Goal: Task Accomplishment & Management: Use online tool/utility

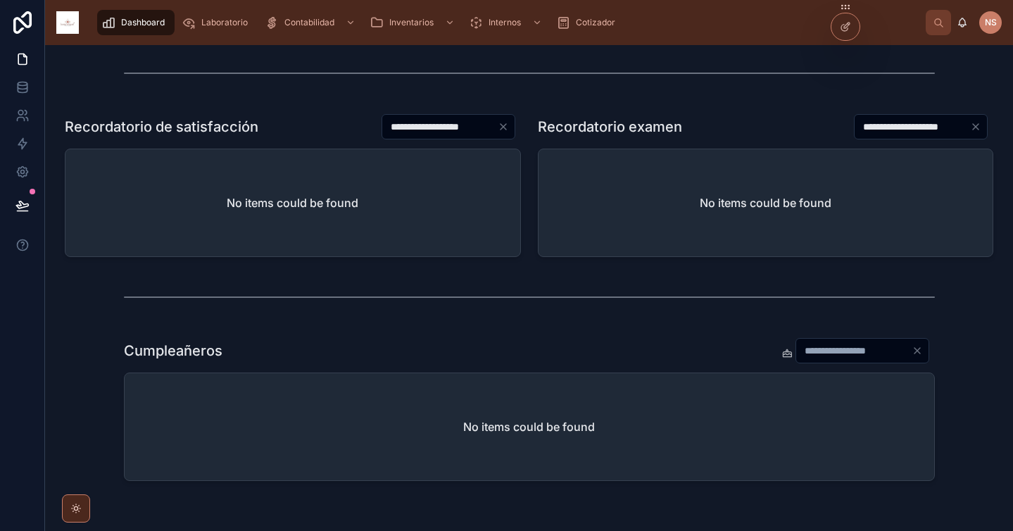
scroll to position [622, 0]
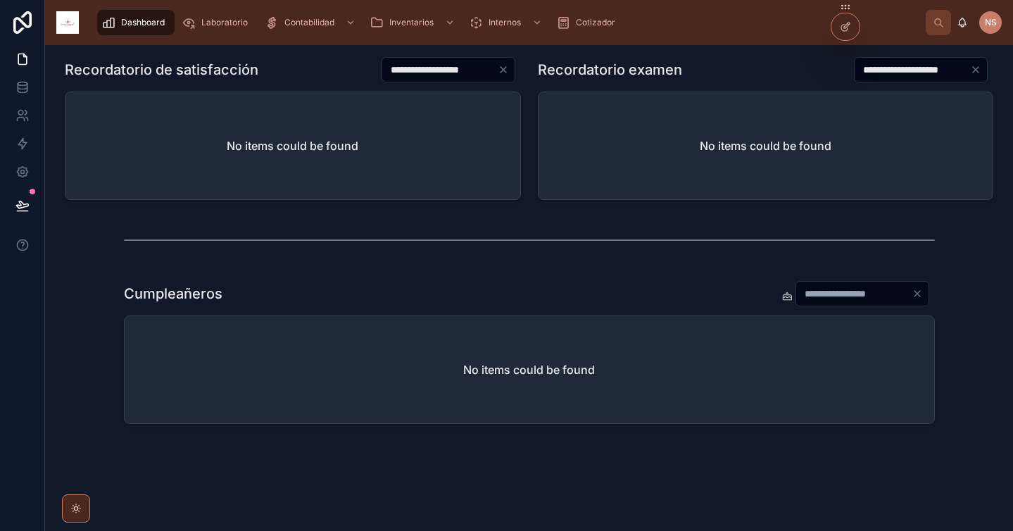
click at [818, 284] on input "*" at bounding box center [853, 294] width 115 height 20
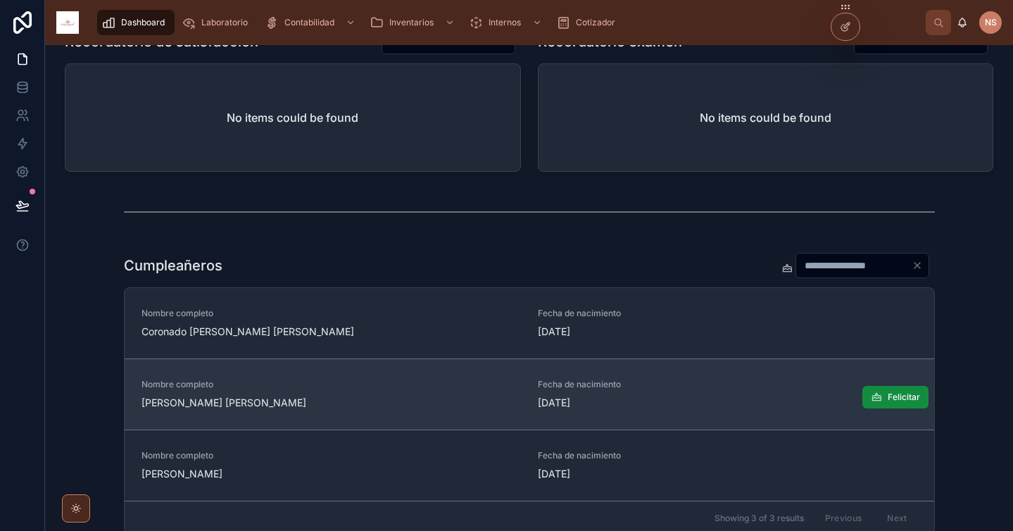
scroll to position [375, 0]
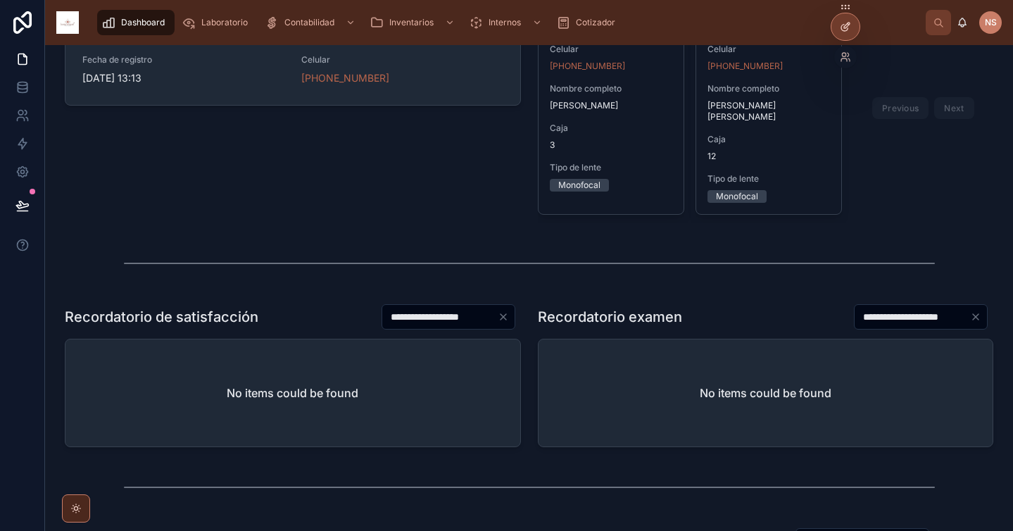
type input "**"
click at [852, 29] on div at bounding box center [845, 26] width 28 height 27
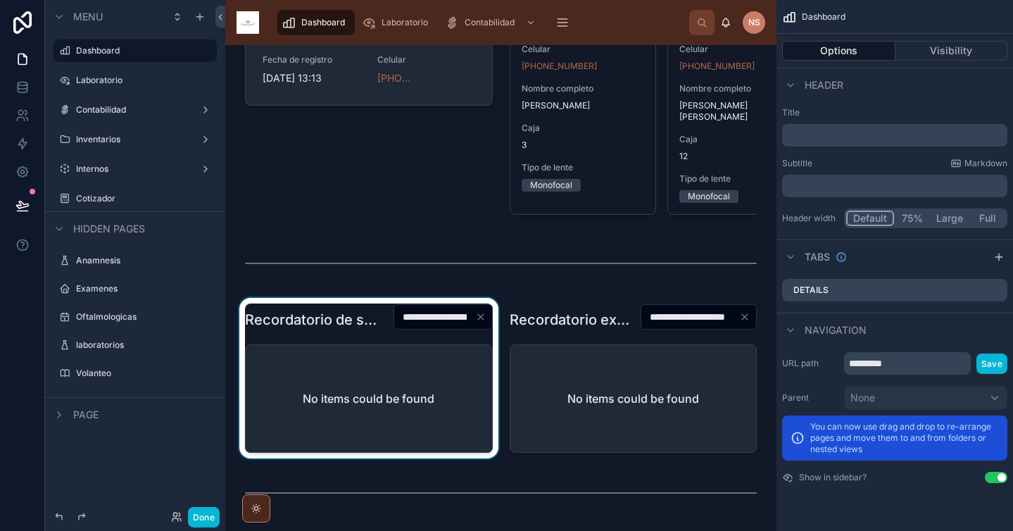
click at [348, 330] on div at bounding box center [368, 378] width 265 height 160
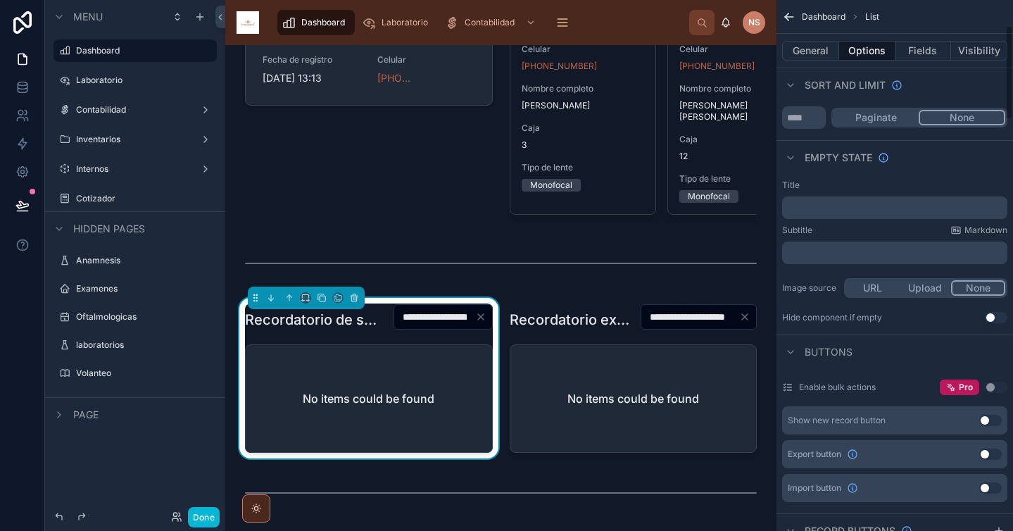
scroll to position [110, 0]
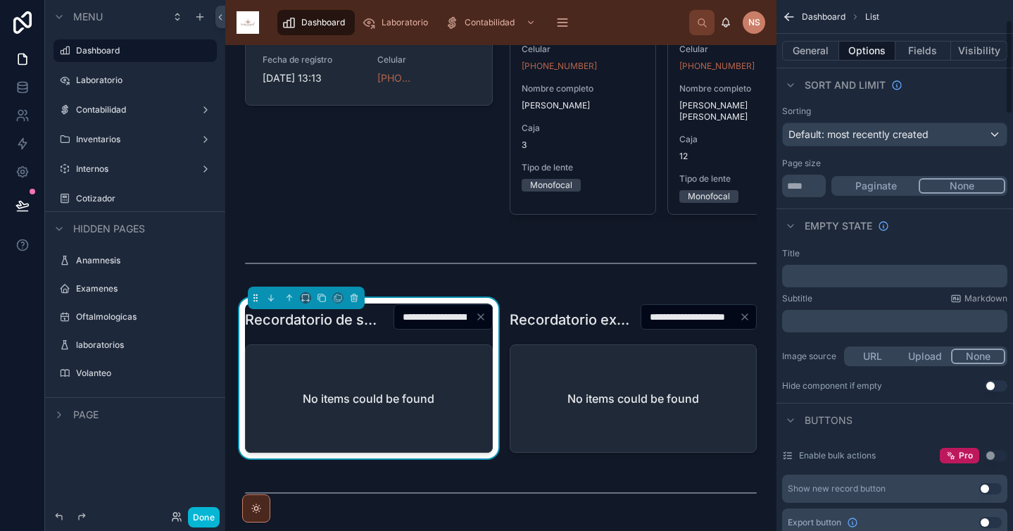
click at [861, 273] on p "﻿" at bounding box center [896, 275] width 217 height 11
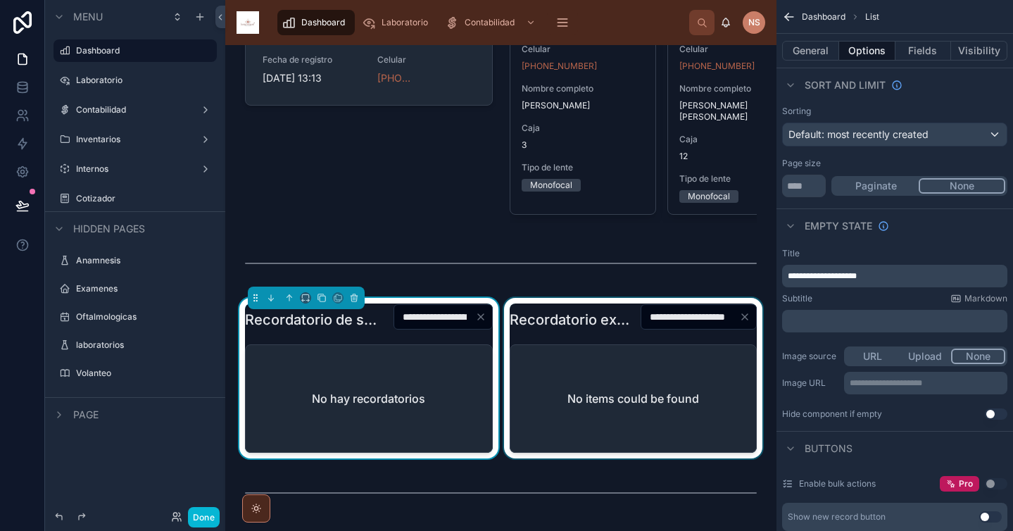
click at [558, 314] on div at bounding box center [633, 378] width 265 height 160
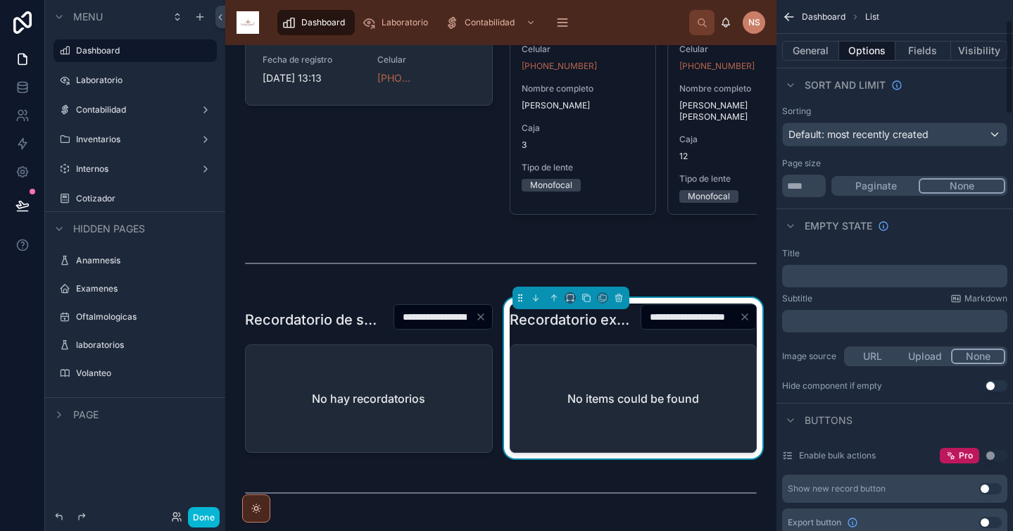
click at [816, 276] on p "﻿" at bounding box center [896, 275] width 217 height 11
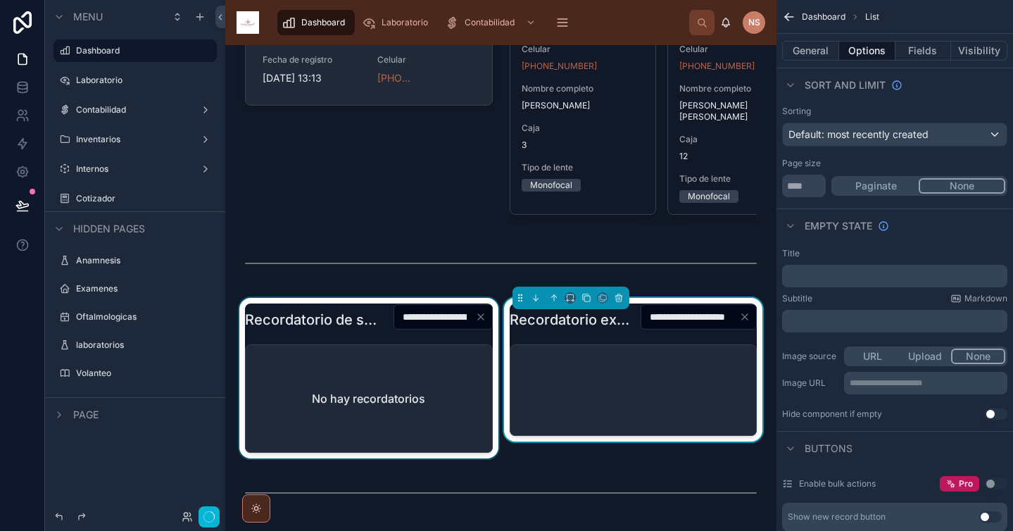
click at [344, 318] on div at bounding box center [368, 378] width 265 height 160
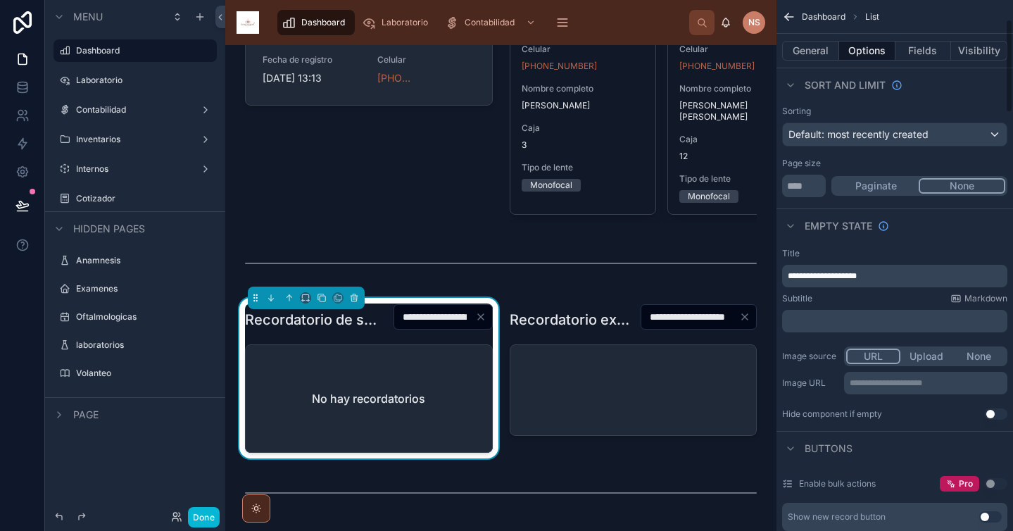
click at [885, 277] on p "**********" at bounding box center [896, 275] width 217 height 11
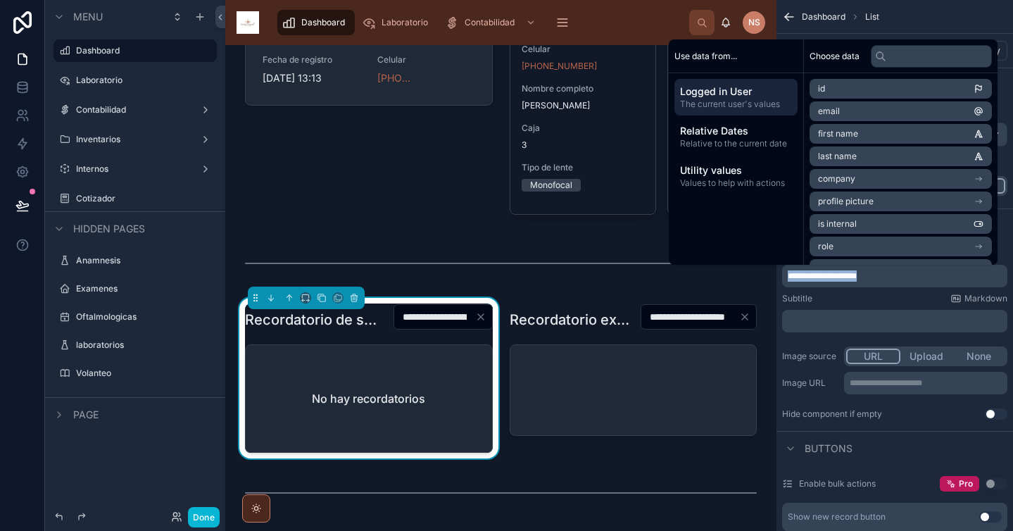
copy span "**********"
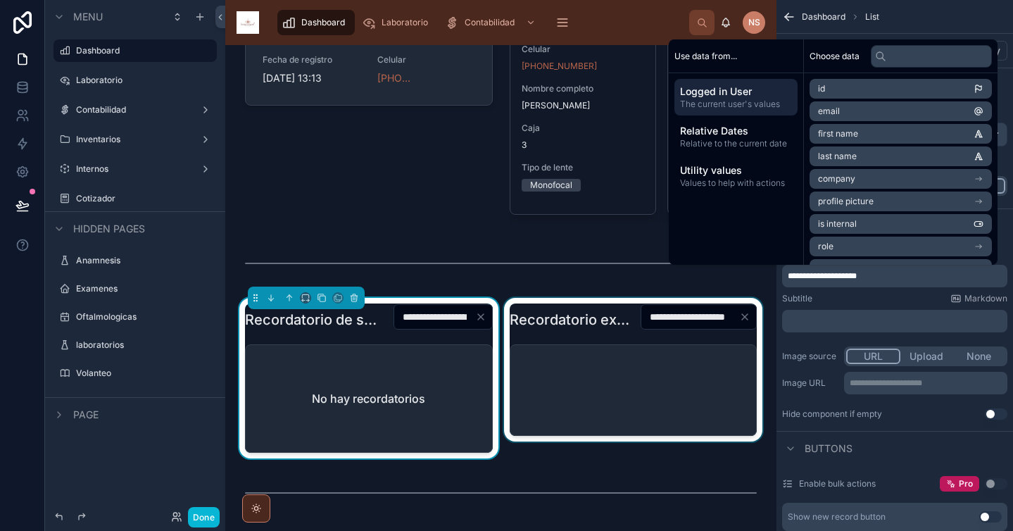
click at [561, 329] on div at bounding box center [633, 378] width 265 height 160
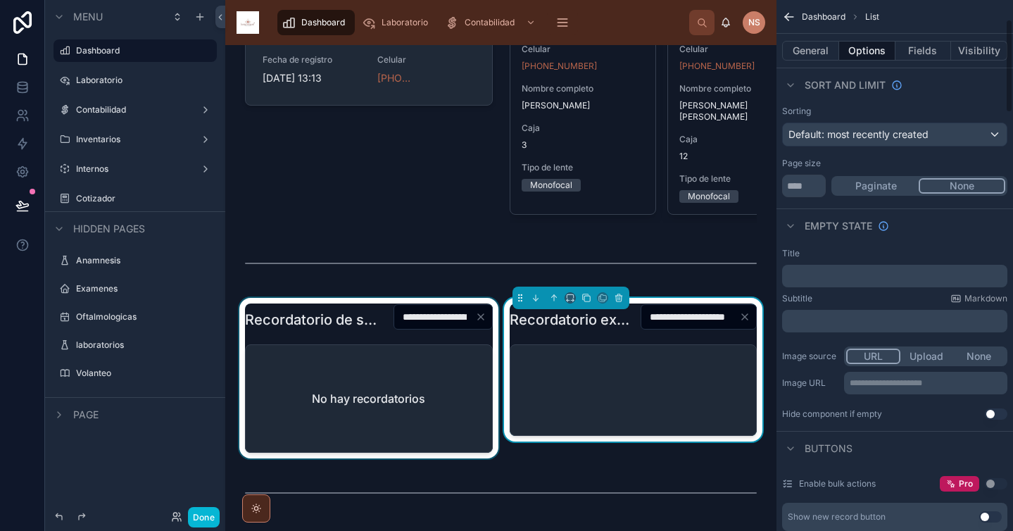
click at [925, 274] on p "﻿" at bounding box center [896, 275] width 217 height 11
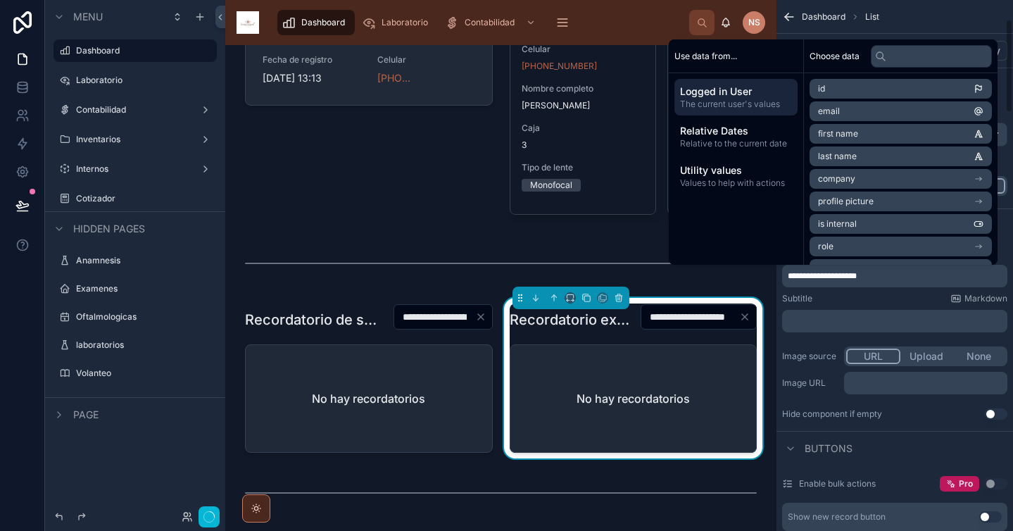
click at [888, 303] on div "Subtitle Markdown" at bounding box center [894, 298] width 225 height 11
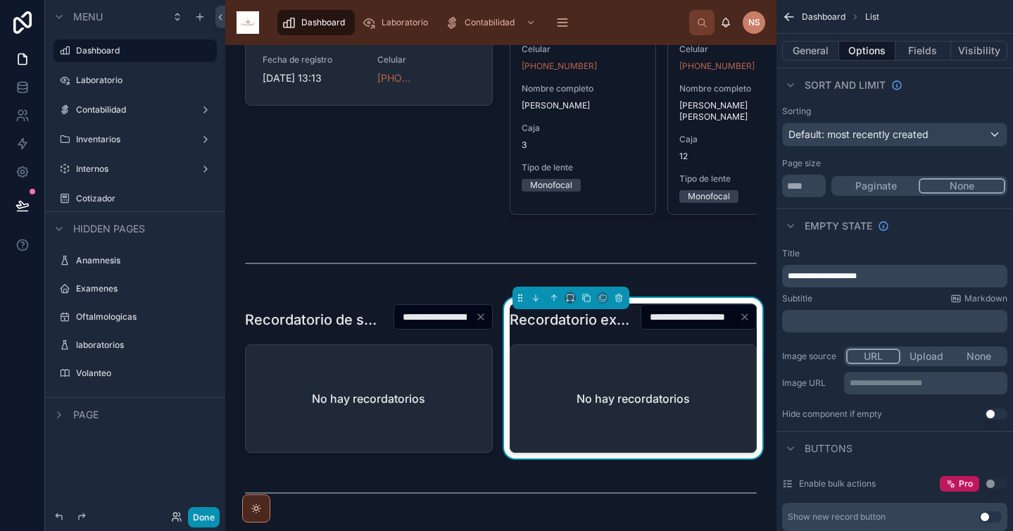
click at [205, 523] on button "Done" at bounding box center [204, 517] width 32 height 20
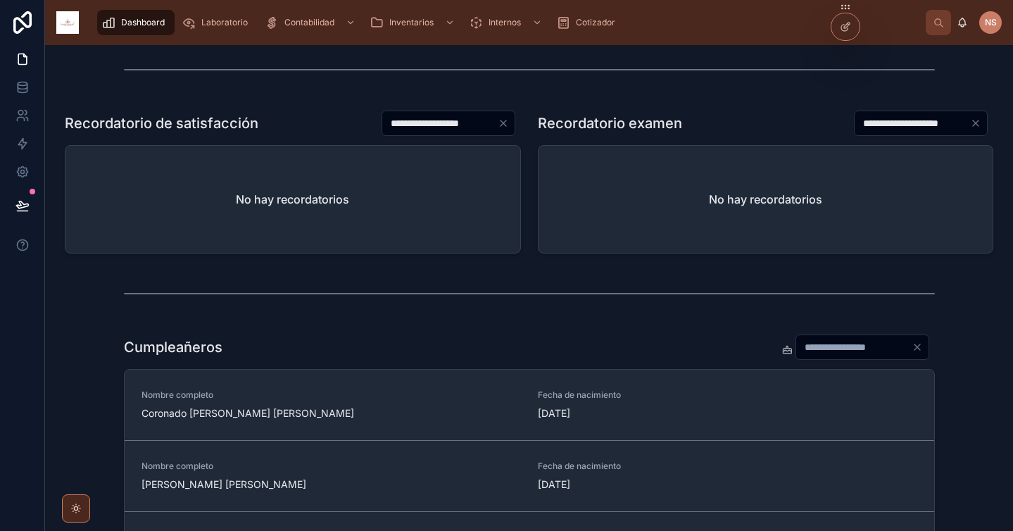
scroll to position [556, 0]
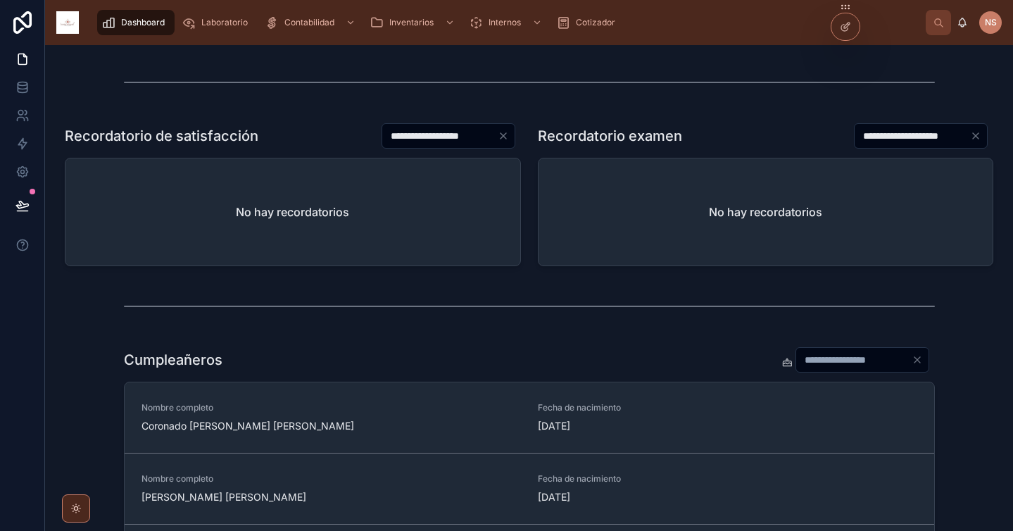
click at [911, 354] on icon "Clear" at bounding box center [916, 359] width 11 height 11
click at [823, 303] on div at bounding box center [529, 306] width 811 height 35
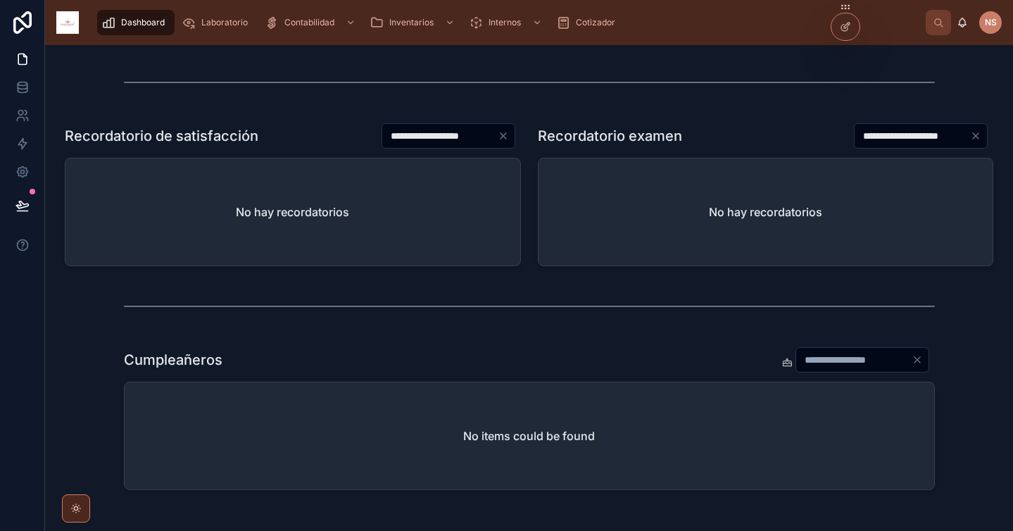
type input "*"
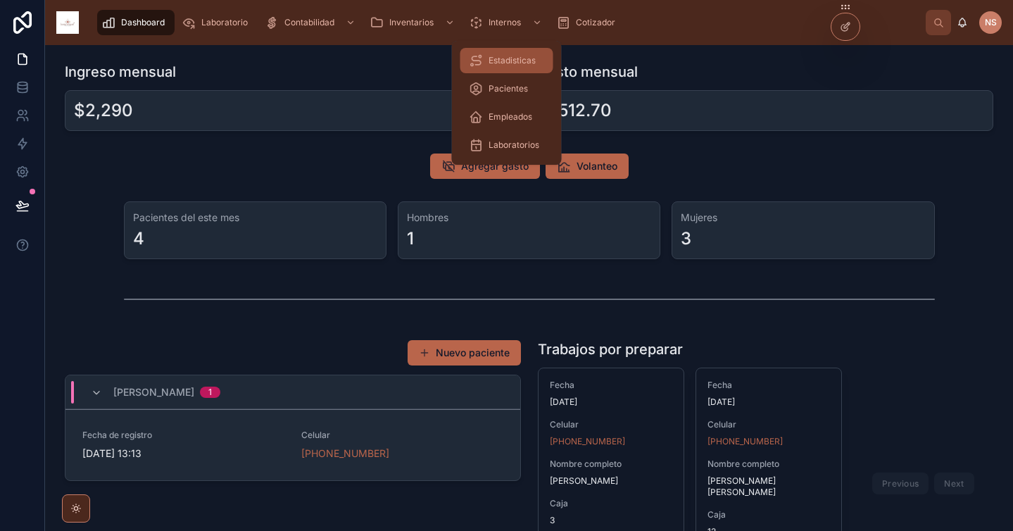
click at [512, 58] on span "Estadisticas" at bounding box center [511, 60] width 47 height 11
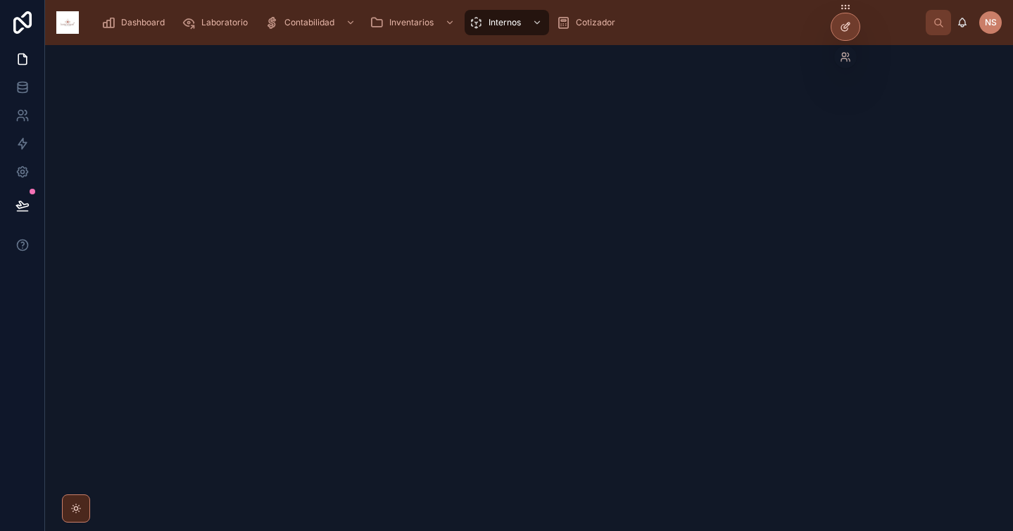
click at [845, 26] on icon at bounding box center [845, 26] width 11 height 11
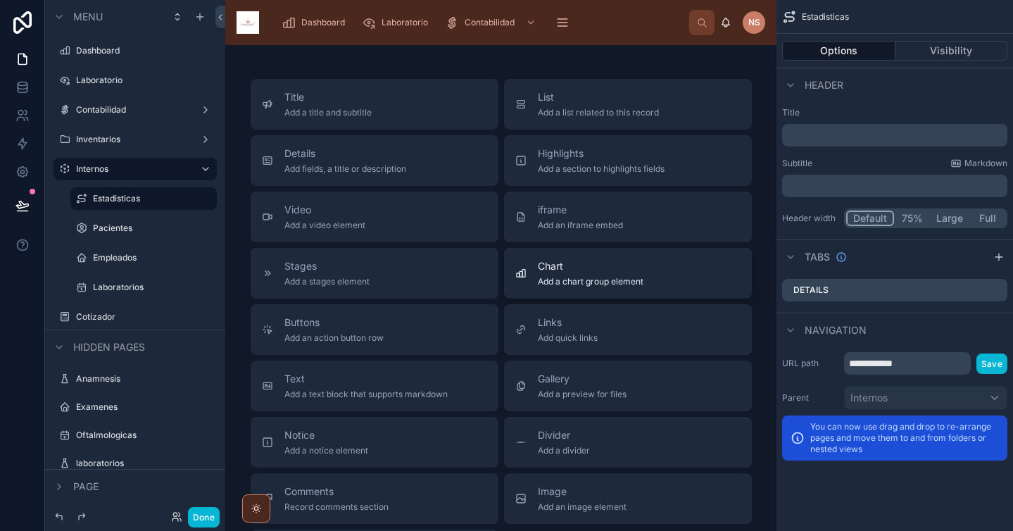
click at [592, 272] on span "Chart" at bounding box center [591, 266] width 106 height 14
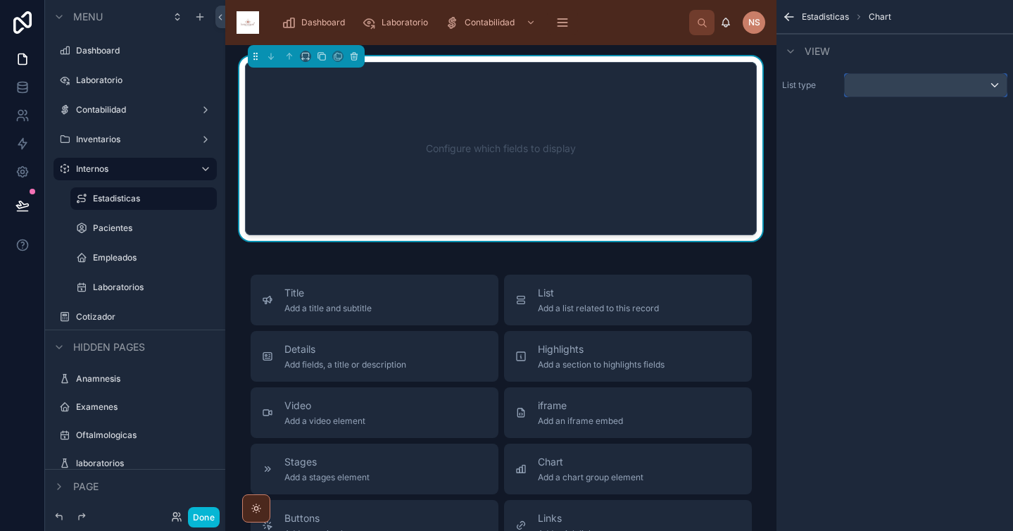
click at [937, 95] on div "scrollable content" at bounding box center [926, 85] width 162 height 23
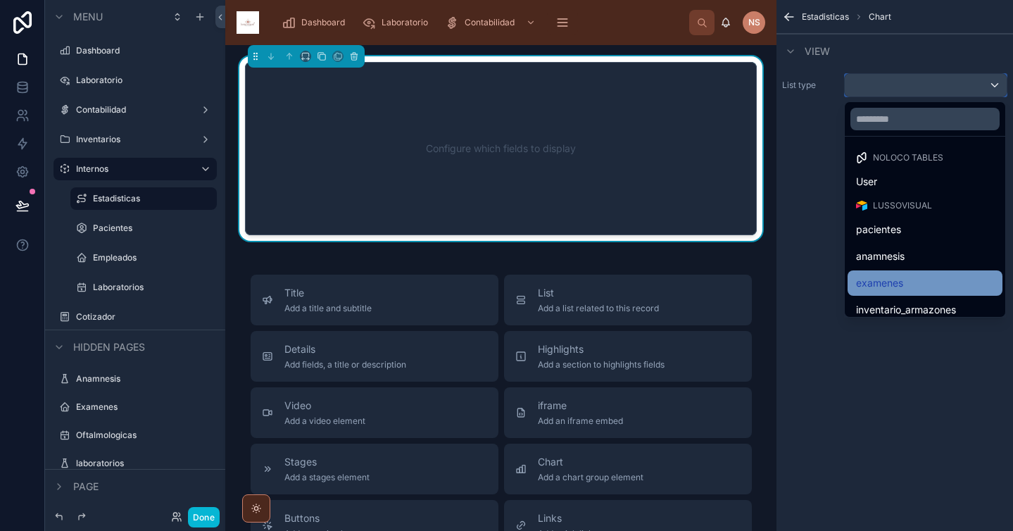
scroll to position [324, 0]
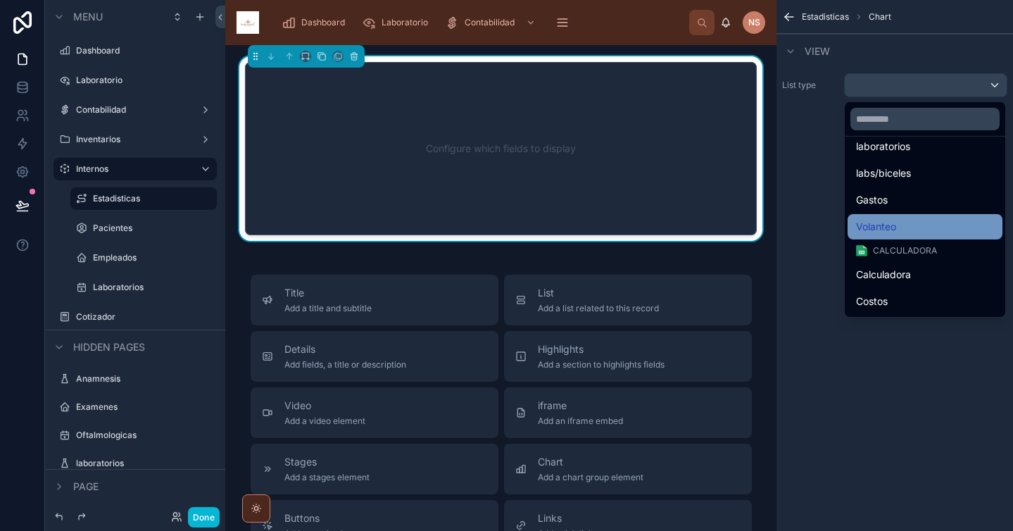
click at [906, 231] on div "Volanteo" at bounding box center [925, 226] width 138 height 17
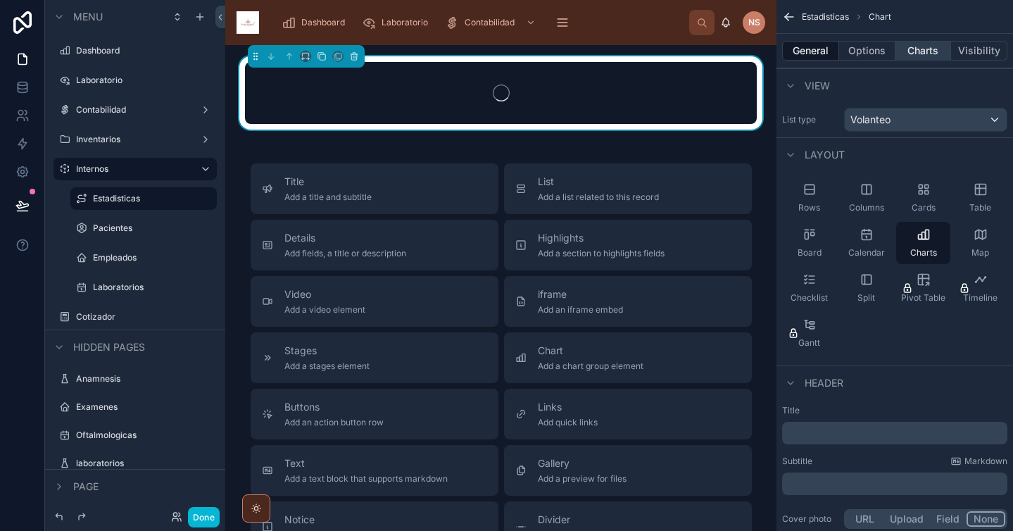
click at [929, 54] on button "Charts" at bounding box center [923, 51] width 56 height 20
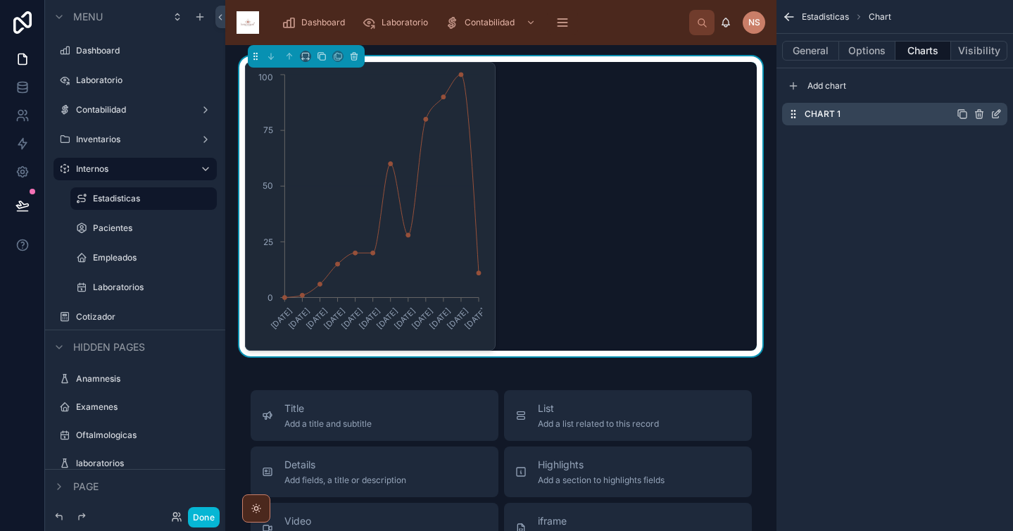
click at [997, 114] on icon "scrollable content" at bounding box center [997, 113] width 6 height 6
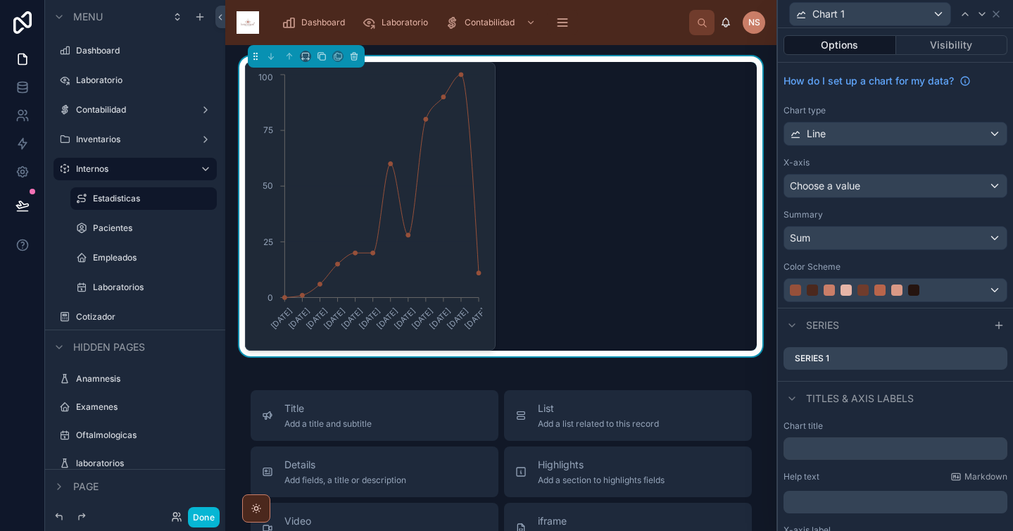
click at [852, 146] on div "How do I set up a chart for my data? Chart type Line X-axis Choose a value Summ…" at bounding box center [895, 185] width 235 height 245
click at [852, 132] on div "Line" at bounding box center [895, 133] width 222 height 23
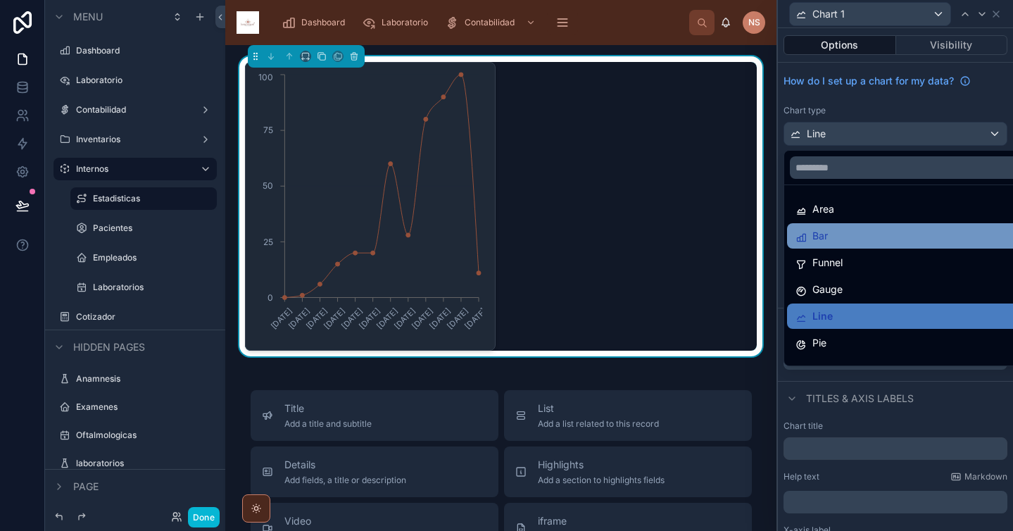
click at [841, 236] on div "Bar" at bounding box center [906, 235] width 222 height 17
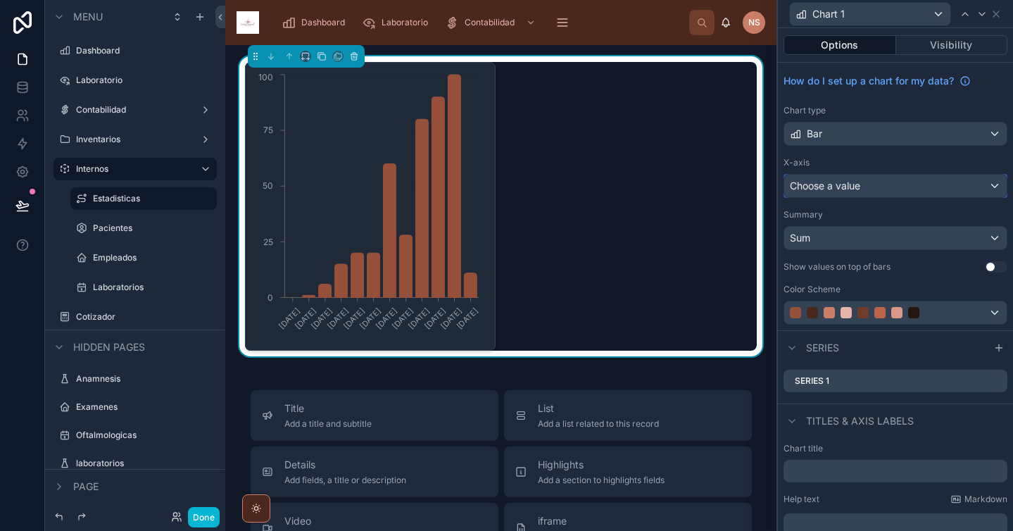
click at [855, 188] on span "Choose a value" at bounding box center [825, 185] width 70 height 12
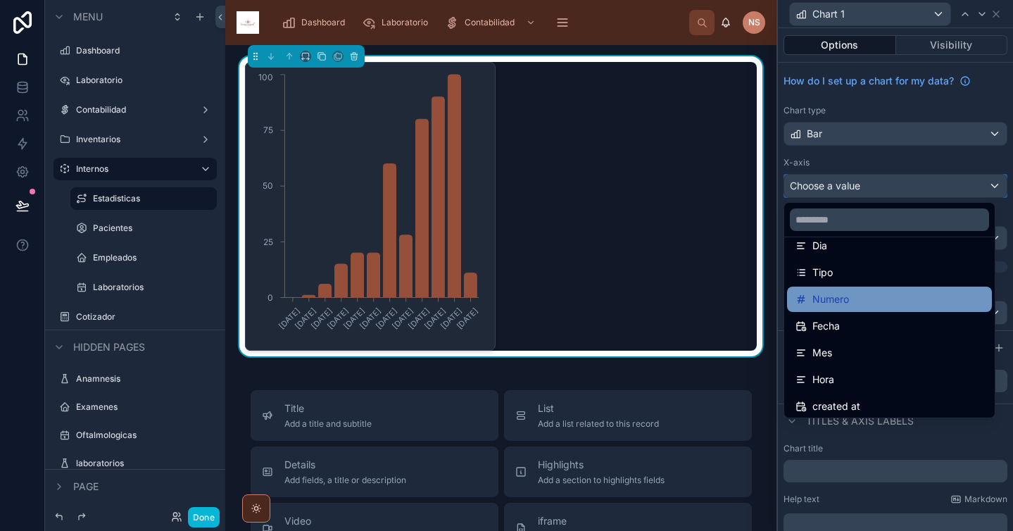
scroll to position [68, 0]
click at [844, 302] on span "Numero" at bounding box center [830, 299] width 37 height 17
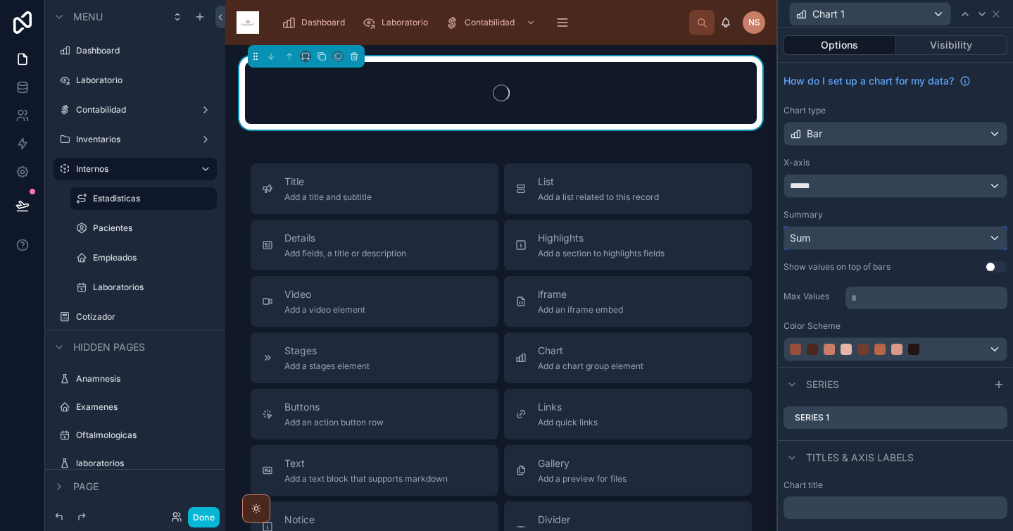
click at [844, 243] on div "Sum" at bounding box center [895, 238] width 222 height 23
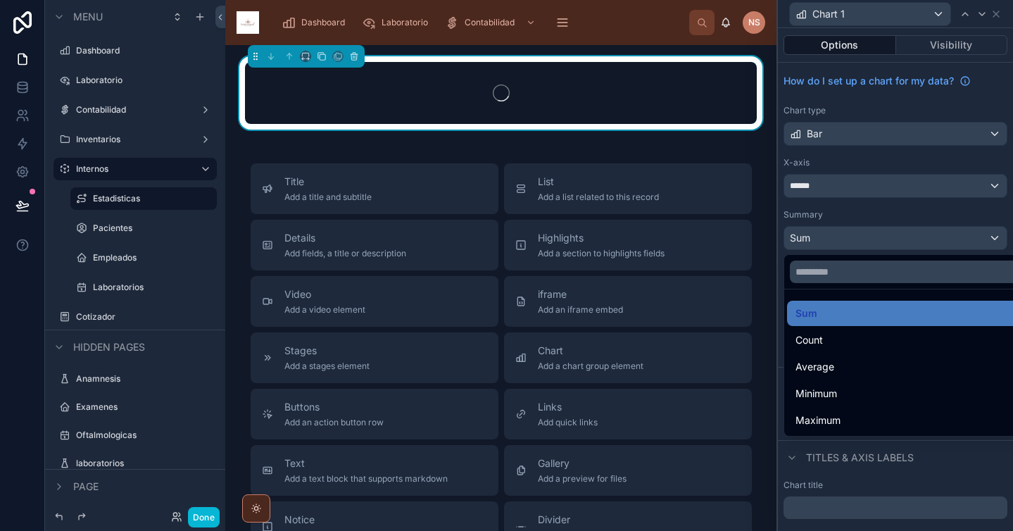
click at [844, 212] on div at bounding box center [895, 265] width 235 height 531
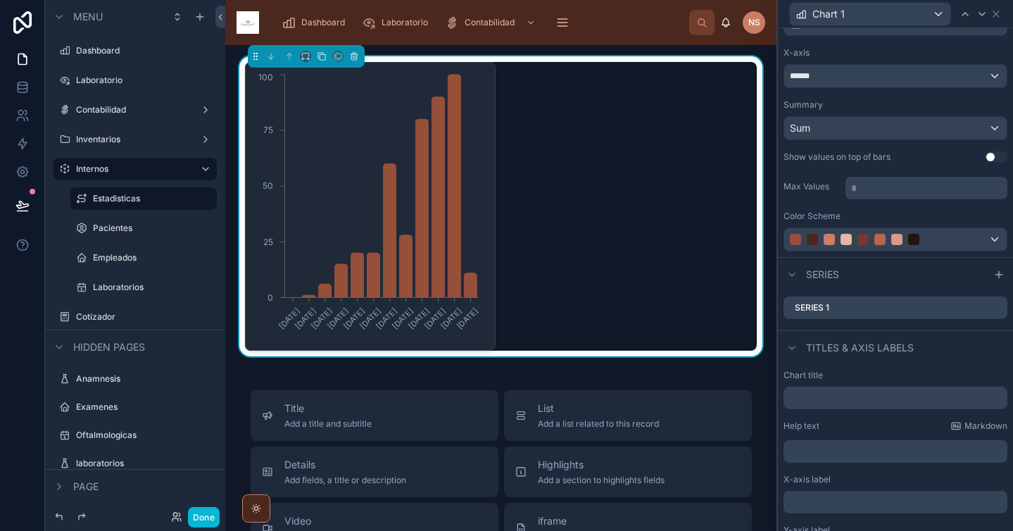
scroll to position [106, 0]
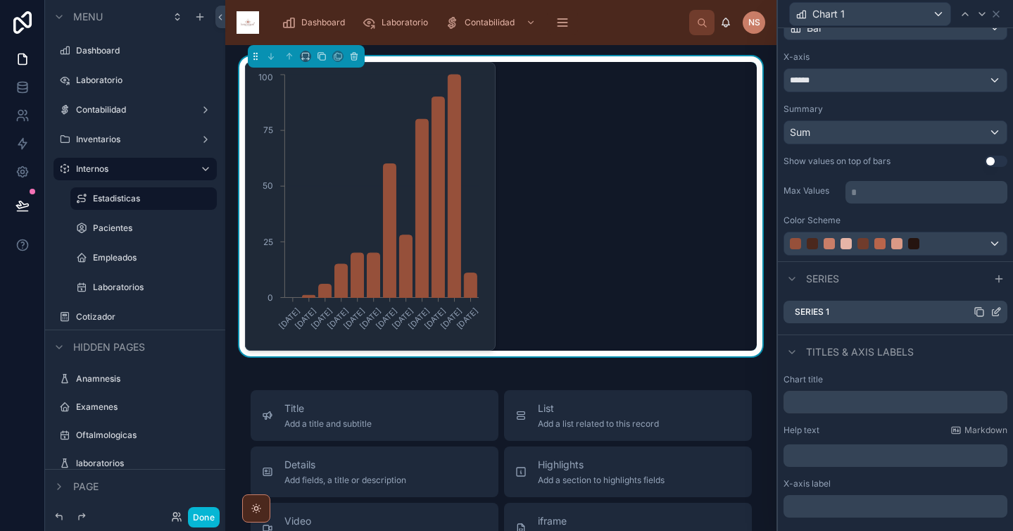
click at [990, 310] on icon at bounding box center [995, 311] width 11 height 11
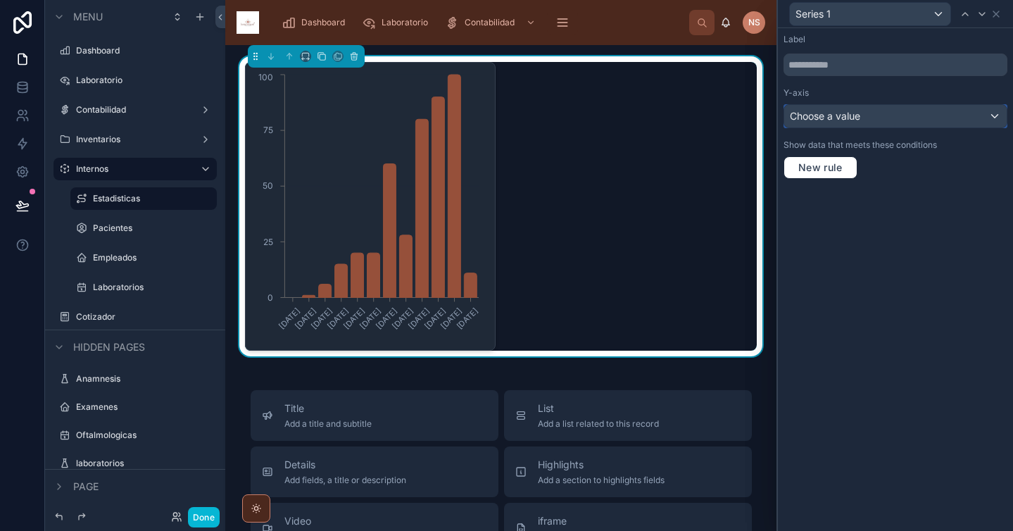
click at [866, 117] on div "Choose a value" at bounding box center [895, 116] width 222 height 23
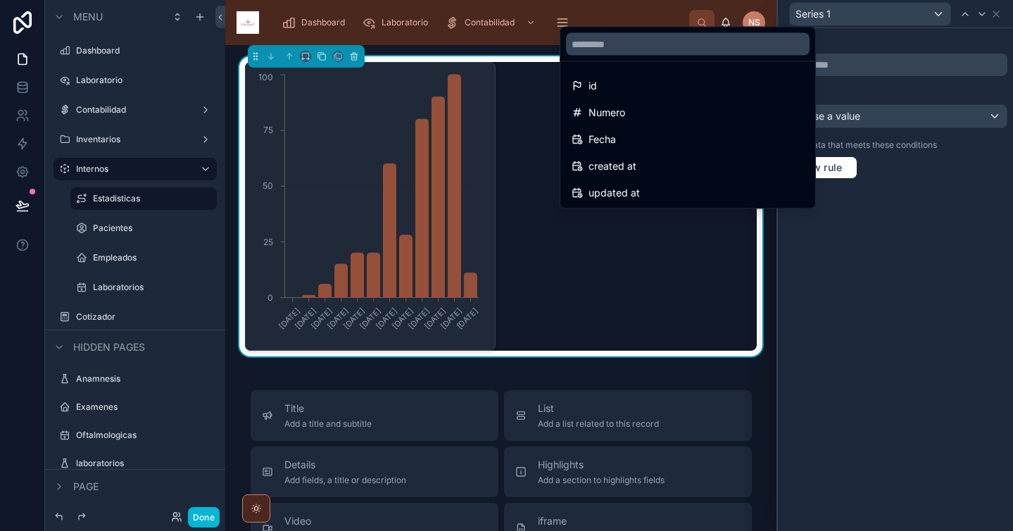
click at [783, 241] on div at bounding box center [895, 265] width 235 height 531
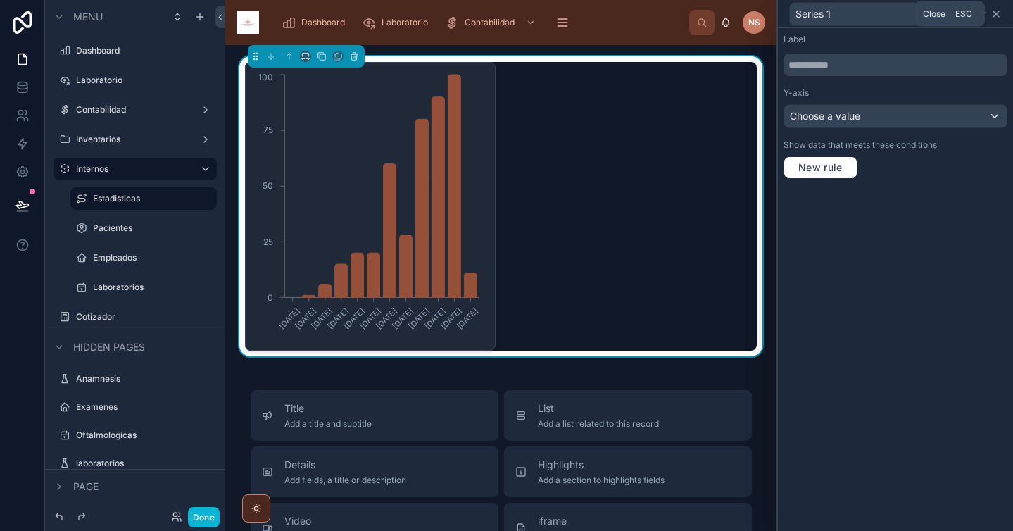
click at [997, 14] on icon at bounding box center [995, 13] width 11 height 11
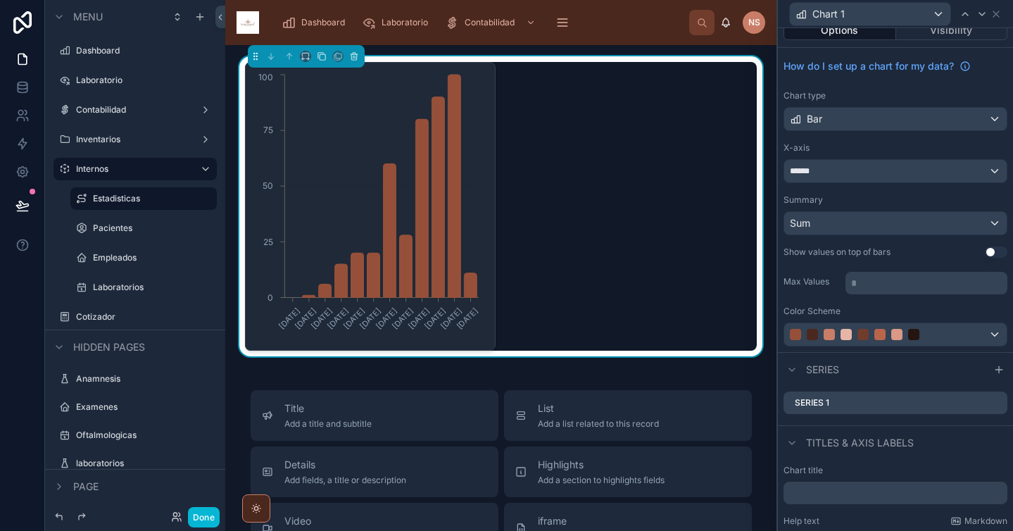
scroll to position [14, 0]
click at [994, 12] on icon at bounding box center [995, 13] width 11 height 11
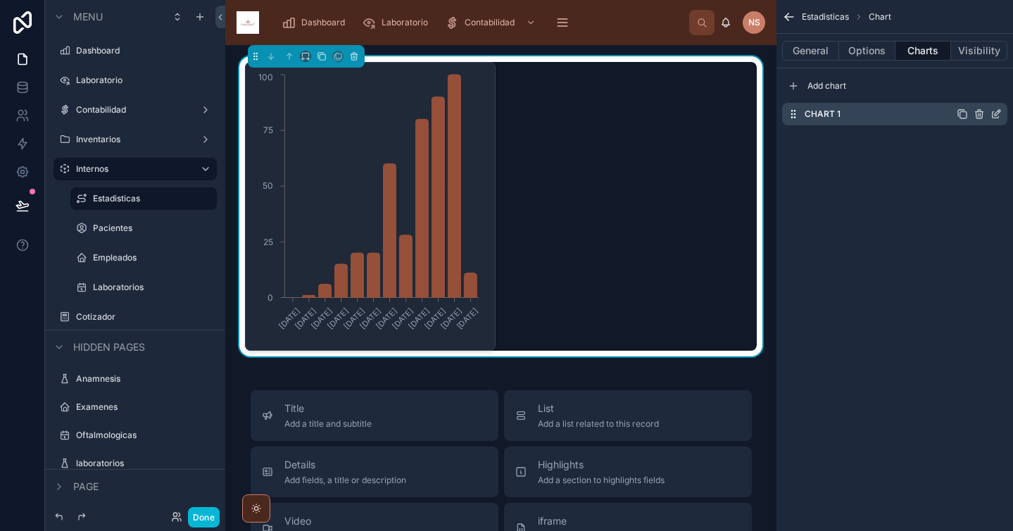
click at [997, 115] on icon "scrollable content" at bounding box center [995, 113] width 11 height 11
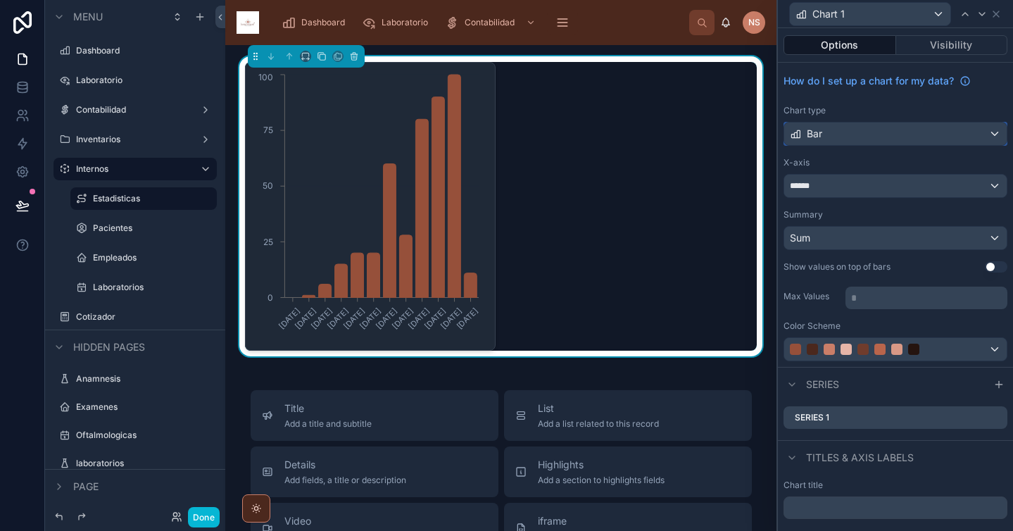
click at [856, 131] on div "Bar" at bounding box center [895, 133] width 222 height 23
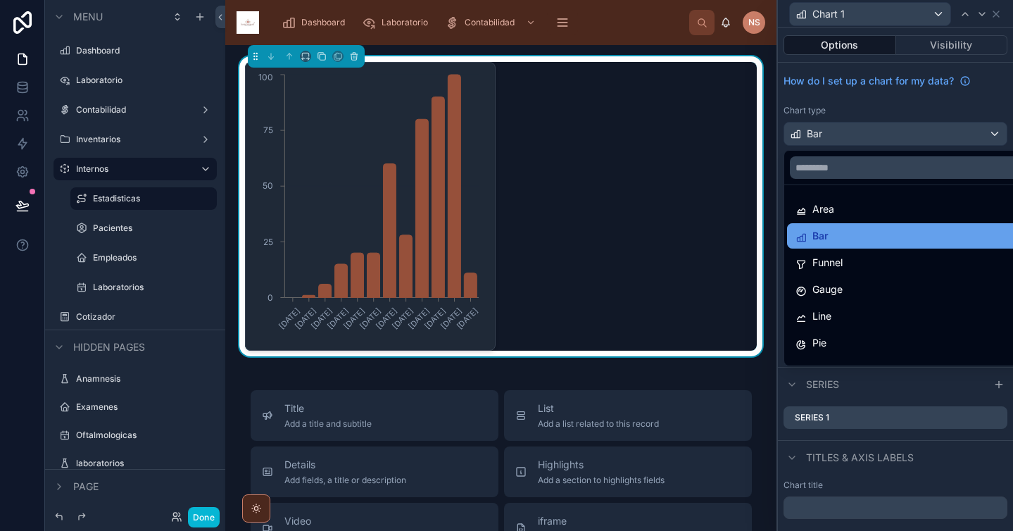
click at [852, 237] on div "Bar" at bounding box center [906, 235] width 222 height 17
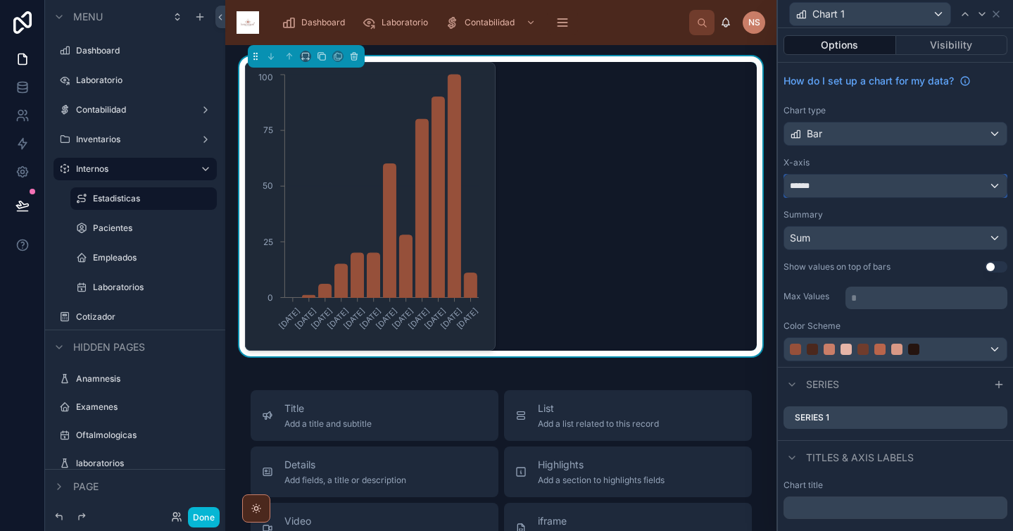
click at [853, 186] on div "******" at bounding box center [895, 186] width 222 height 23
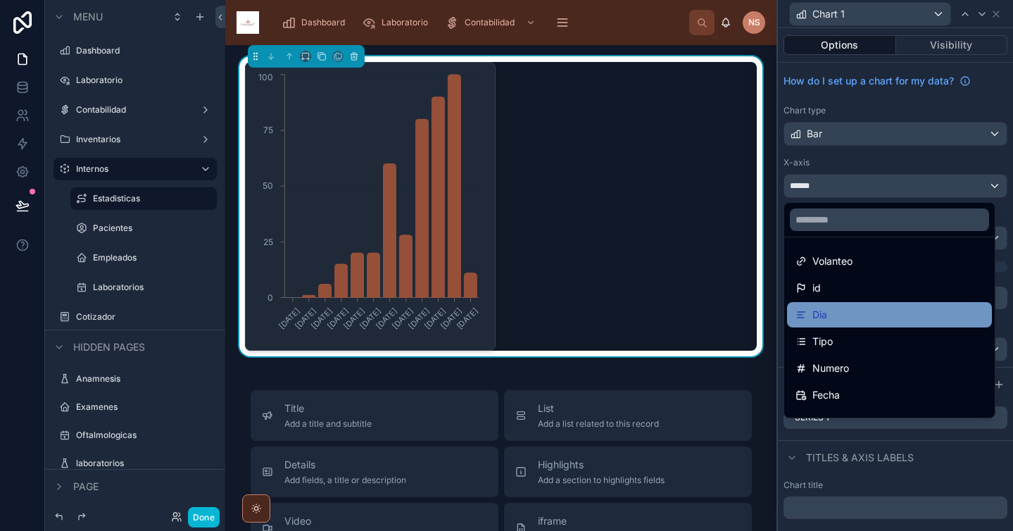
click at [847, 309] on div "Dia" at bounding box center [889, 314] width 188 height 17
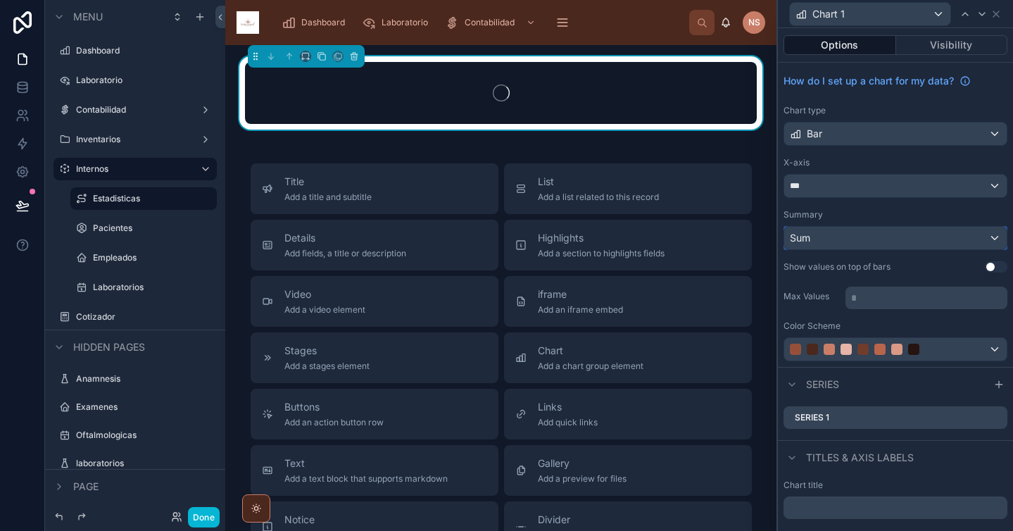
click at [842, 240] on div "Sum" at bounding box center [895, 238] width 222 height 23
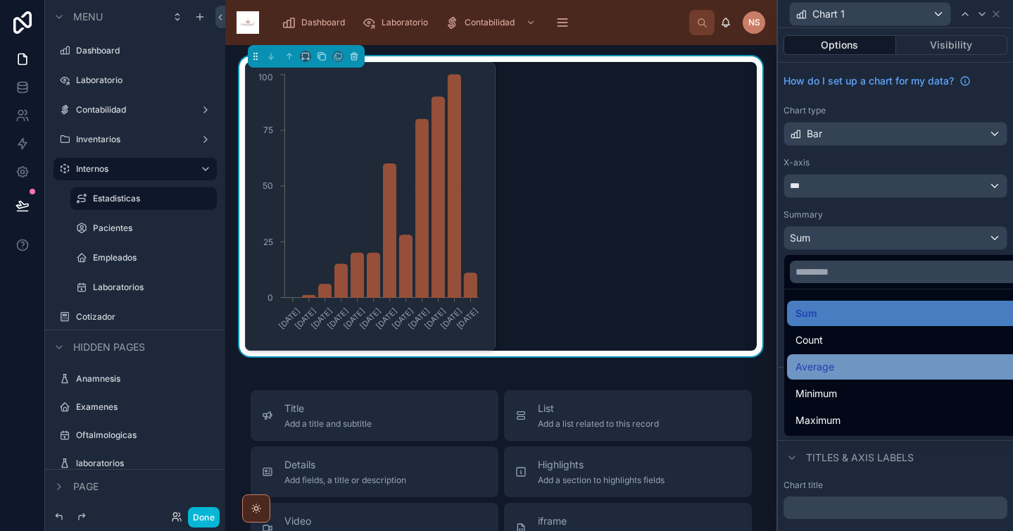
click at [824, 372] on span "Average" at bounding box center [814, 366] width 39 height 17
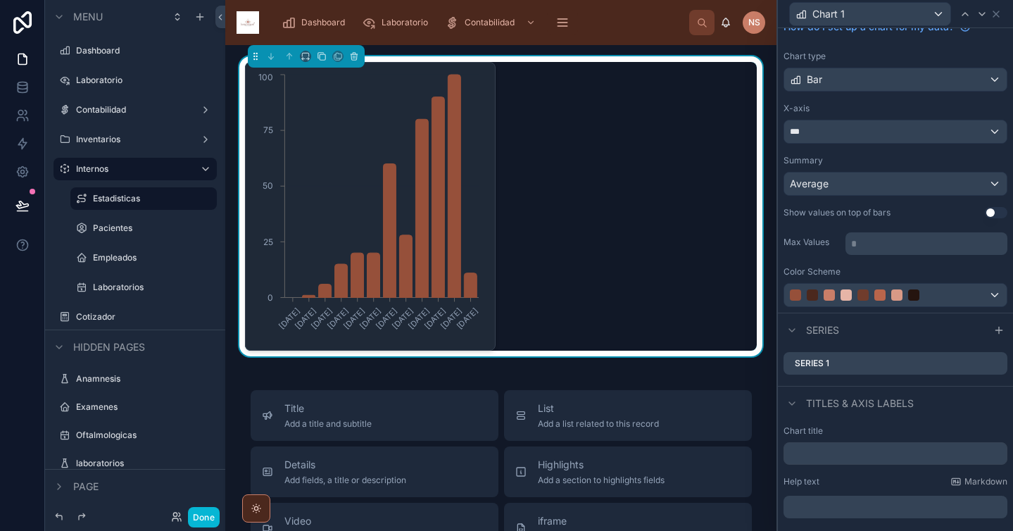
scroll to position [65, 0]
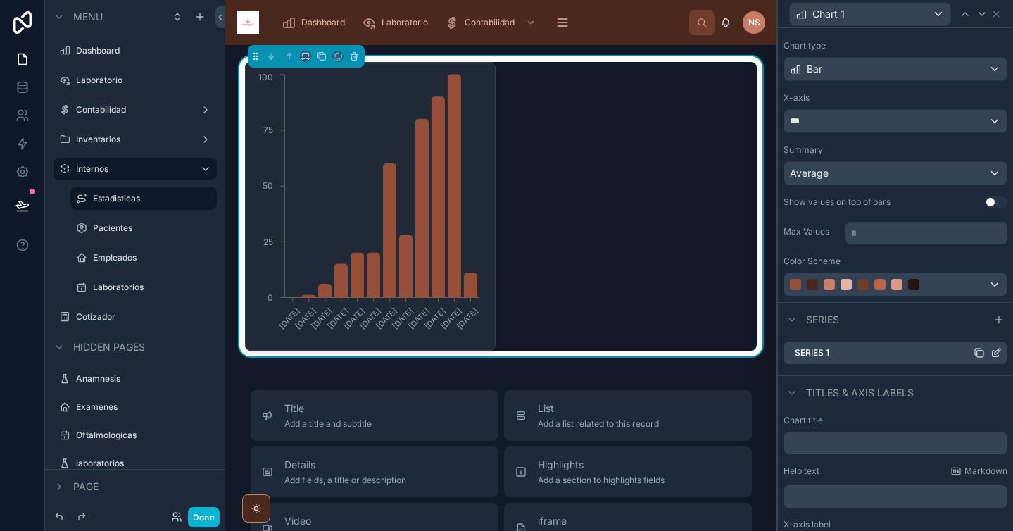
click at [990, 353] on icon at bounding box center [995, 352] width 11 height 11
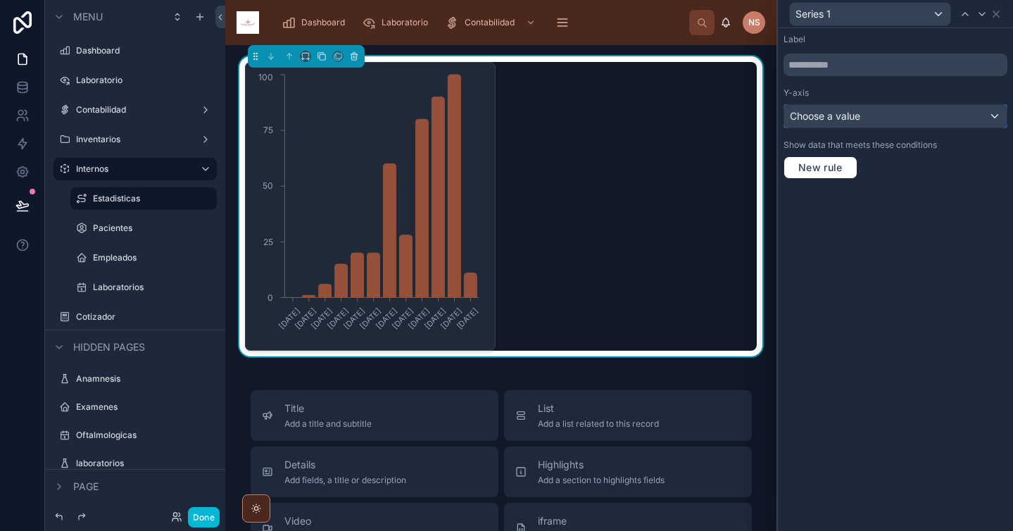
click at [871, 111] on div "Choose a value" at bounding box center [895, 116] width 222 height 23
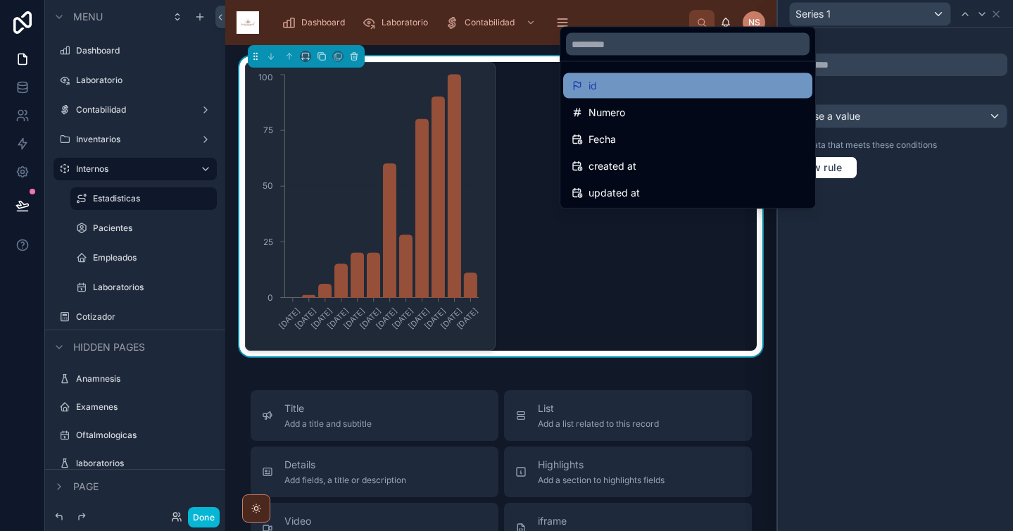
click at [659, 85] on div "id" at bounding box center [687, 85] width 232 height 17
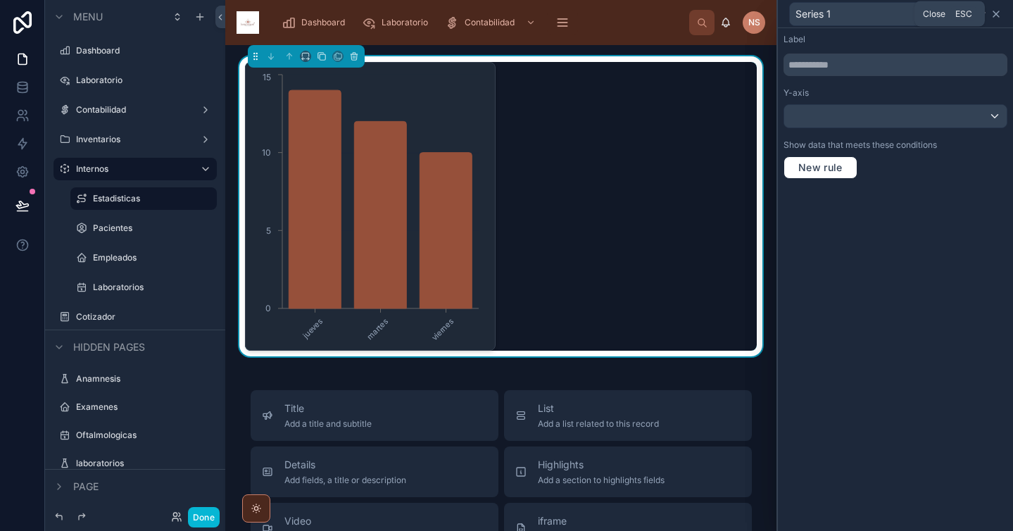
click at [997, 11] on icon at bounding box center [996, 14] width 6 height 6
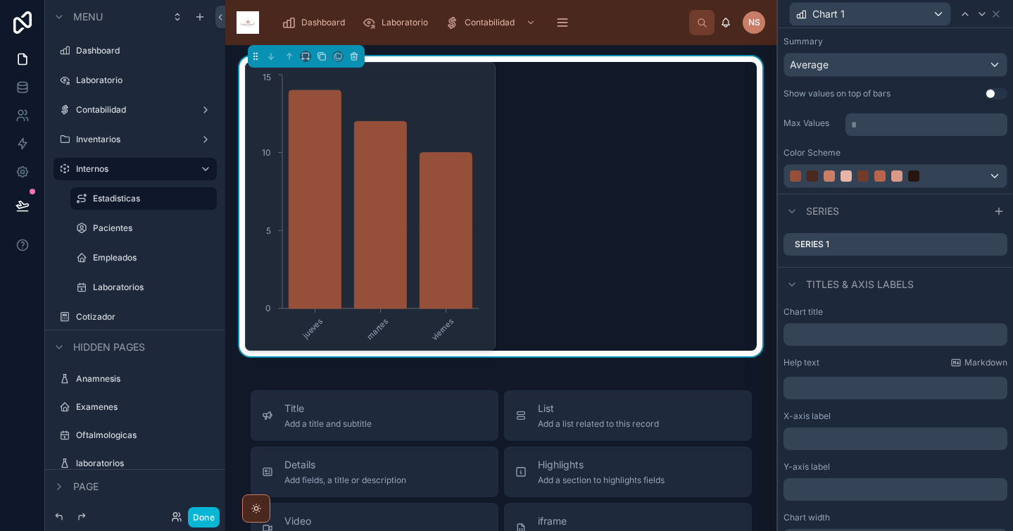
scroll to position [196, 0]
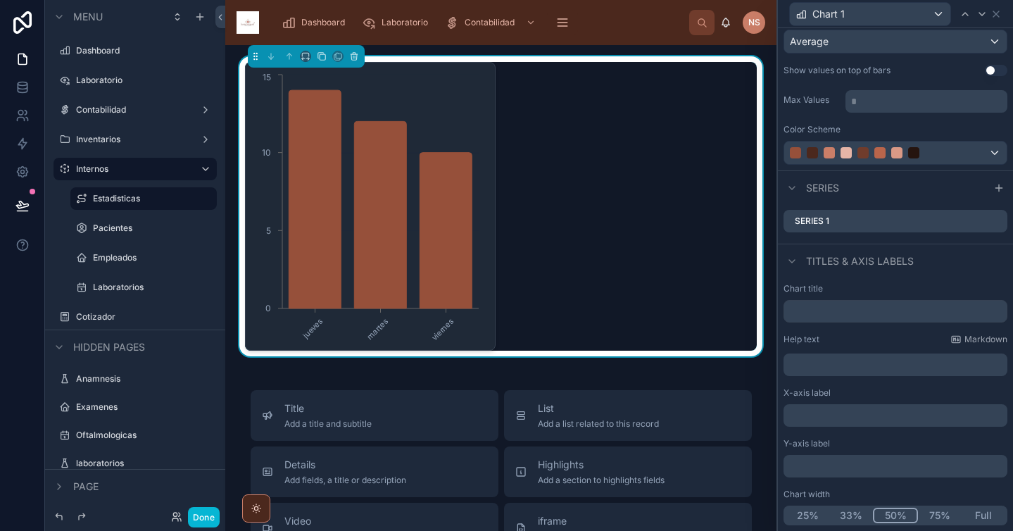
click at [976, 517] on button "Full" at bounding box center [983, 514] width 44 height 15
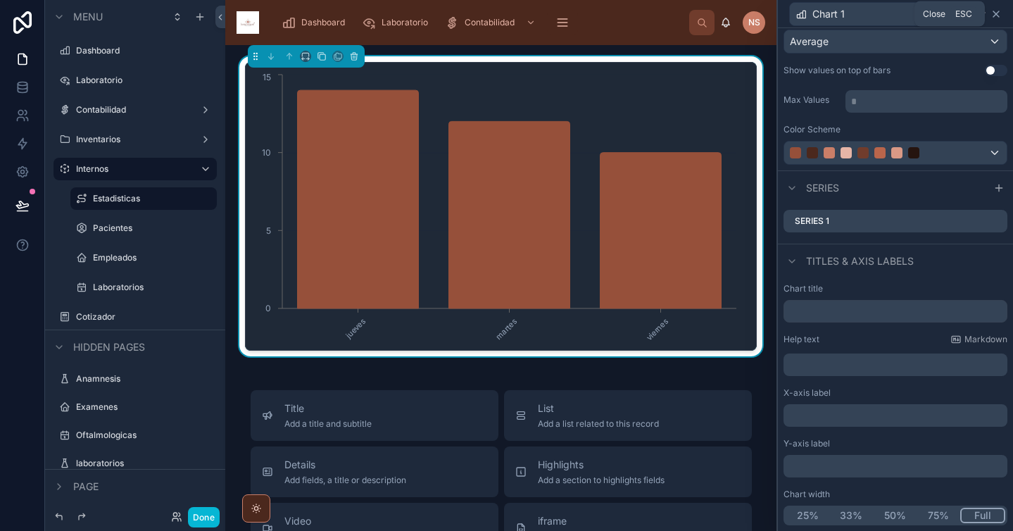
click at [997, 13] on icon at bounding box center [995, 13] width 11 height 11
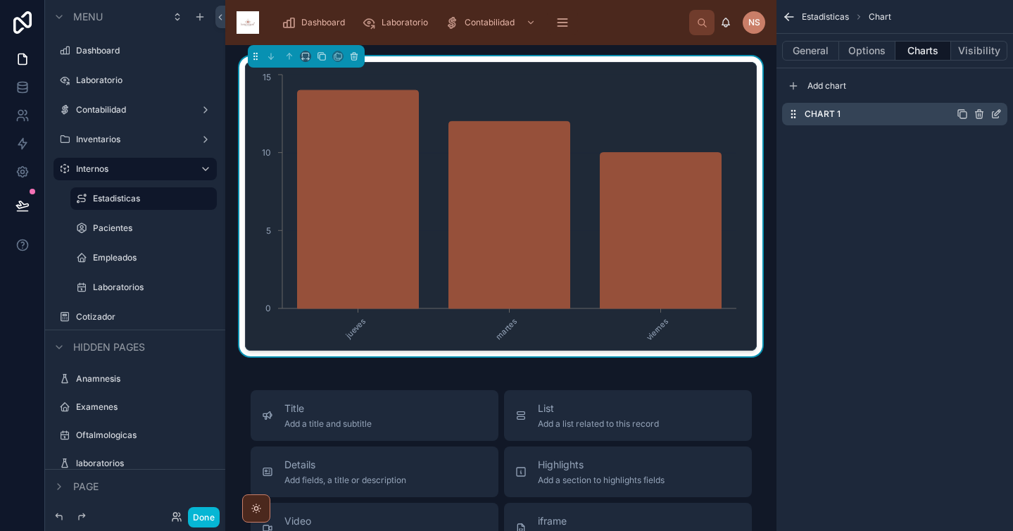
click at [996, 117] on icon "scrollable content" at bounding box center [995, 113] width 11 height 11
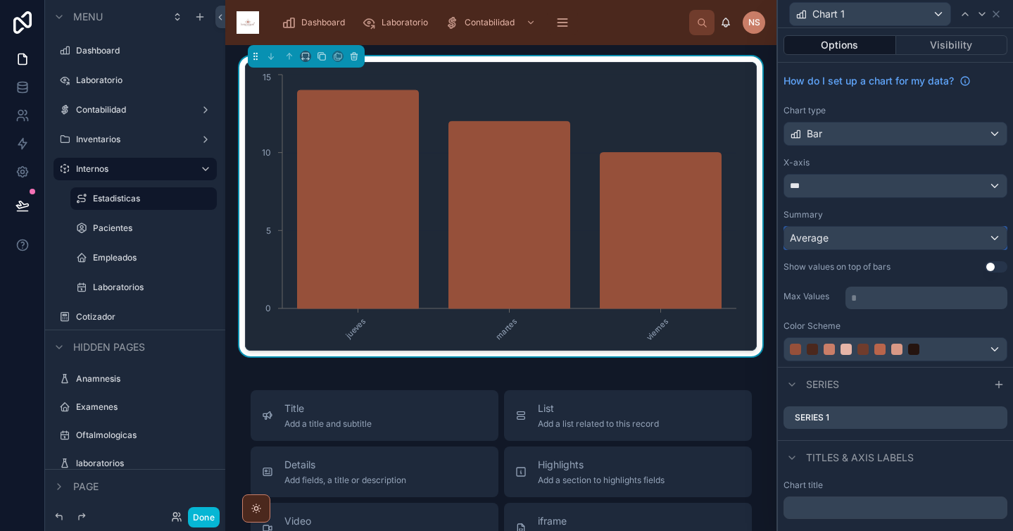
click at [890, 244] on div "Average" at bounding box center [895, 238] width 222 height 23
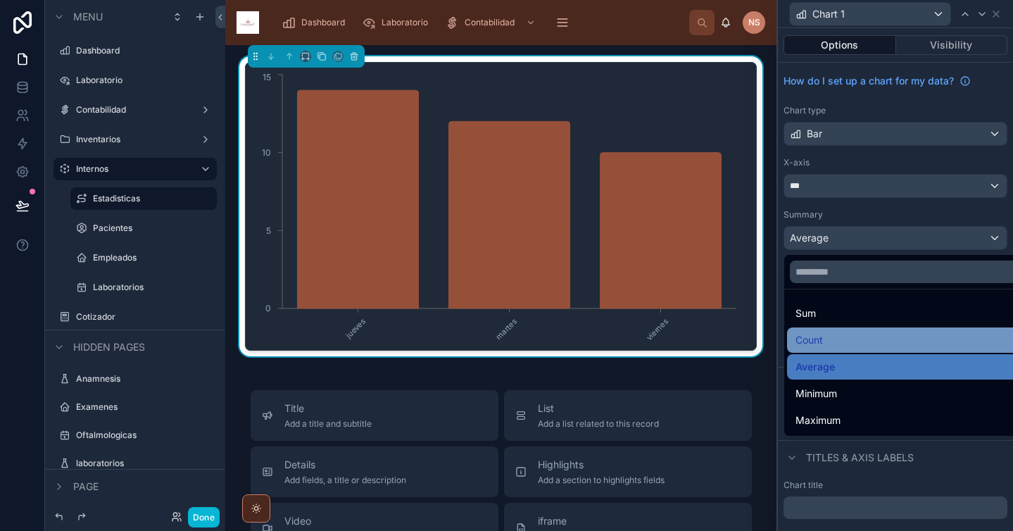
click at [831, 335] on div "Count" at bounding box center [906, 339] width 222 height 17
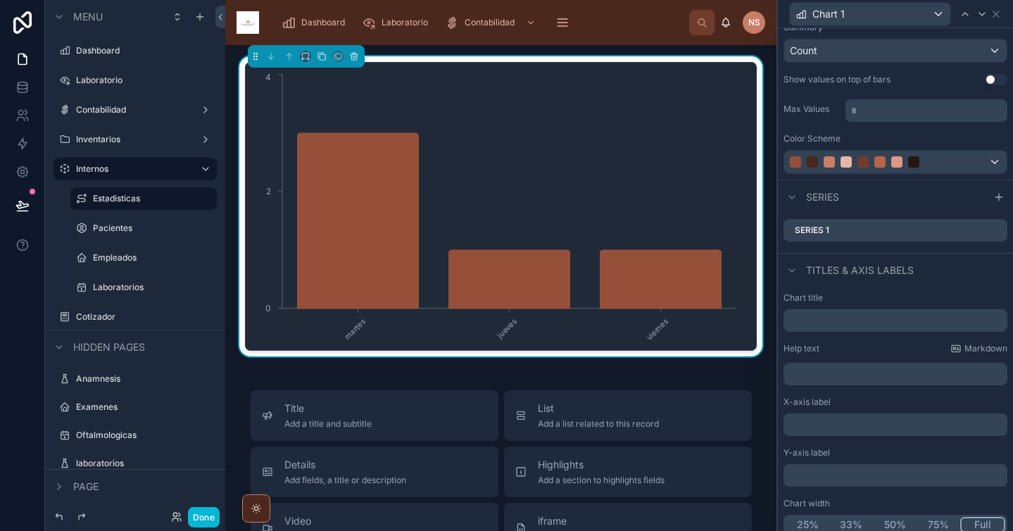
scroll to position [193, 0]
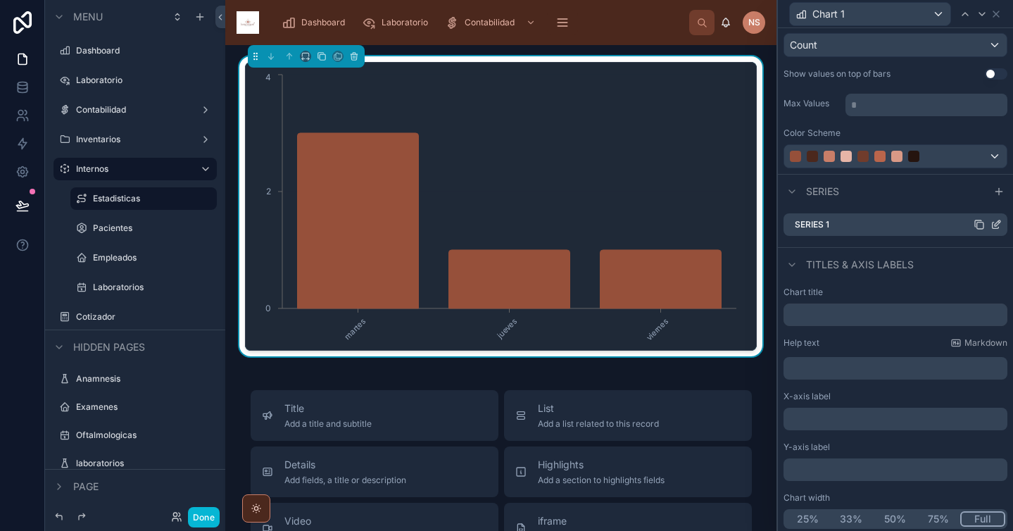
click at [990, 225] on icon at bounding box center [995, 224] width 11 height 11
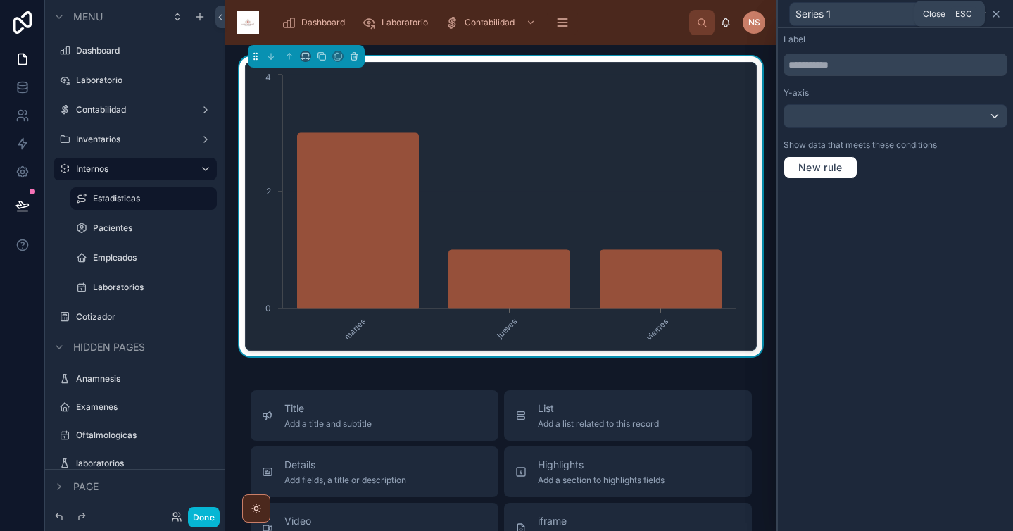
click at [996, 15] on icon at bounding box center [995, 13] width 11 height 11
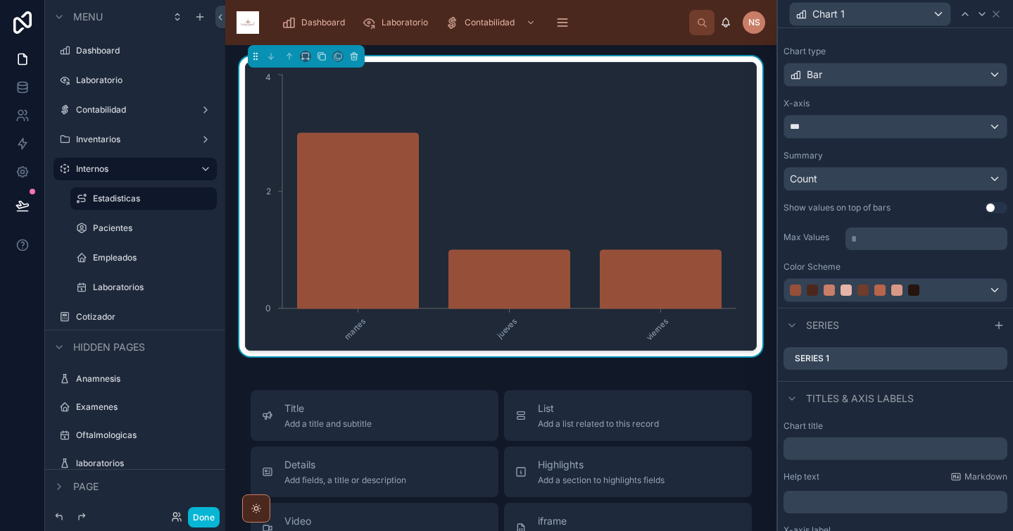
scroll to position [0, 0]
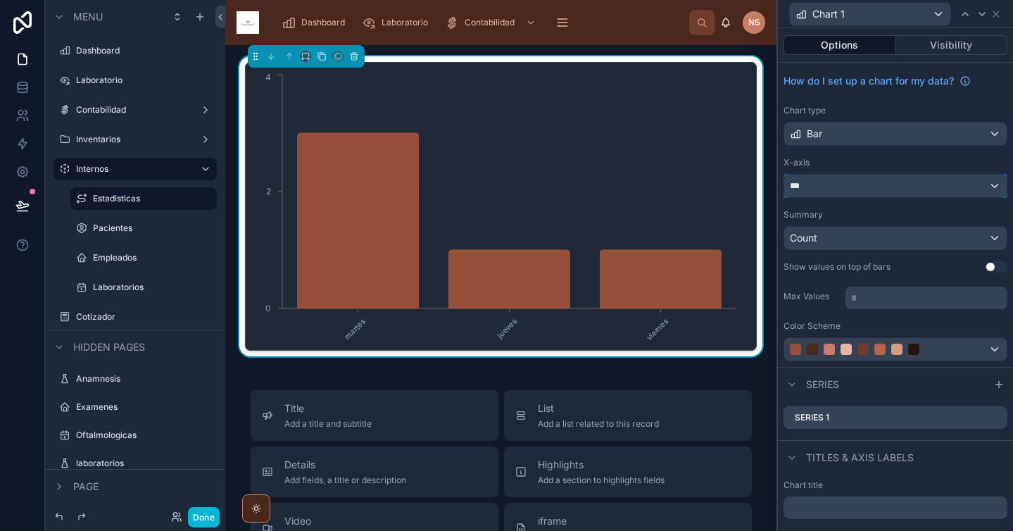
click at [883, 184] on div "***" at bounding box center [895, 186] width 222 height 23
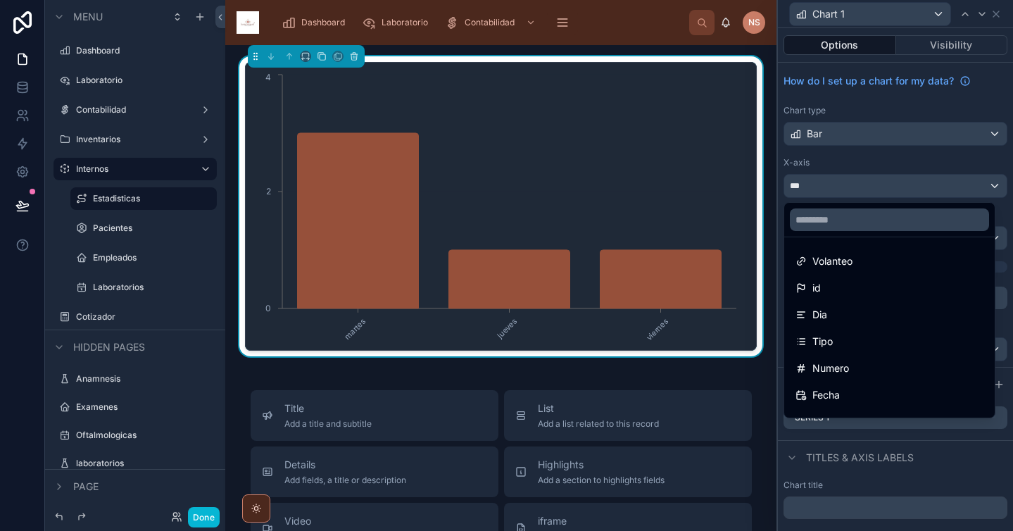
click at [845, 155] on div at bounding box center [895, 265] width 235 height 531
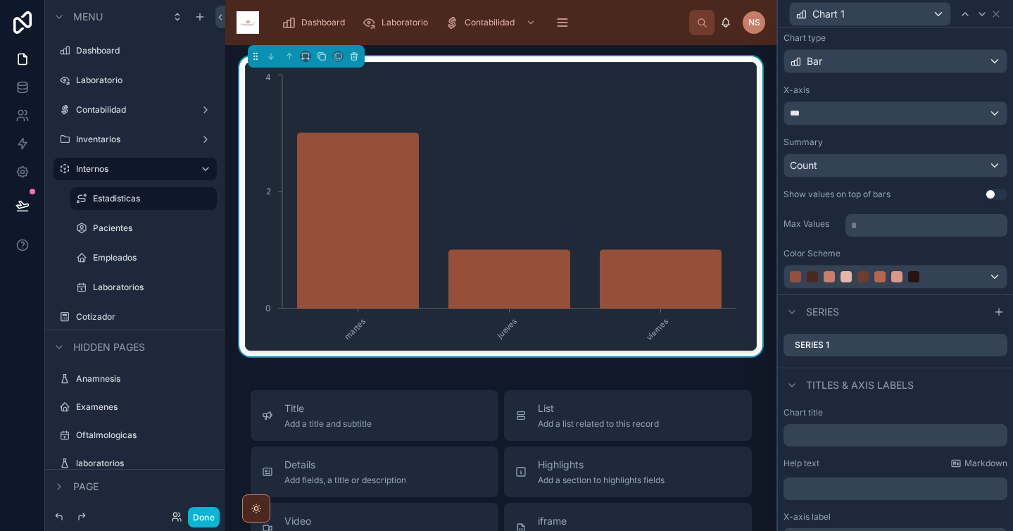
scroll to position [84, 0]
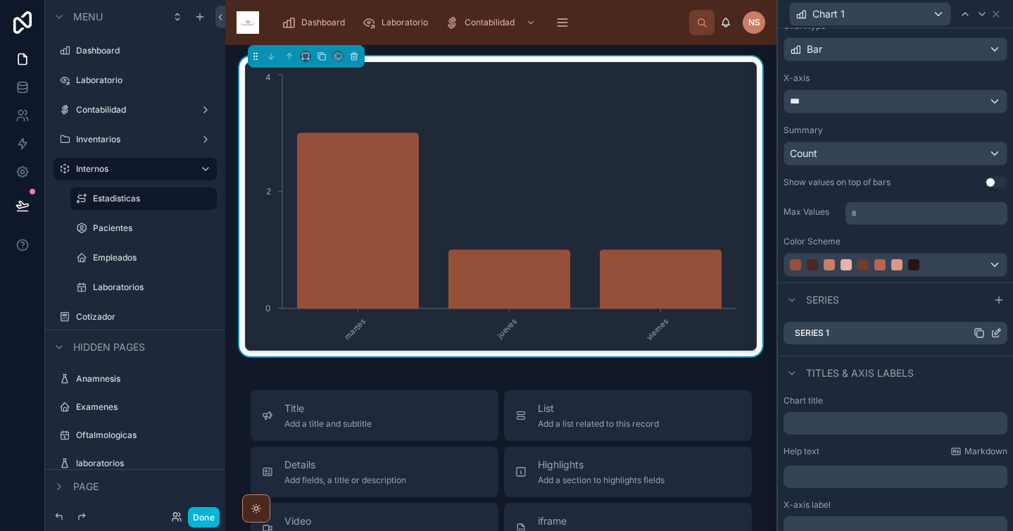
click at [990, 333] on icon at bounding box center [995, 332] width 11 height 11
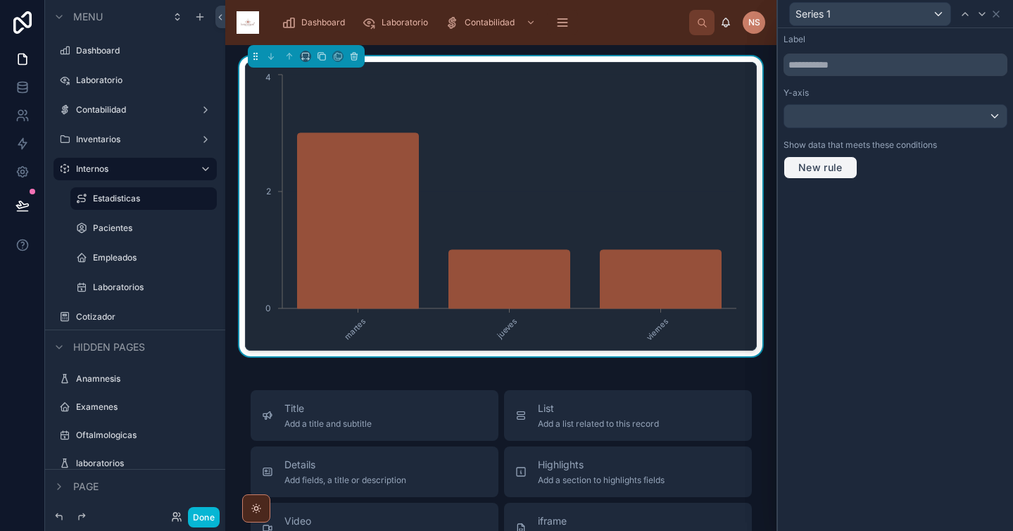
click at [839, 170] on span "New rule" at bounding box center [820, 167] width 56 height 13
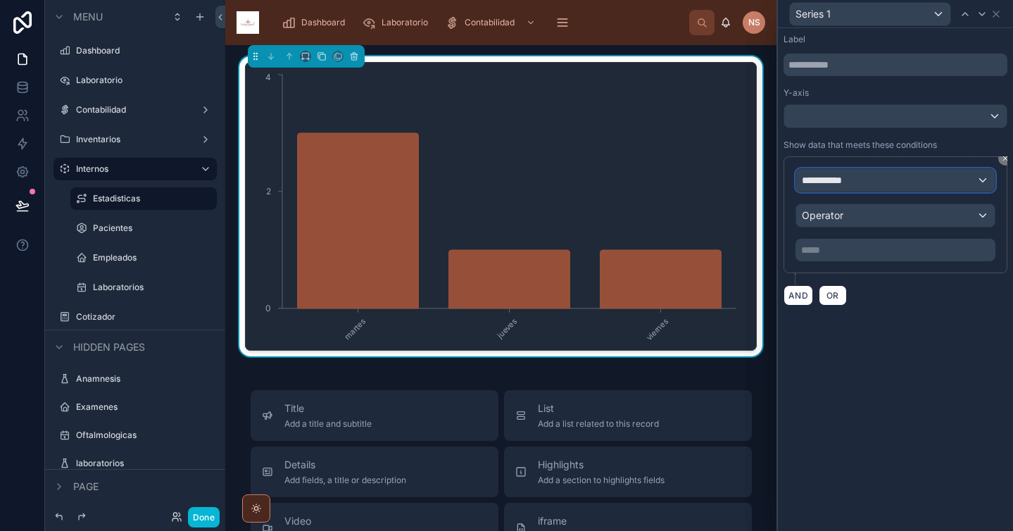
click at [883, 184] on div "**********" at bounding box center [895, 180] width 198 height 23
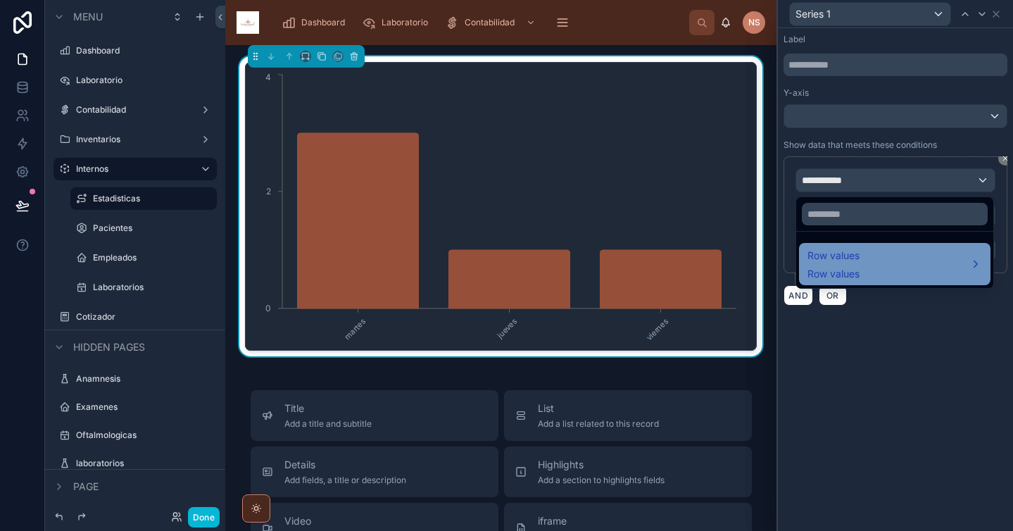
click at [886, 277] on div "Row values Row values" at bounding box center [894, 264] width 175 height 34
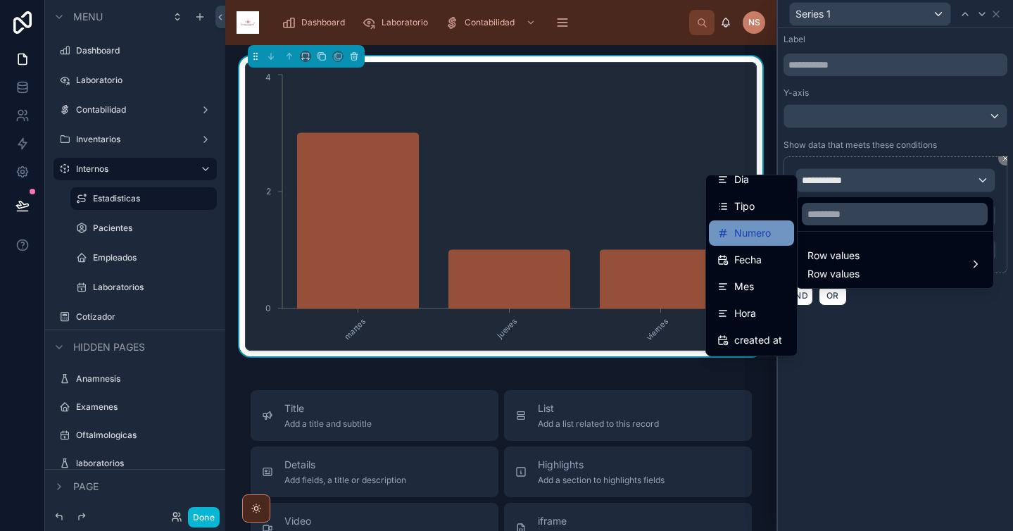
scroll to position [0, 0]
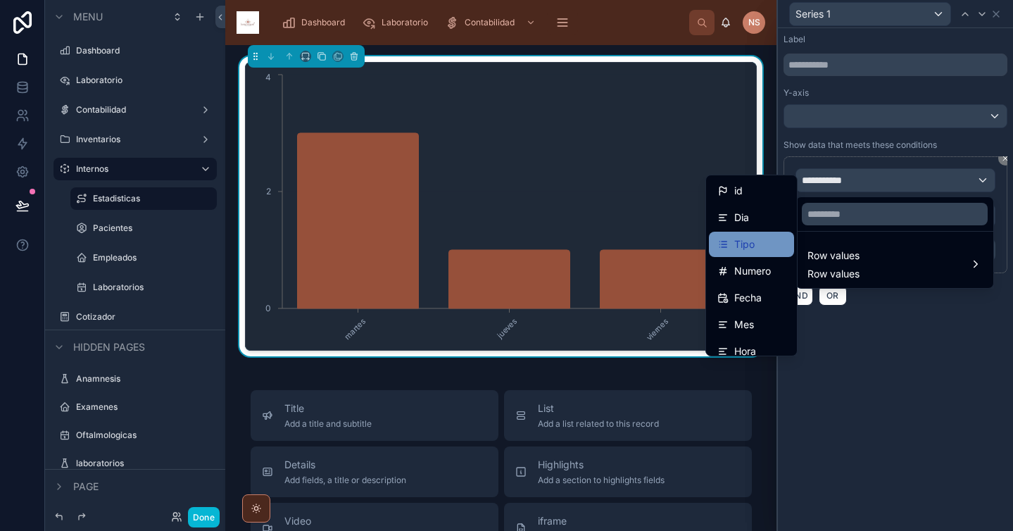
click at [738, 239] on span "Tipo" at bounding box center [744, 244] width 20 height 17
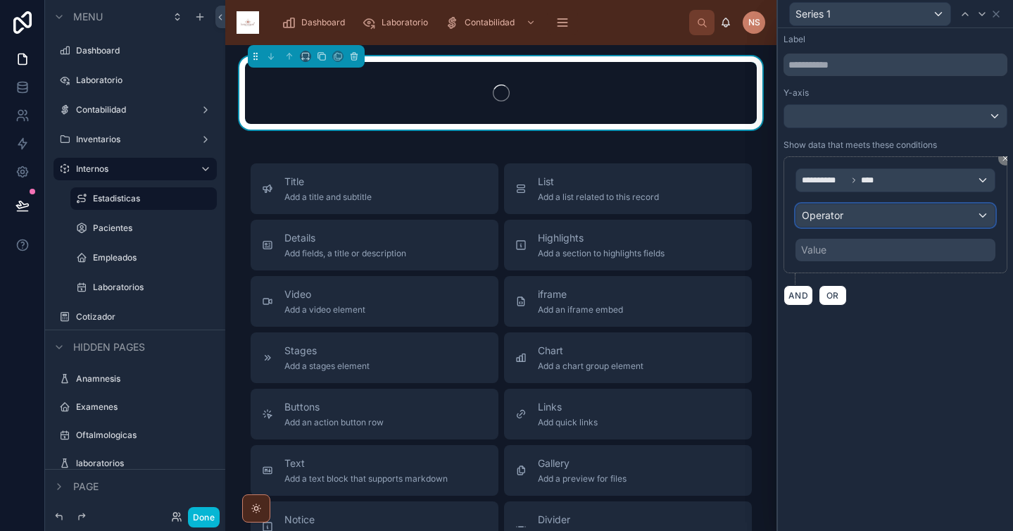
click at [814, 218] on span "Operator" at bounding box center [823, 215] width 42 height 12
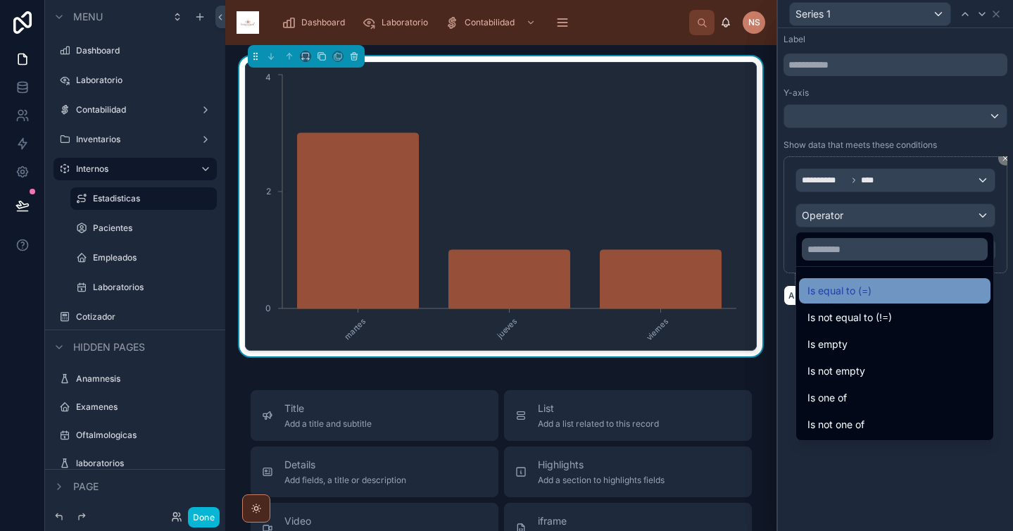
click at [842, 290] on span "Is equal to (=)" at bounding box center [839, 290] width 64 height 17
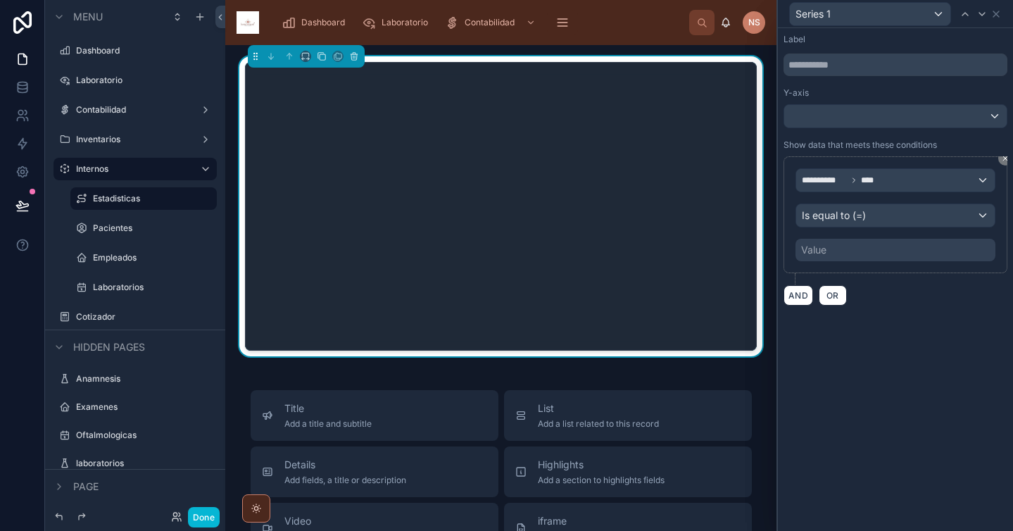
click at [826, 246] on div "Value" at bounding box center [813, 250] width 25 height 14
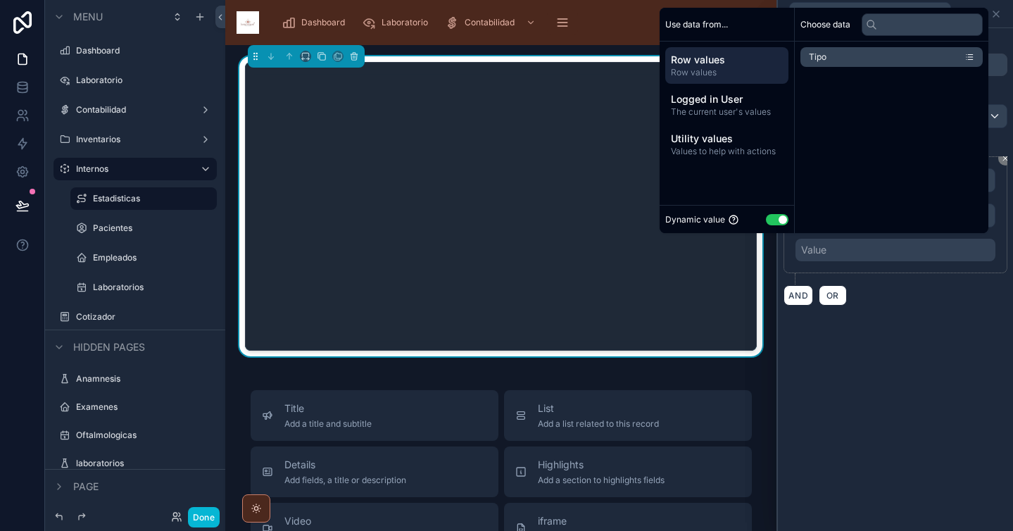
click at [766, 222] on button "Use setting" at bounding box center [777, 219] width 23 height 11
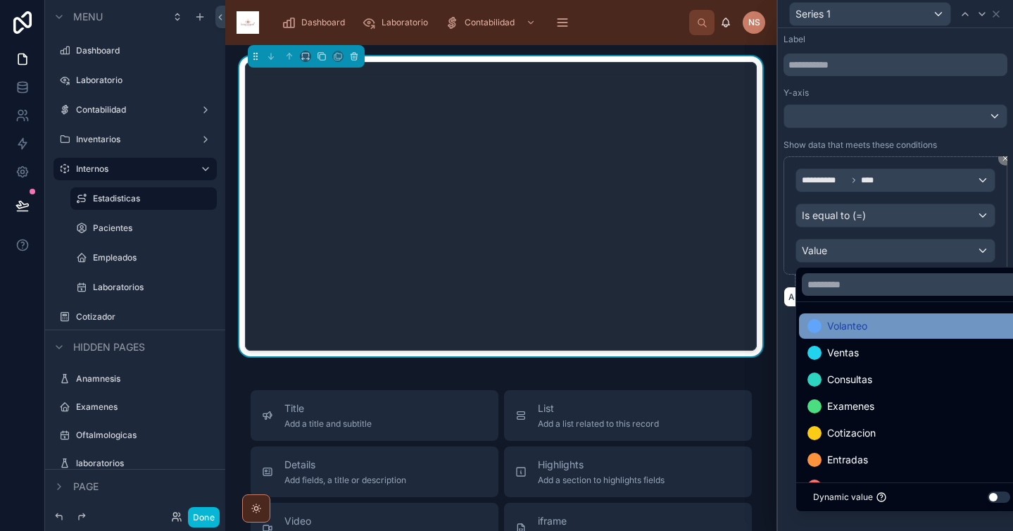
click at [870, 320] on div "Volanteo" at bounding box center [911, 325] width 208 height 17
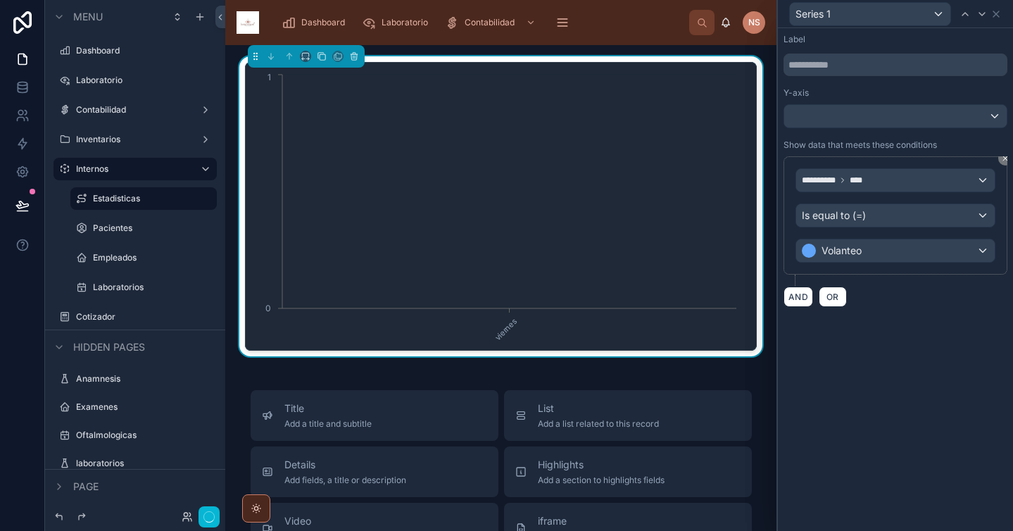
click at [783, 342] on div "**********" at bounding box center [895, 279] width 235 height 502
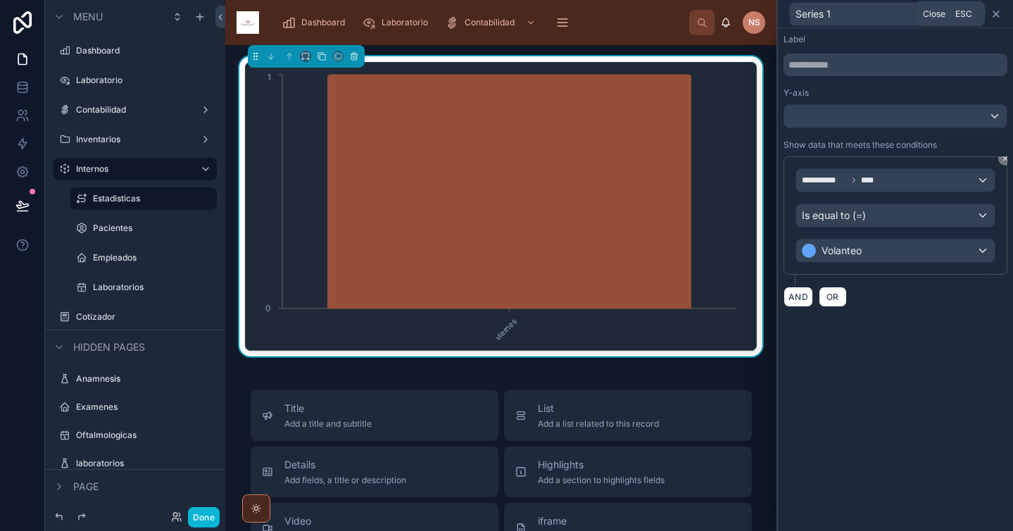
click at [995, 11] on icon at bounding box center [995, 13] width 11 height 11
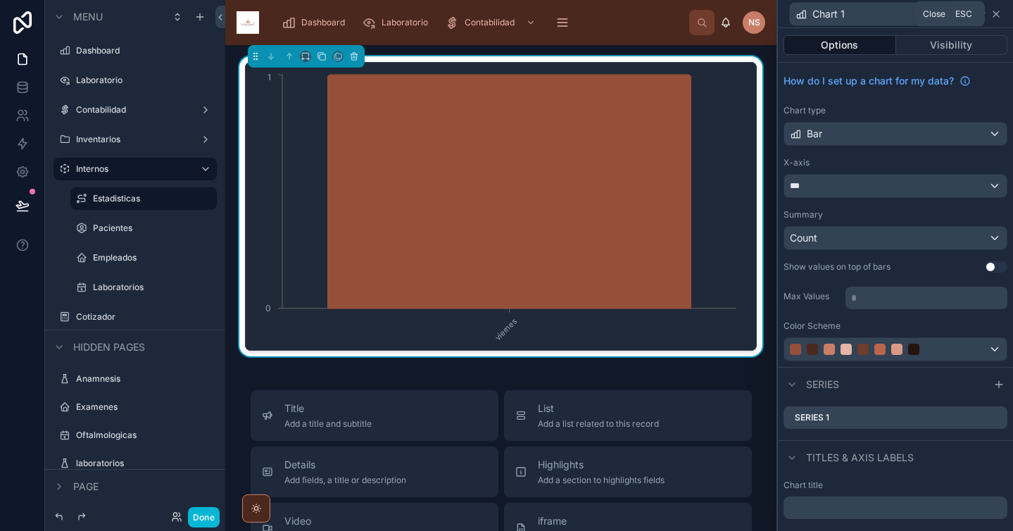
click at [993, 15] on icon at bounding box center [995, 13] width 11 height 11
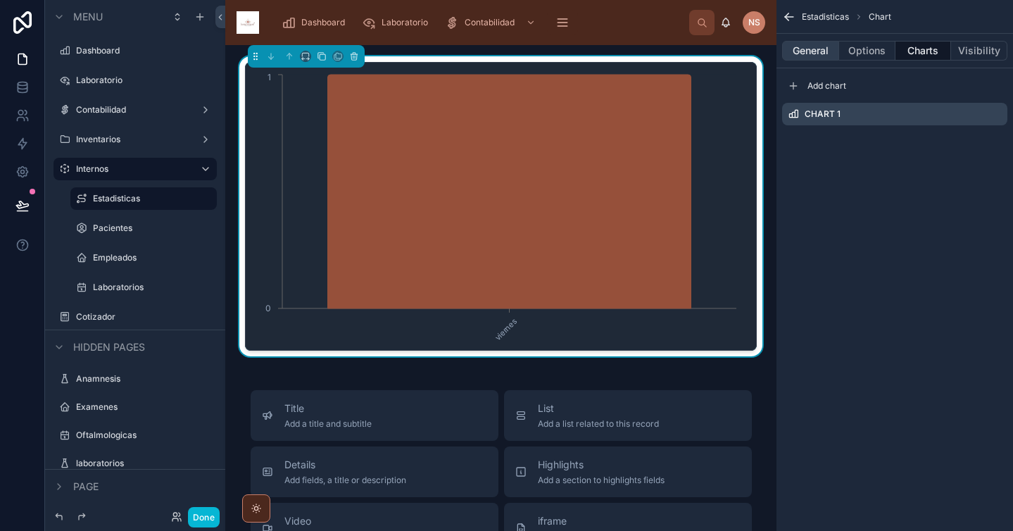
click at [809, 56] on button "General" at bounding box center [810, 51] width 57 height 20
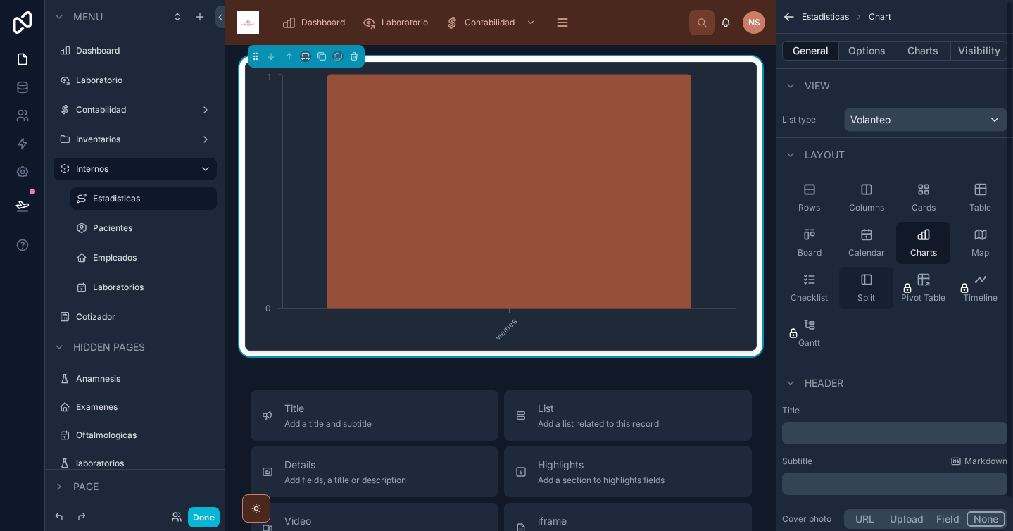
scroll to position [34, 0]
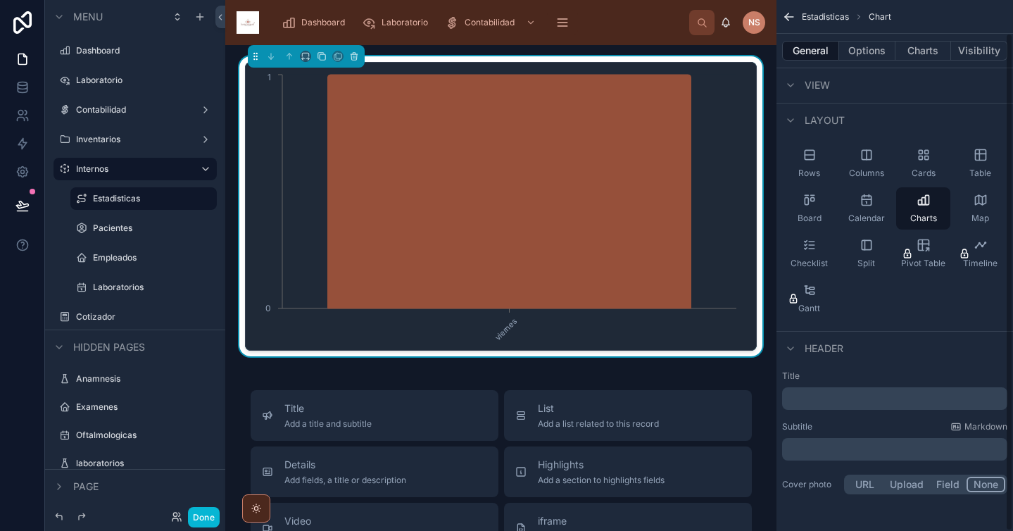
click at [835, 399] on p "﻿" at bounding box center [896, 398] width 217 height 14
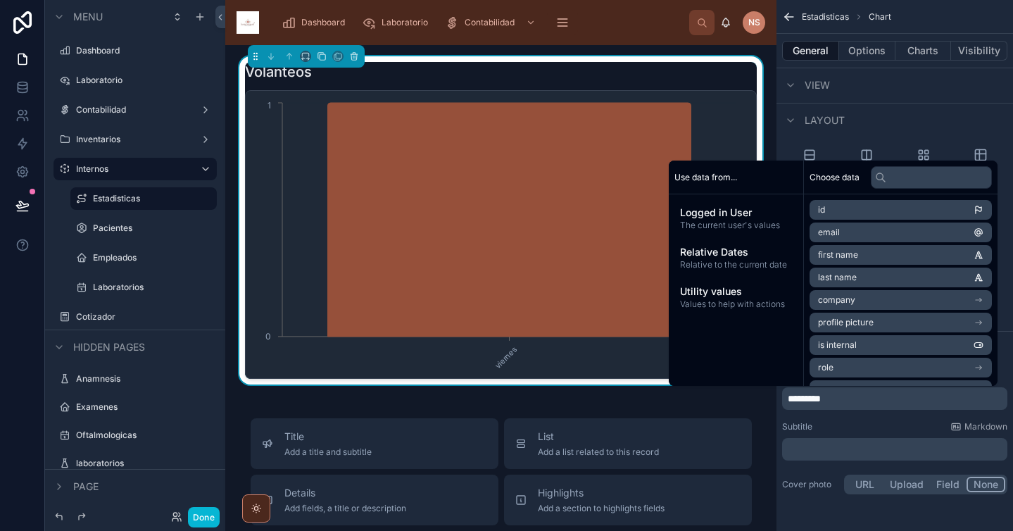
click at [852, 419] on div "Title ********* Subtitle Markdown ﻿ Cover photo URL Upload Field None" at bounding box center [894, 434] width 236 height 138
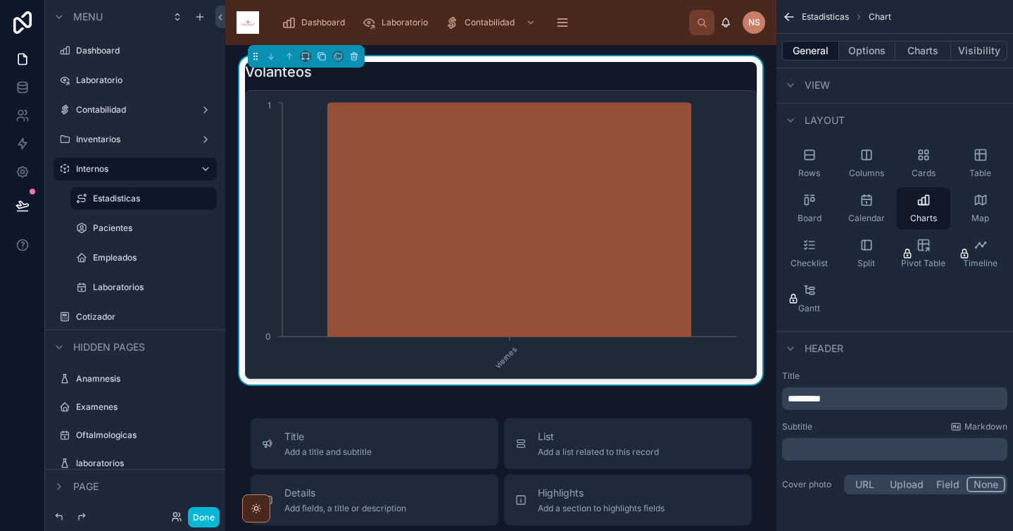
click at [861, 397] on p "*********" at bounding box center [896, 398] width 217 height 14
click at [885, 423] on div "Subtitle Markdown" at bounding box center [894, 426] width 225 height 11
click at [839, 419] on div "**********" at bounding box center [894, 434] width 236 height 138
click at [927, 50] on button "Charts" at bounding box center [923, 51] width 56 height 20
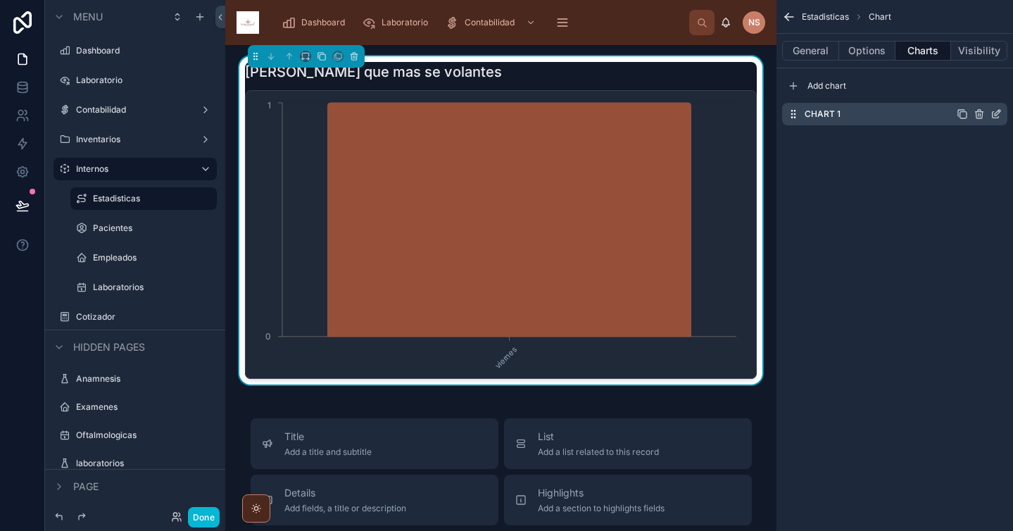
click at [994, 112] on icon "scrollable content" at bounding box center [995, 113] width 11 height 11
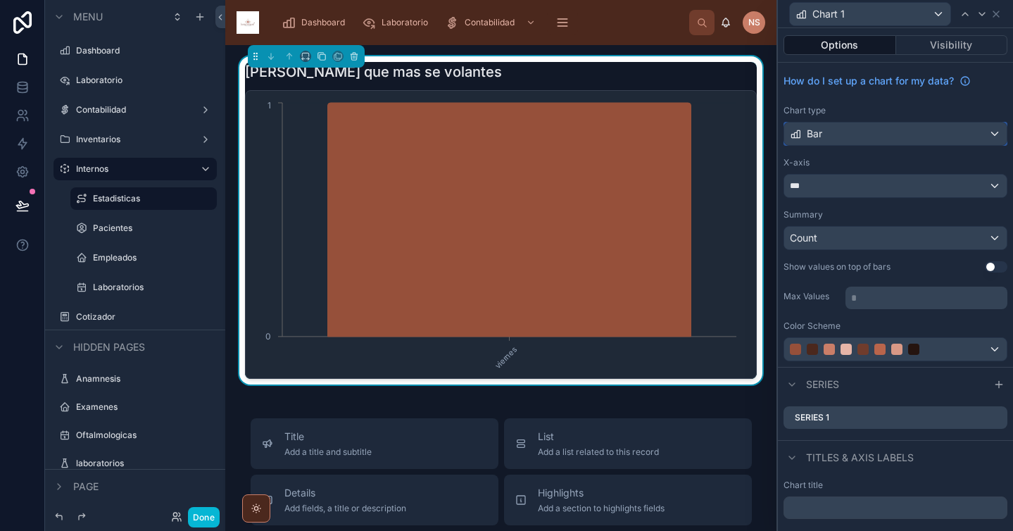
click at [858, 130] on div "Bar" at bounding box center [895, 133] width 222 height 23
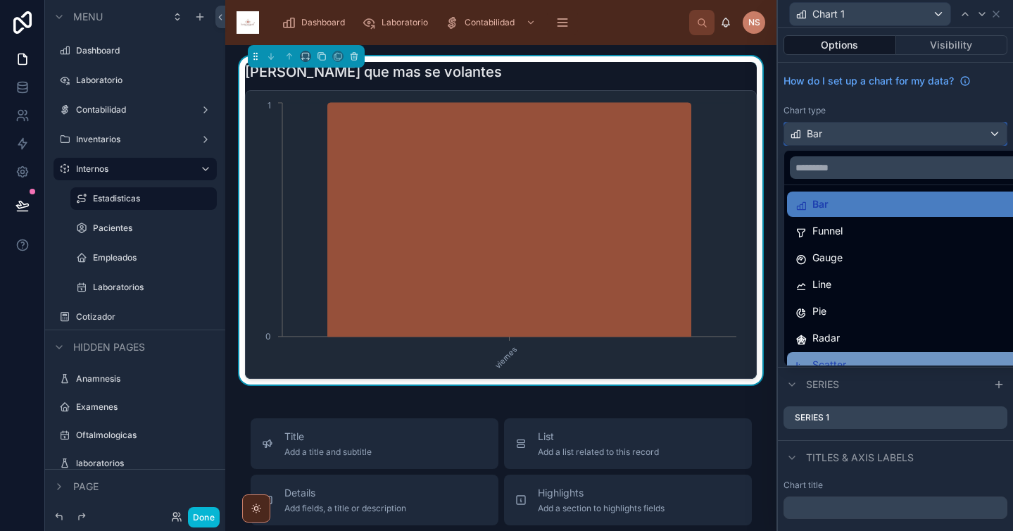
scroll to position [34, 0]
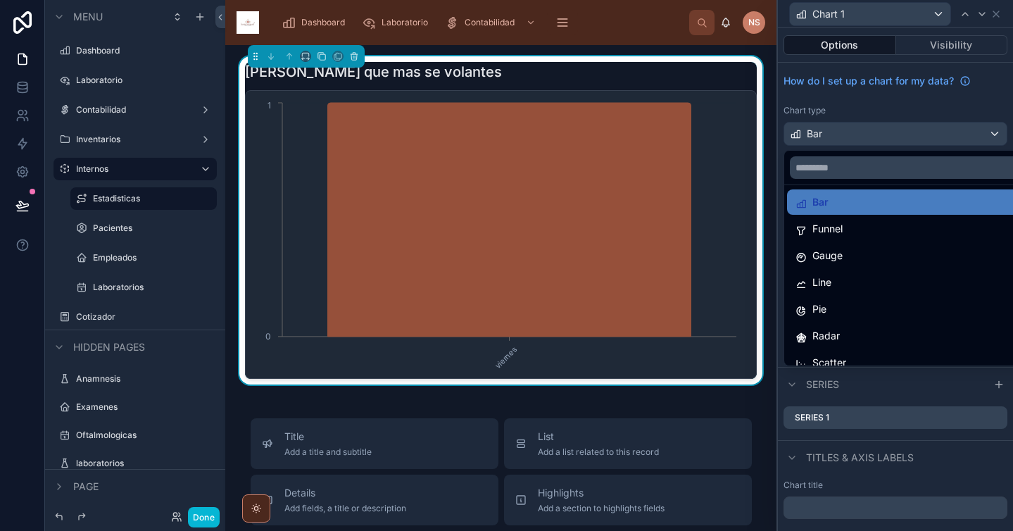
click at [903, 120] on div at bounding box center [895, 265] width 235 height 531
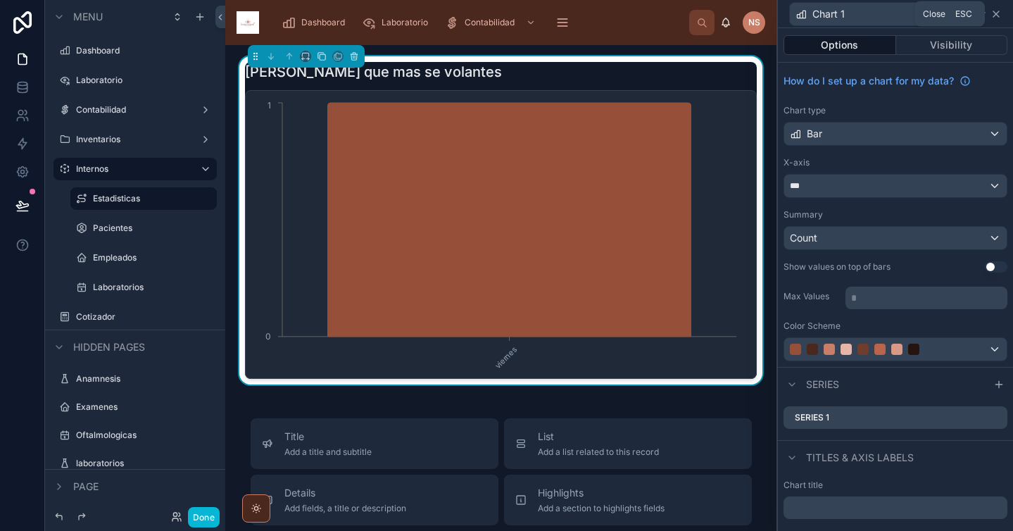
click at [999, 17] on icon at bounding box center [995, 13] width 11 height 11
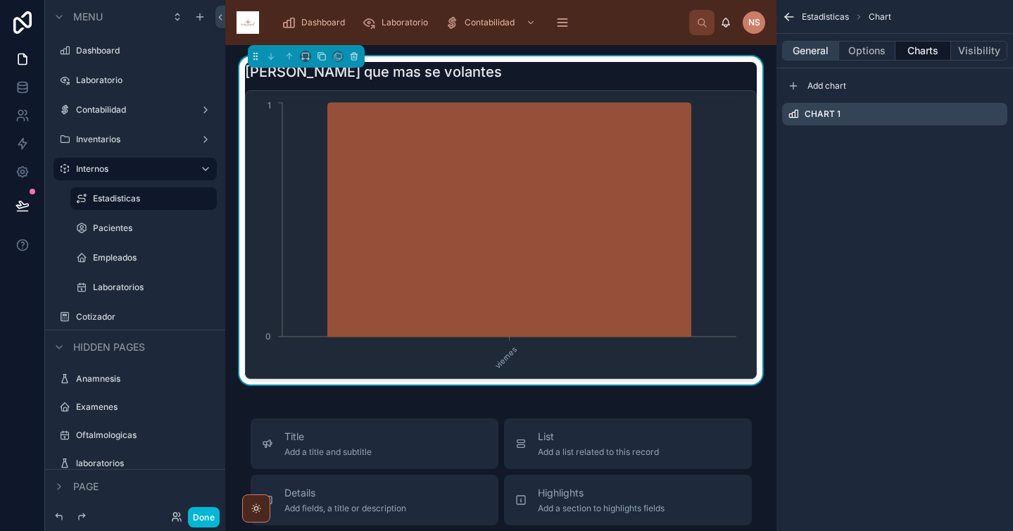
click at [818, 51] on button "General" at bounding box center [810, 51] width 57 height 20
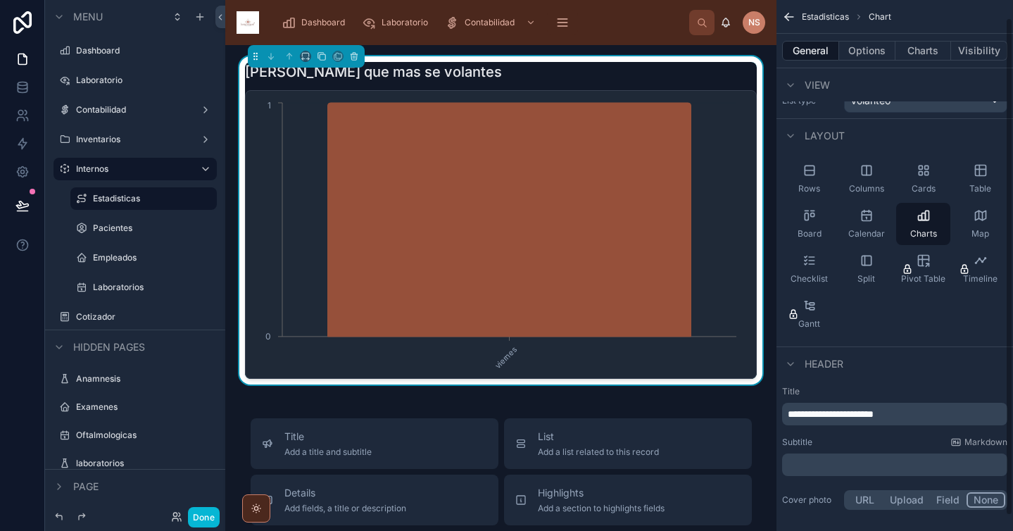
scroll to position [34, 0]
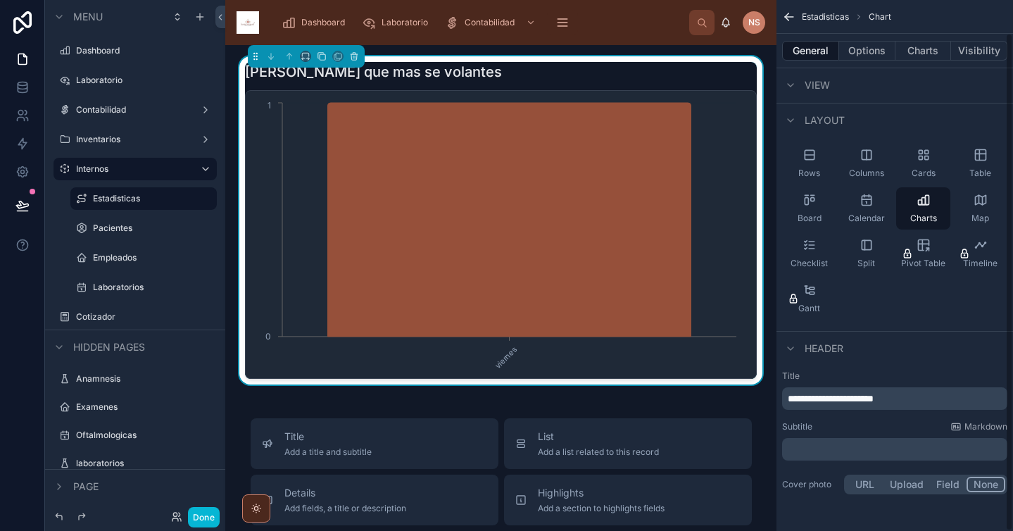
click at [930, 399] on p "**********" at bounding box center [896, 398] width 217 height 14
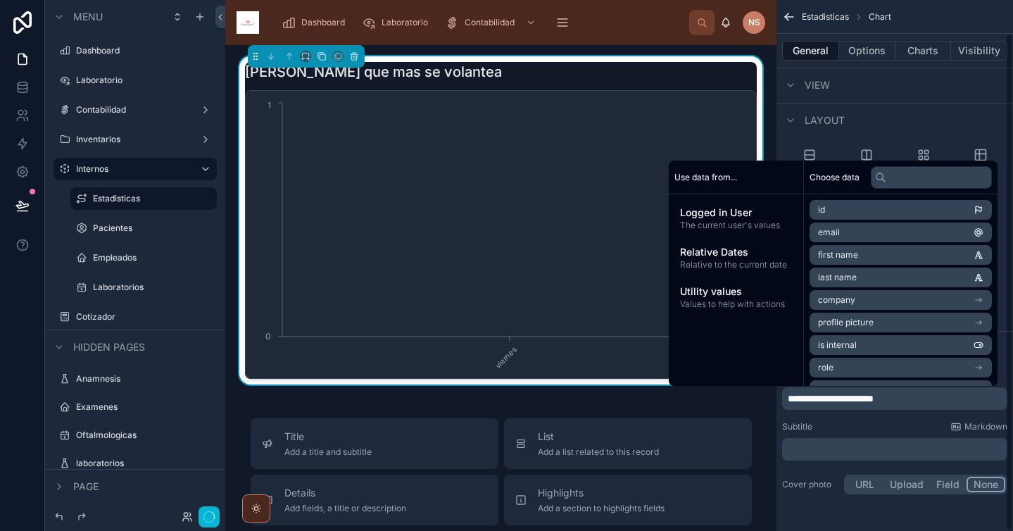
click at [916, 422] on div "Subtitle Markdown" at bounding box center [894, 426] width 225 height 11
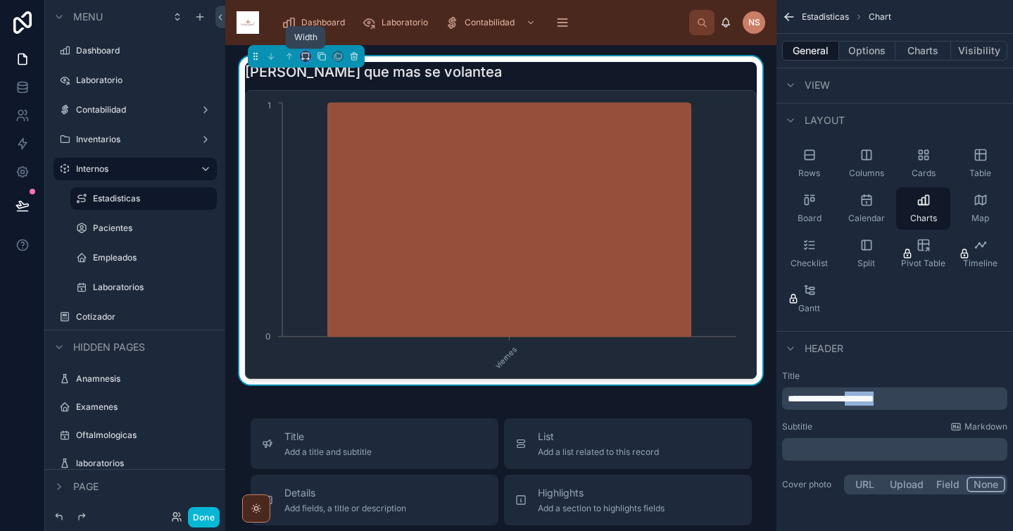
click at [305, 56] on icon at bounding box center [306, 56] width 10 height 10
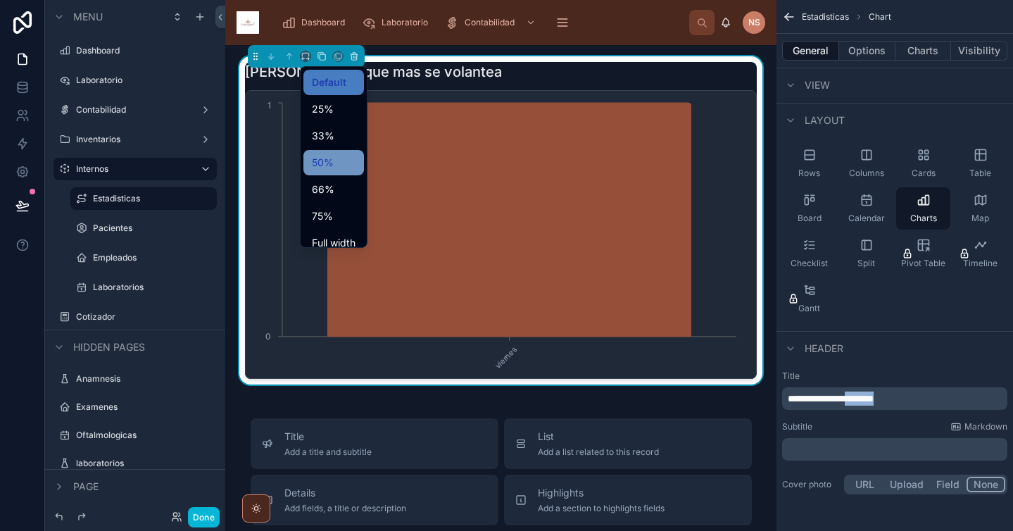
click at [342, 160] on div "50%" at bounding box center [334, 162] width 44 height 17
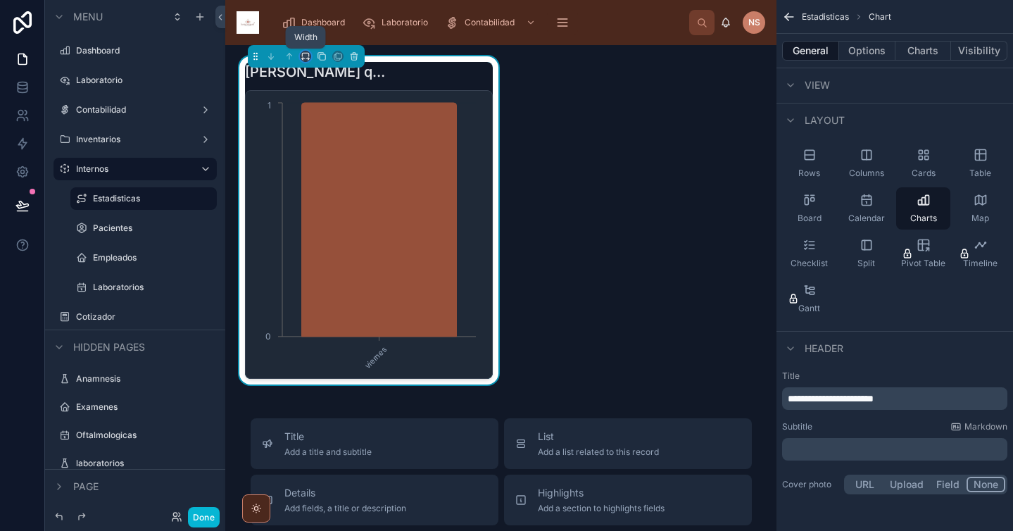
click at [305, 56] on icon at bounding box center [306, 56] width 10 height 10
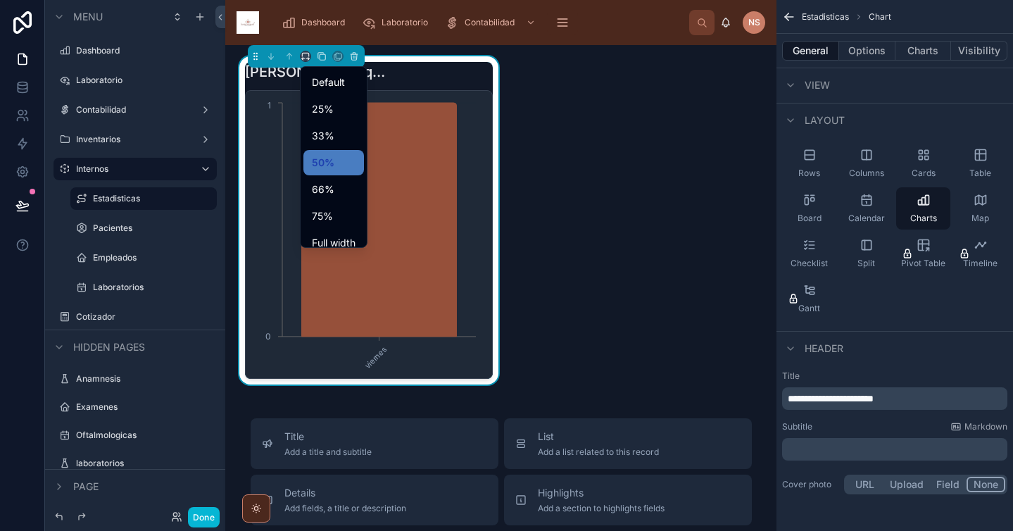
click at [595, 259] on div at bounding box center [506, 265] width 1013 height 531
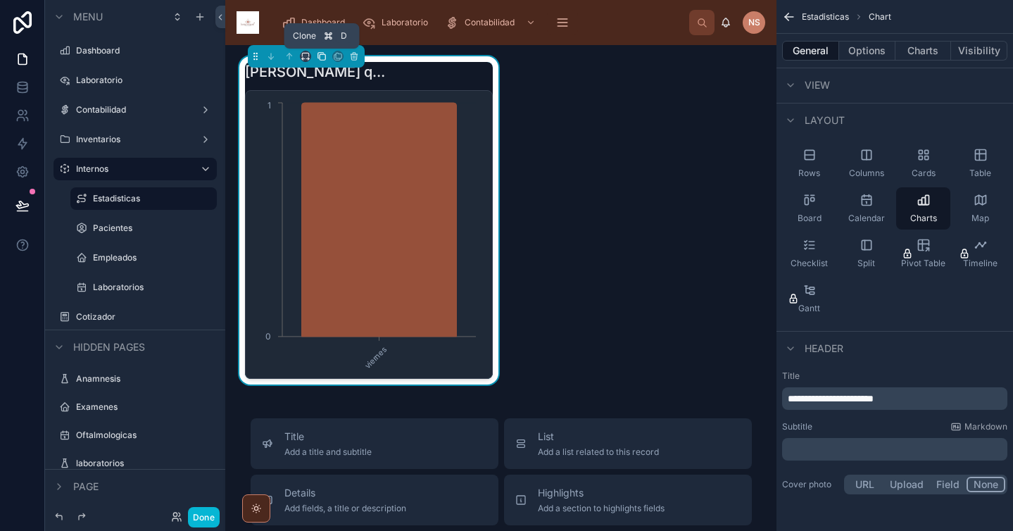
click at [324, 58] on icon at bounding box center [322, 56] width 10 height 10
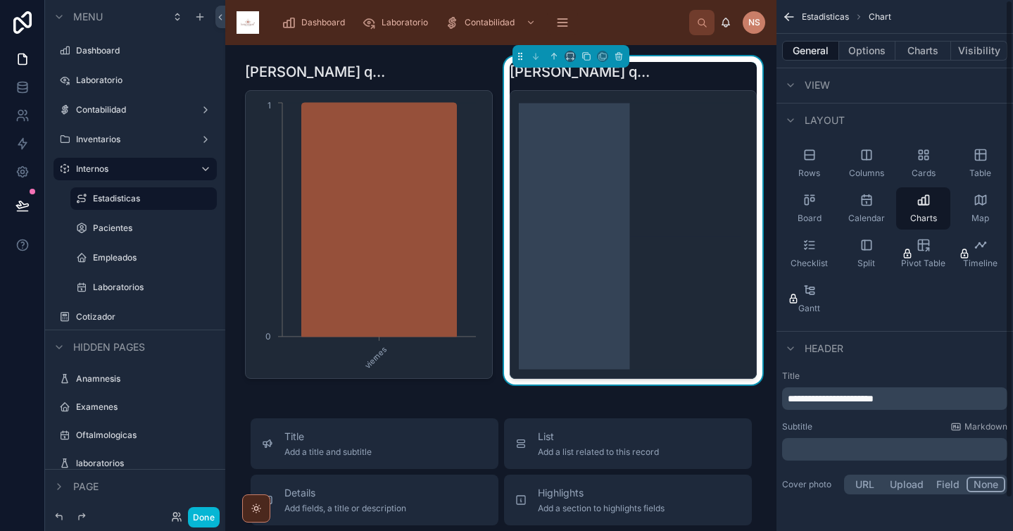
scroll to position [0, 0]
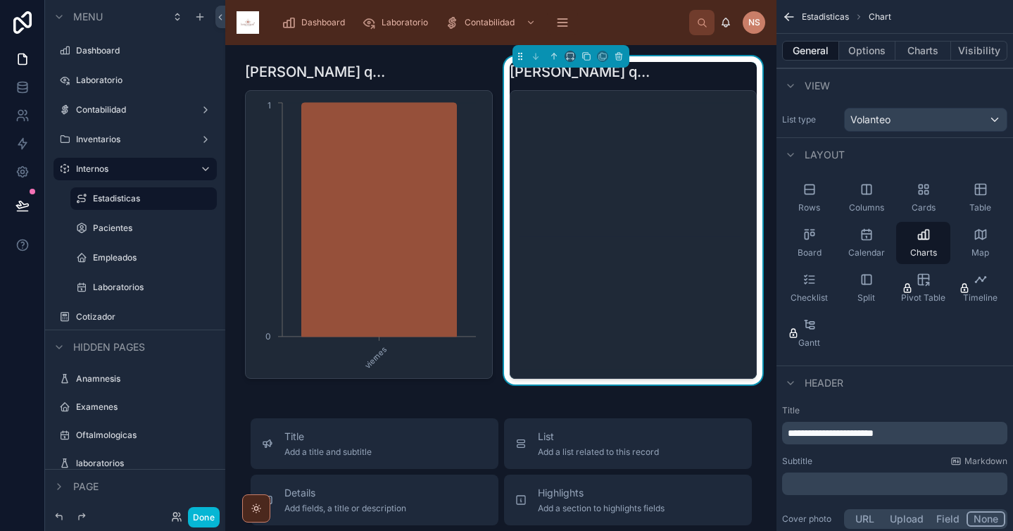
click at [707, 79] on div "[PERSON_NAME] que mas se volantea" at bounding box center [634, 72] width 248 height 20
click at [878, 51] on button "Options" at bounding box center [867, 51] width 56 height 20
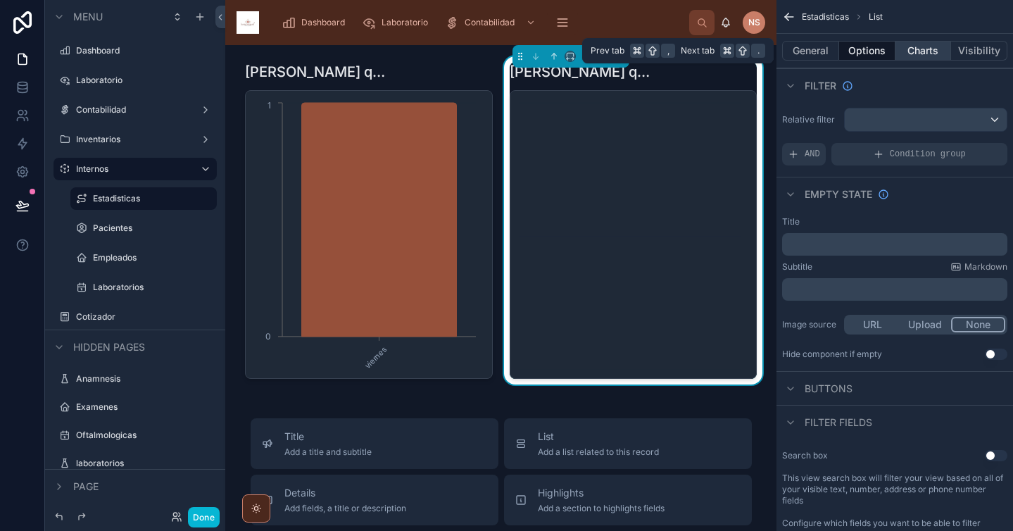
click at [928, 56] on button "Charts" at bounding box center [923, 51] width 56 height 20
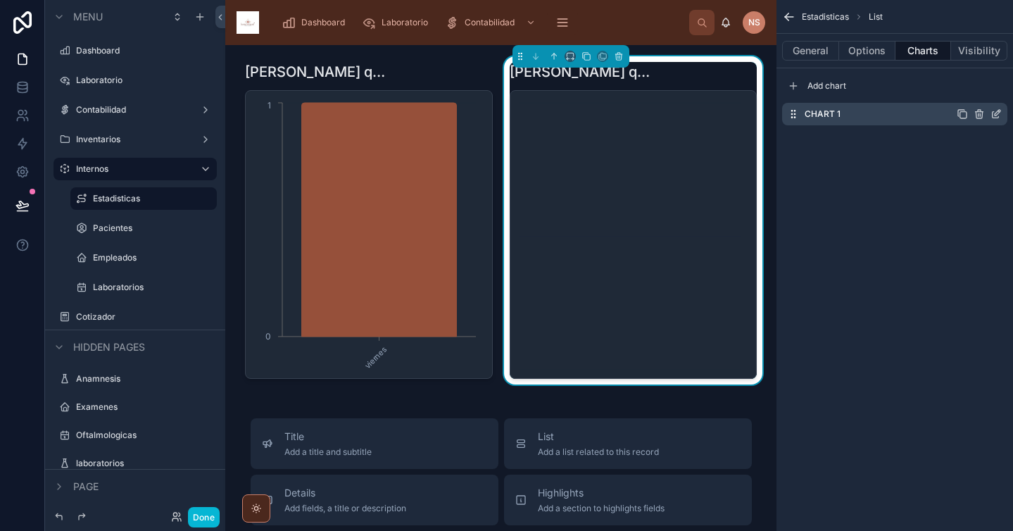
click at [999, 113] on icon "scrollable content" at bounding box center [995, 113] width 11 height 11
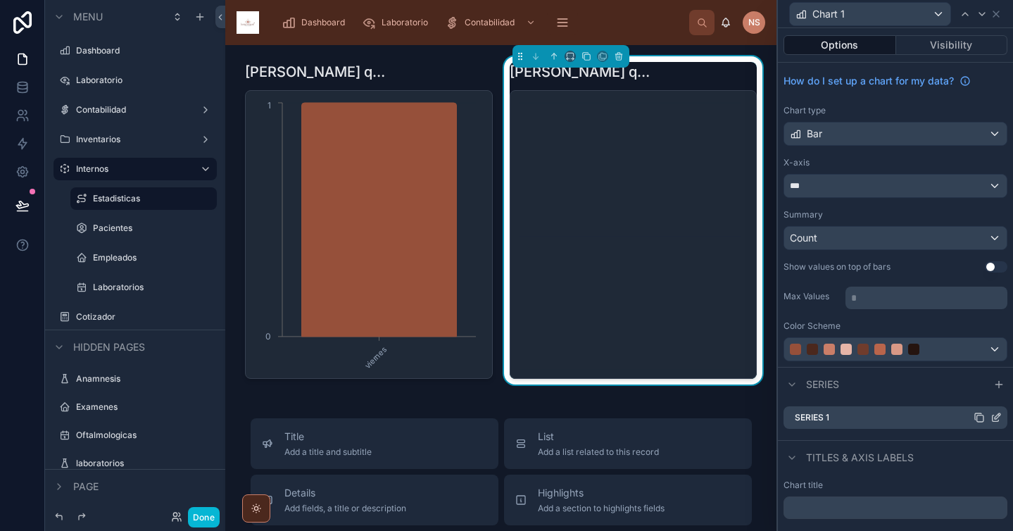
click at [994, 415] on icon at bounding box center [997, 416] width 6 height 6
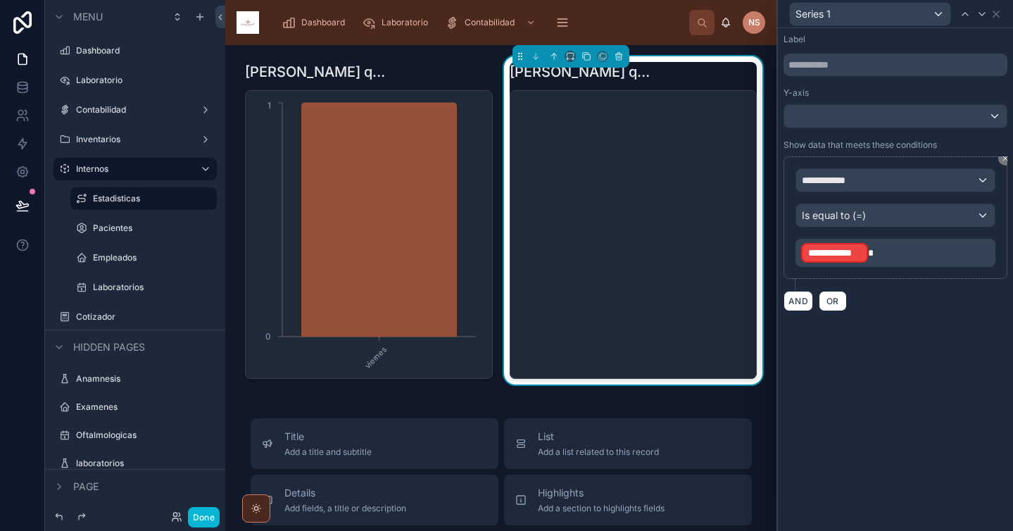
click at [880, 255] on p "**********" at bounding box center [896, 252] width 191 height 23
click at [832, 258] on div "***** ﻿" at bounding box center [895, 250] width 200 height 23
click at [833, 247] on p "***** ﻿" at bounding box center [896, 250] width 191 height 14
click at [923, 341] on div "**********" at bounding box center [895, 279] width 235 height 502
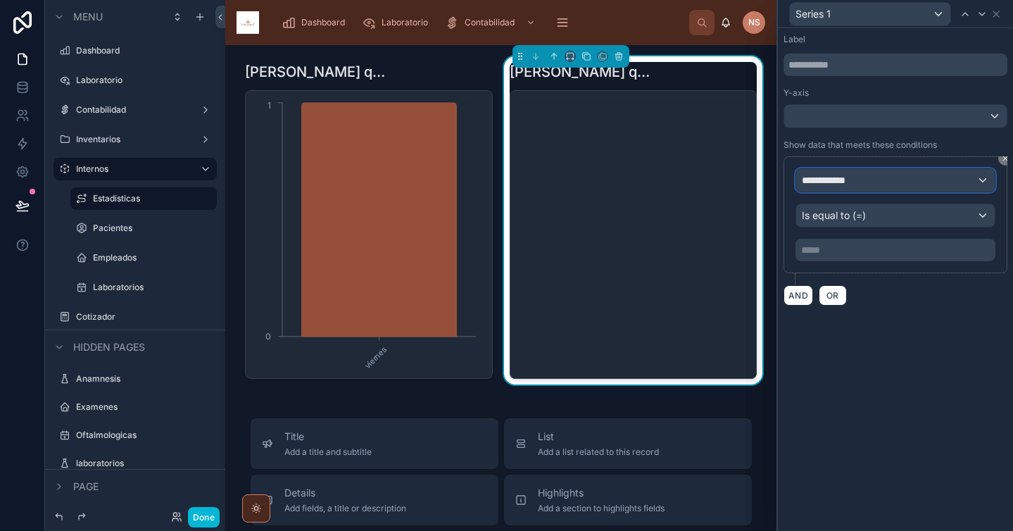
click at [880, 177] on div "**********" at bounding box center [895, 180] width 198 height 23
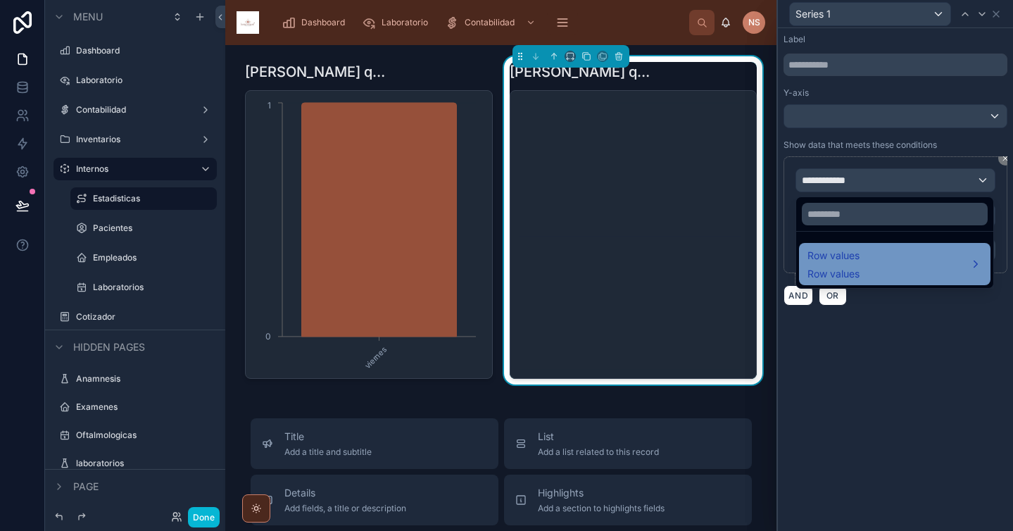
click at [872, 259] on div "Row values Row values" at bounding box center [894, 264] width 175 height 34
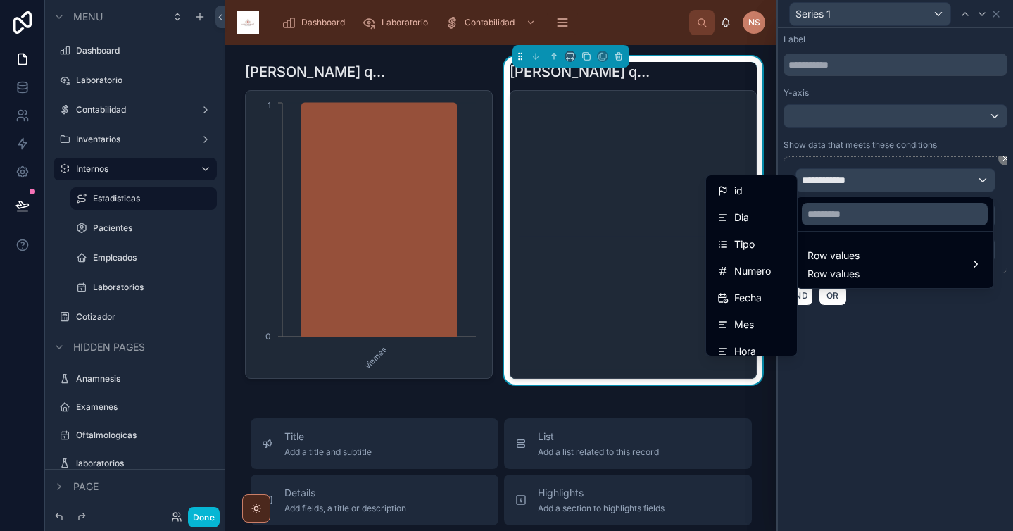
click at [757, 248] on div "Tipo" at bounding box center [751, 244] width 68 height 17
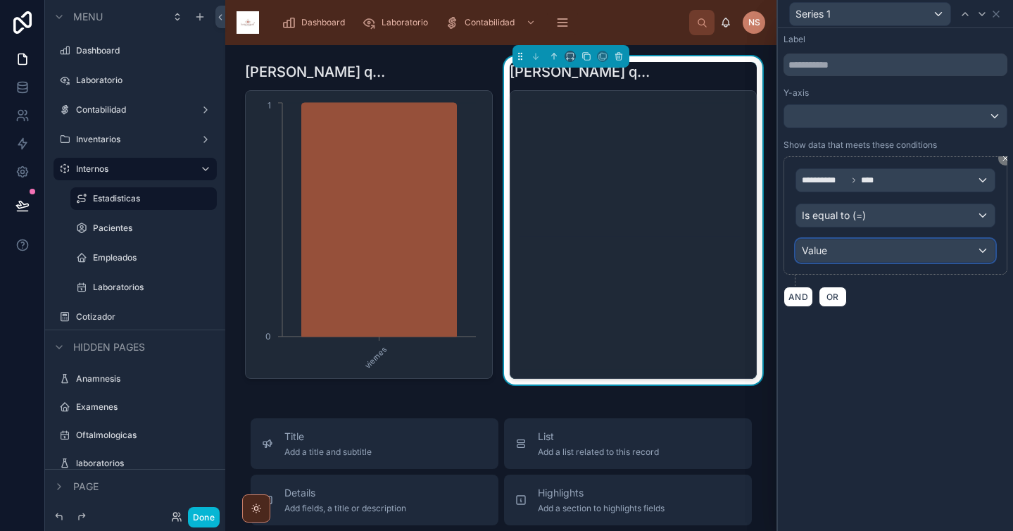
click at [845, 259] on div "Value" at bounding box center [895, 250] width 198 height 23
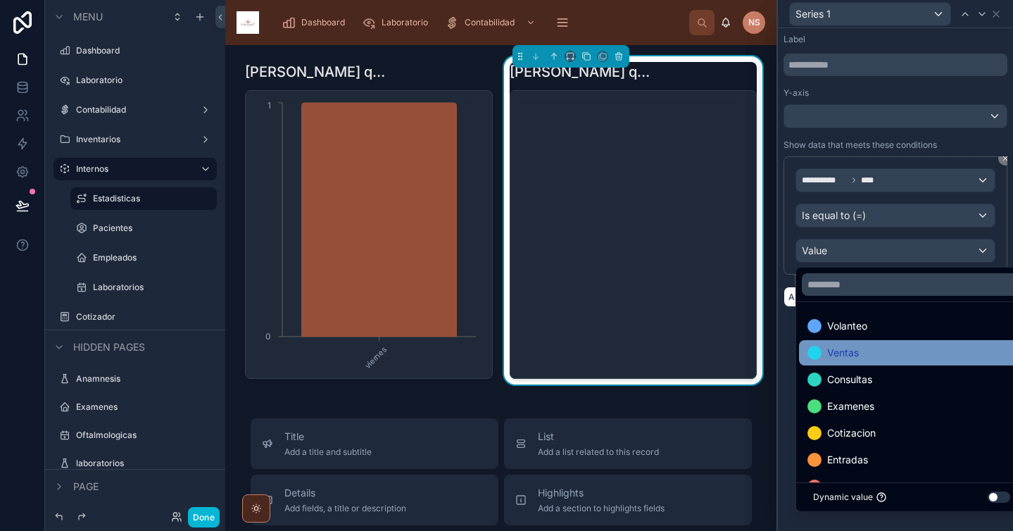
click at [871, 350] on div "Ventas" at bounding box center [911, 352] width 208 height 17
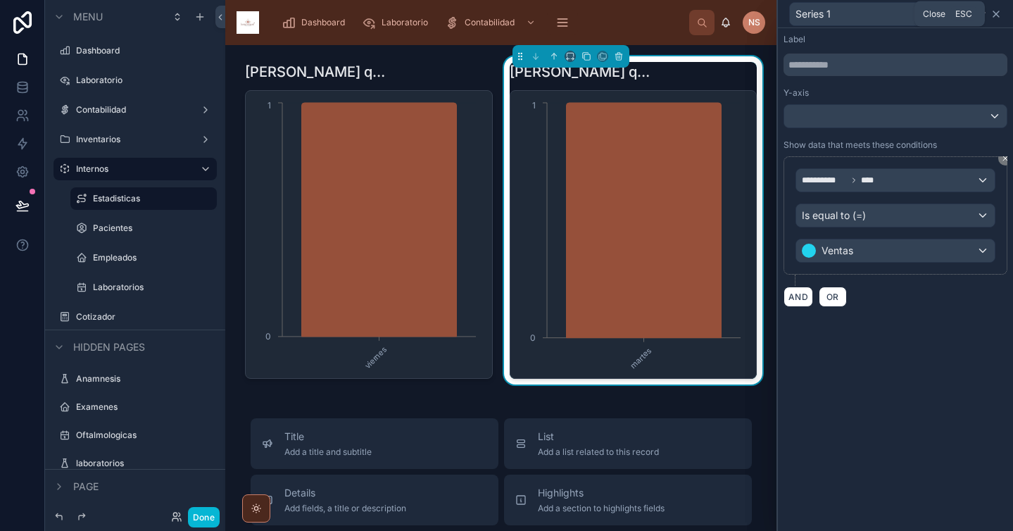
click at [999, 13] on icon at bounding box center [995, 13] width 11 height 11
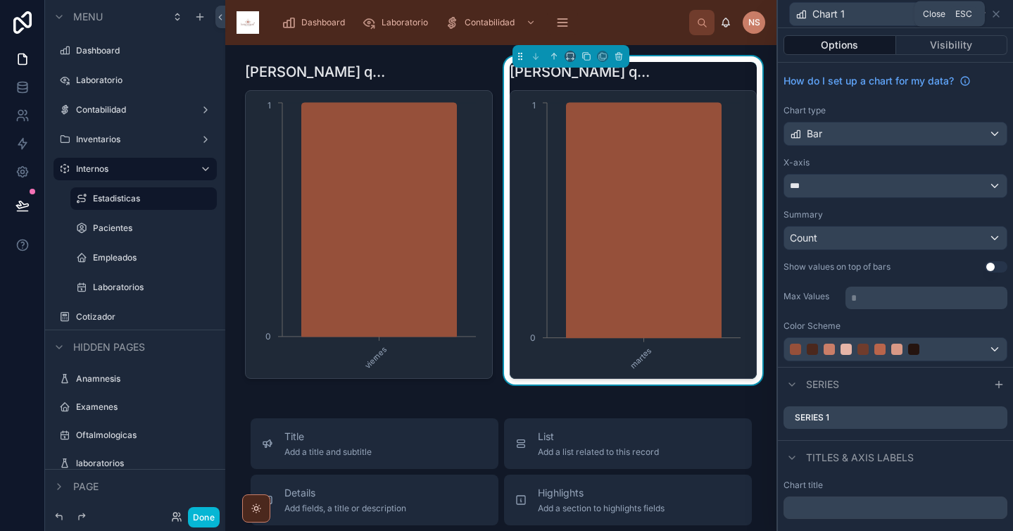
click at [1002, 8] on div "Chart 1" at bounding box center [895, 13] width 224 height 27
click at [995, 15] on icon at bounding box center [995, 13] width 11 height 11
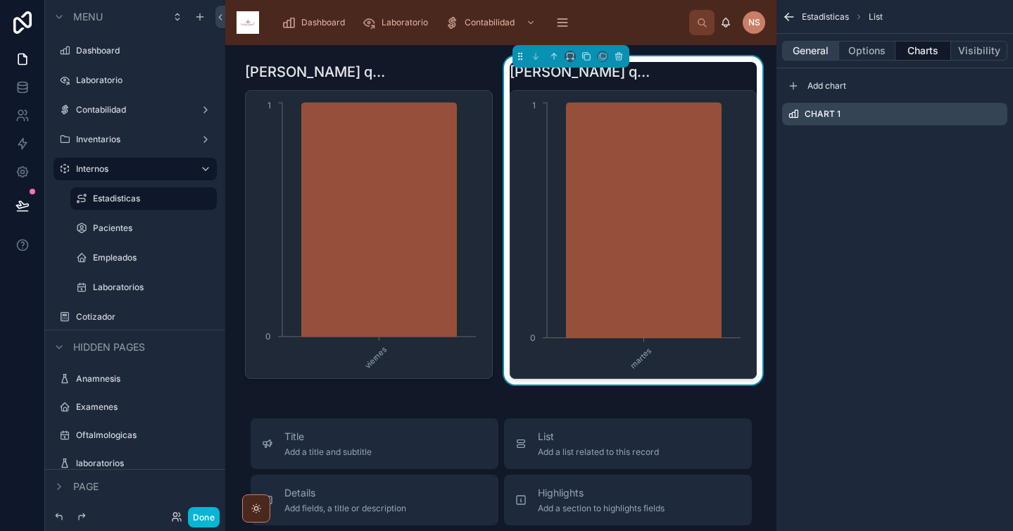
click at [822, 51] on button "General" at bounding box center [810, 51] width 57 height 20
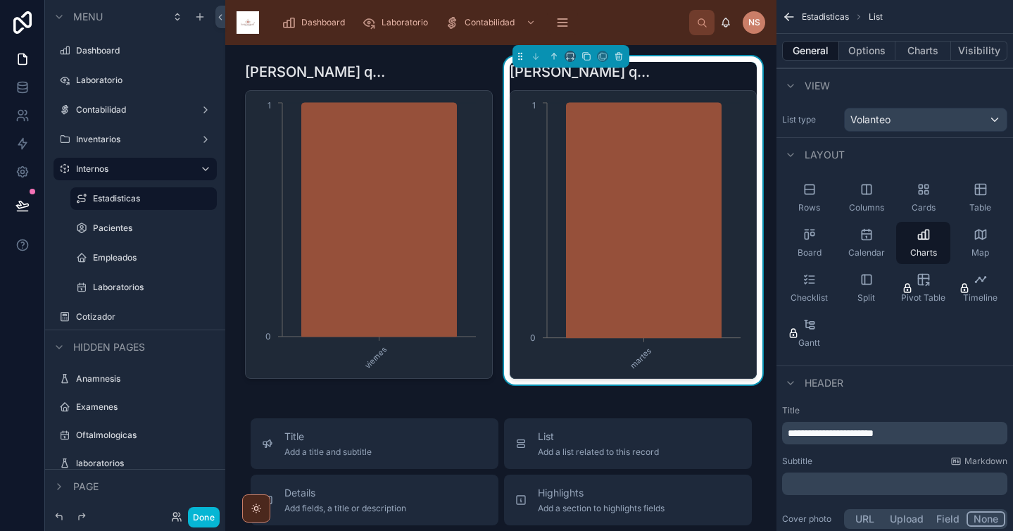
scroll to position [34, 0]
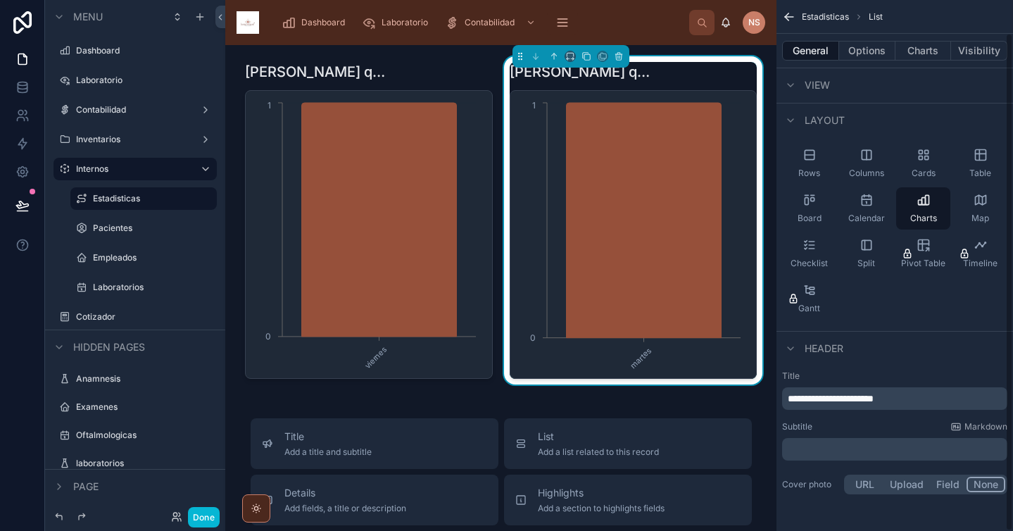
click at [931, 398] on p "**********" at bounding box center [896, 398] width 217 height 14
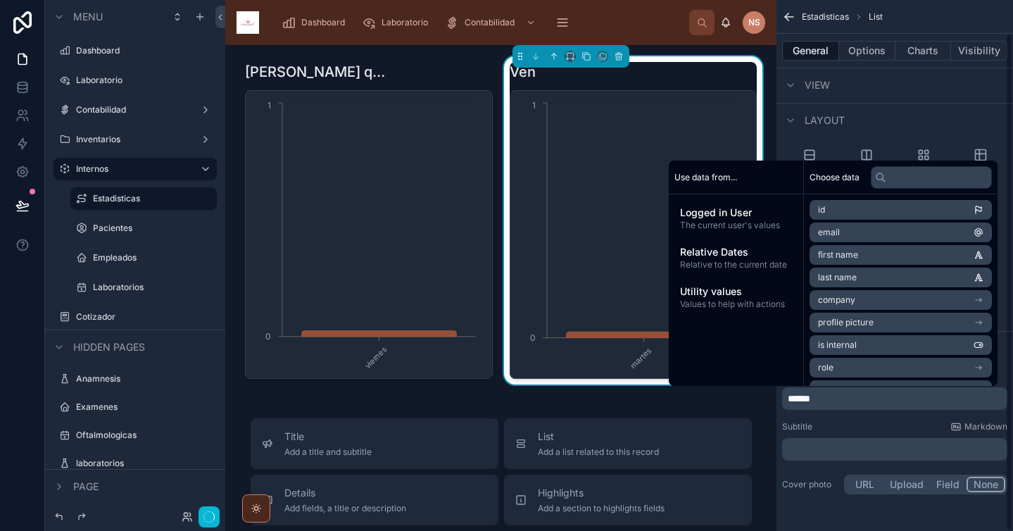
click at [911, 422] on div "Subtitle Markdown" at bounding box center [894, 426] width 225 height 11
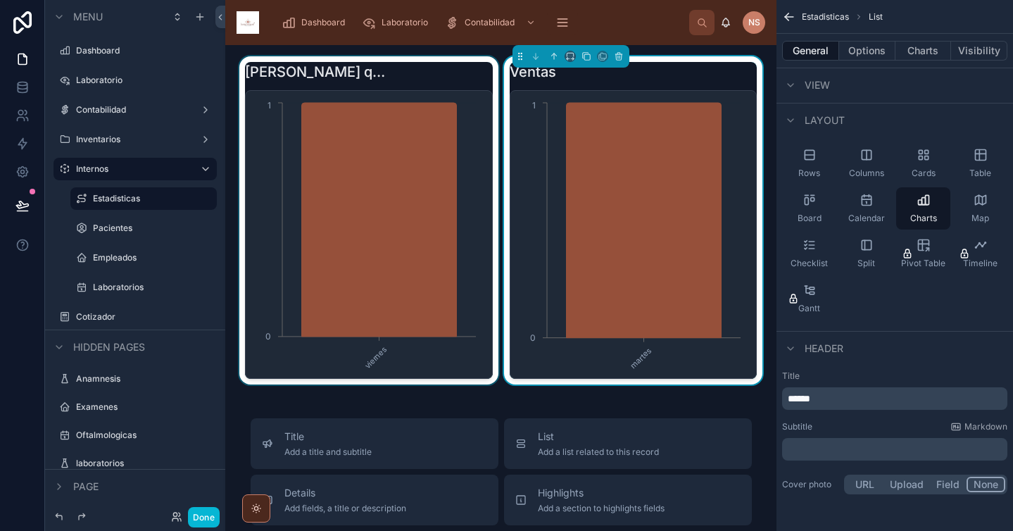
click at [419, 81] on div at bounding box center [368, 220] width 265 height 328
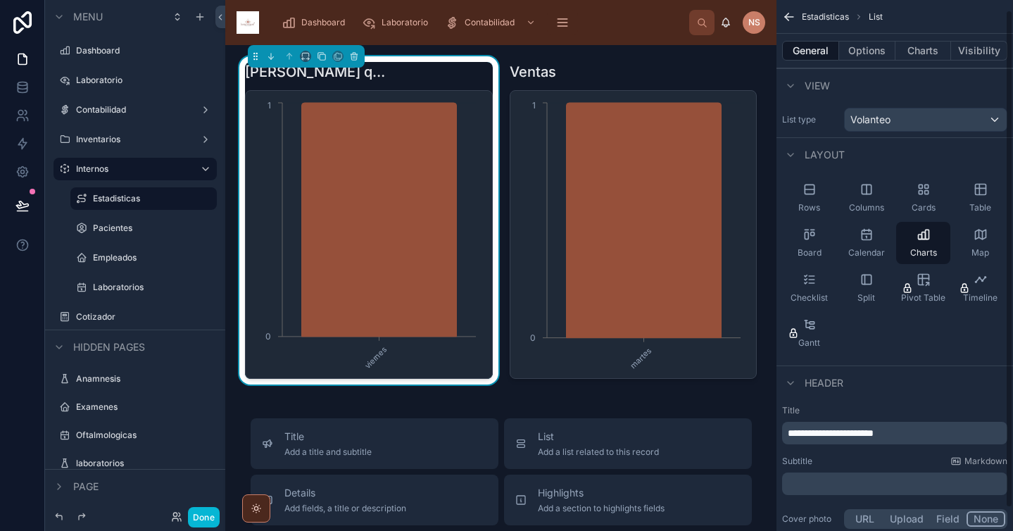
scroll to position [11, 0]
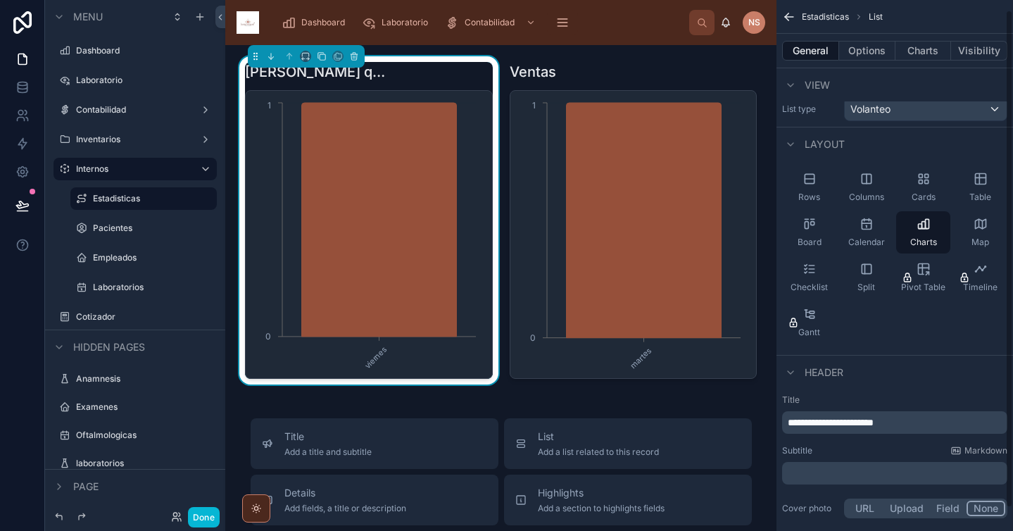
click at [937, 424] on p "**********" at bounding box center [896, 422] width 217 height 14
click at [918, 445] on div "Subtitle Markdown" at bounding box center [894, 450] width 225 height 11
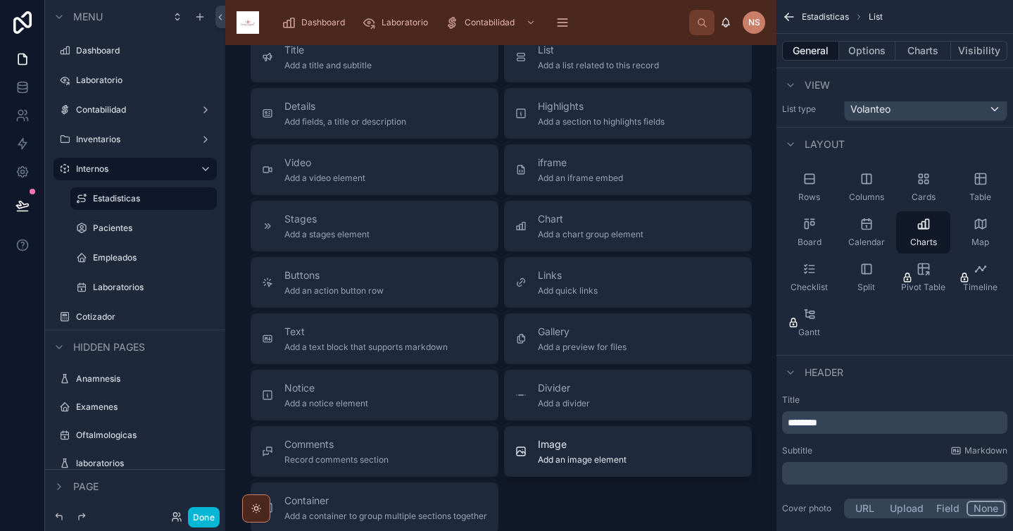
scroll to position [391, 0]
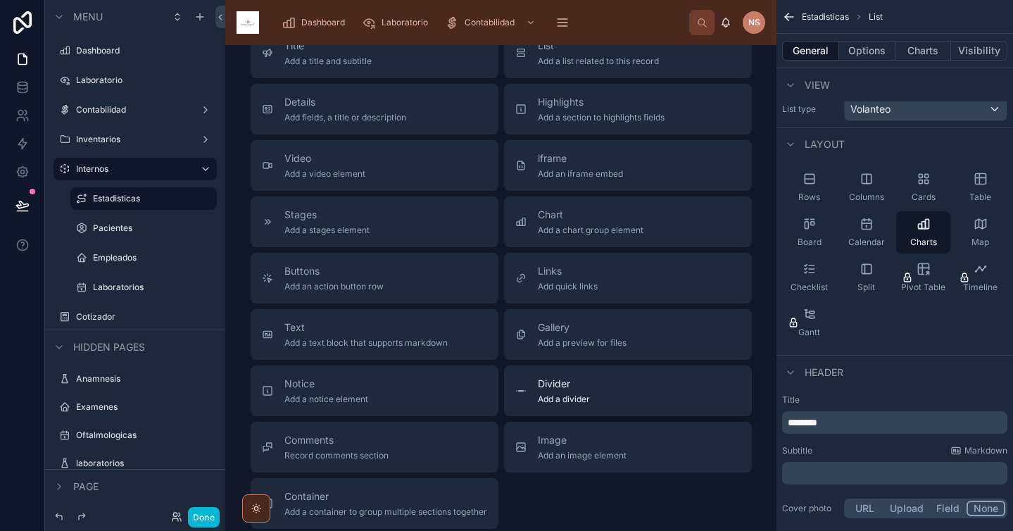
click at [567, 400] on span "Add a divider" at bounding box center [564, 398] width 52 height 11
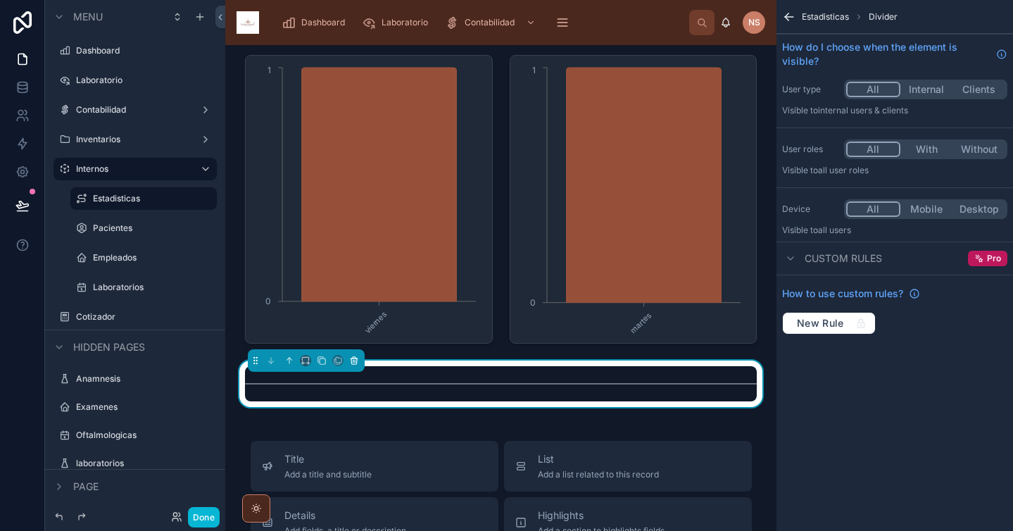
scroll to position [18, 0]
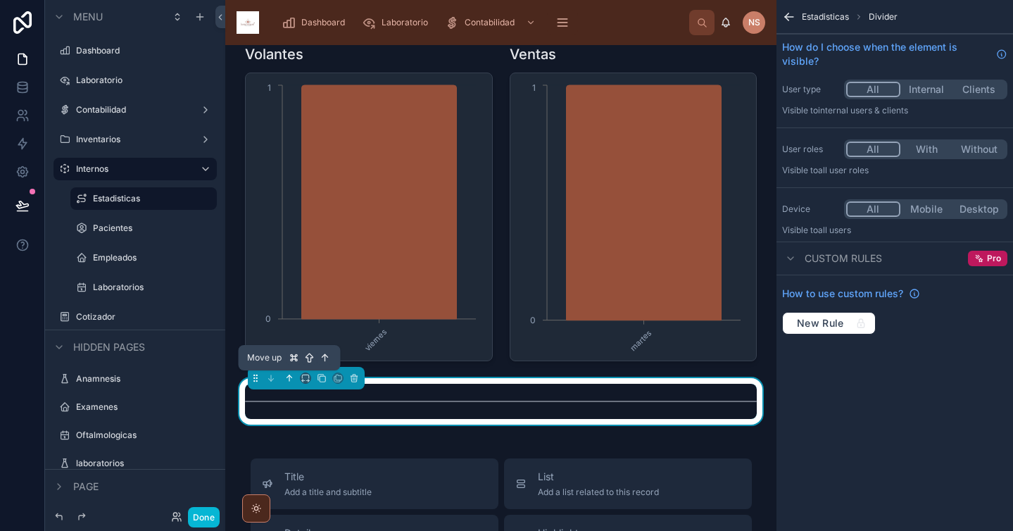
click at [286, 381] on icon at bounding box center [289, 378] width 10 height 10
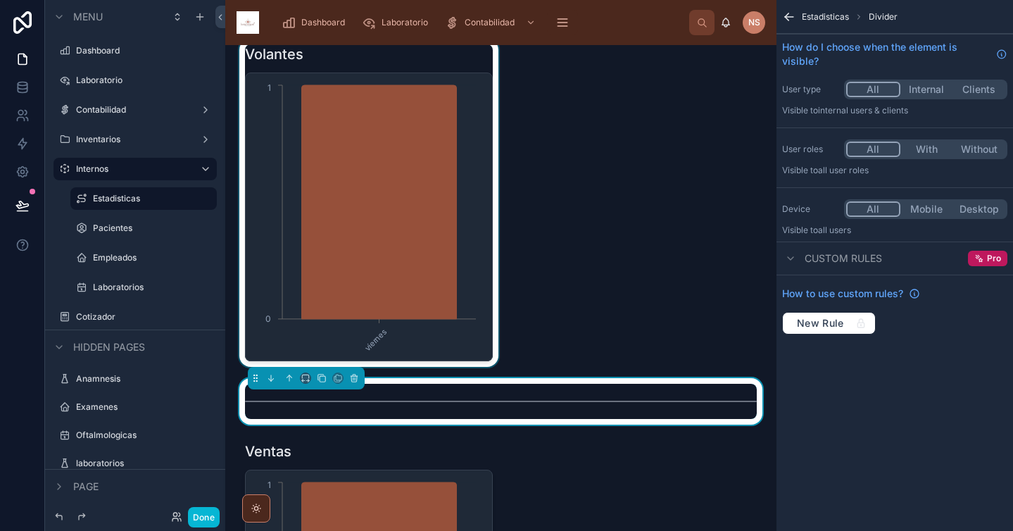
scroll to position [0, 0]
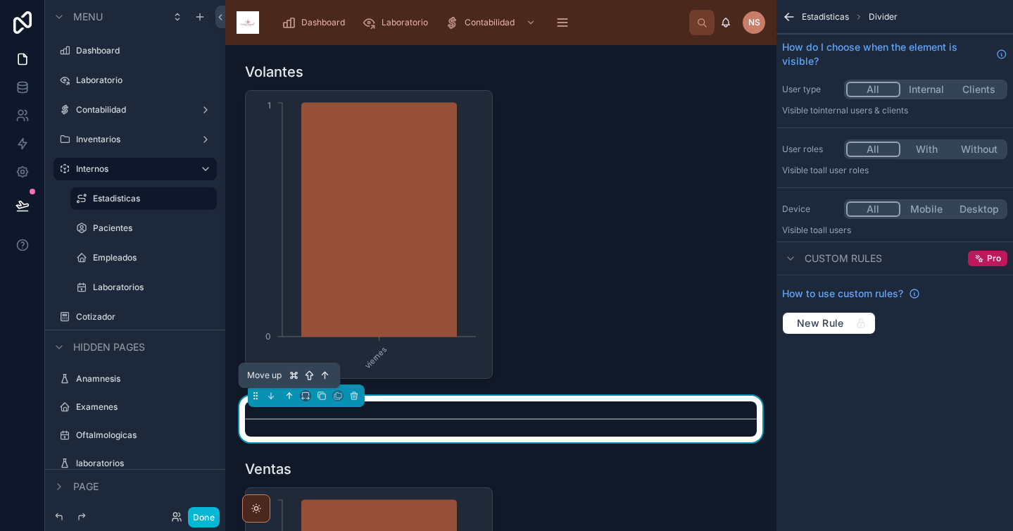
click at [288, 393] on icon at bounding box center [289, 396] width 10 height 10
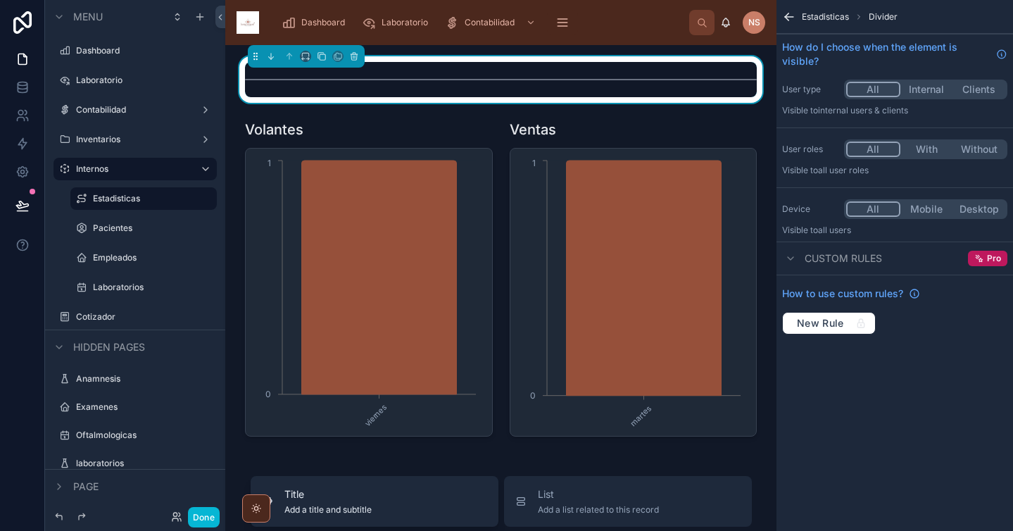
click at [385, 486] on button "Title Add a title and subtitle" at bounding box center [375, 501] width 248 height 51
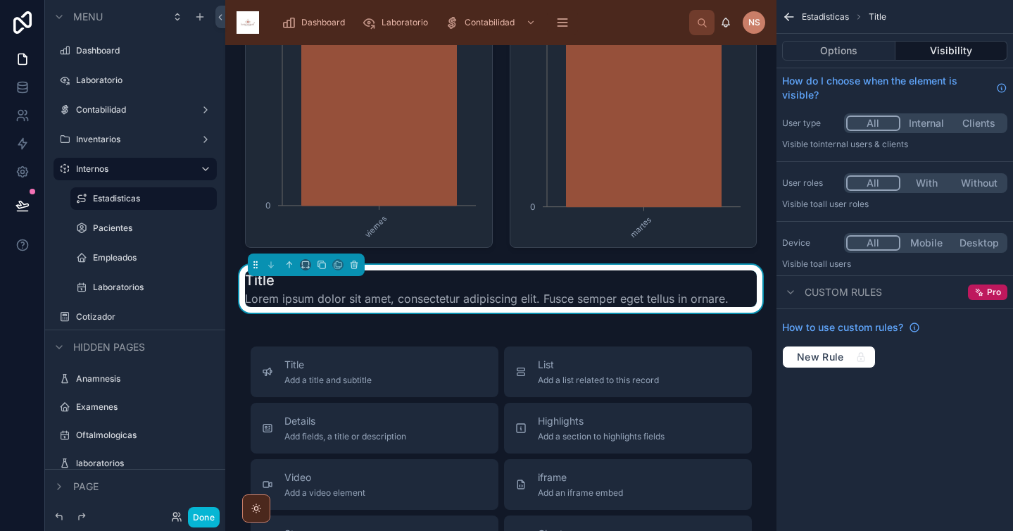
scroll to position [189, 0]
click at [289, 261] on icon at bounding box center [288, 262] width 3 height 3
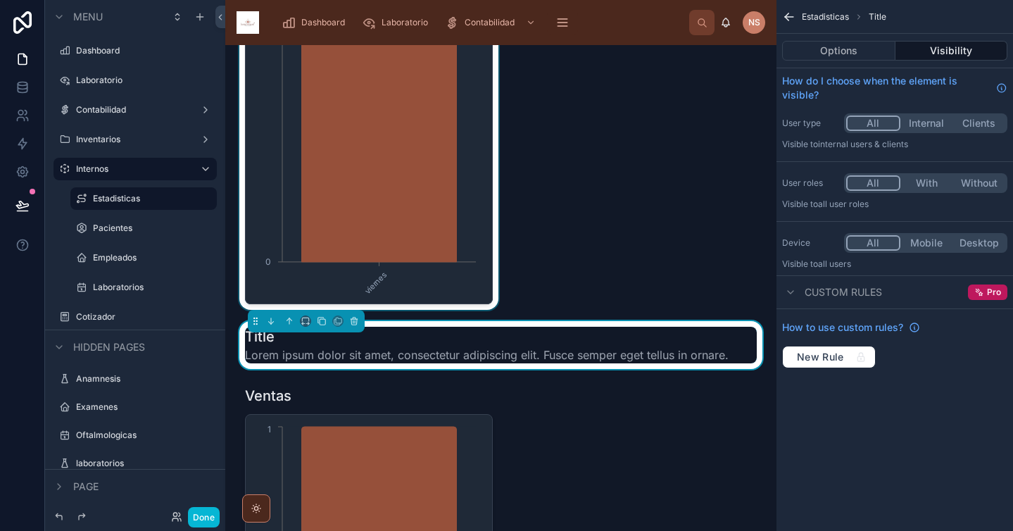
scroll to position [0, 0]
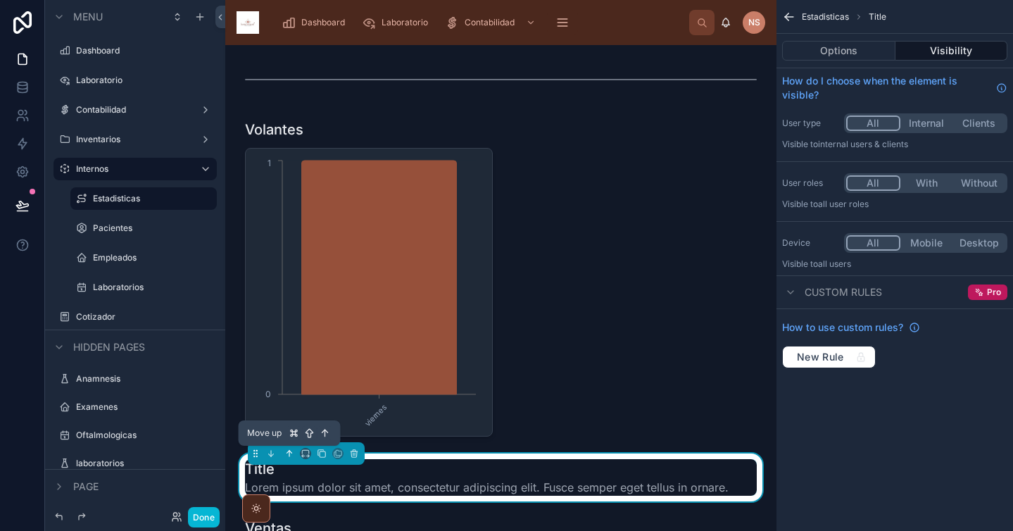
click at [286, 455] on icon at bounding box center [289, 453] width 10 height 10
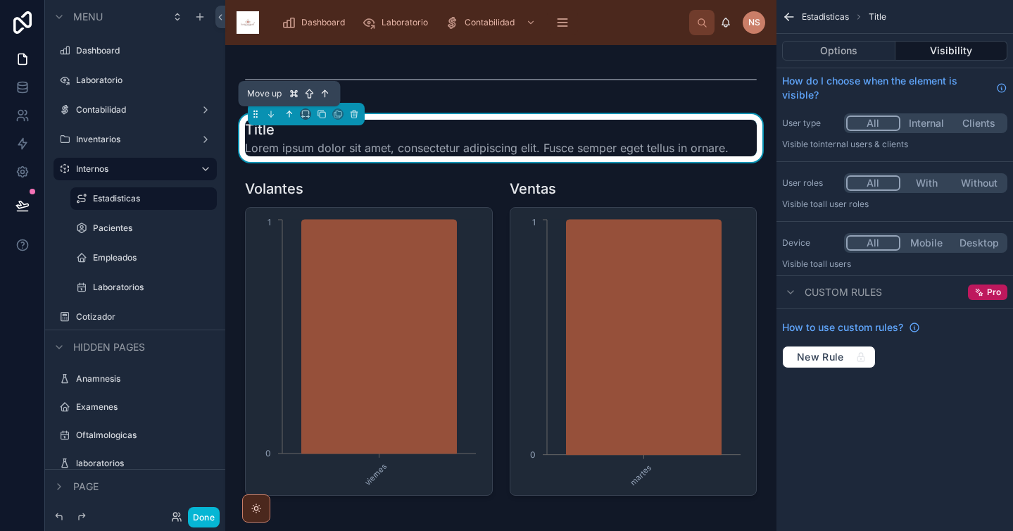
click at [291, 118] on icon at bounding box center [289, 114] width 10 height 10
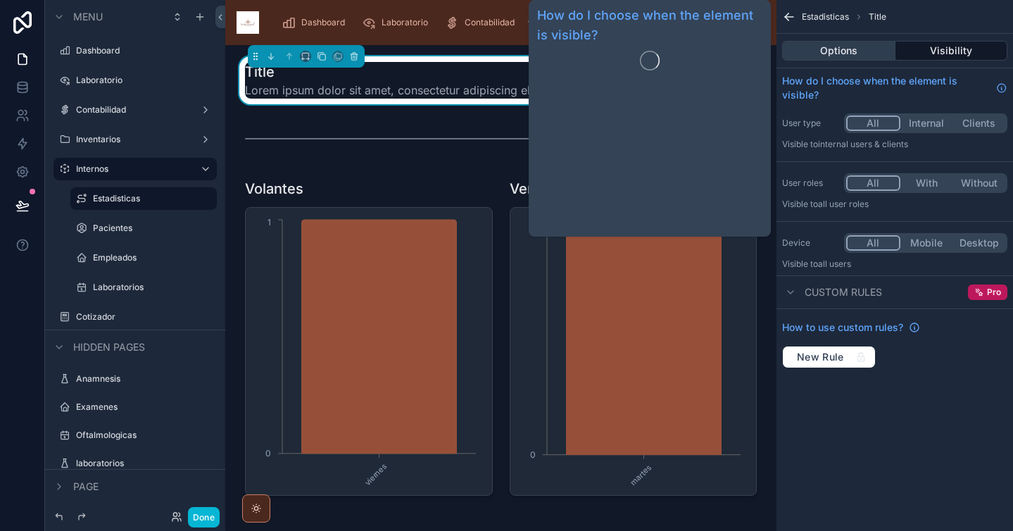
click at [859, 44] on button "Options" at bounding box center [838, 51] width 113 height 20
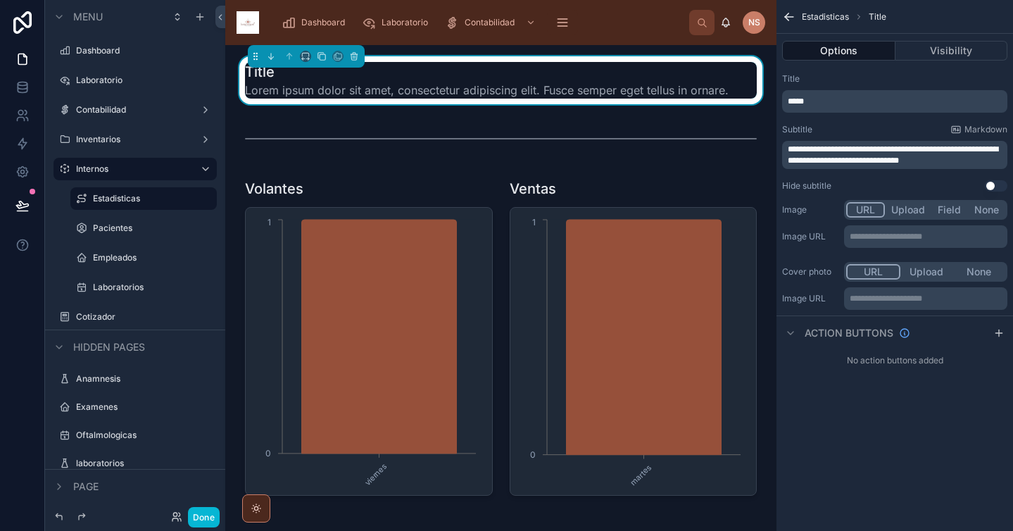
click at [854, 111] on div "*****" at bounding box center [894, 101] width 225 height 23
click at [949, 162] on p "**********" at bounding box center [896, 155] width 217 height 23
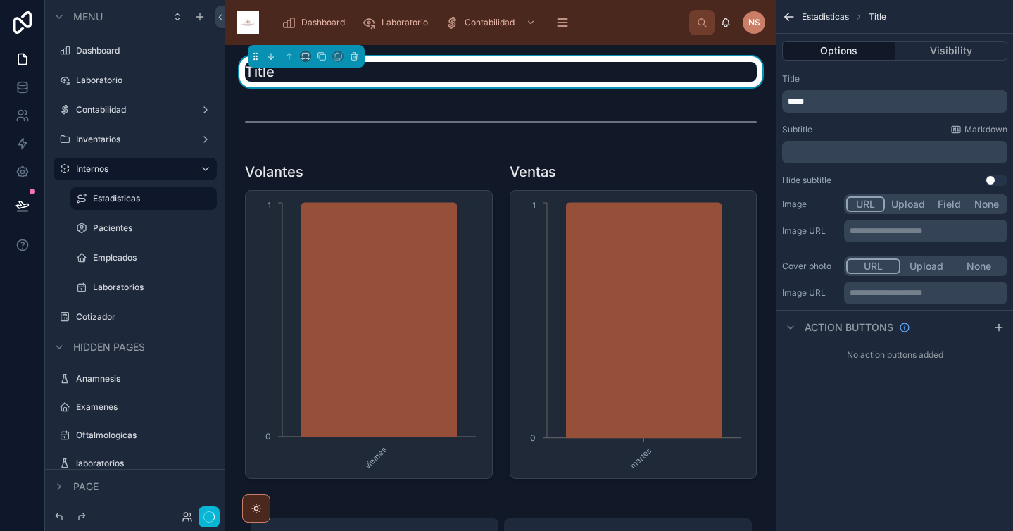
click at [938, 129] on div "Subtitle Markdown" at bounding box center [894, 129] width 225 height 11
click at [916, 106] on p "*****" at bounding box center [896, 101] width 217 height 11
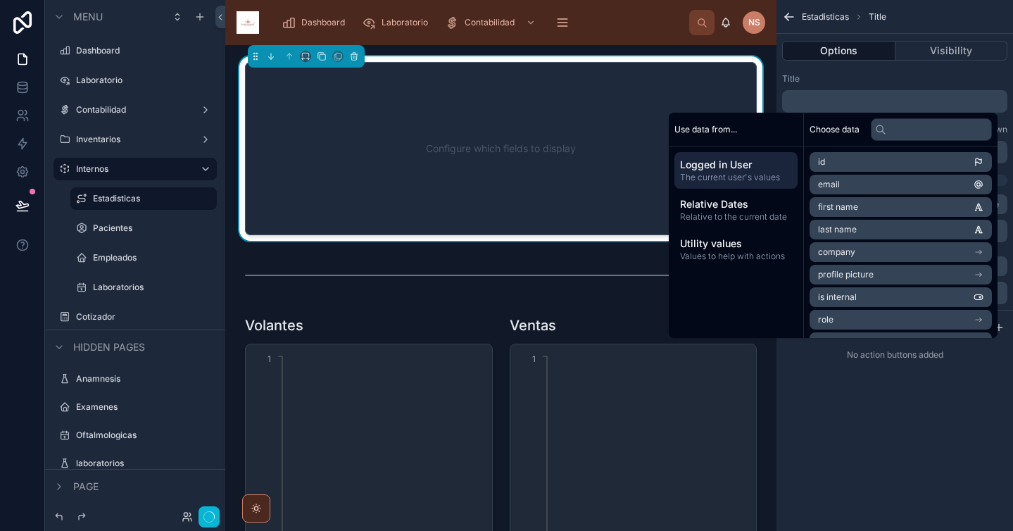
click at [926, 73] on div "Title" at bounding box center [894, 78] width 225 height 11
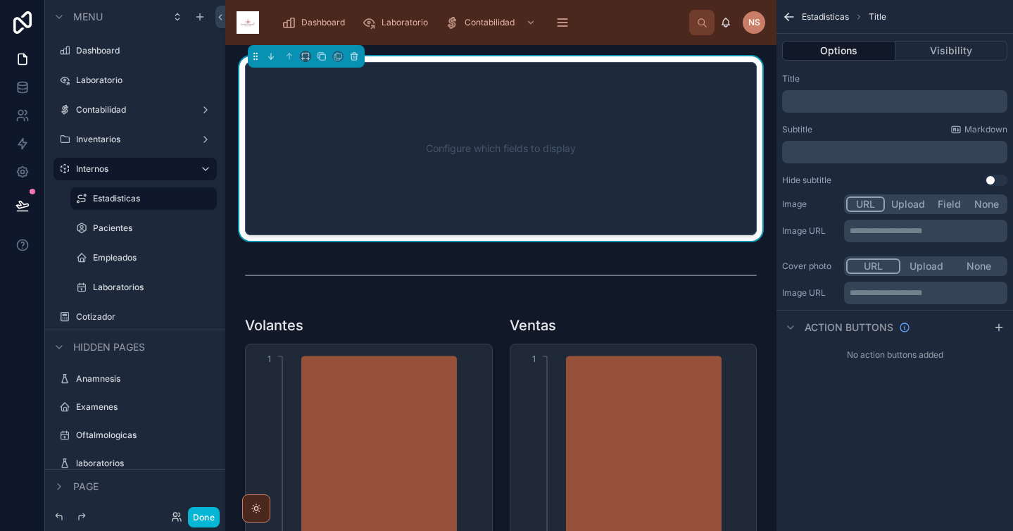
click at [913, 158] on div "﻿" at bounding box center [894, 152] width 225 height 23
click at [907, 158] on div "﻿" at bounding box center [894, 152] width 225 height 23
click at [888, 150] on p "﻿" at bounding box center [896, 151] width 217 height 11
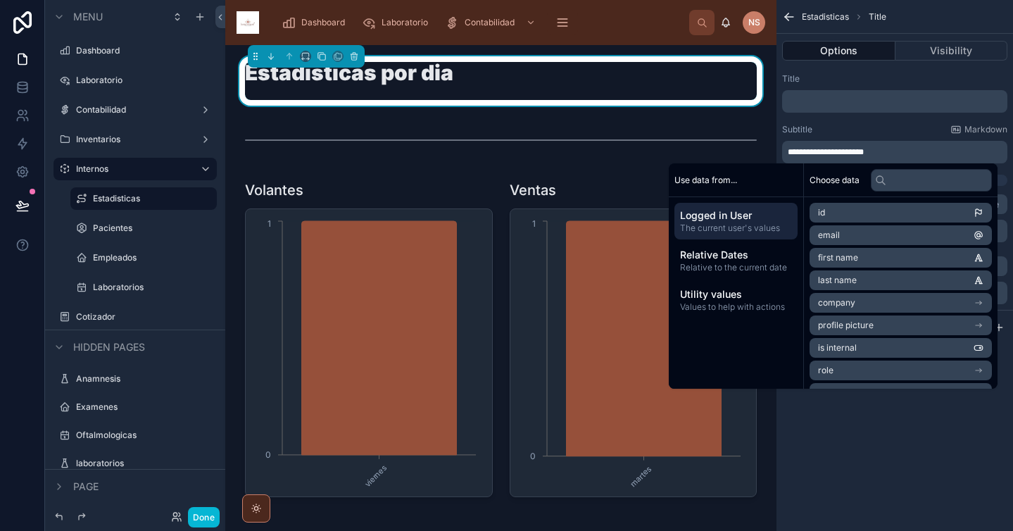
click at [871, 124] on div "Subtitle Markdown" at bounding box center [894, 129] width 225 height 11
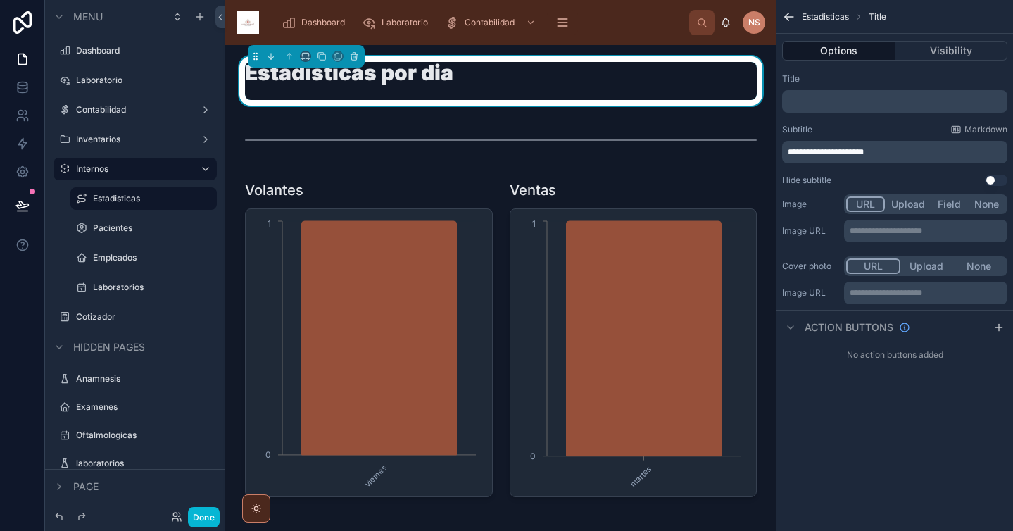
click at [856, 135] on div "**********" at bounding box center [894, 143] width 225 height 39
click at [203, 524] on button "Done" at bounding box center [204, 517] width 32 height 20
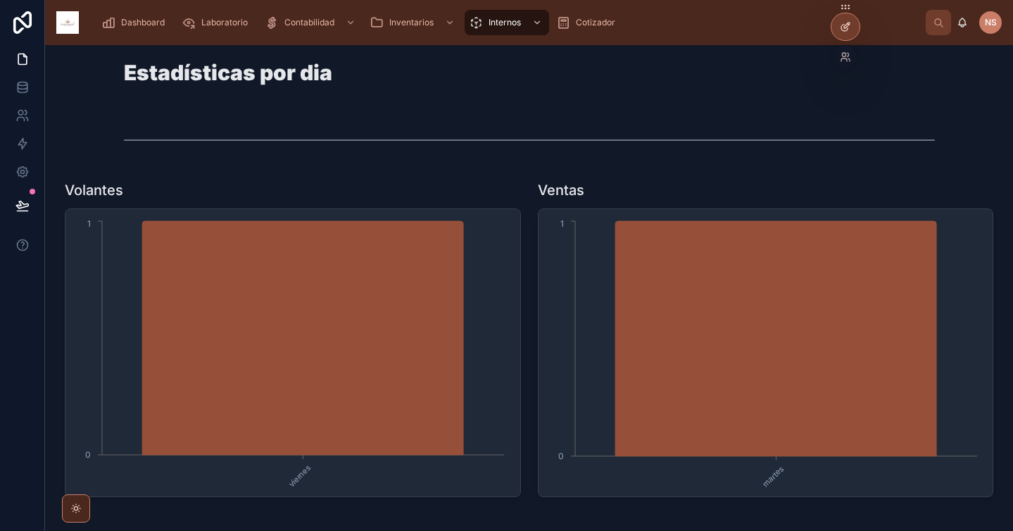
click at [845, 26] on icon at bounding box center [845, 26] width 11 height 11
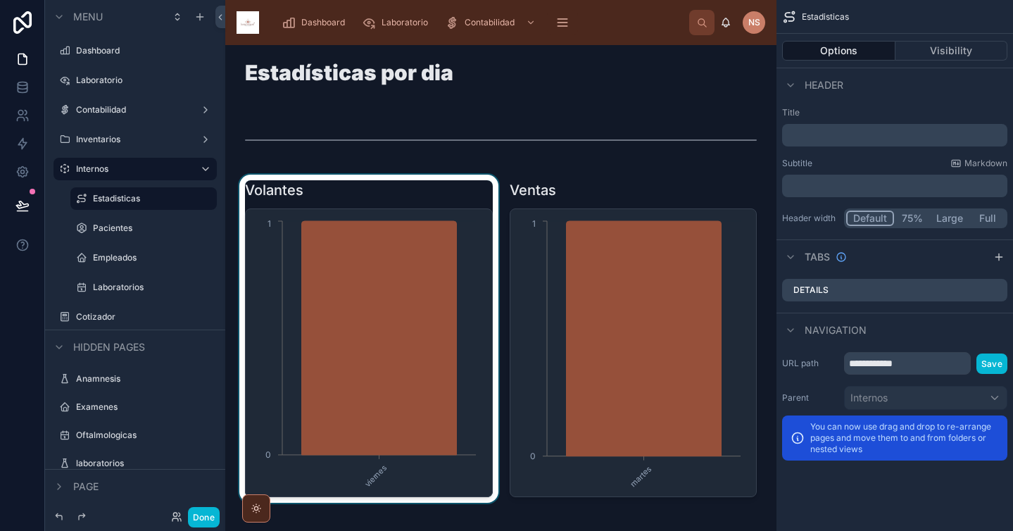
click at [405, 193] on div at bounding box center [368, 339] width 265 height 328
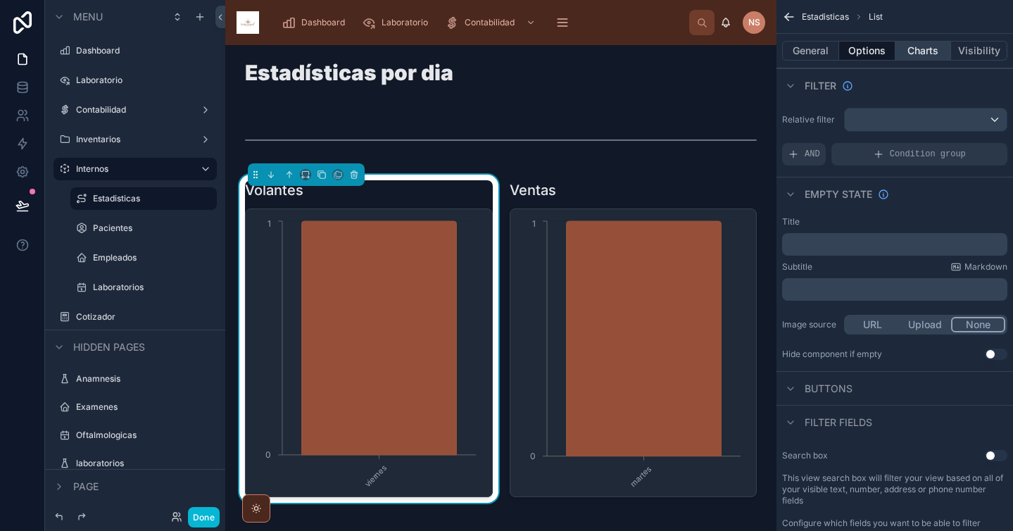
click at [935, 51] on button "Charts" at bounding box center [923, 51] width 56 height 20
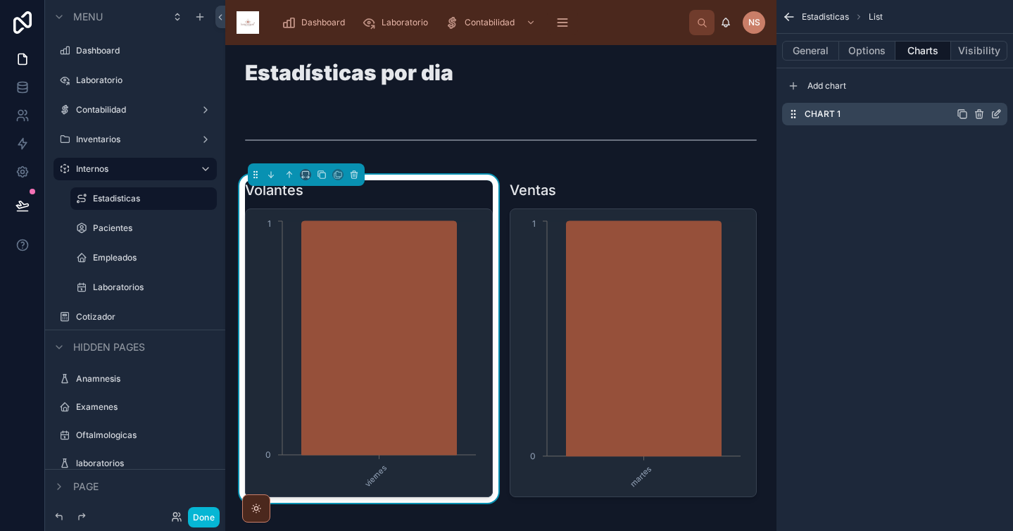
click at [997, 114] on icon "scrollable content" at bounding box center [997, 113] width 6 height 6
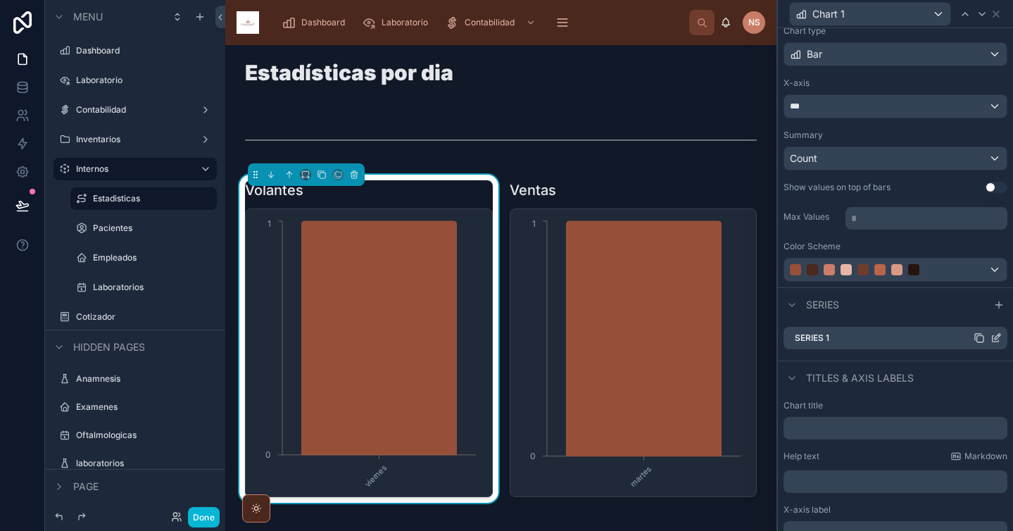
scroll to position [100, 0]
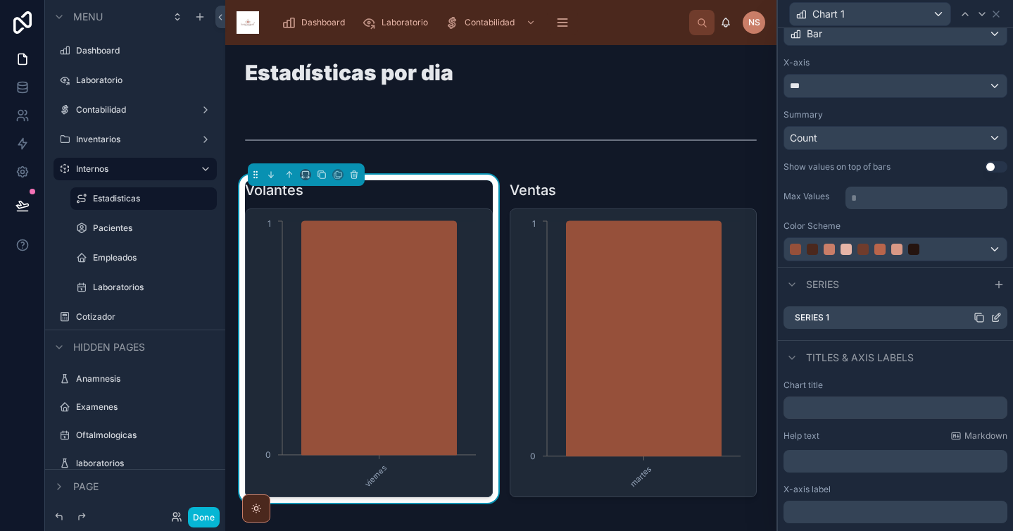
click at [992, 321] on icon at bounding box center [995, 318] width 6 height 6
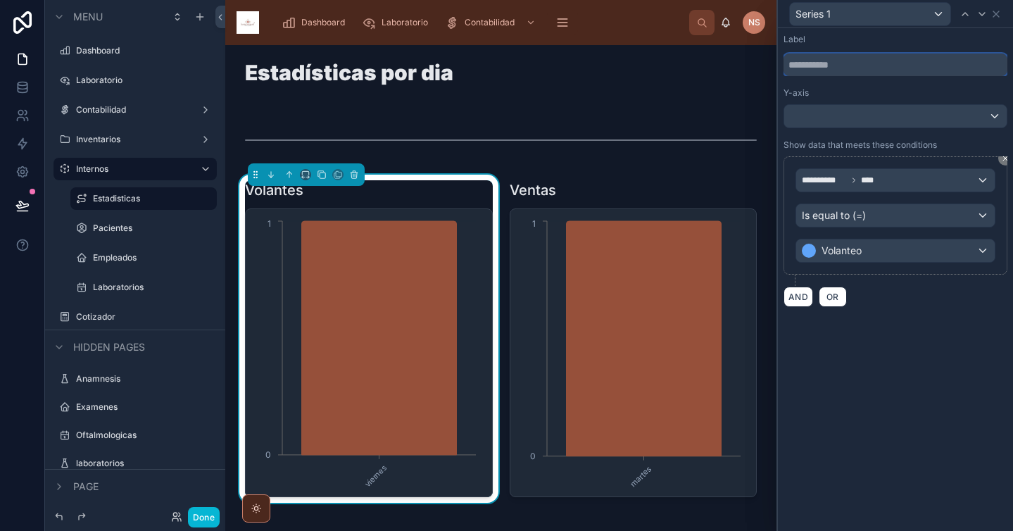
click at [869, 70] on input "text" at bounding box center [895, 64] width 224 height 23
type input "*****"
click at [996, 16] on icon at bounding box center [995, 13] width 11 height 11
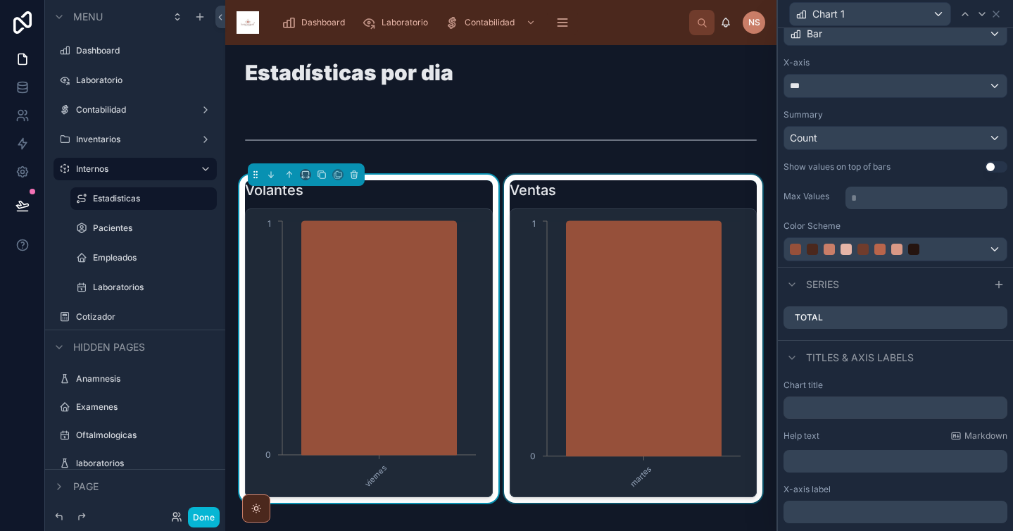
click at [647, 322] on div at bounding box center [633, 339] width 265 height 328
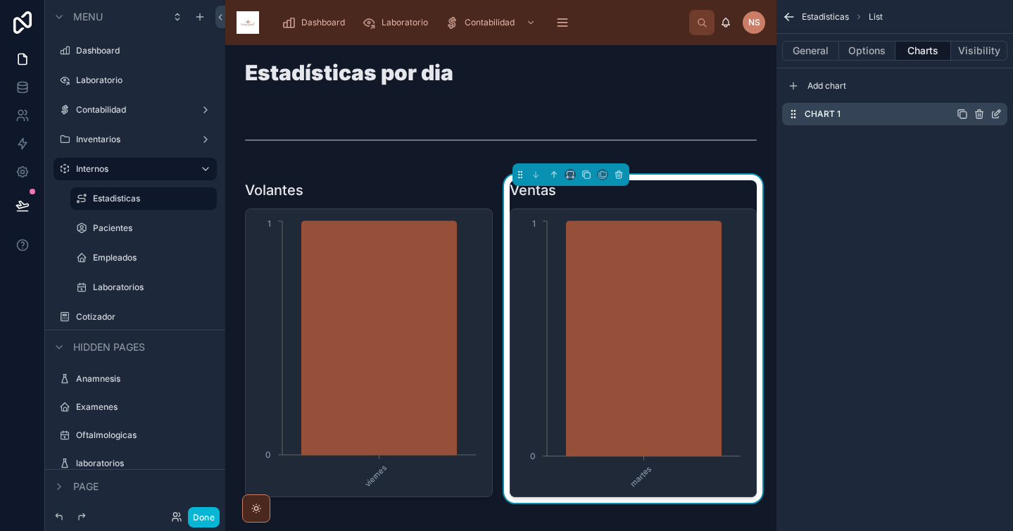
click at [996, 115] on icon "scrollable content" at bounding box center [997, 113] width 6 height 6
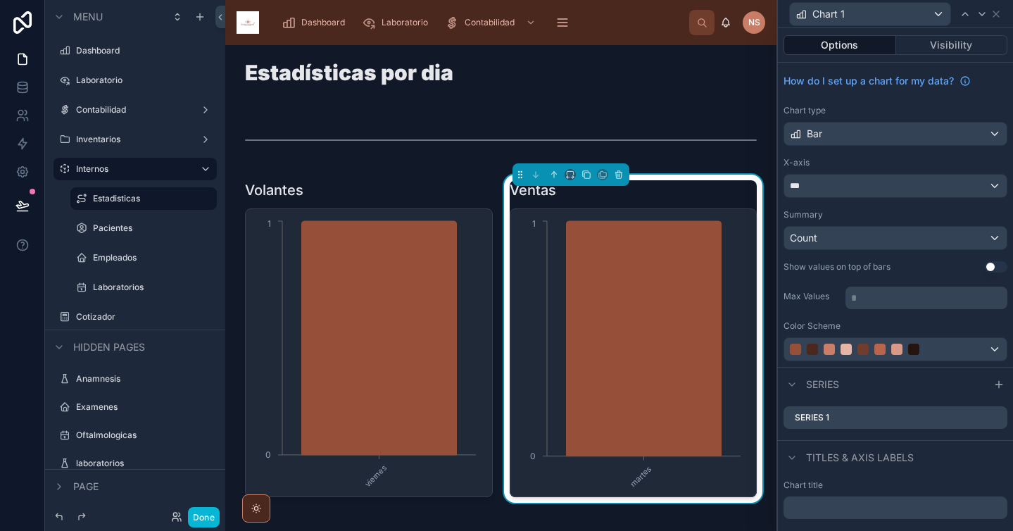
scroll to position [112, 0]
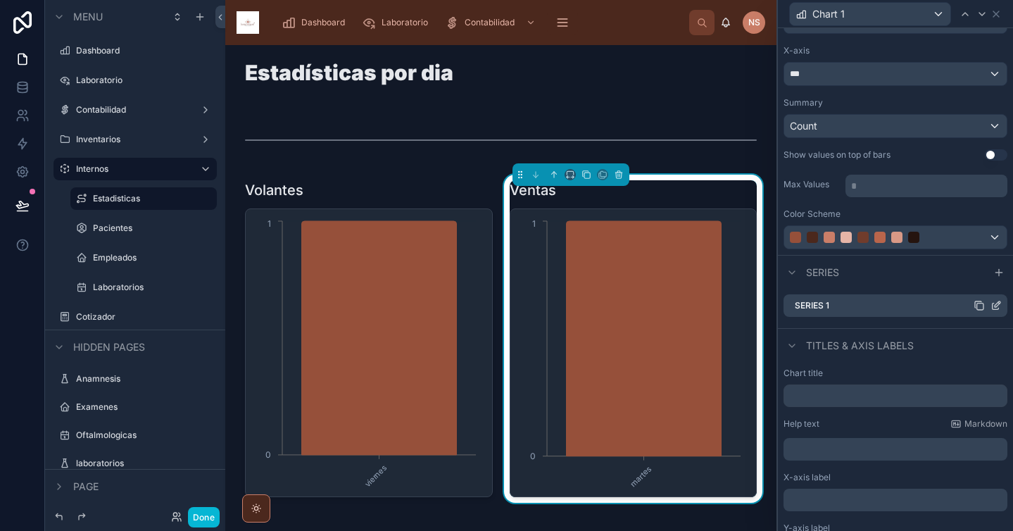
click at [992, 309] on icon at bounding box center [995, 306] width 6 height 6
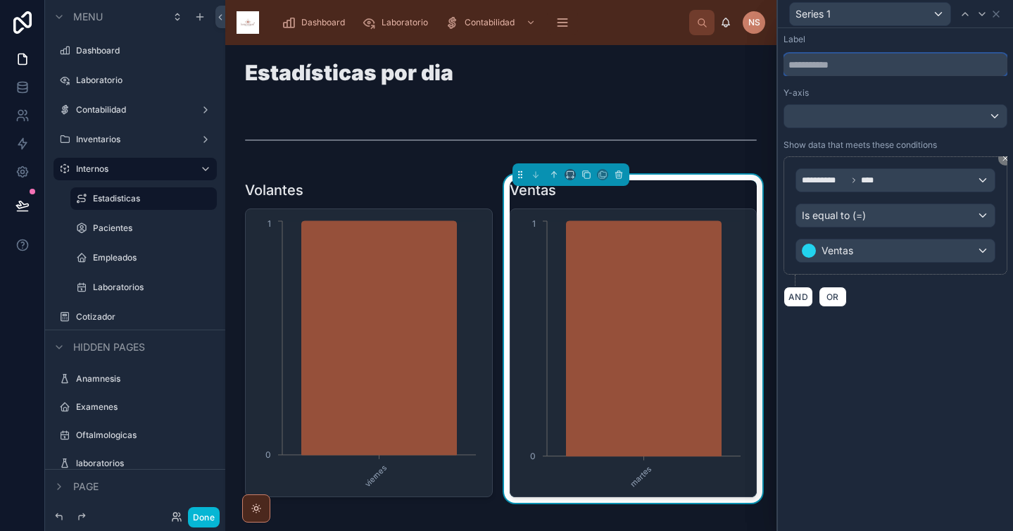
click at [891, 70] on input "text" at bounding box center [895, 64] width 224 height 23
type input "*****"
click at [998, 16] on icon at bounding box center [996, 14] width 6 height 6
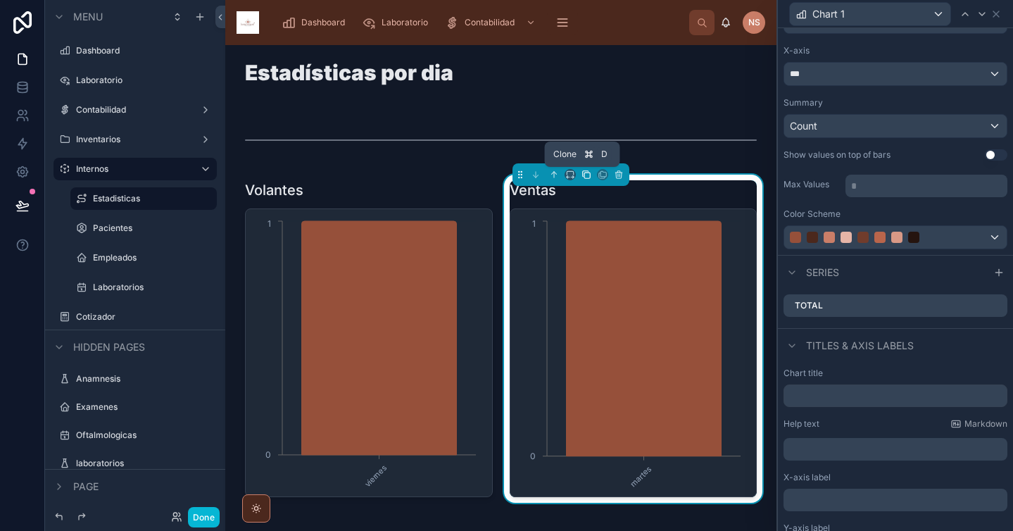
click at [586, 176] on icon at bounding box center [586, 175] width 10 height 10
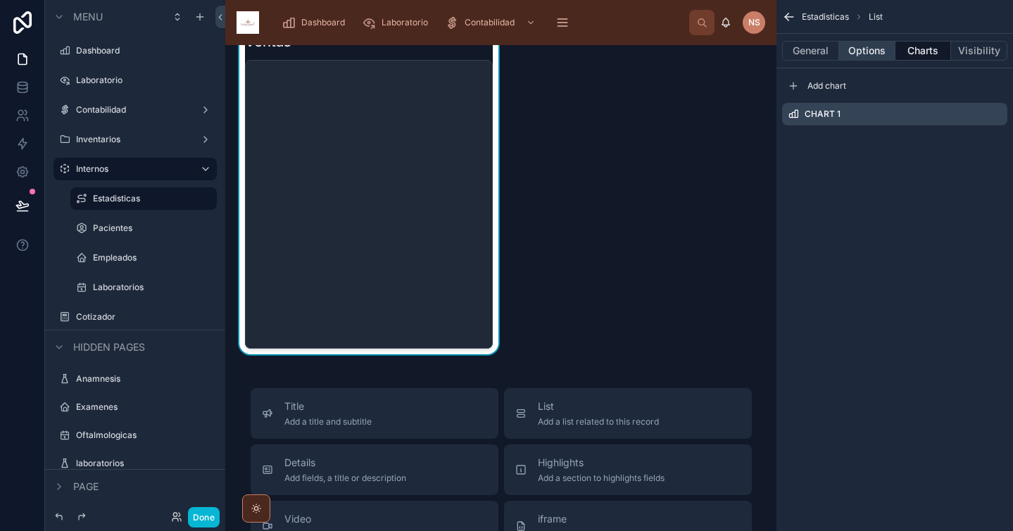
scroll to position [507, 0]
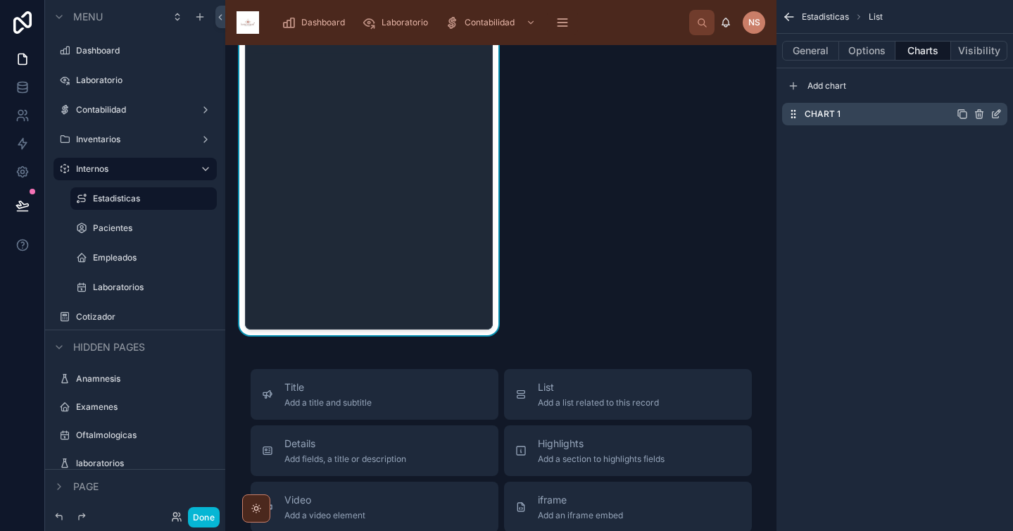
click at [994, 120] on div "Chart 1" at bounding box center [894, 114] width 225 height 23
click at [999, 115] on icon "scrollable content" at bounding box center [995, 113] width 11 height 11
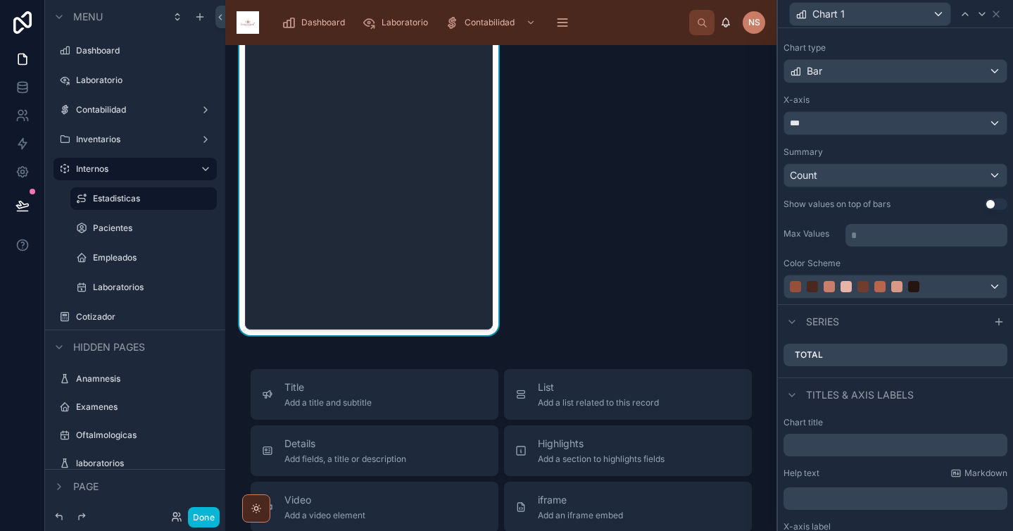
scroll to position [125, 0]
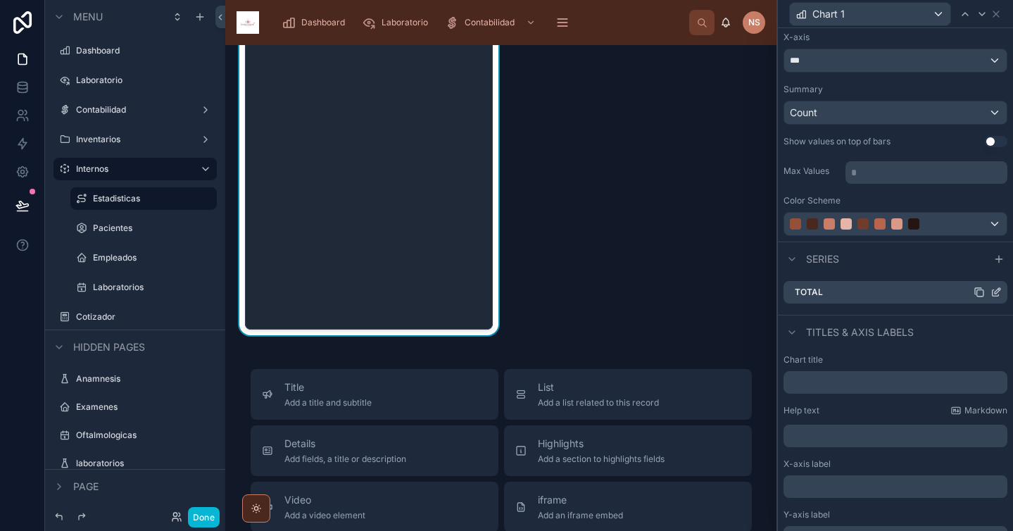
click at [990, 292] on icon at bounding box center [995, 291] width 11 height 11
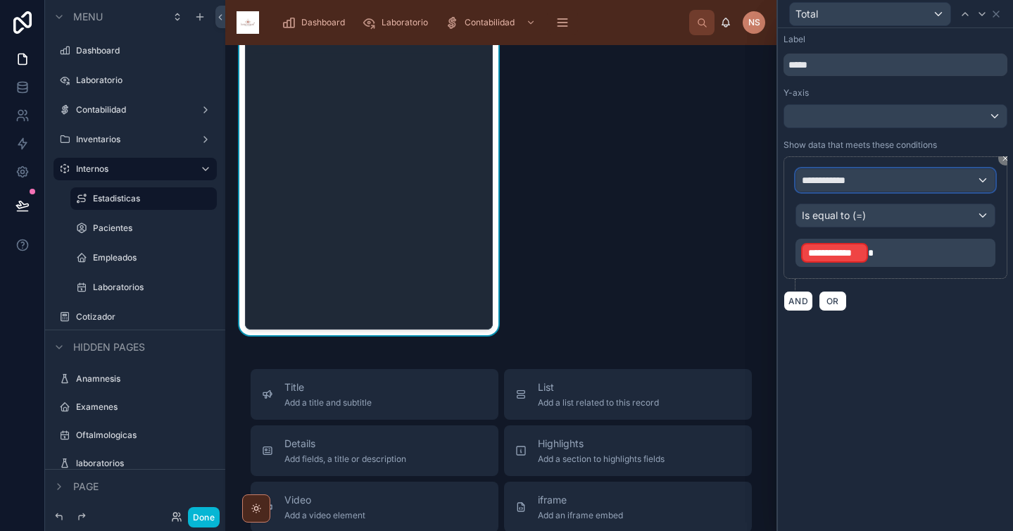
click at [886, 174] on div "**********" at bounding box center [895, 180] width 198 height 23
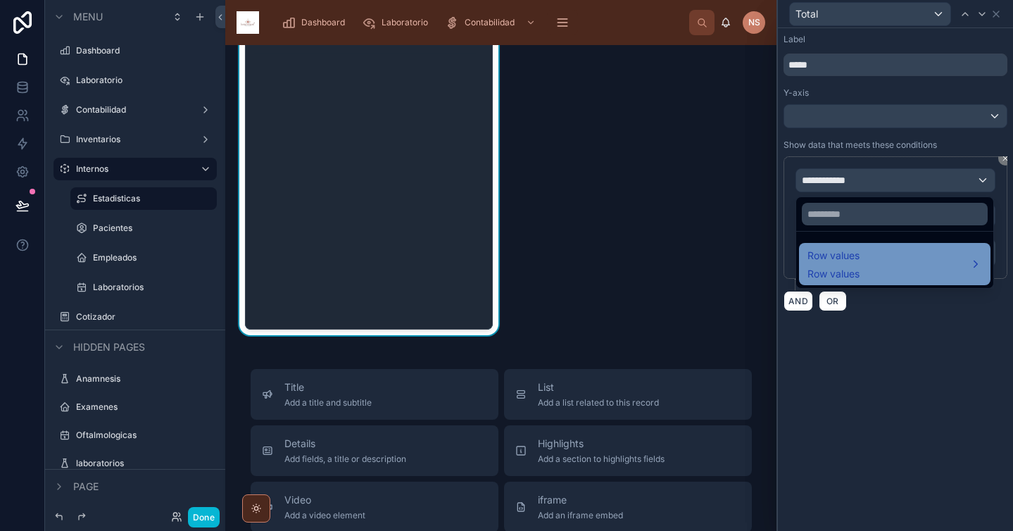
click at [857, 261] on span "Row values" at bounding box center [833, 255] width 52 height 17
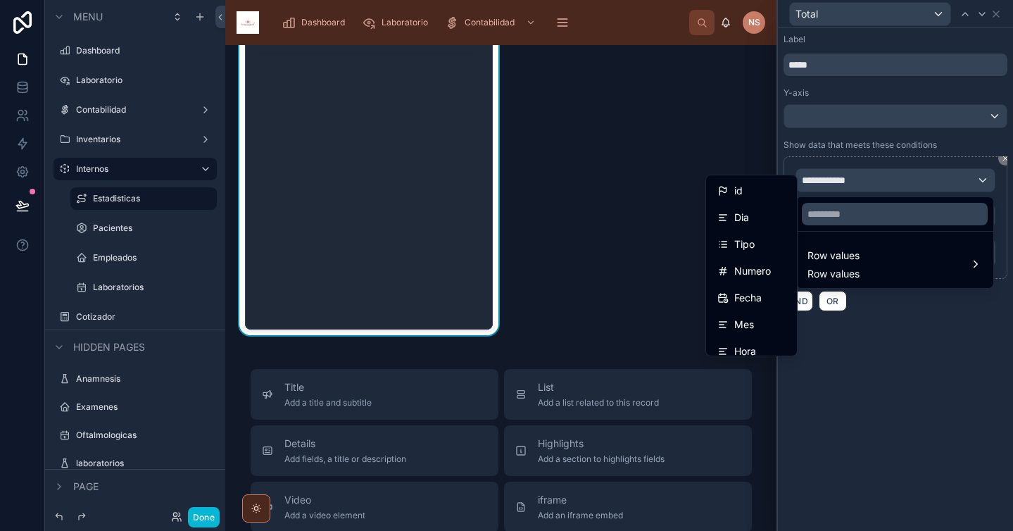
click at [755, 241] on div "Tipo" at bounding box center [751, 244] width 68 height 17
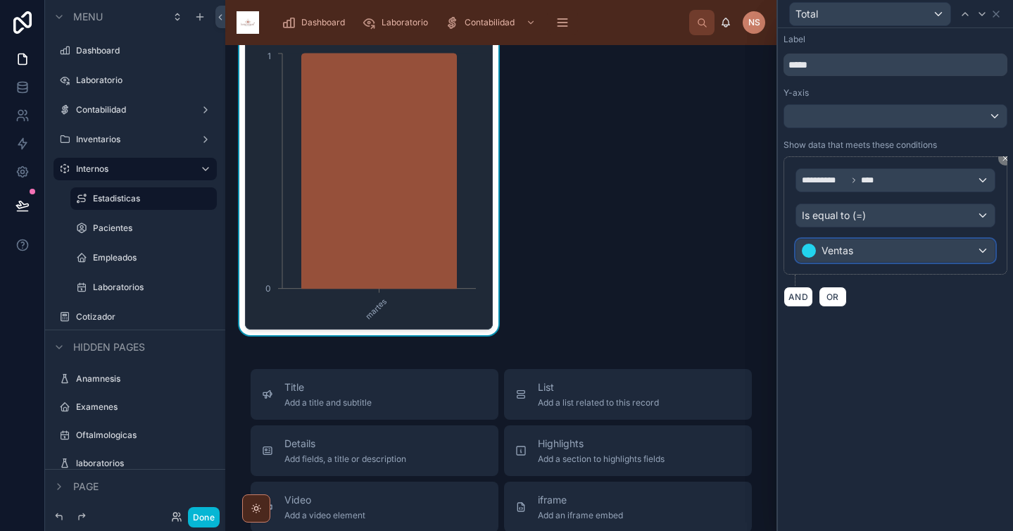
click at [894, 253] on div "Ventas" at bounding box center [895, 250] width 198 height 23
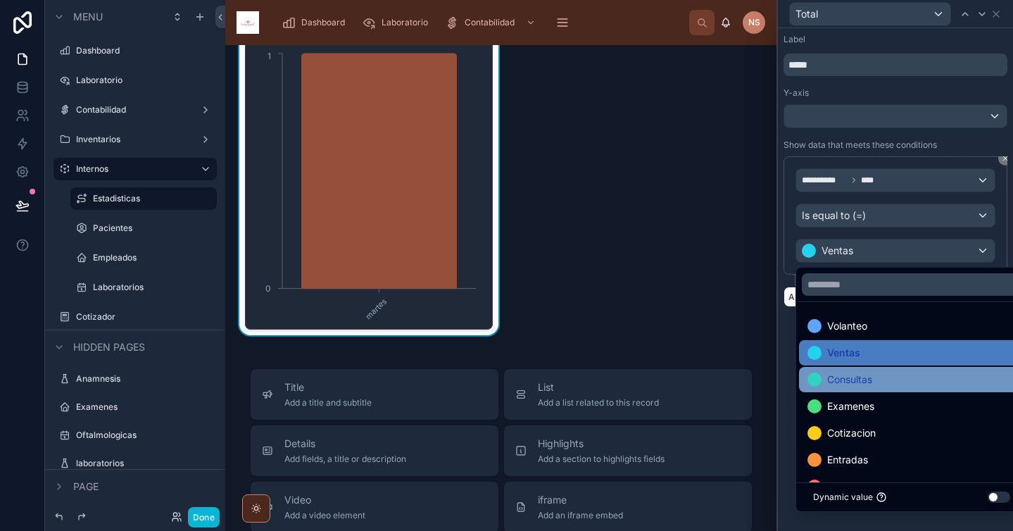
click at [871, 383] on span "Consultas" at bounding box center [849, 379] width 45 height 17
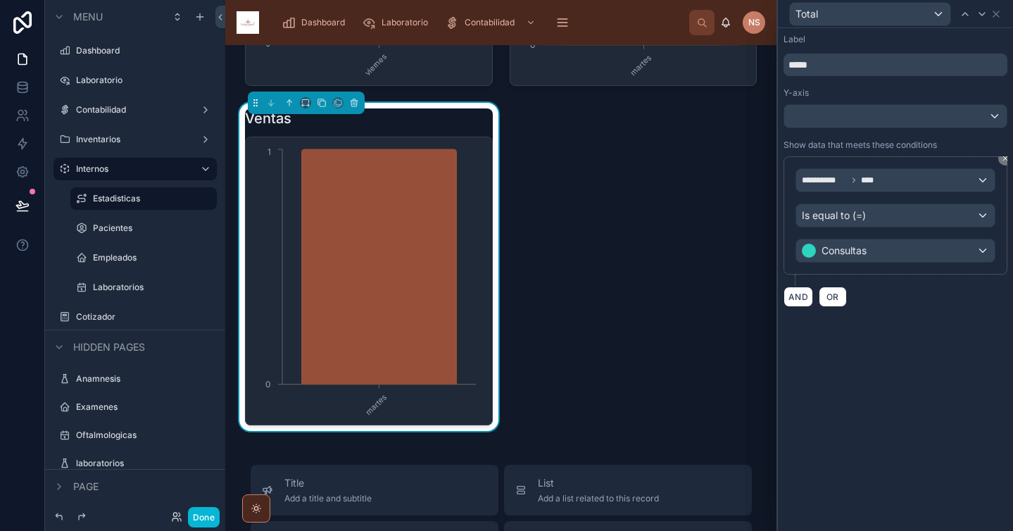
scroll to position [391, 0]
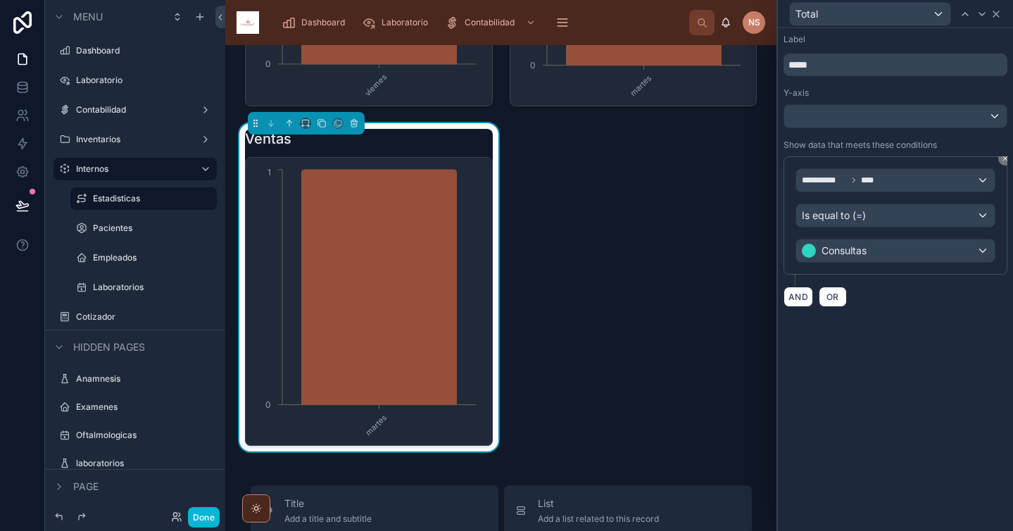
click at [997, 13] on icon at bounding box center [995, 13] width 11 height 11
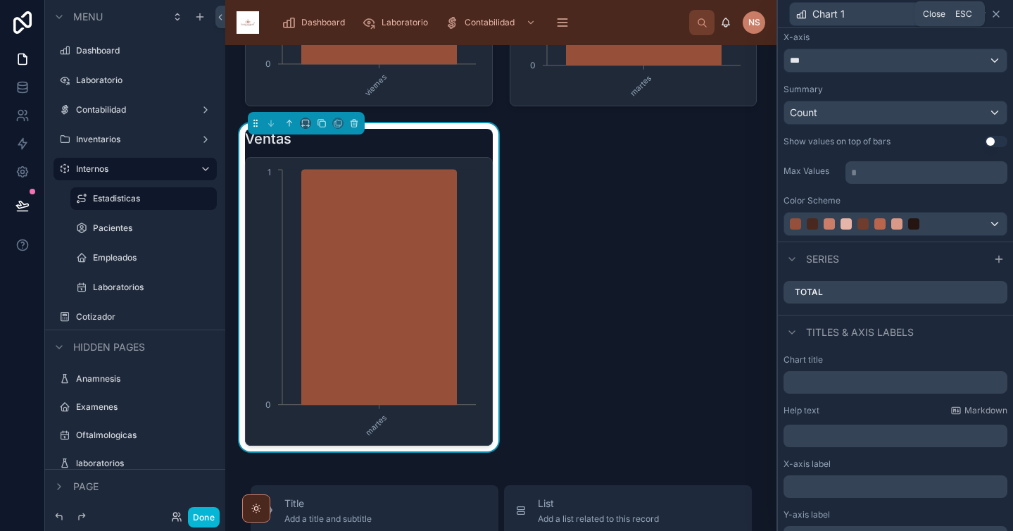
click at [997, 18] on icon at bounding box center [995, 13] width 11 height 11
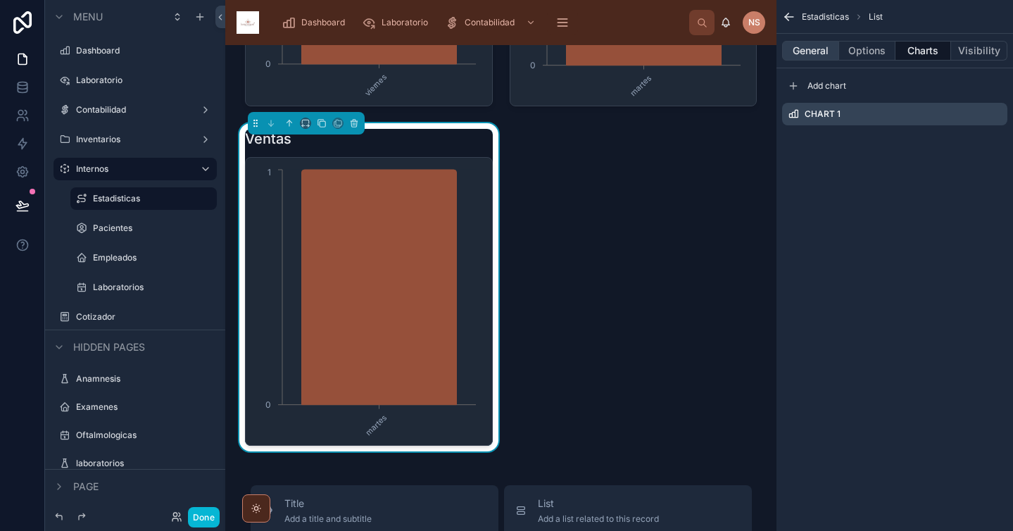
click at [820, 50] on button "General" at bounding box center [810, 51] width 57 height 20
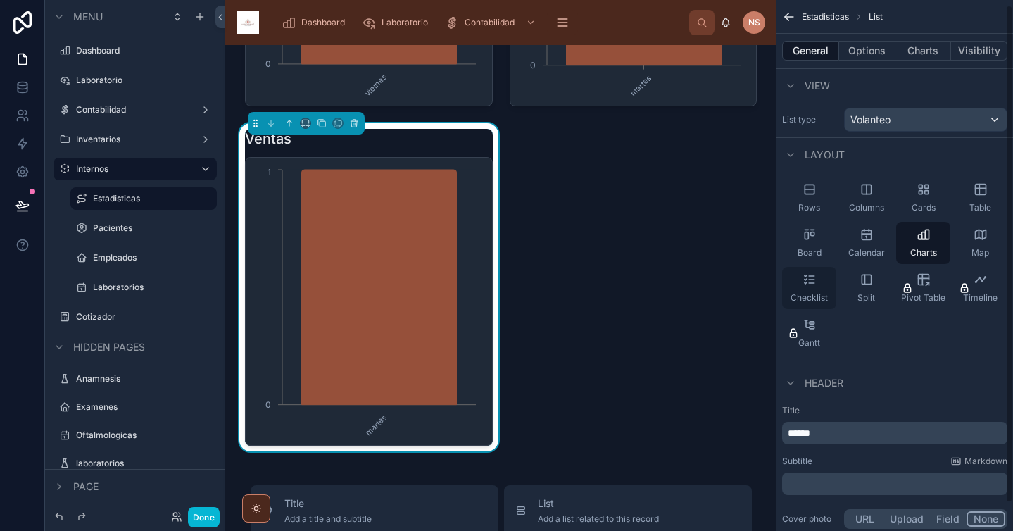
scroll to position [34, 0]
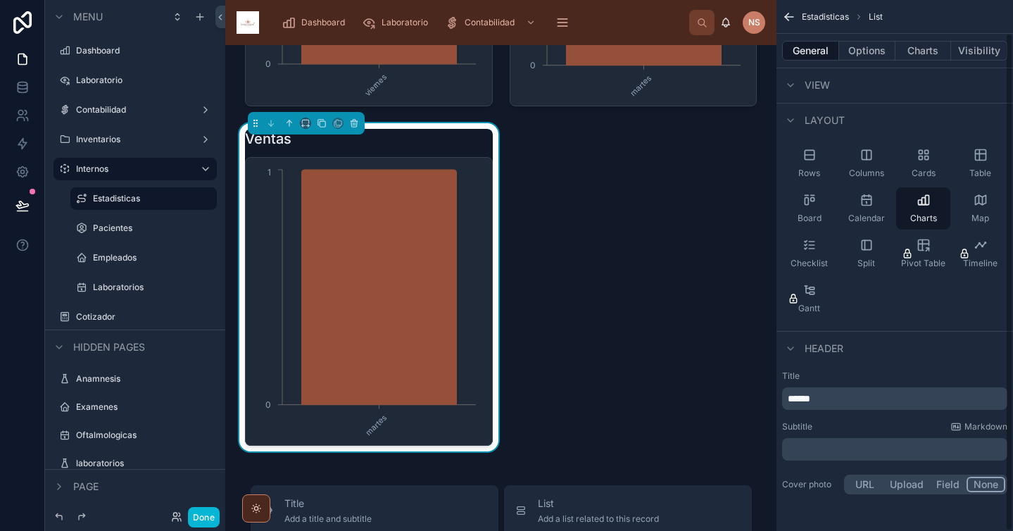
click at [853, 399] on p "******" at bounding box center [896, 398] width 217 height 14
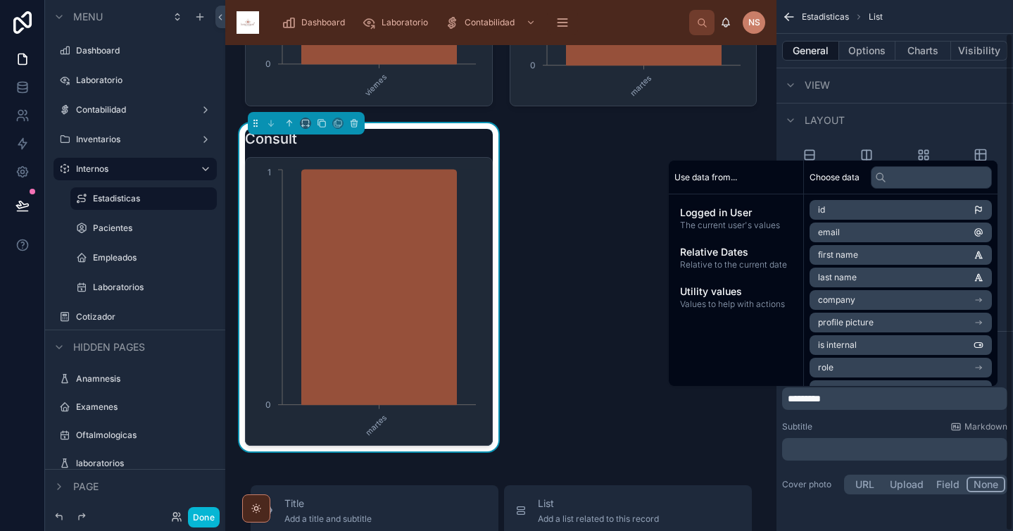
click at [861, 424] on div "Subtitle Markdown" at bounding box center [894, 426] width 225 height 11
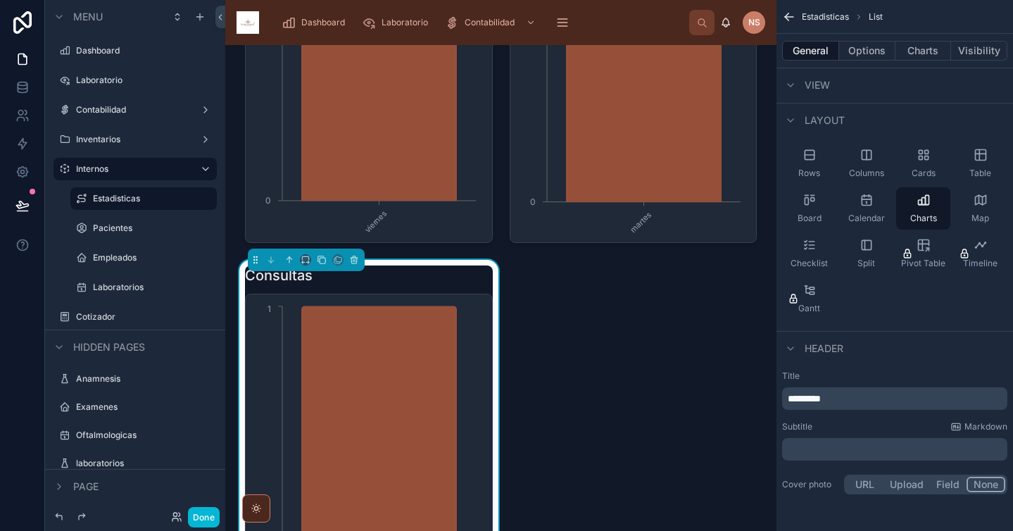
scroll to position [251, 0]
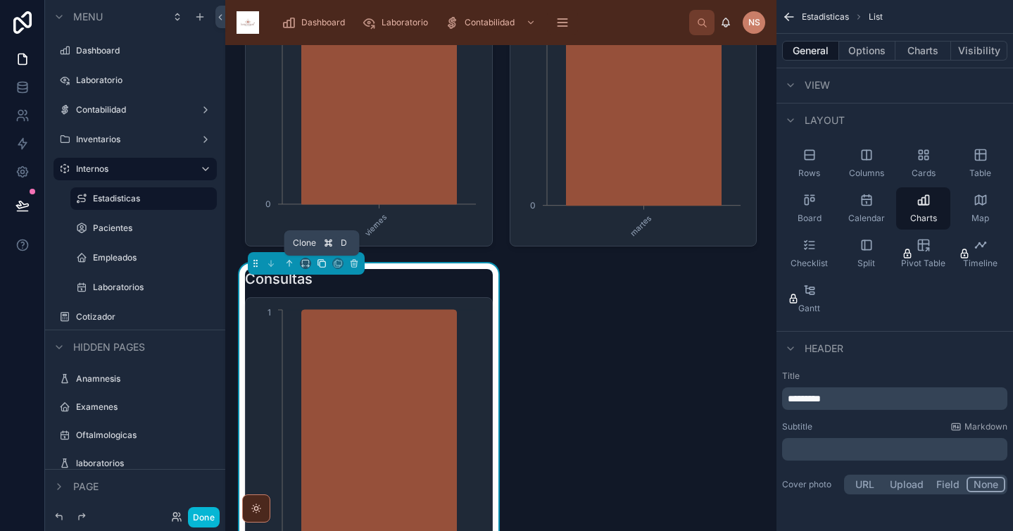
click at [320, 266] on icon at bounding box center [323, 264] width 6 height 6
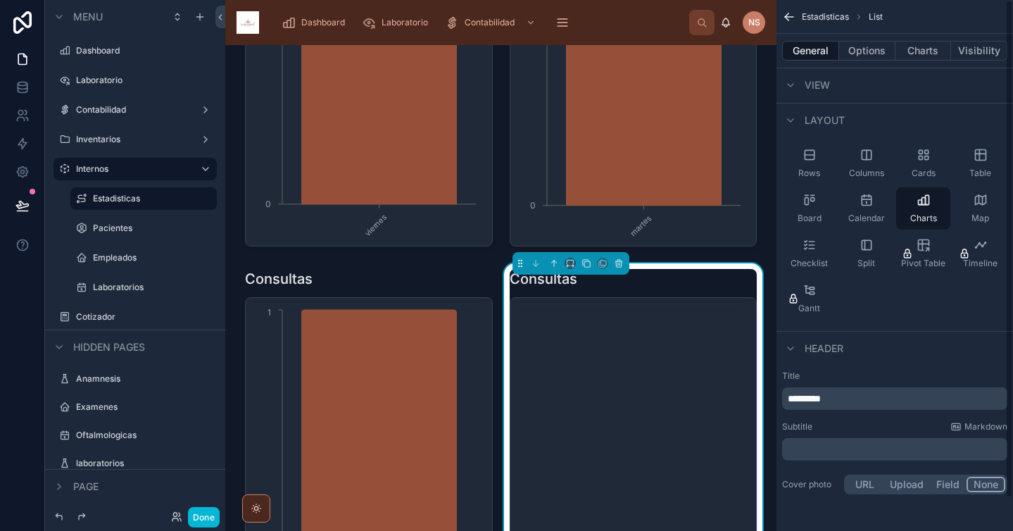
scroll to position [0, 0]
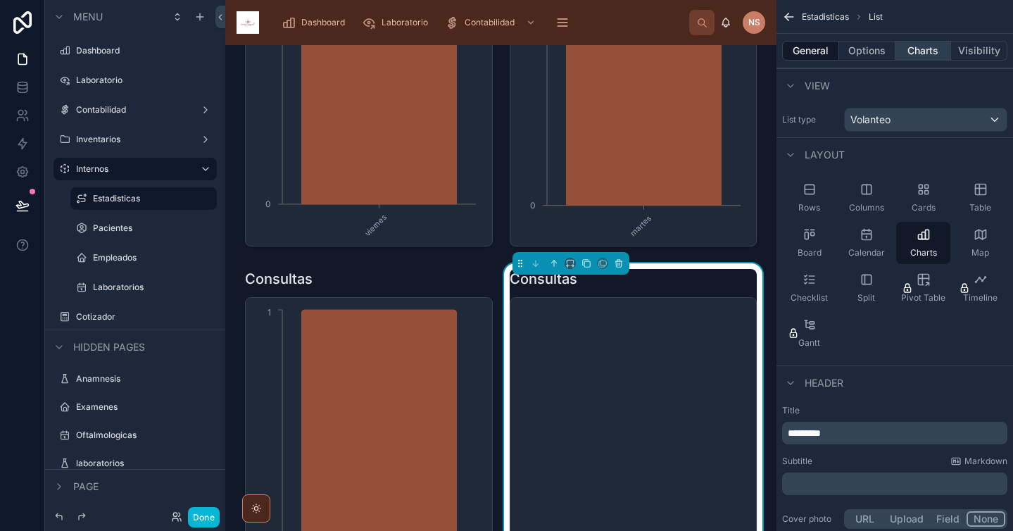
click at [925, 52] on button "Charts" at bounding box center [923, 51] width 56 height 20
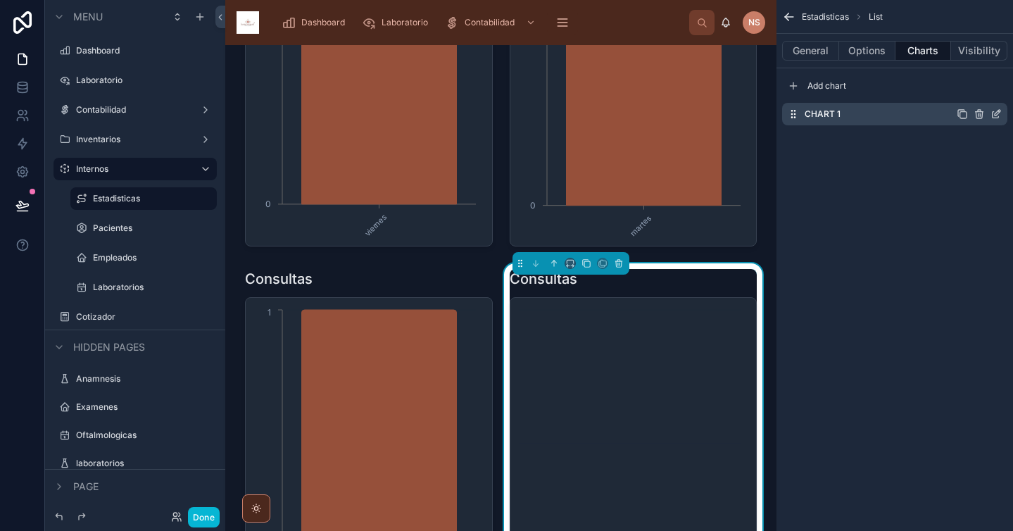
click at [997, 110] on icon "scrollable content" at bounding box center [995, 113] width 11 height 11
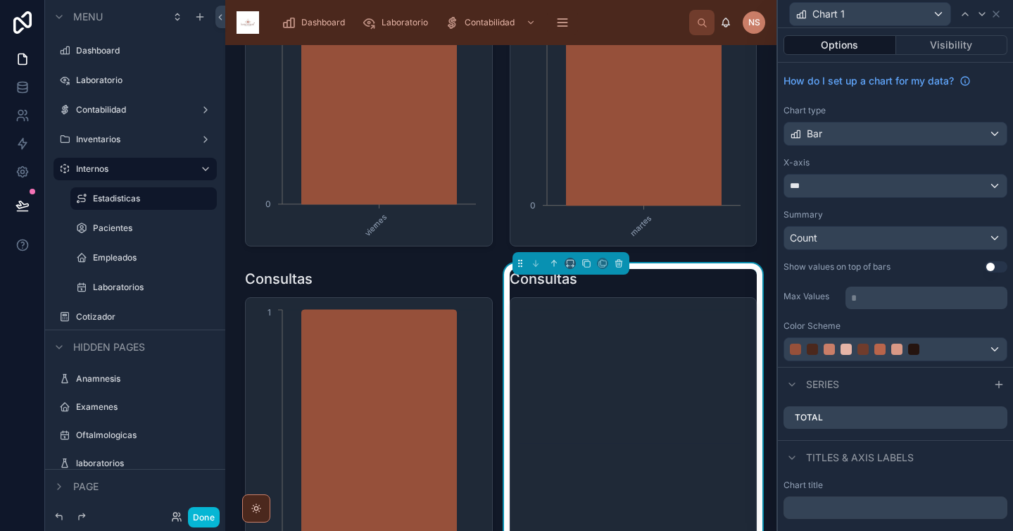
scroll to position [136, 0]
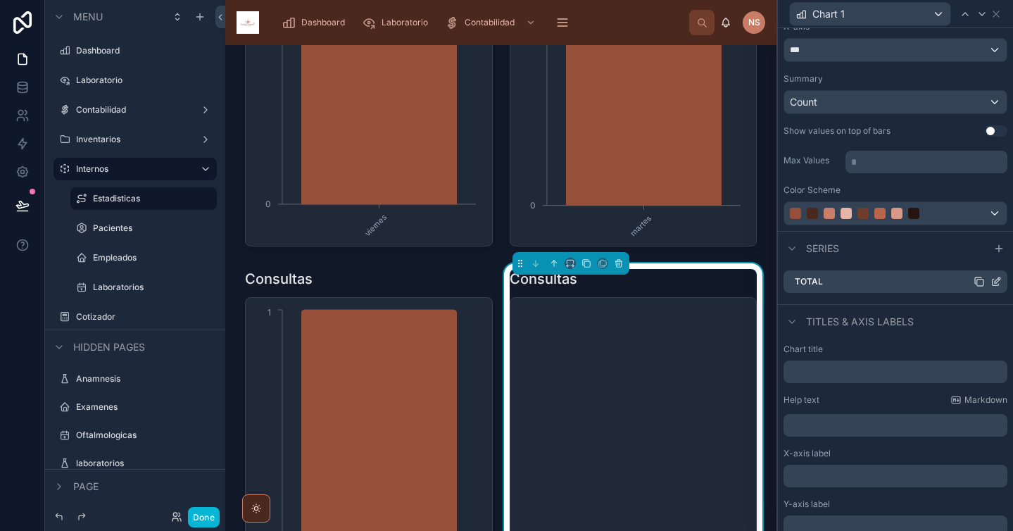
click at [992, 285] on icon at bounding box center [995, 282] width 6 height 6
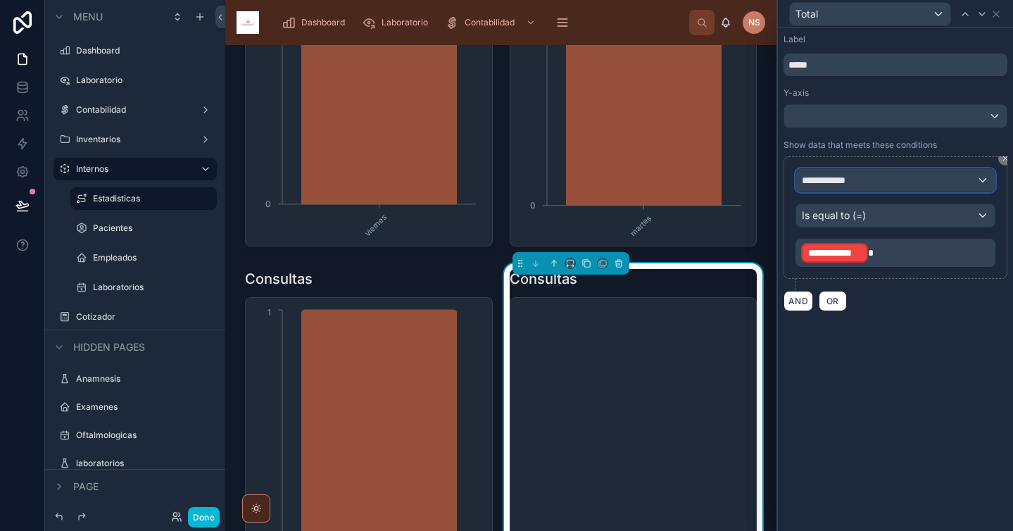
click at [906, 184] on div "**********" at bounding box center [895, 180] width 198 height 23
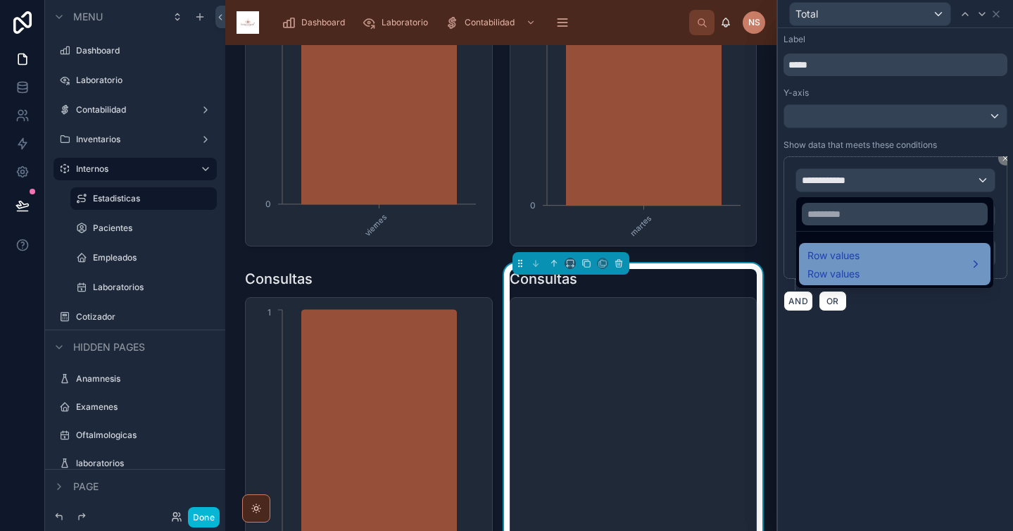
click at [858, 260] on span "Row values" at bounding box center [833, 255] width 52 height 17
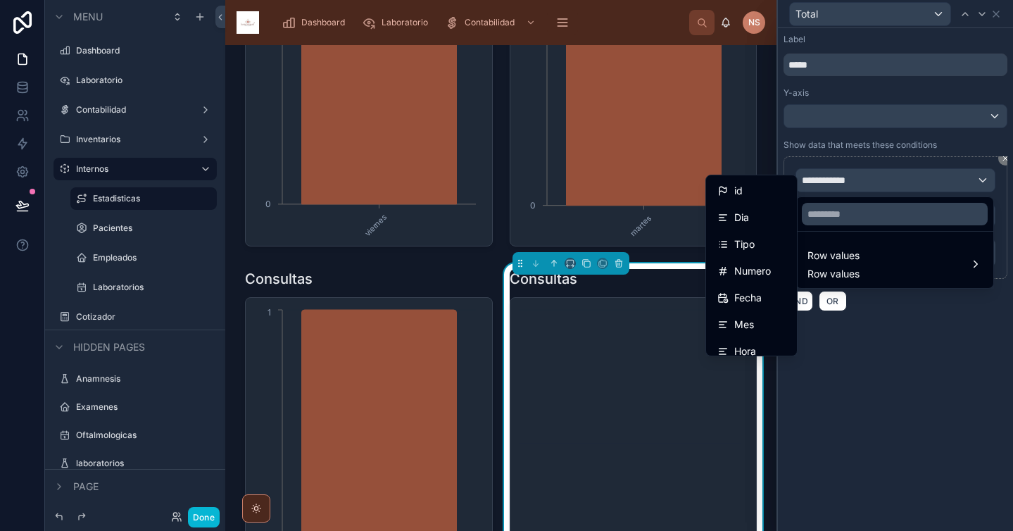
click at [757, 238] on div "Tipo" at bounding box center [751, 244] width 68 height 17
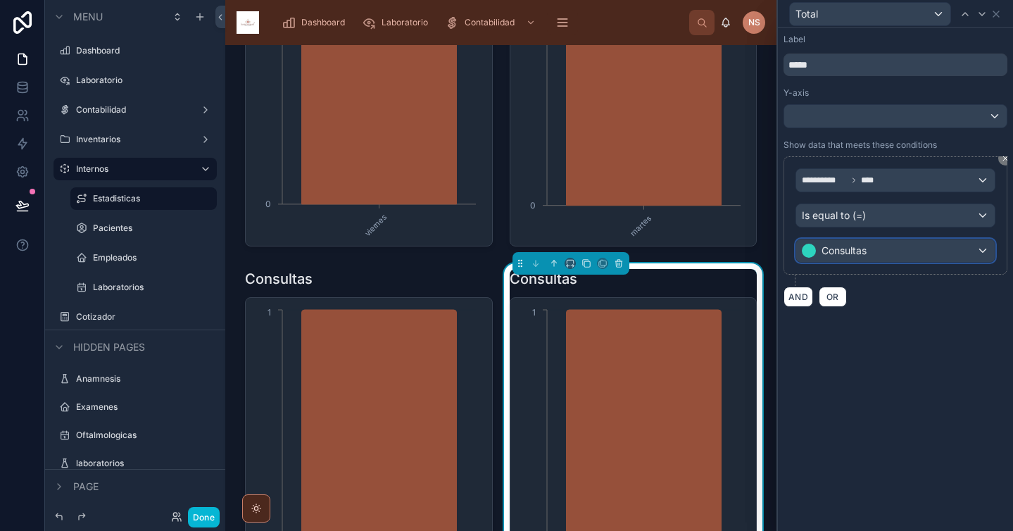
click at [850, 254] on span "Consultas" at bounding box center [843, 251] width 45 height 14
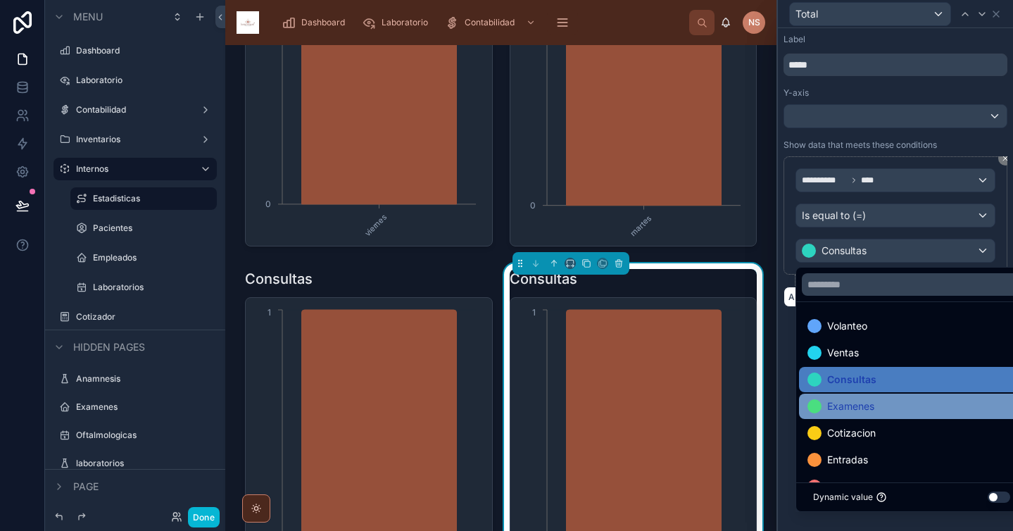
click at [887, 404] on div "Examenes" at bounding box center [911, 406] width 208 height 17
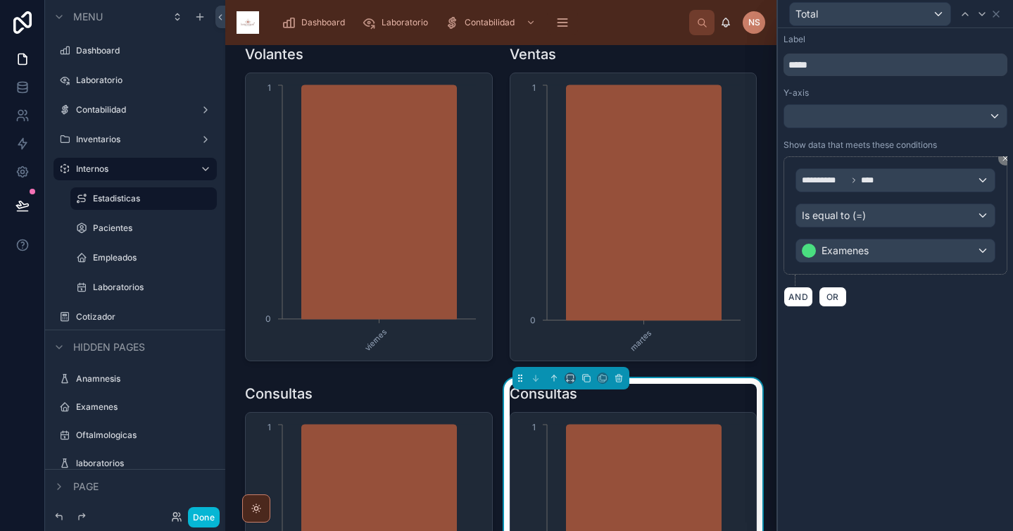
scroll to position [132, 0]
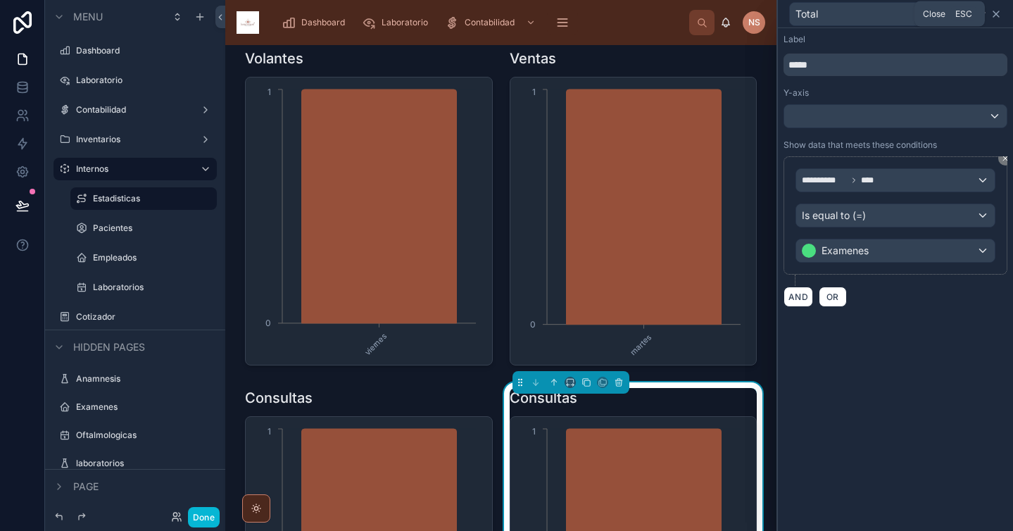
click at [998, 15] on icon at bounding box center [995, 13] width 11 height 11
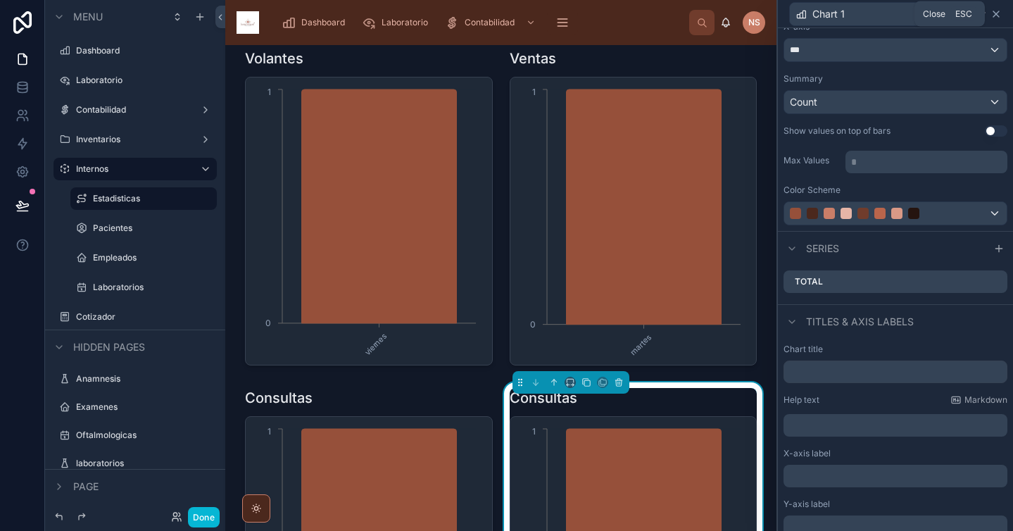
click at [991, 8] on icon at bounding box center [995, 13] width 11 height 11
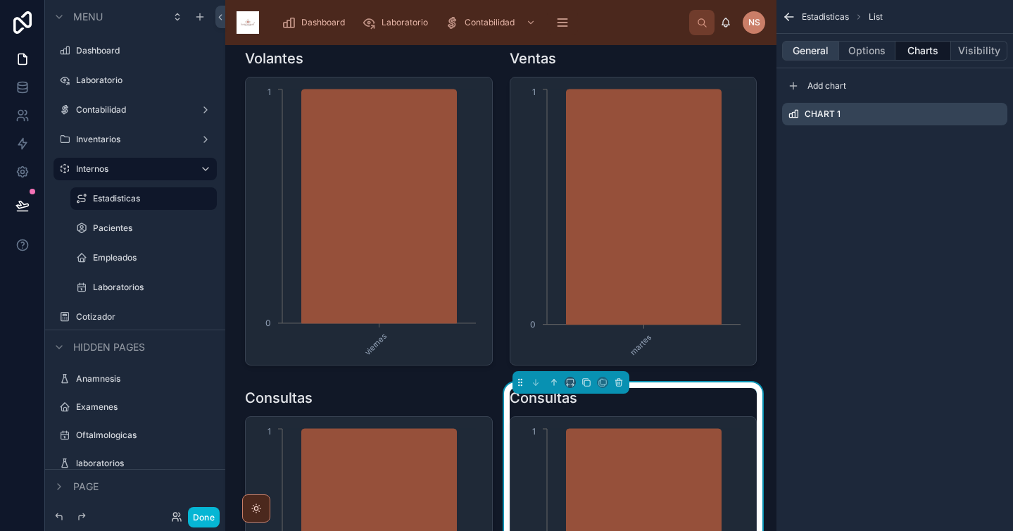
click at [809, 45] on button "General" at bounding box center [810, 51] width 57 height 20
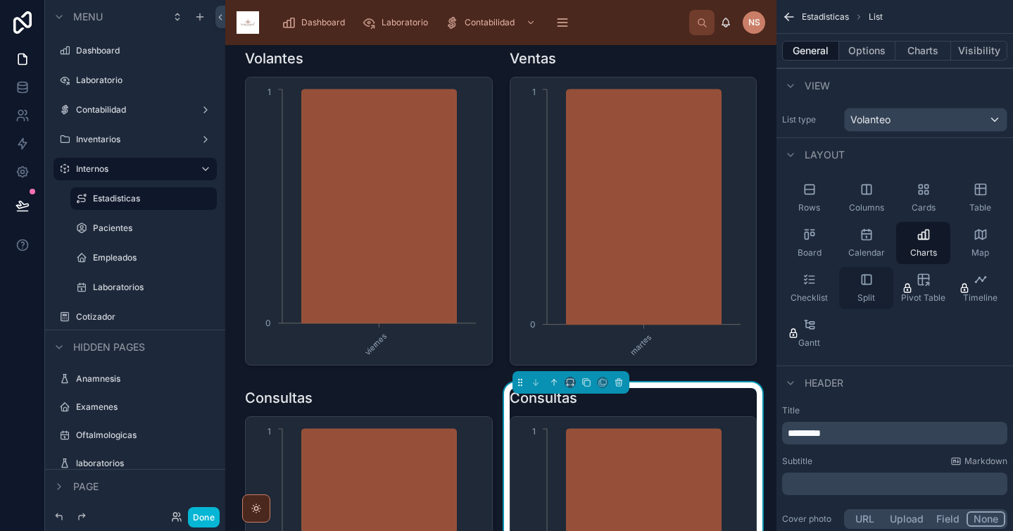
scroll to position [34, 0]
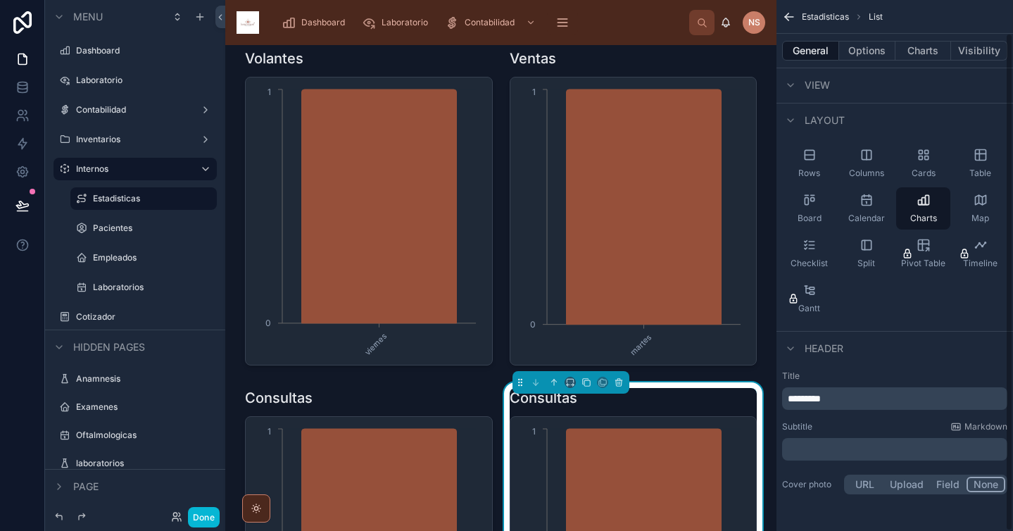
click at [864, 402] on p "*********" at bounding box center [896, 398] width 217 height 14
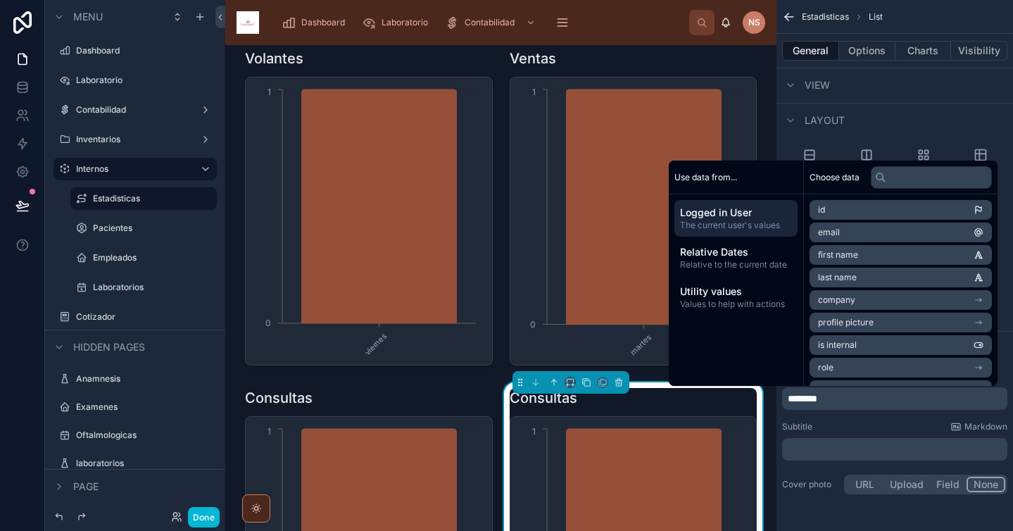
click at [866, 424] on div "Subtitle Markdown" at bounding box center [894, 426] width 225 height 11
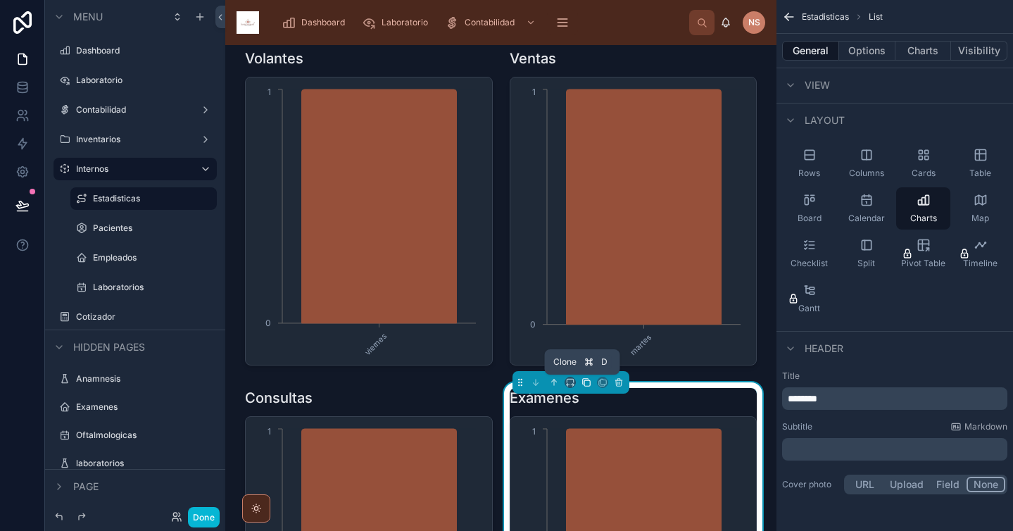
click at [581, 383] on icon at bounding box center [586, 382] width 10 height 10
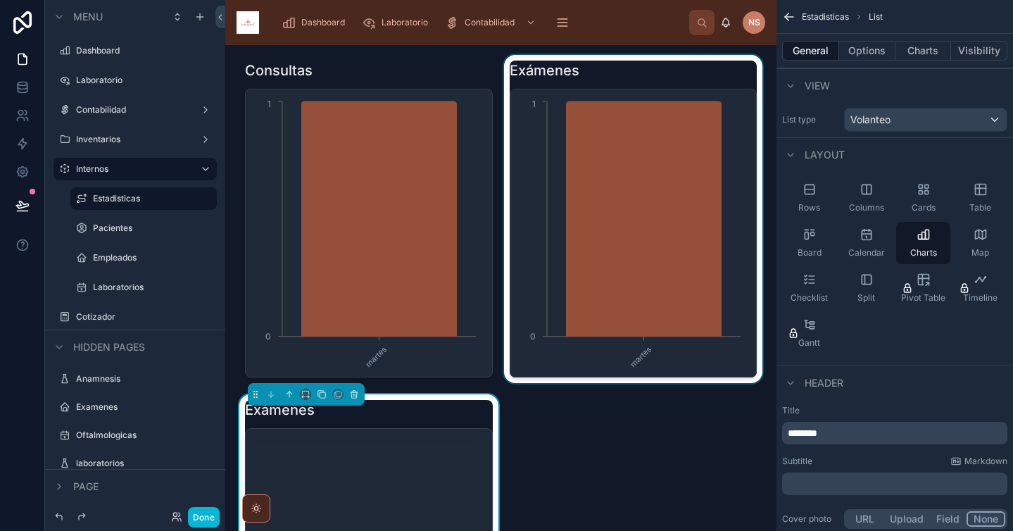
scroll to position [472, 0]
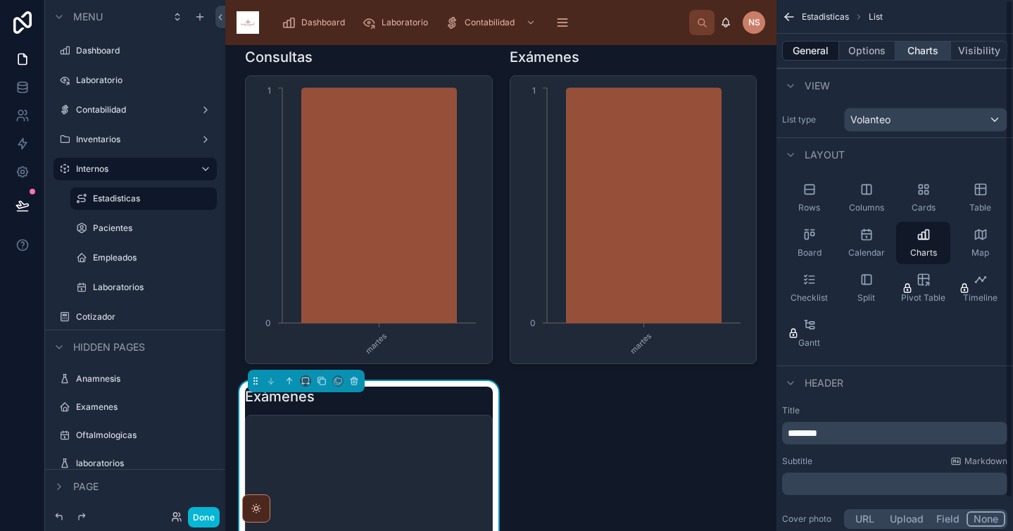
click at [925, 46] on button "Charts" at bounding box center [923, 51] width 56 height 20
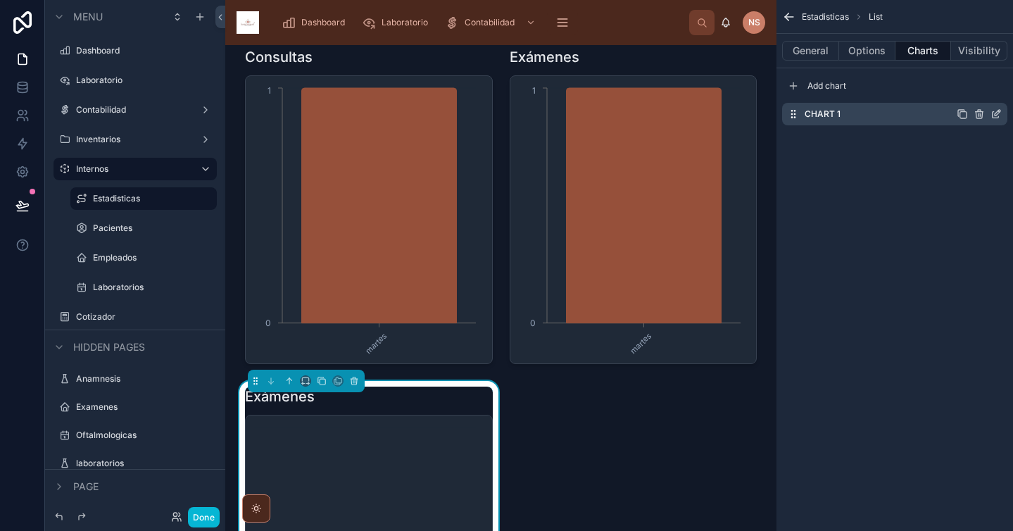
click at [995, 113] on icon "scrollable content" at bounding box center [997, 113] width 6 height 6
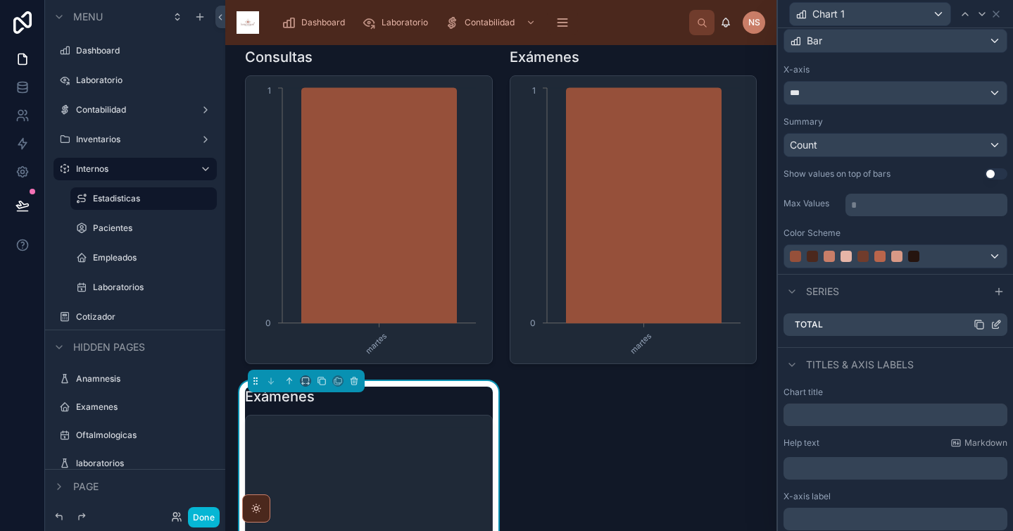
scroll to position [114, 0]
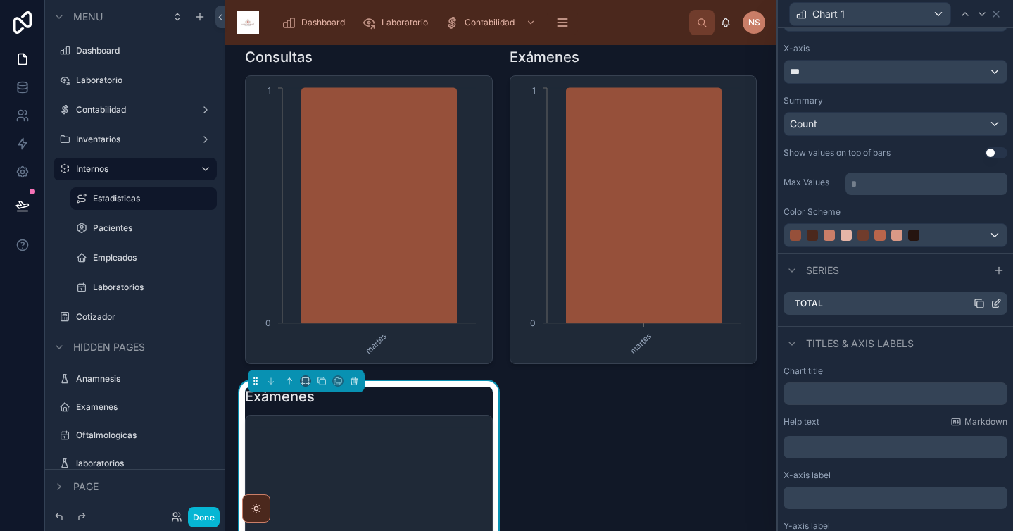
click at [990, 308] on icon at bounding box center [995, 303] width 11 height 11
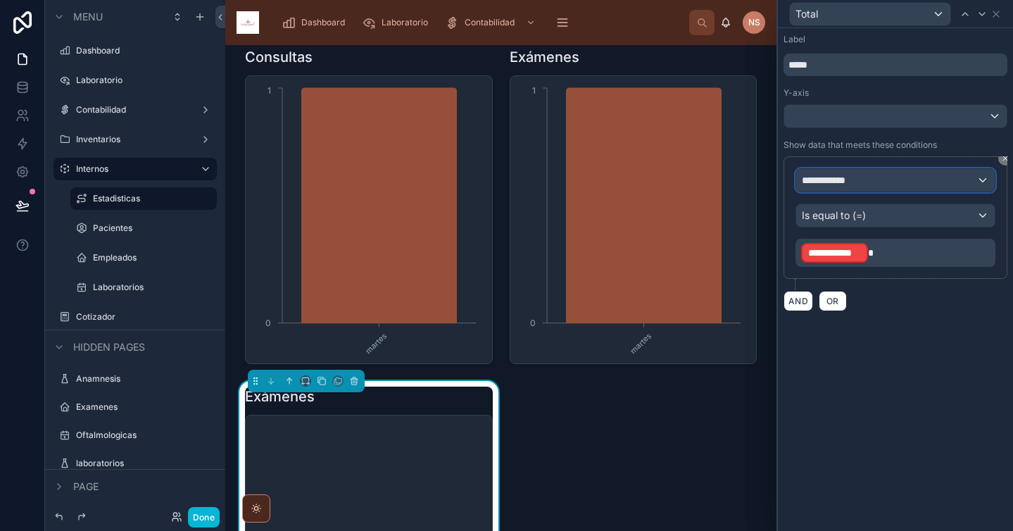
click at [884, 182] on div "**********" at bounding box center [895, 180] width 198 height 23
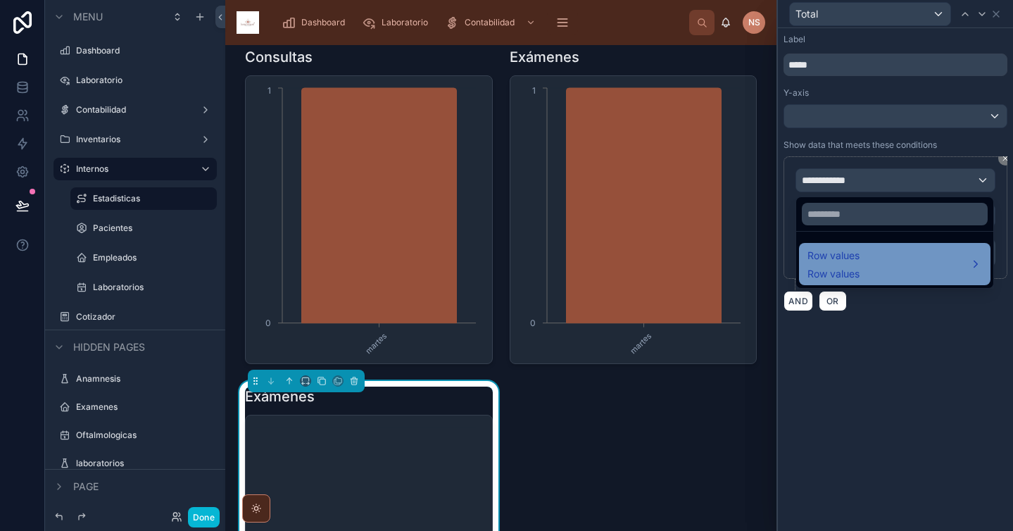
click at [852, 246] on div "Row values Row values" at bounding box center [894, 264] width 191 height 42
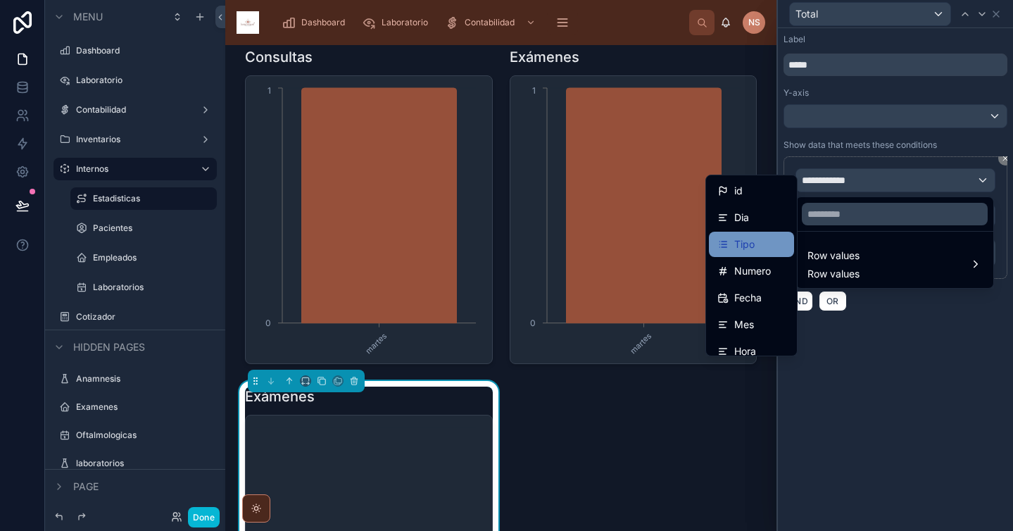
click at [750, 255] on div "Tipo" at bounding box center [751, 244] width 85 height 25
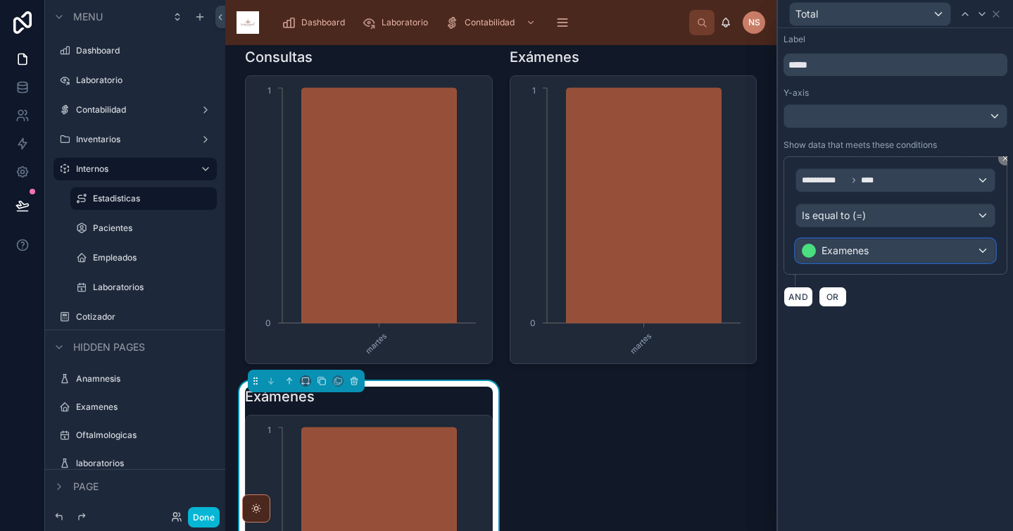
click at [900, 260] on div "Examenes" at bounding box center [895, 250] width 198 height 23
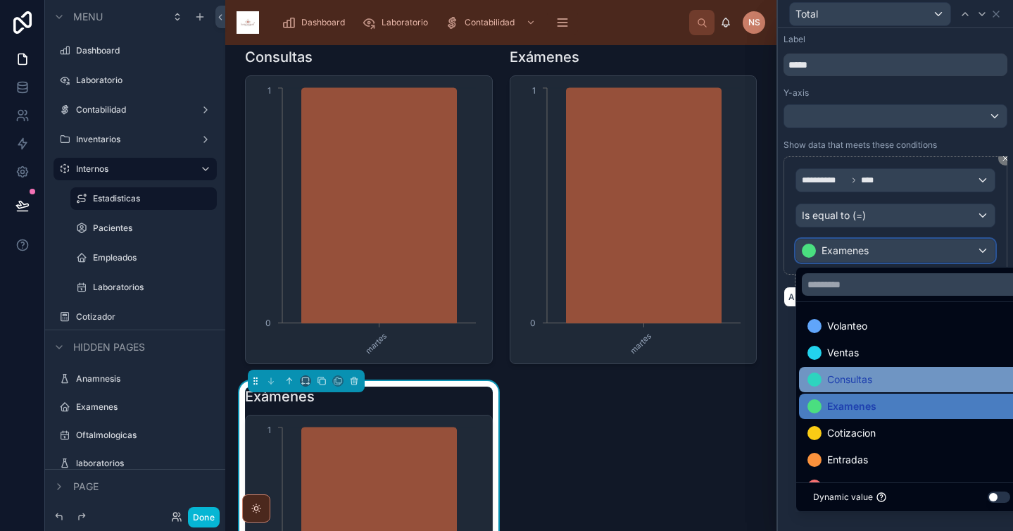
scroll to position [28, 0]
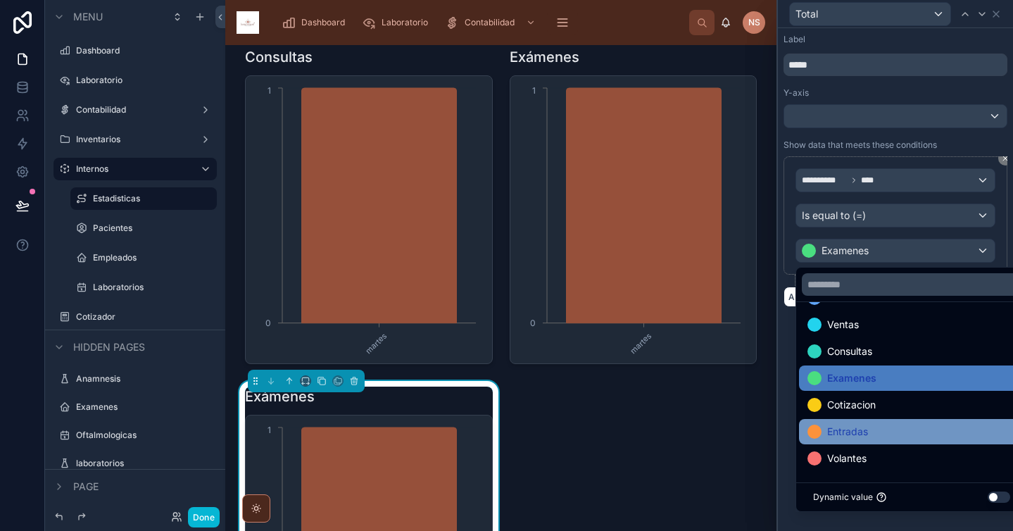
click at [873, 434] on div "Entradas" at bounding box center [911, 431] width 208 height 17
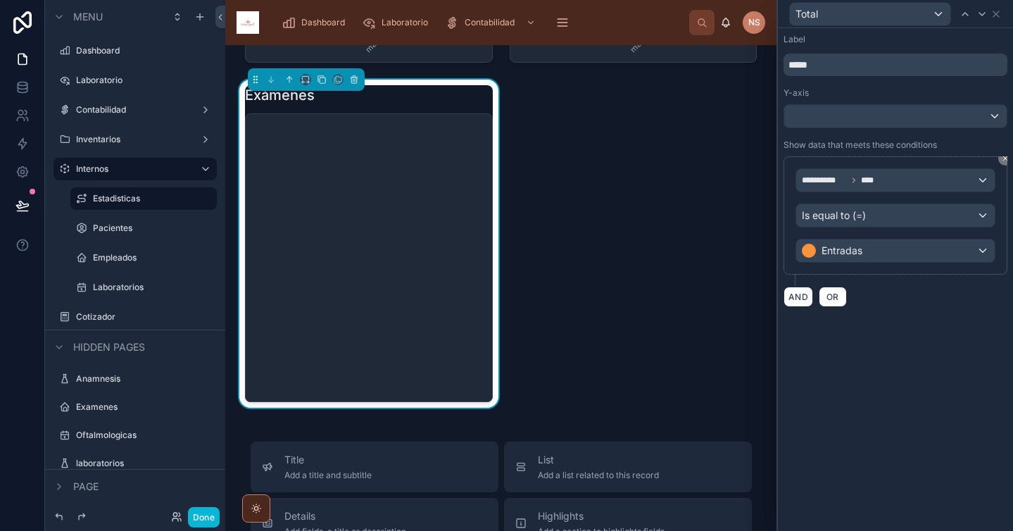
scroll to position [766, 0]
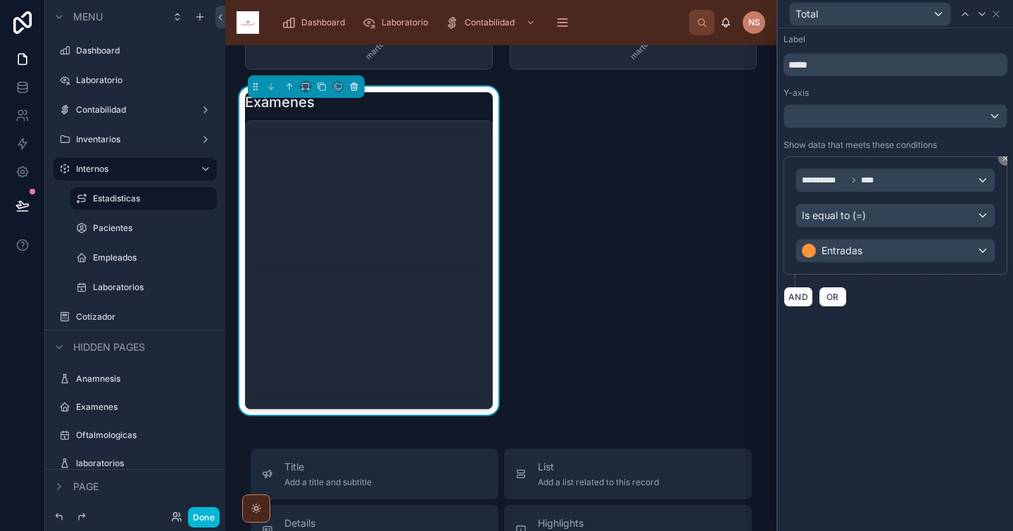
click at [359, 85] on button at bounding box center [353, 86] width 15 height 15
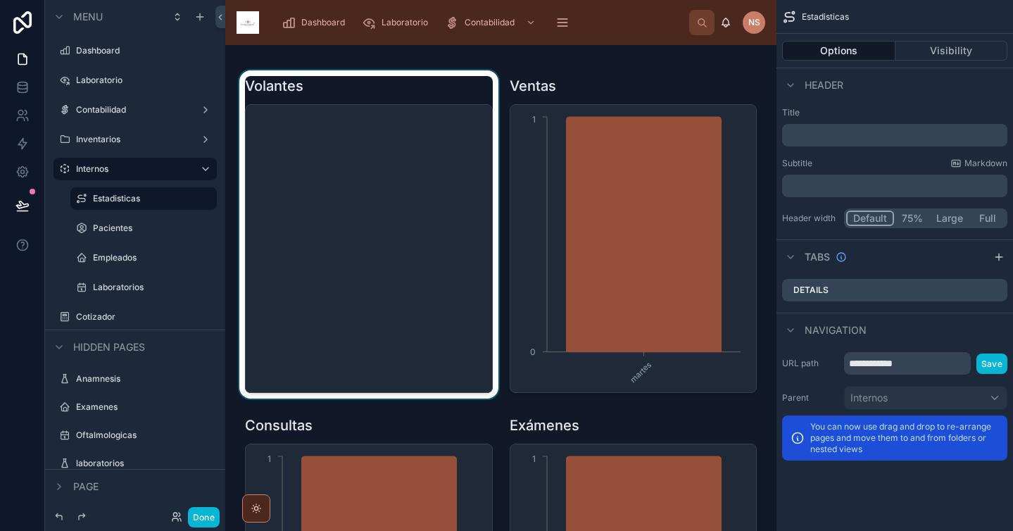
scroll to position [96, 0]
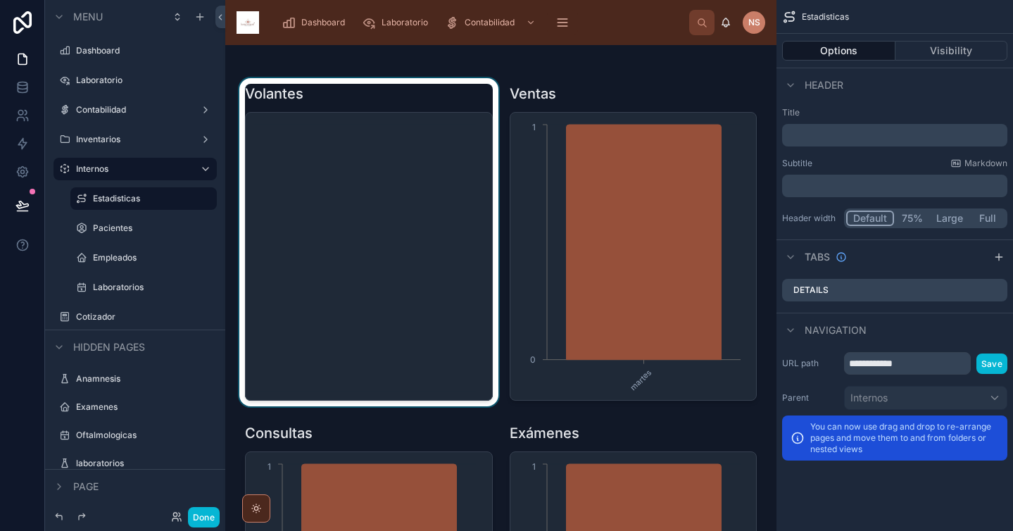
click at [403, 227] on div at bounding box center [368, 242] width 265 height 328
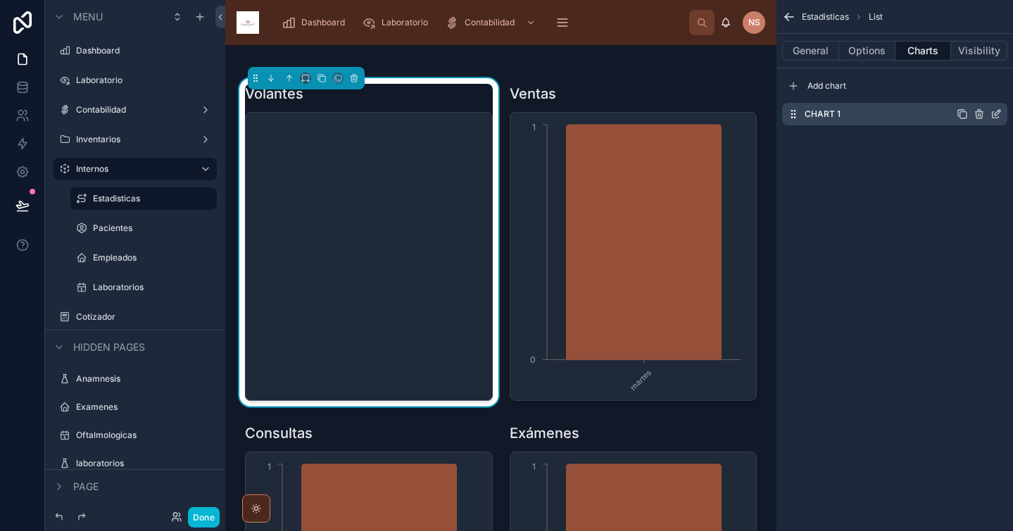
click at [997, 115] on icon "scrollable content" at bounding box center [997, 113] width 6 height 6
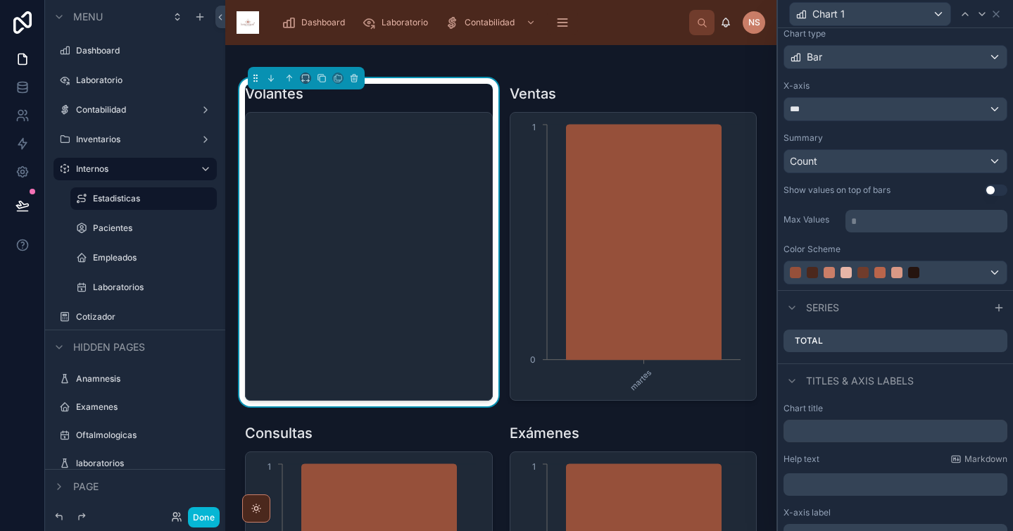
scroll to position [196, 0]
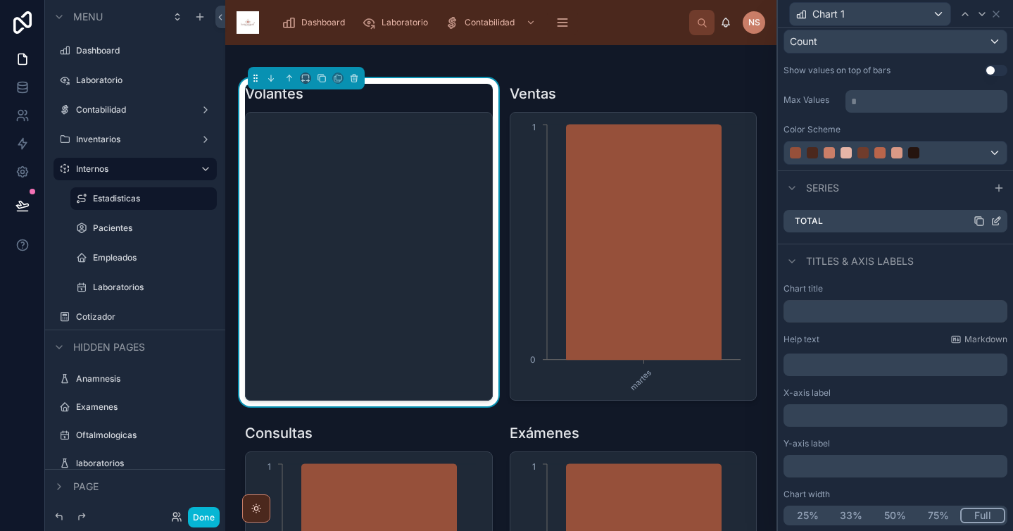
click at [992, 224] on icon at bounding box center [995, 222] width 6 height 6
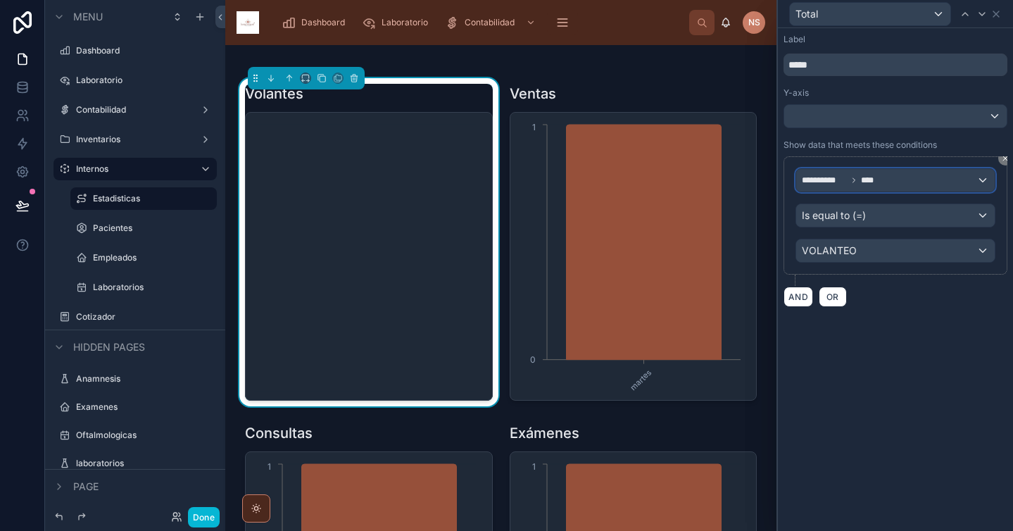
click at [909, 180] on div "**********" at bounding box center [895, 180] width 198 height 23
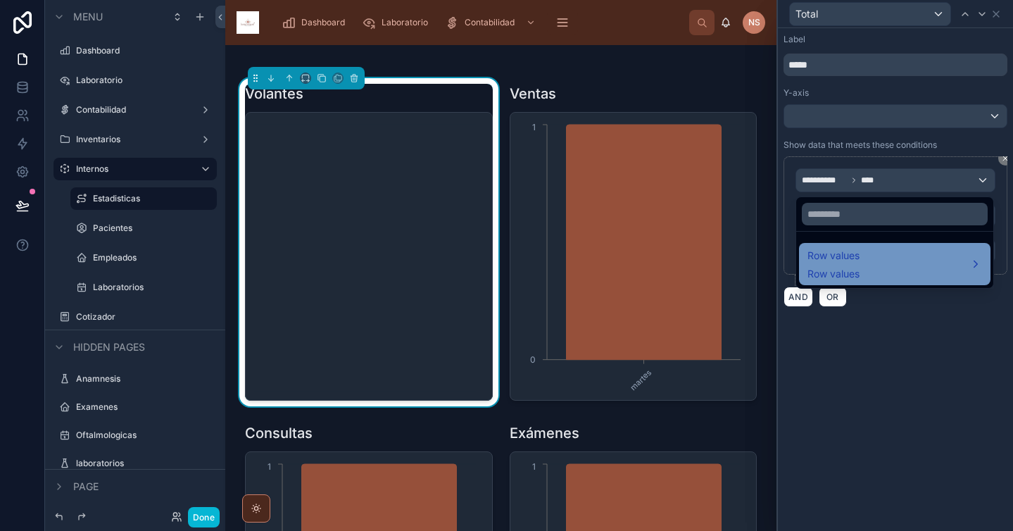
click at [863, 265] on div "Row values Row values" at bounding box center [894, 264] width 175 height 34
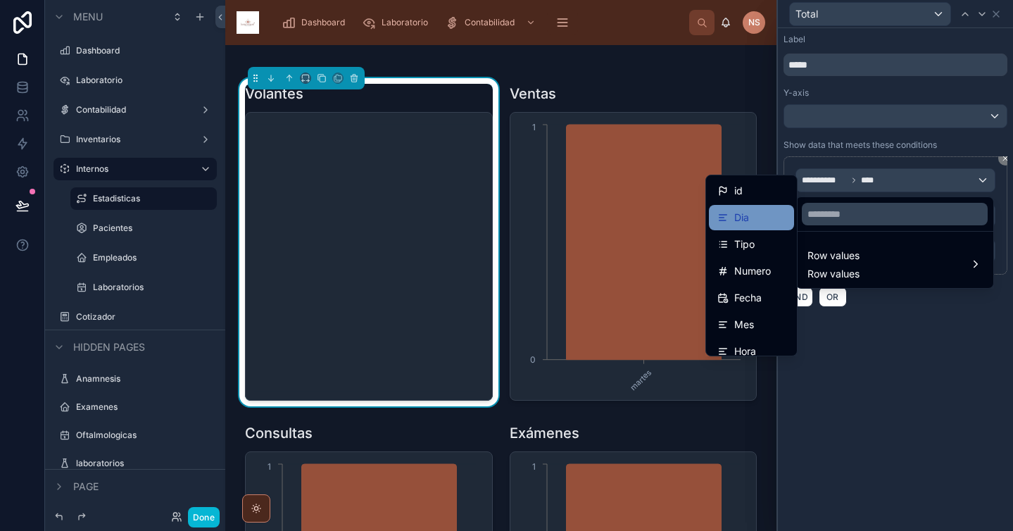
click at [751, 213] on div "Dia" at bounding box center [751, 217] width 68 height 17
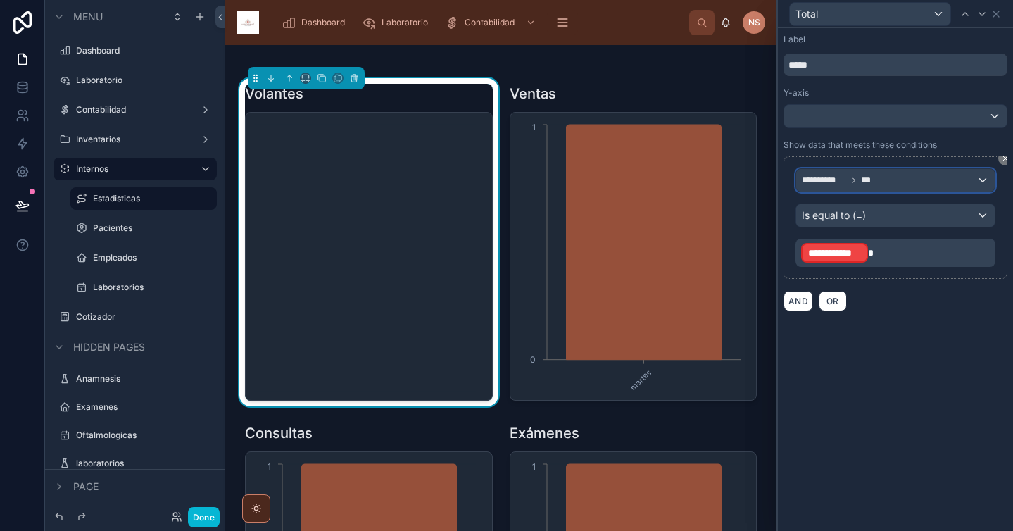
click at [888, 179] on div "**********" at bounding box center [895, 180] width 198 height 23
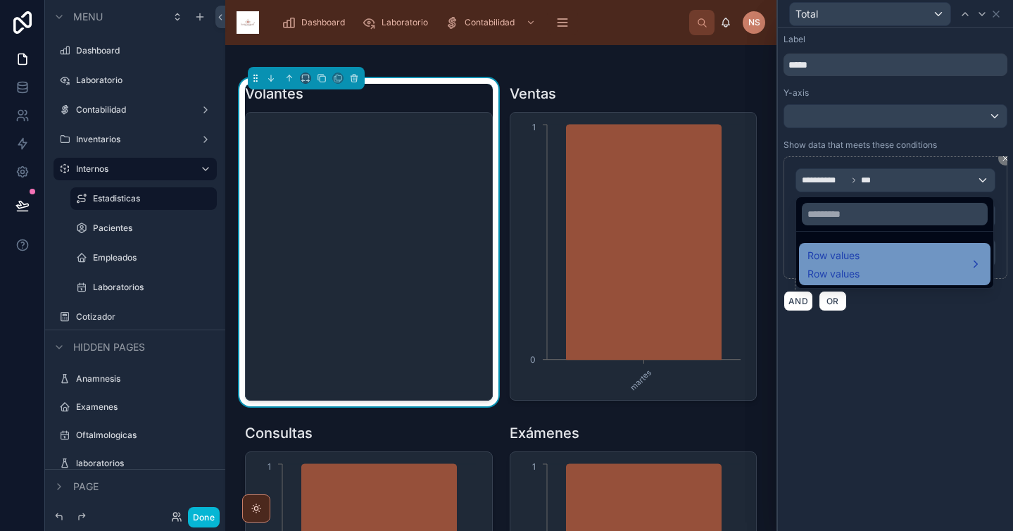
click at [859, 253] on span "Row values" at bounding box center [833, 255] width 52 height 17
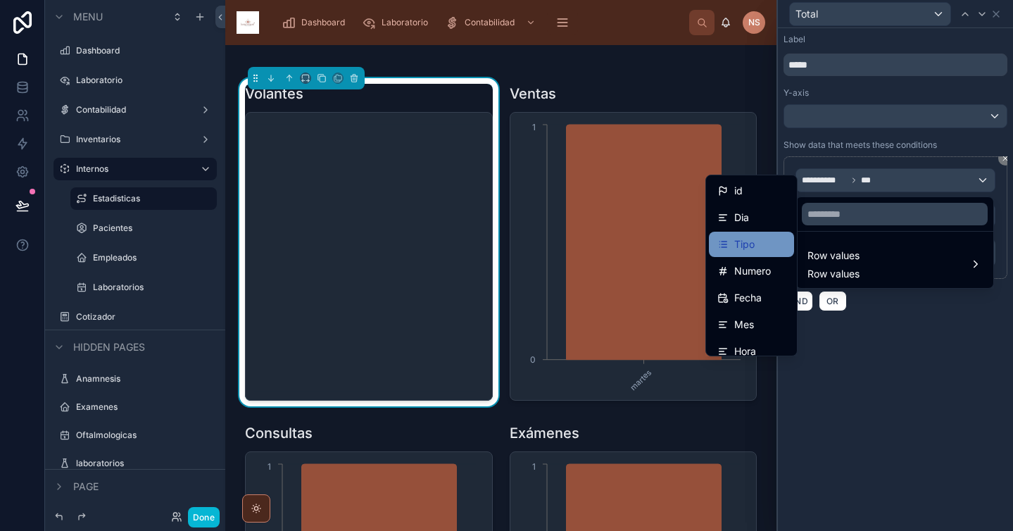
click at [749, 248] on div "Tipo" at bounding box center [751, 244] width 68 height 17
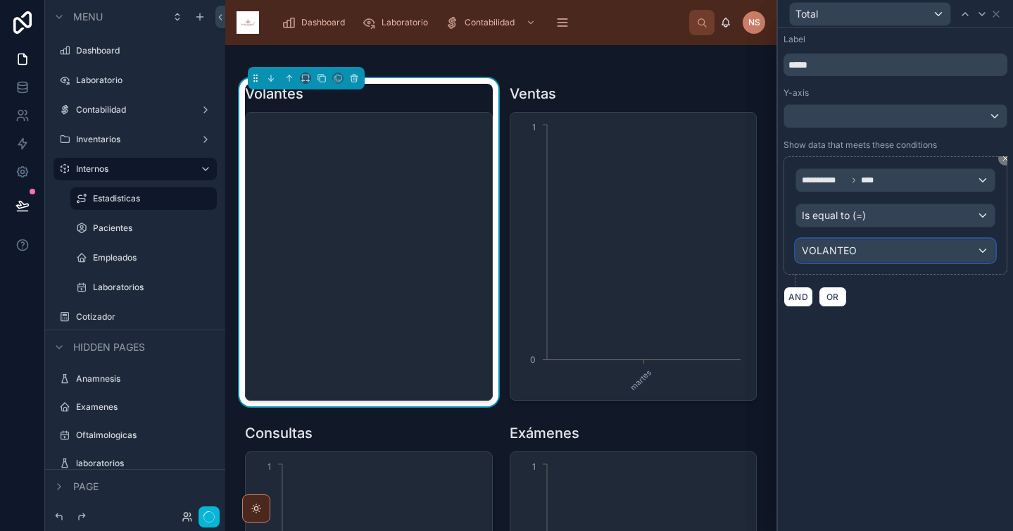
click at [865, 254] on div "VOLANTEO" at bounding box center [895, 250] width 198 height 23
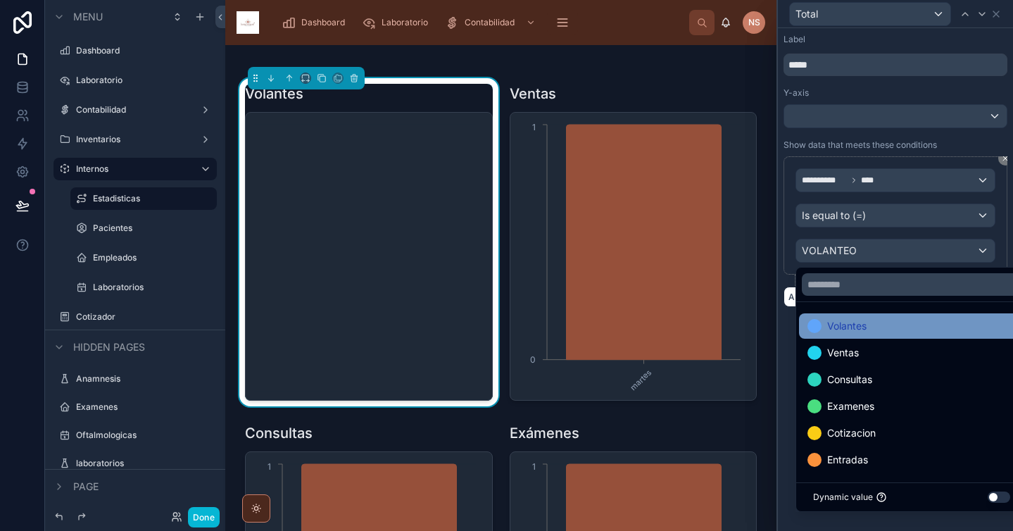
click at [865, 327] on span "Volantes" at bounding box center [846, 325] width 39 height 17
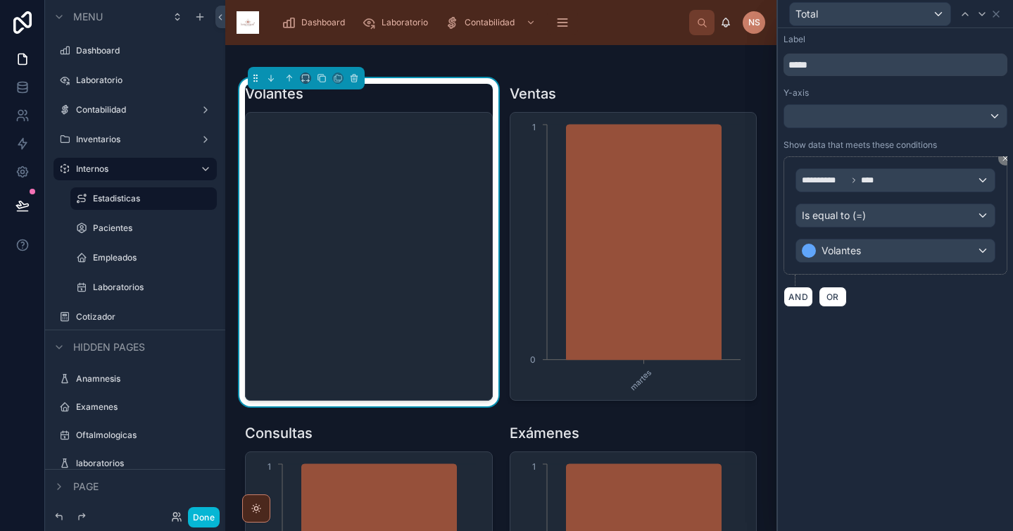
click at [857, 346] on div "**********" at bounding box center [895, 279] width 235 height 502
click at [999, 13] on icon at bounding box center [995, 13] width 11 height 11
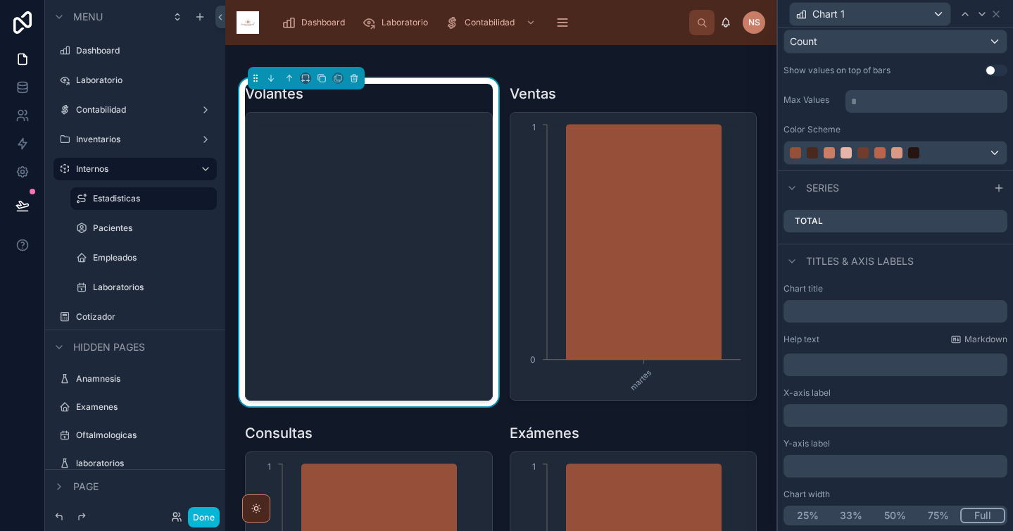
scroll to position [0, 0]
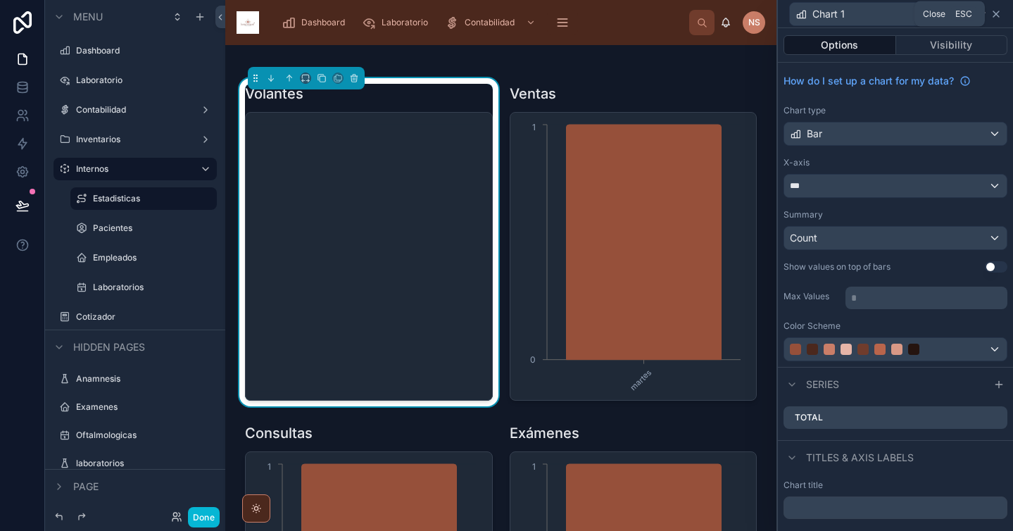
click at [995, 15] on icon at bounding box center [995, 13] width 11 height 11
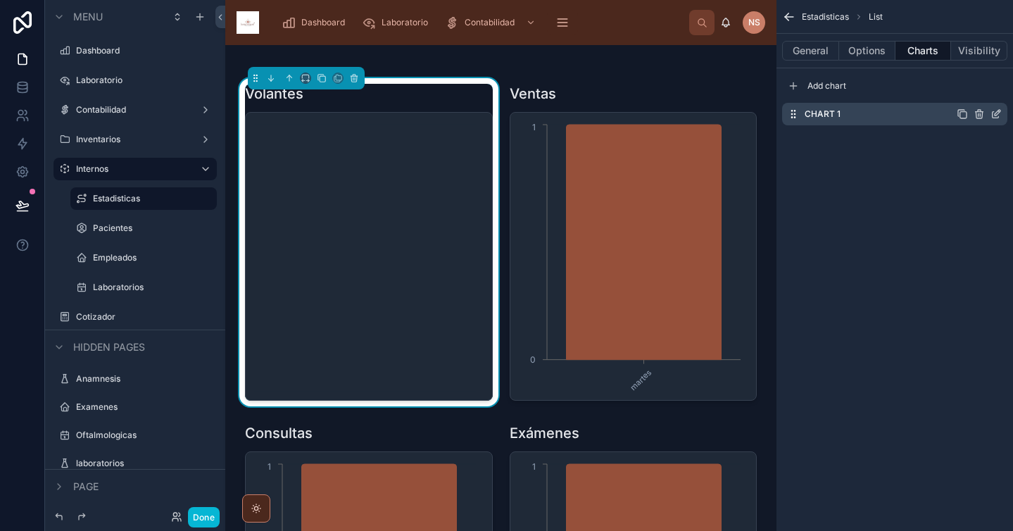
click at [994, 116] on icon "scrollable content" at bounding box center [995, 113] width 11 height 11
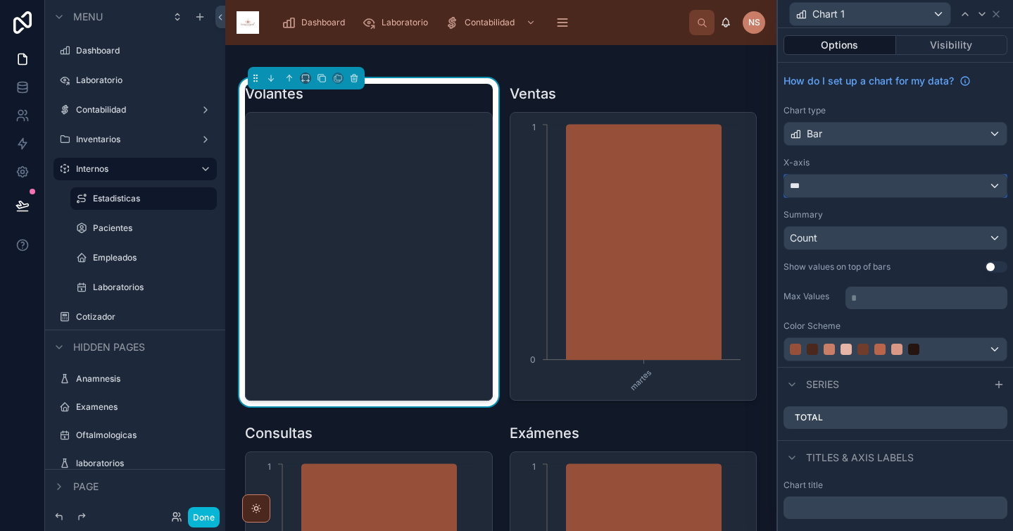
click at [880, 187] on div "***" at bounding box center [895, 186] width 222 height 23
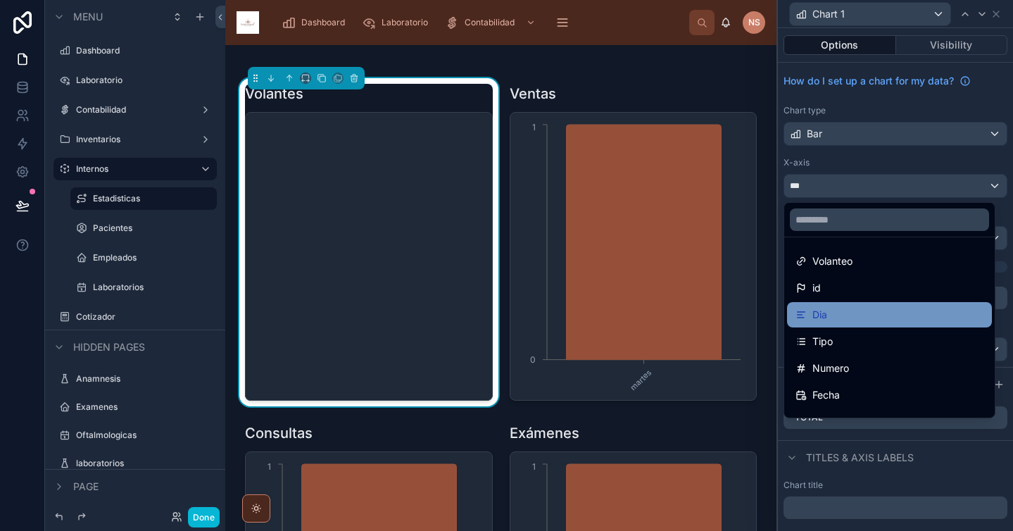
click at [837, 307] on div "Dia" at bounding box center [889, 314] width 188 height 17
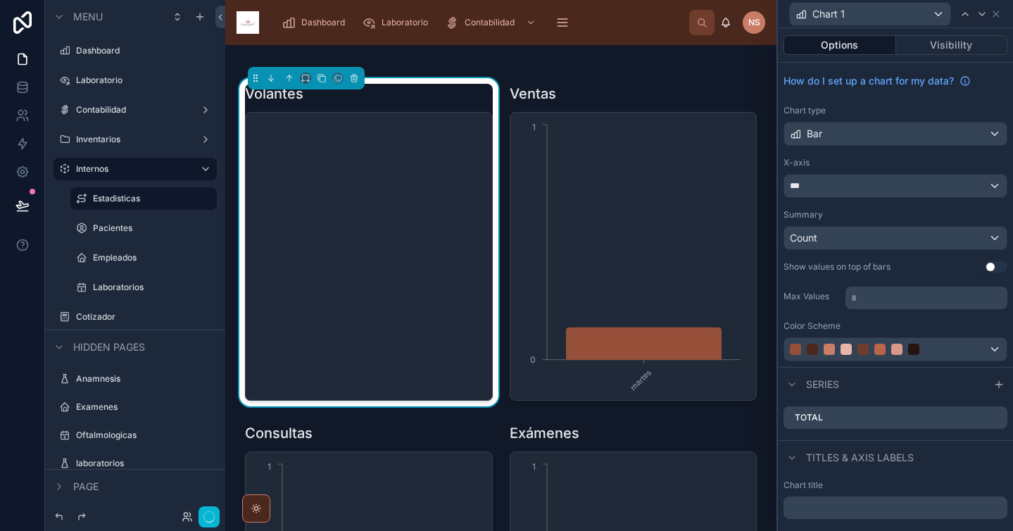
click at [857, 159] on div "X-axis" at bounding box center [895, 162] width 224 height 11
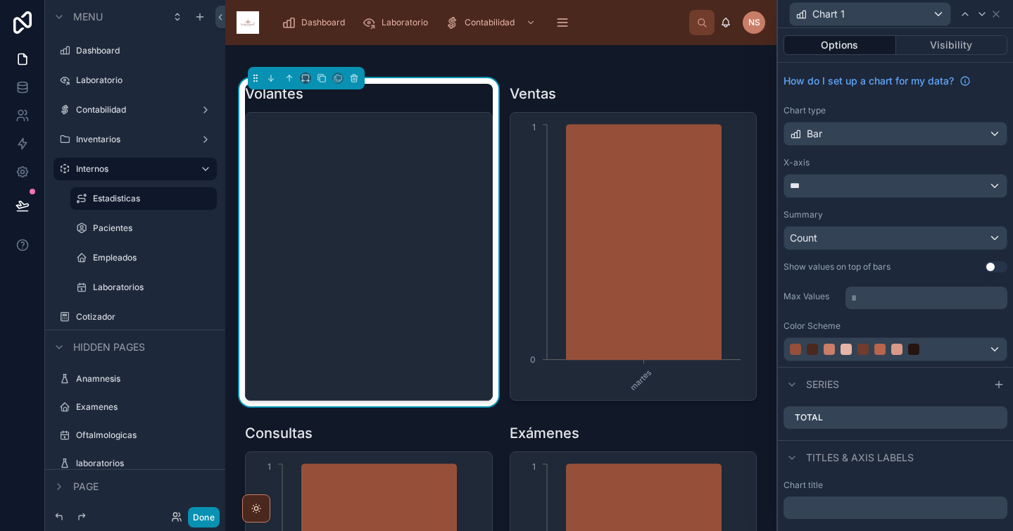
click at [210, 514] on button "Done" at bounding box center [204, 517] width 32 height 20
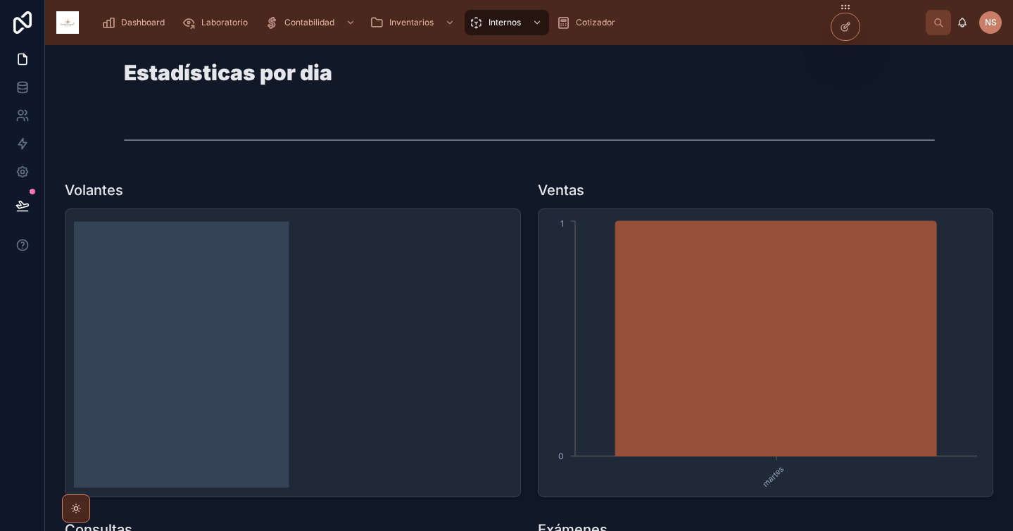
click at [346, 265] on icon "chart" at bounding box center [291, 352] width 434 height 270
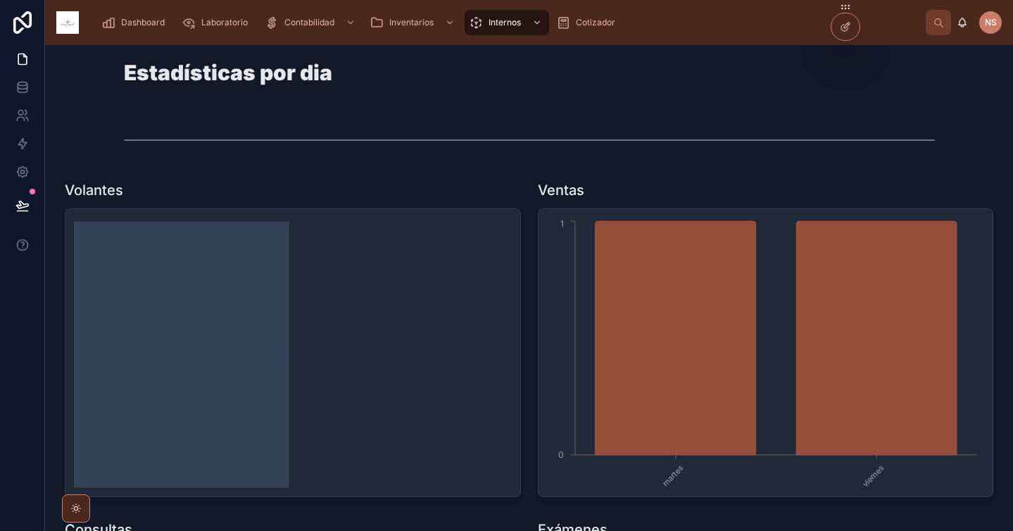
click at [198, 358] on icon "chart" at bounding box center [291, 352] width 434 height 270
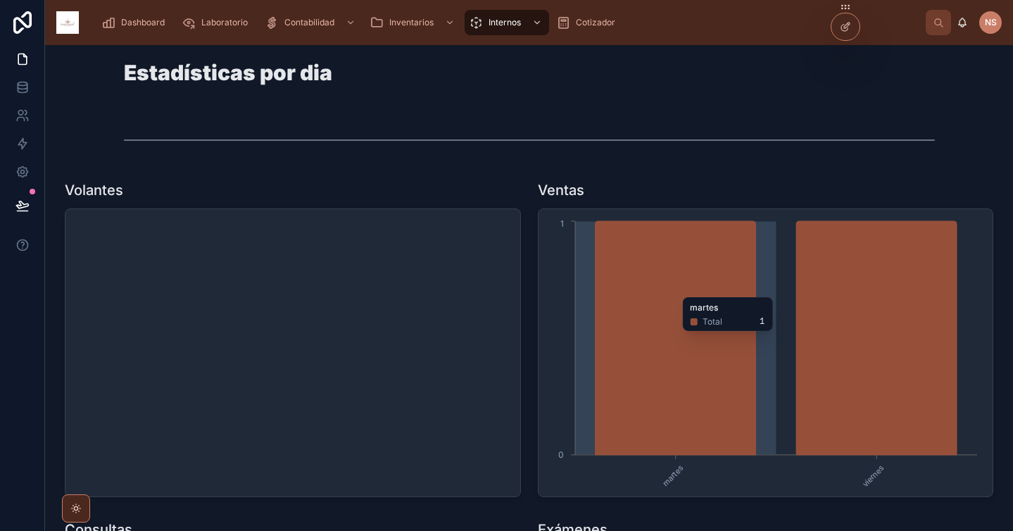
click at [595, 290] on icon "chart" at bounding box center [675, 338] width 160 height 234
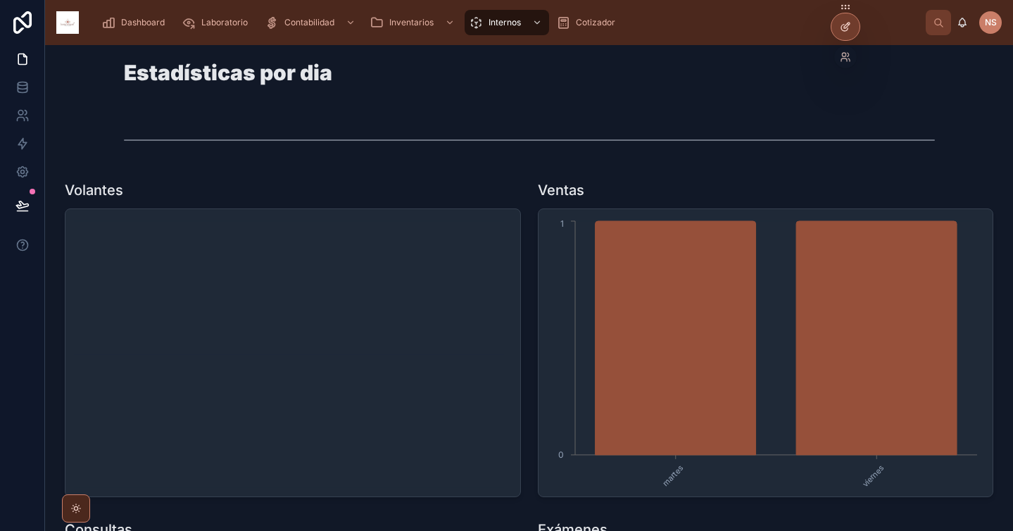
click at [844, 27] on icon at bounding box center [845, 26] width 11 height 11
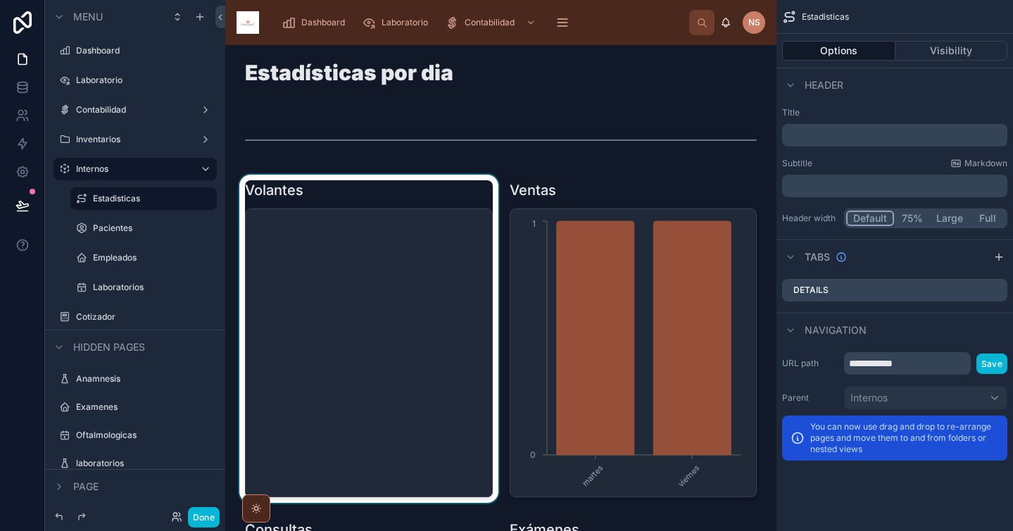
click at [398, 204] on div at bounding box center [368, 339] width 265 height 328
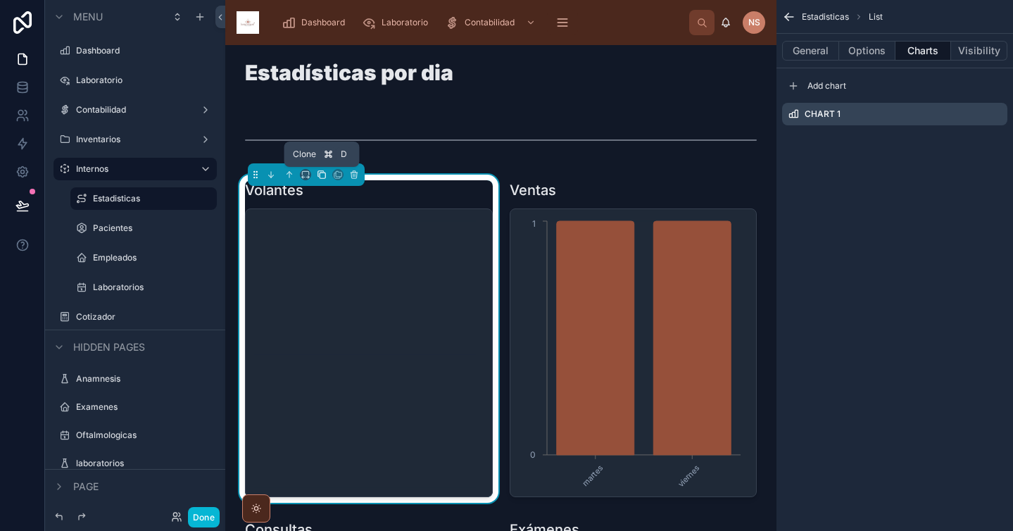
click at [322, 175] on icon at bounding box center [322, 175] width 10 height 10
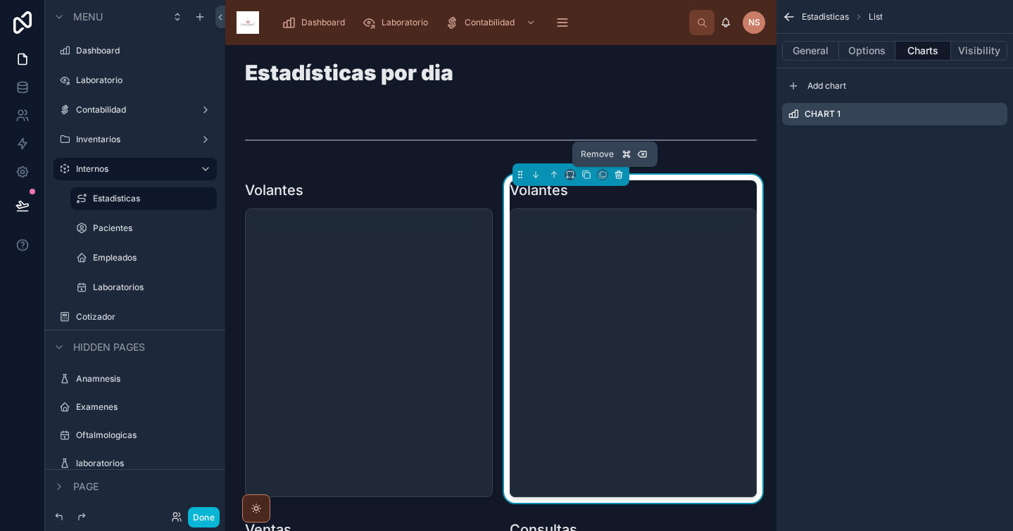
click at [621, 173] on button at bounding box center [618, 174] width 15 height 15
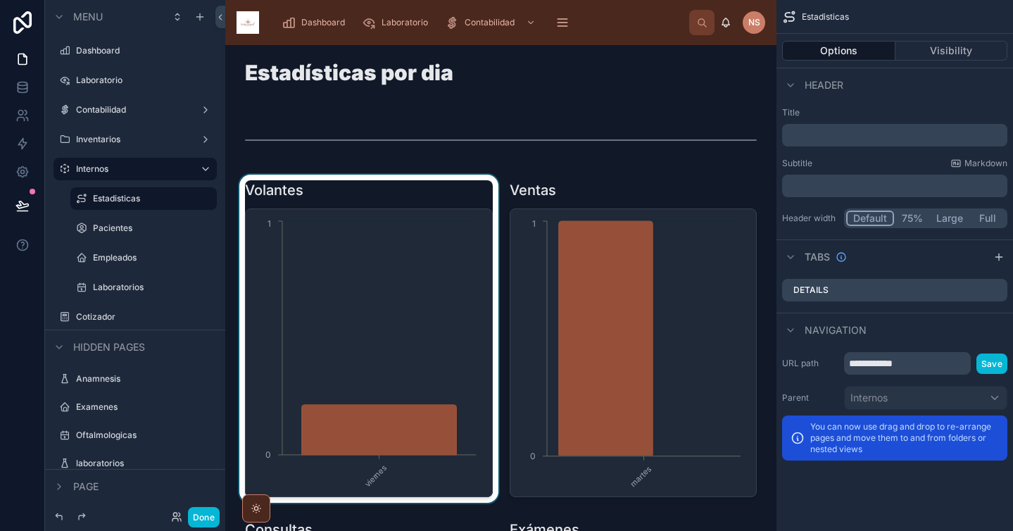
click at [442, 189] on div at bounding box center [368, 339] width 265 height 328
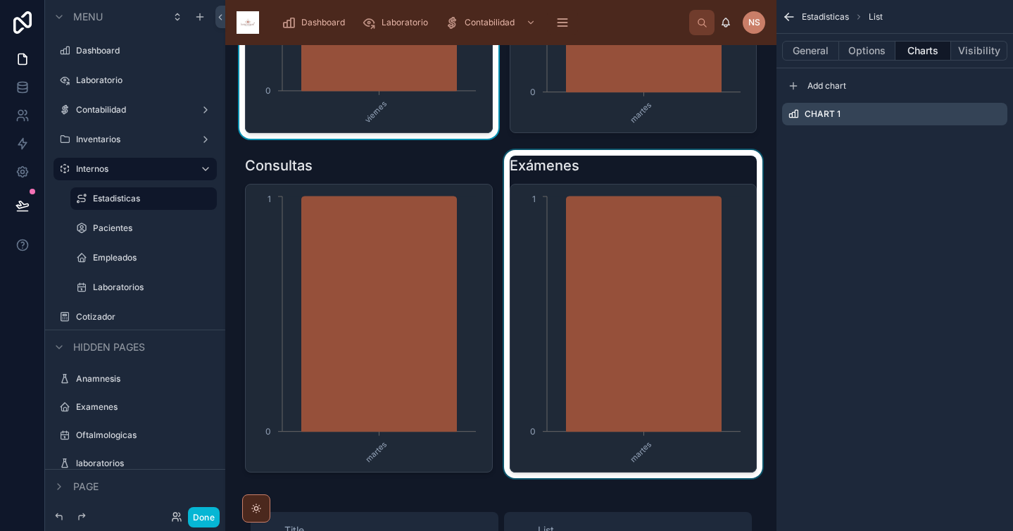
scroll to position [376, 0]
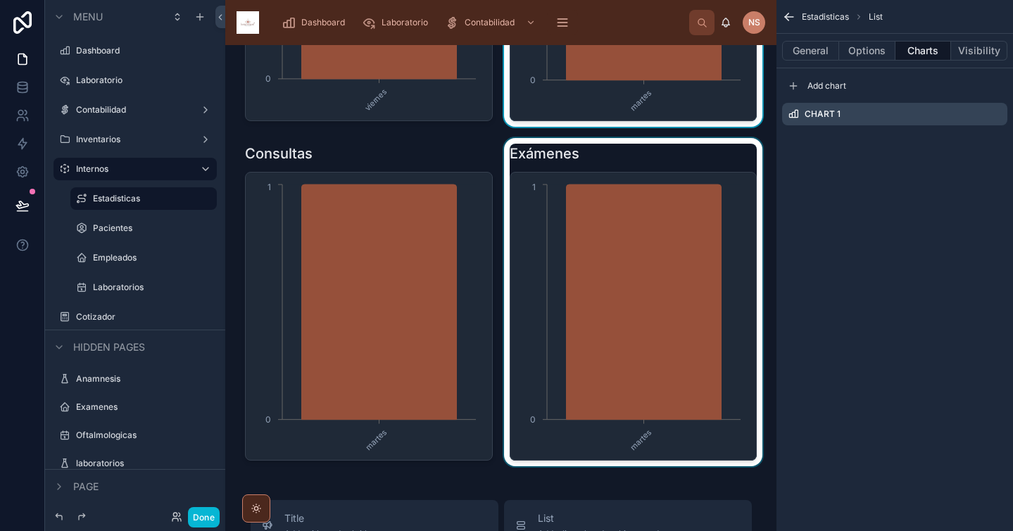
click at [540, 149] on div at bounding box center [633, 302] width 265 height 328
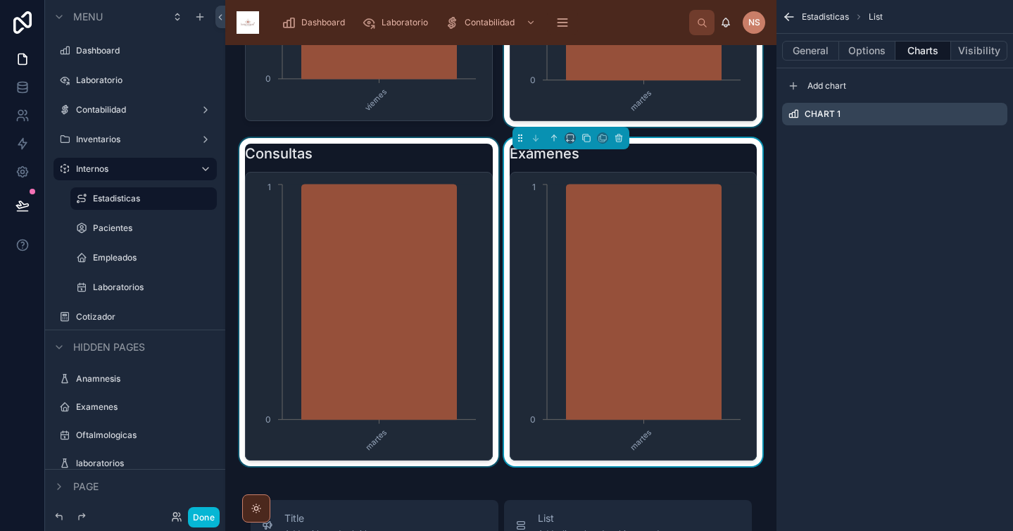
click at [460, 235] on div at bounding box center [368, 302] width 265 height 328
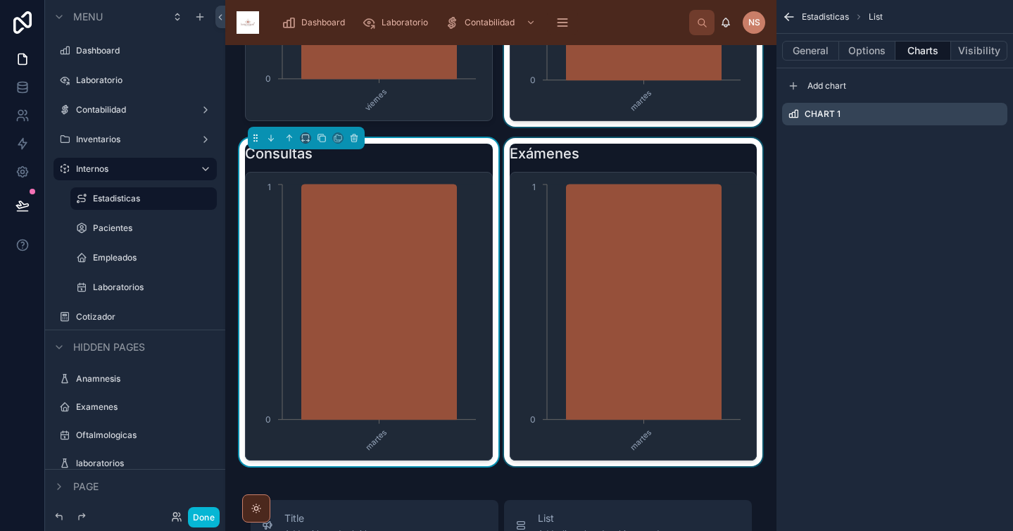
click at [540, 486] on div "Estadísticas por dia Volantes viernes 0 1 Ventas martes 0 1 Consultas martes 0 …" at bounding box center [500, 391] width 551 height 1444
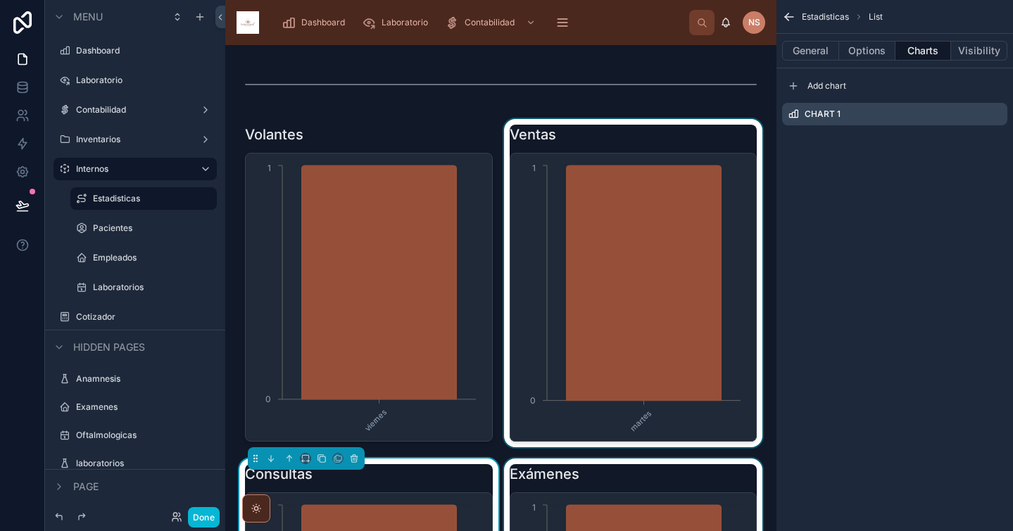
scroll to position [0, 0]
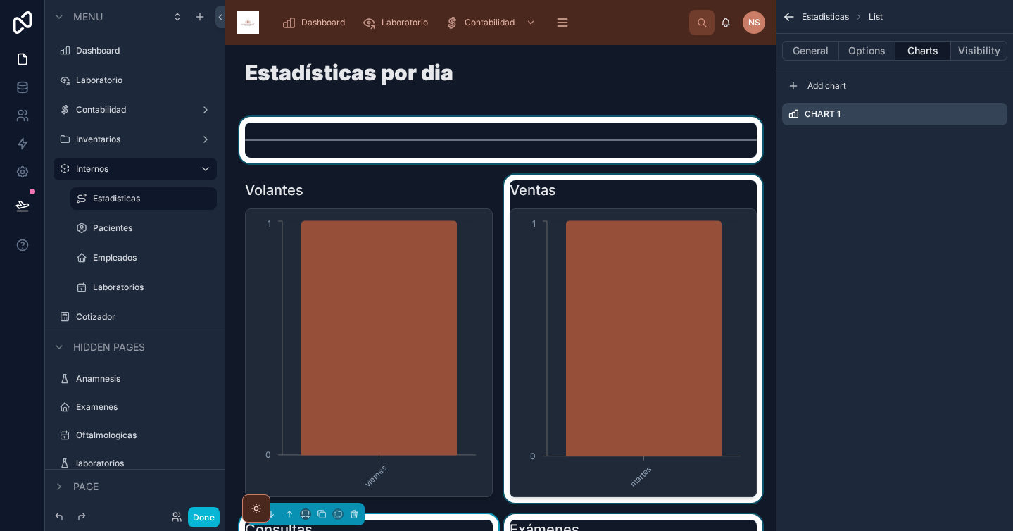
click at [531, 139] on div at bounding box center [500, 140] width 529 height 46
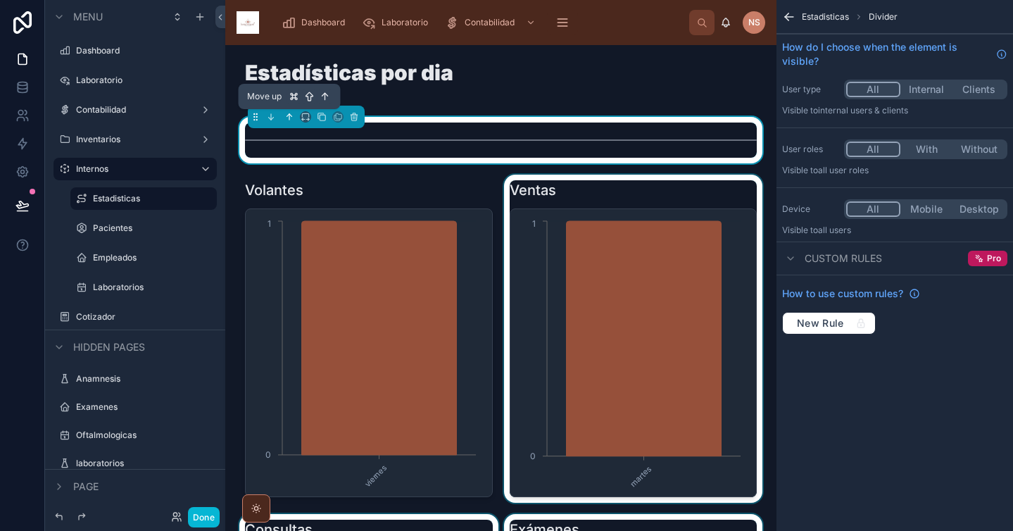
click at [289, 121] on icon at bounding box center [289, 117] width 10 height 10
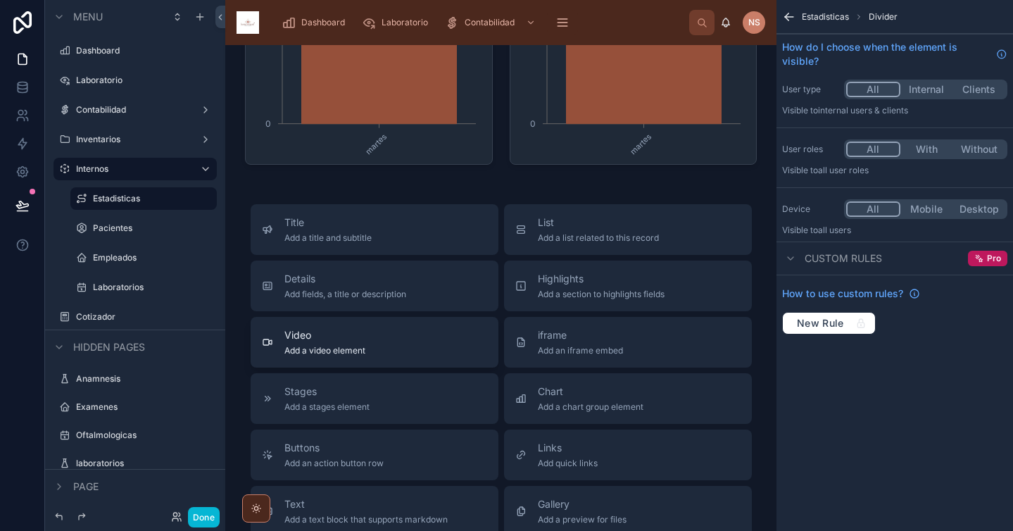
scroll to position [746, 0]
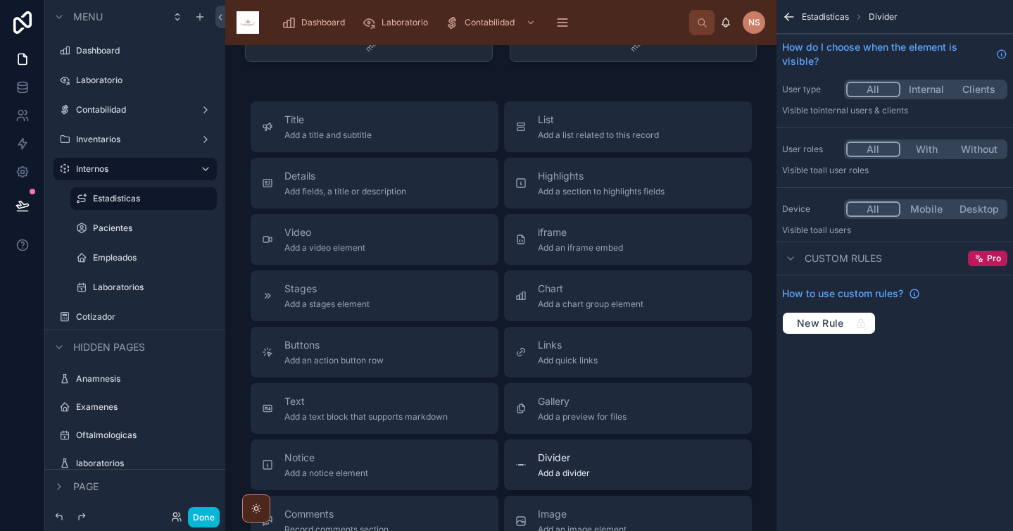
click at [568, 467] on span "Add a divider" at bounding box center [564, 472] width 52 height 11
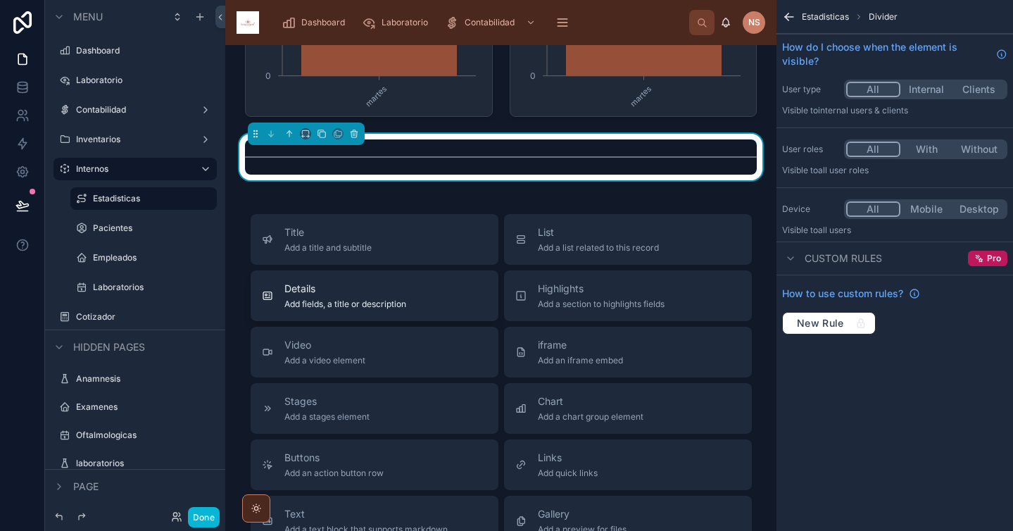
scroll to position [777, 0]
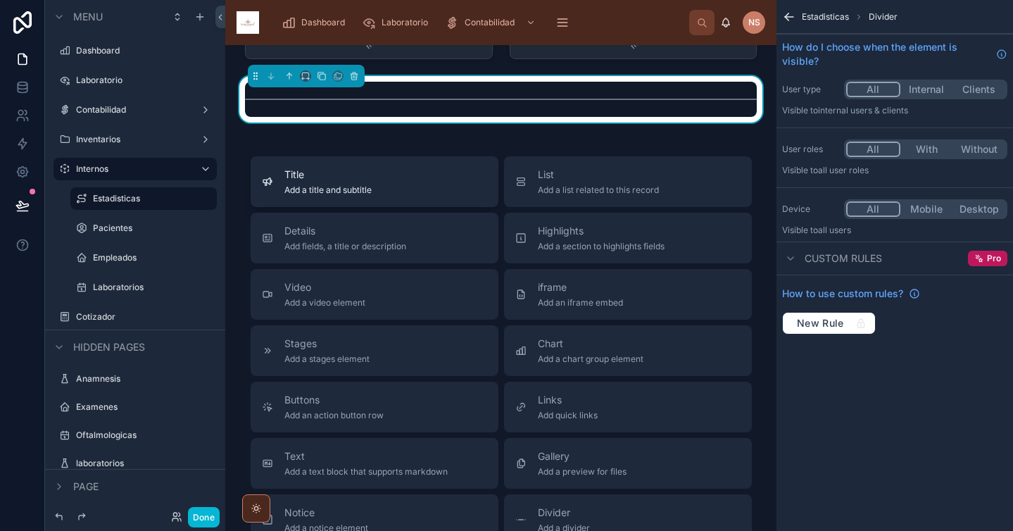
click at [424, 190] on div "Title Add a title and subtitle" at bounding box center [374, 181] width 225 height 28
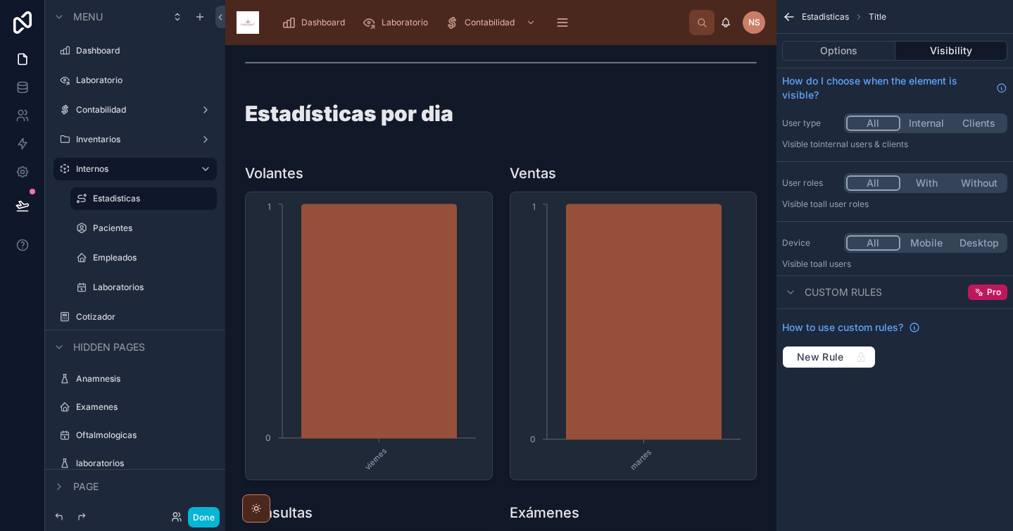
scroll to position [0, 0]
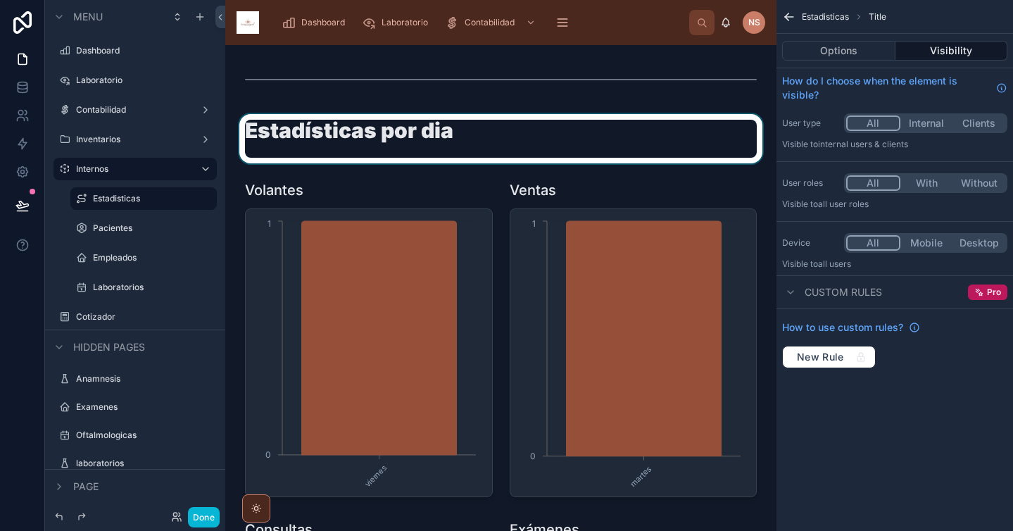
click at [471, 137] on div at bounding box center [500, 138] width 529 height 49
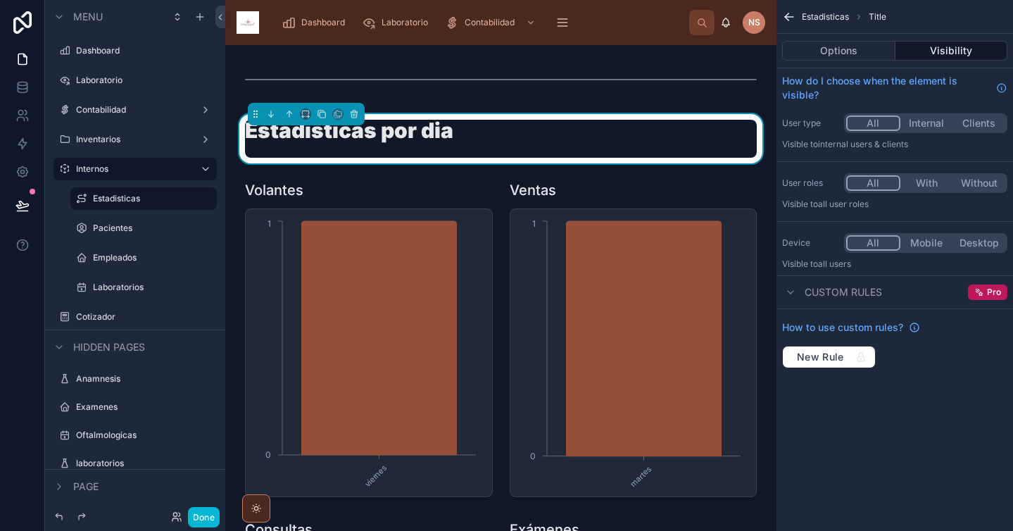
click at [478, 139] on div "Estadísticas por dia" at bounding box center [501, 139] width 512 height 38
click at [495, 120] on div "Estadísticas por dia" at bounding box center [501, 139] width 512 height 38
click at [856, 43] on button "Options" at bounding box center [838, 51] width 113 height 20
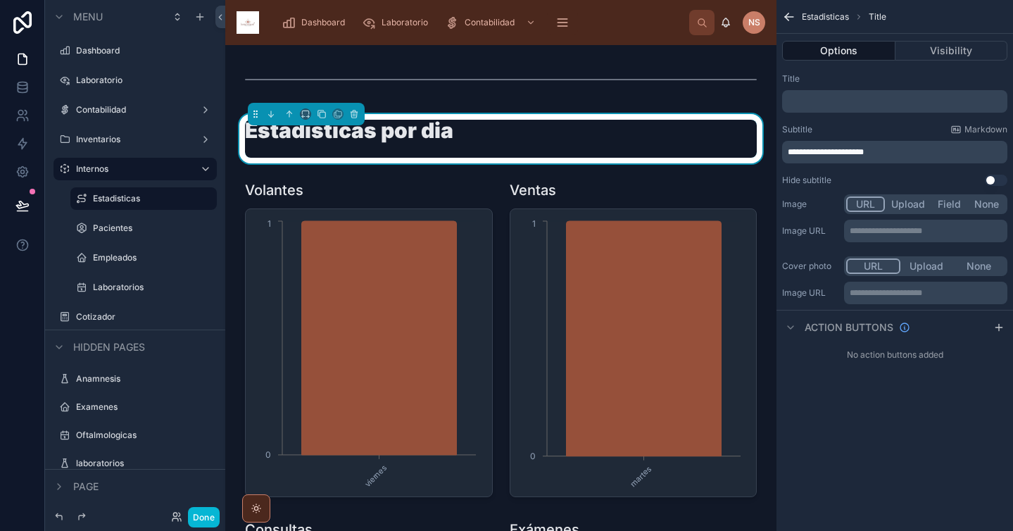
click at [894, 146] on p "**********" at bounding box center [896, 151] width 217 height 11
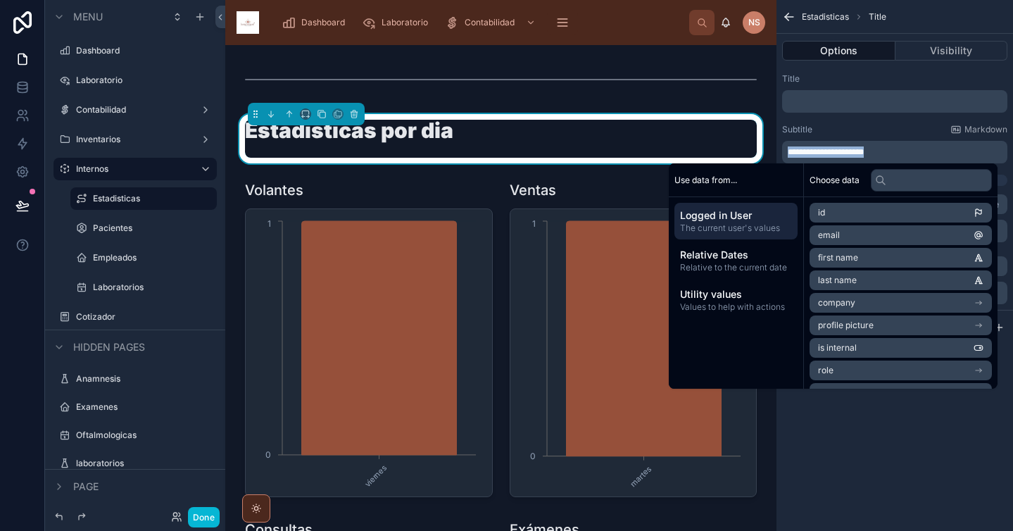
copy span "**********"
click at [887, 124] on div "Subtitle Markdown" at bounding box center [894, 129] width 225 height 11
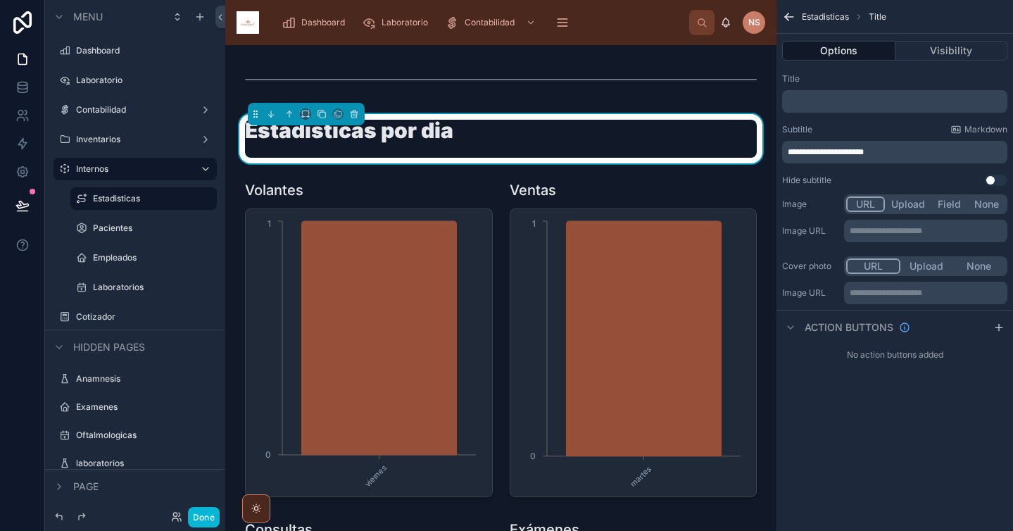
click at [879, 153] on p "**********" at bounding box center [896, 151] width 217 height 11
click at [875, 133] on div "Subtitle Markdown" at bounding box center [894, 129] width 225 height 11
click at [909, 146] on p "**********" at bounding box center [896, 151] width 217 height 11
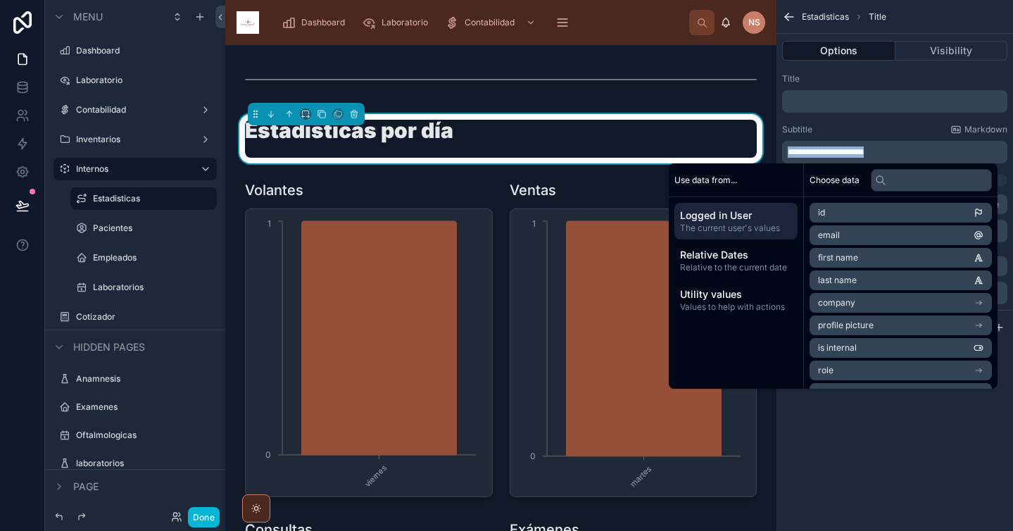
copy span "**********"
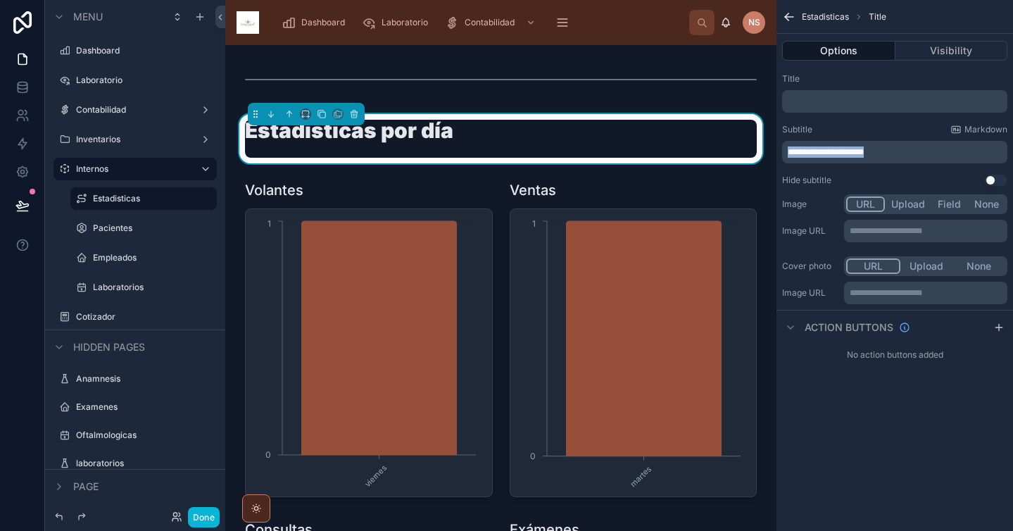
click at [899, 137] on div "**********" at bounding box center [894, 143] width 225 height 39
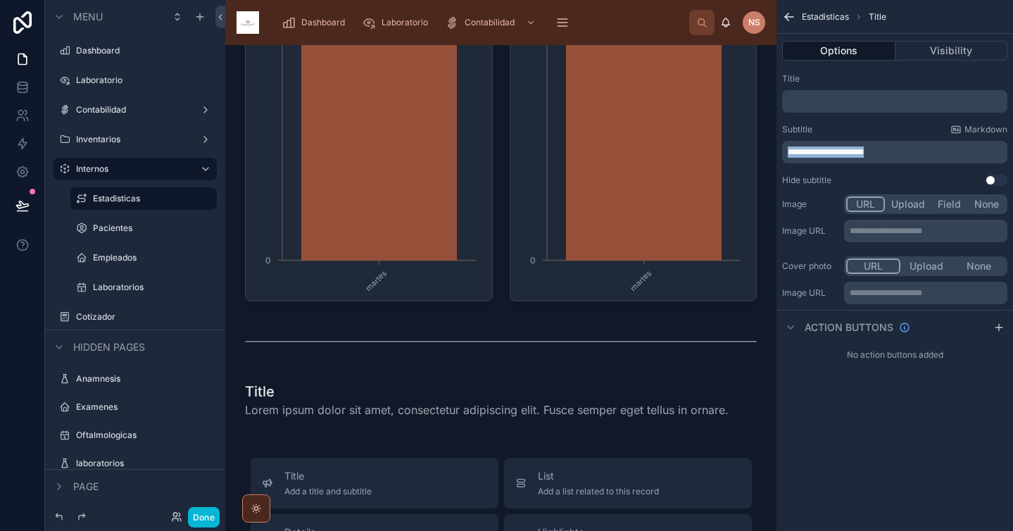
scroll to position [548, 0]
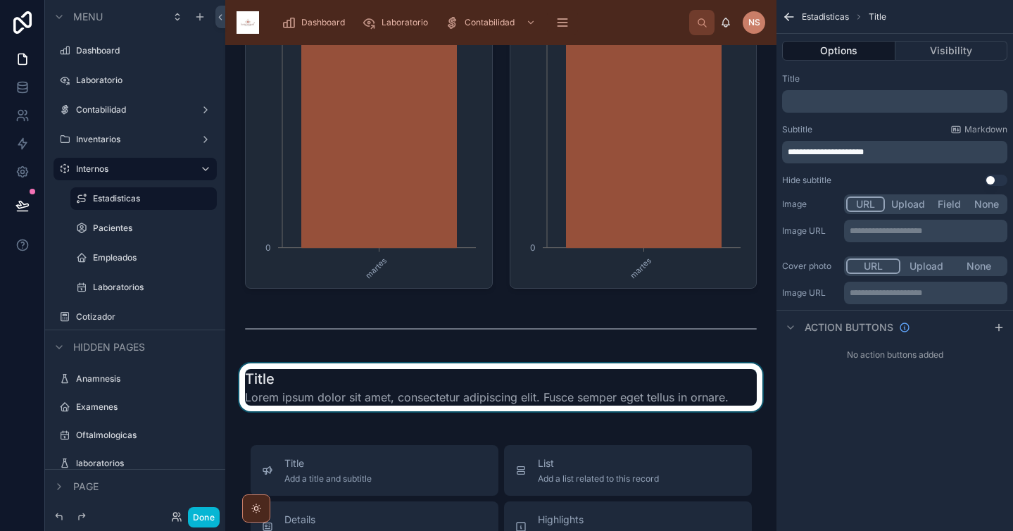
click at [517, 388] on div at bounding box center [500, 387] width 529 height 48
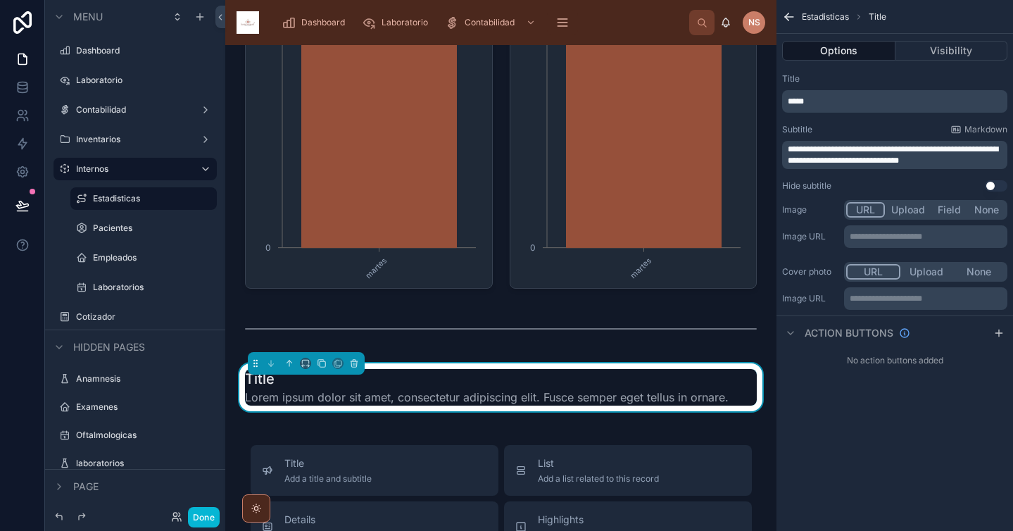
click at [949, 100] on p "*****" at bounding box center [896, 101] width 217 height 11
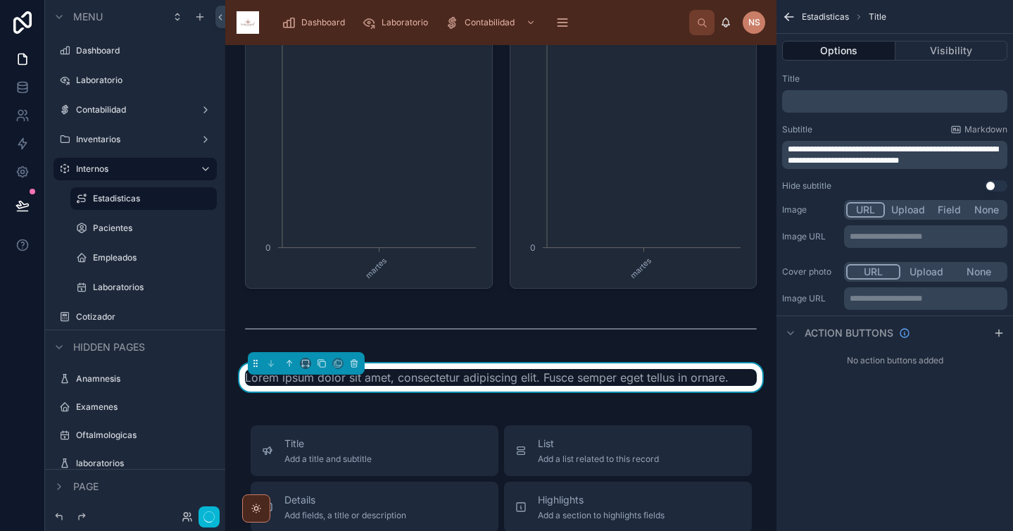
click at [956, 70] on div "**********" at bounding box center [894, 132] width 236 height 129
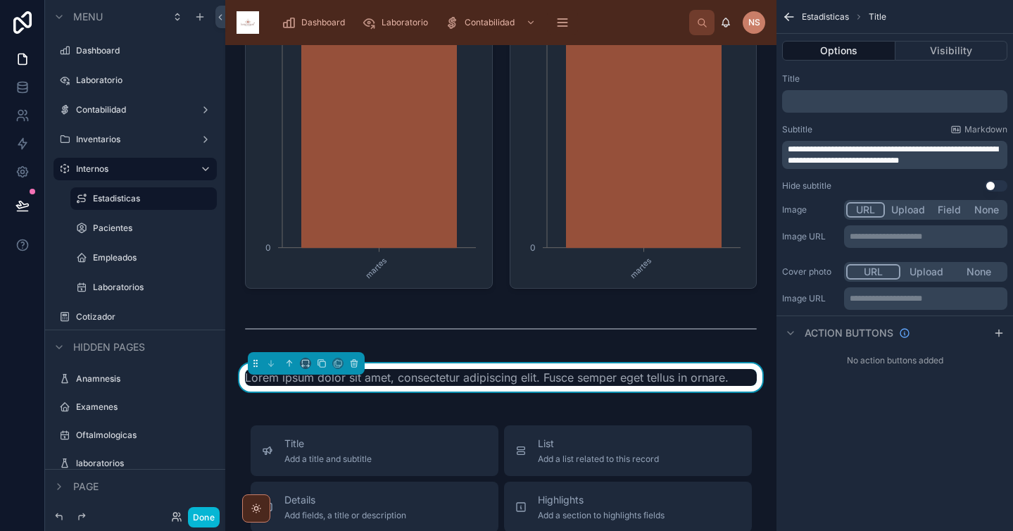
click at [982, 158] on p "**********" at bounding box center [896, 155] width 217 height 23
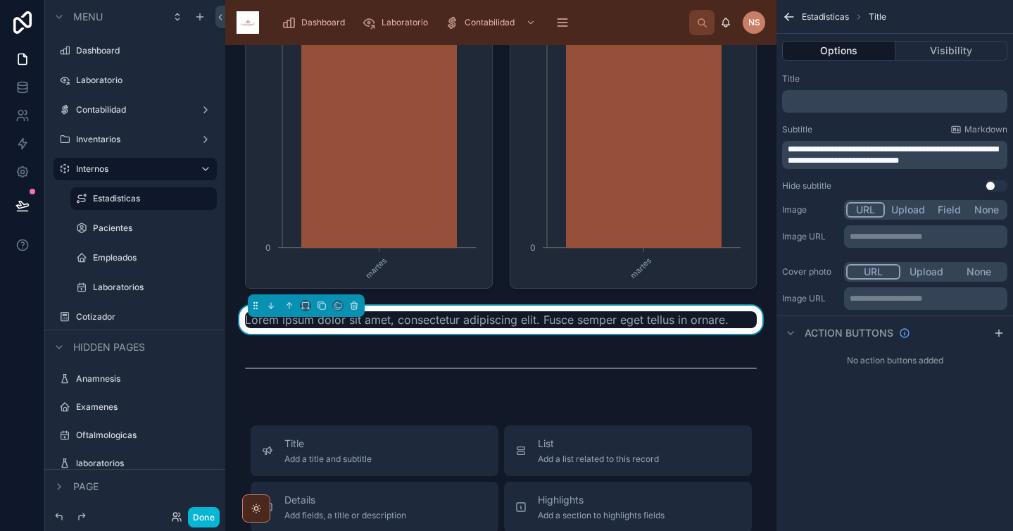
click at [982, 158] on p "**********" at bounding box center [896, 155] width 217 height 23
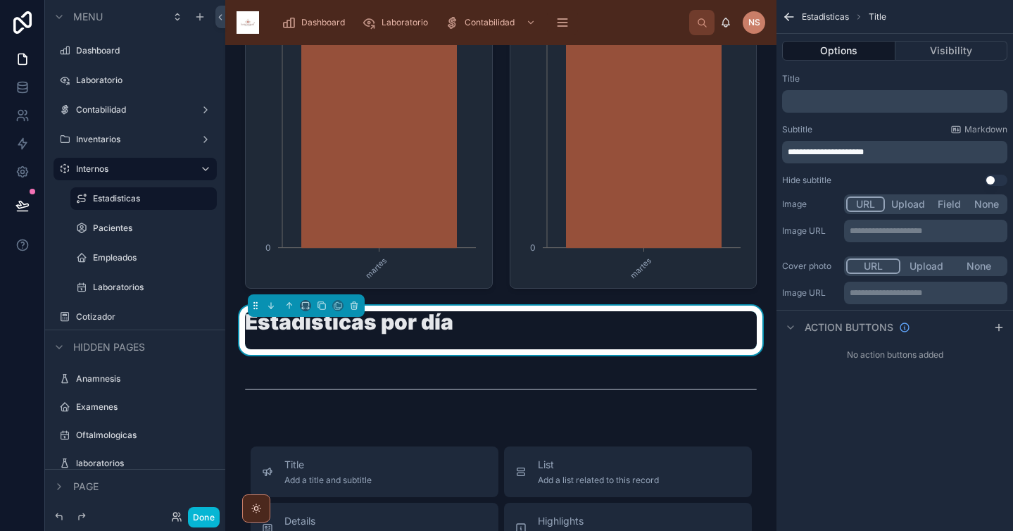
click at [866, 127] on div "Subtitle Markdown" at bounding box center [894, 129] width 225 height 11
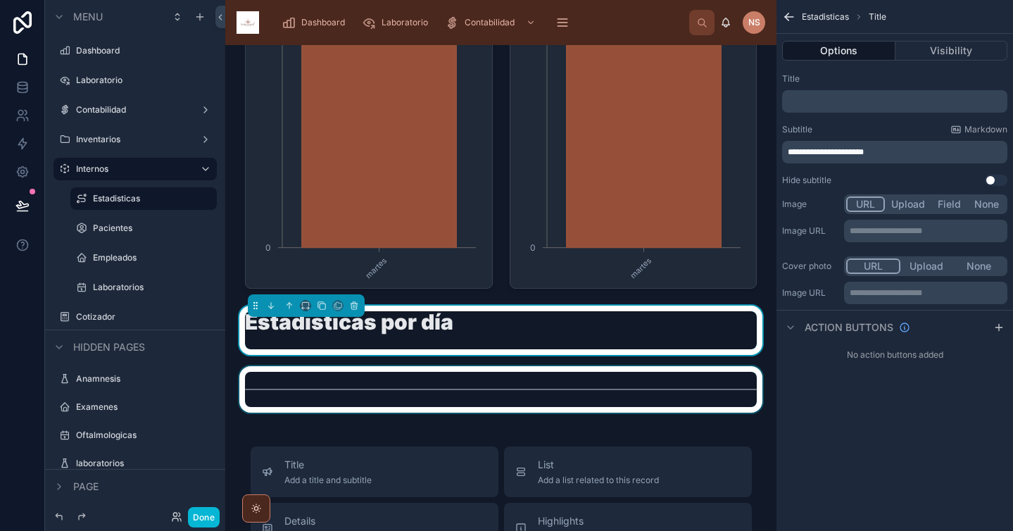
click at [521, 369] on div at bounding box center [500, 389] width 529 height 46
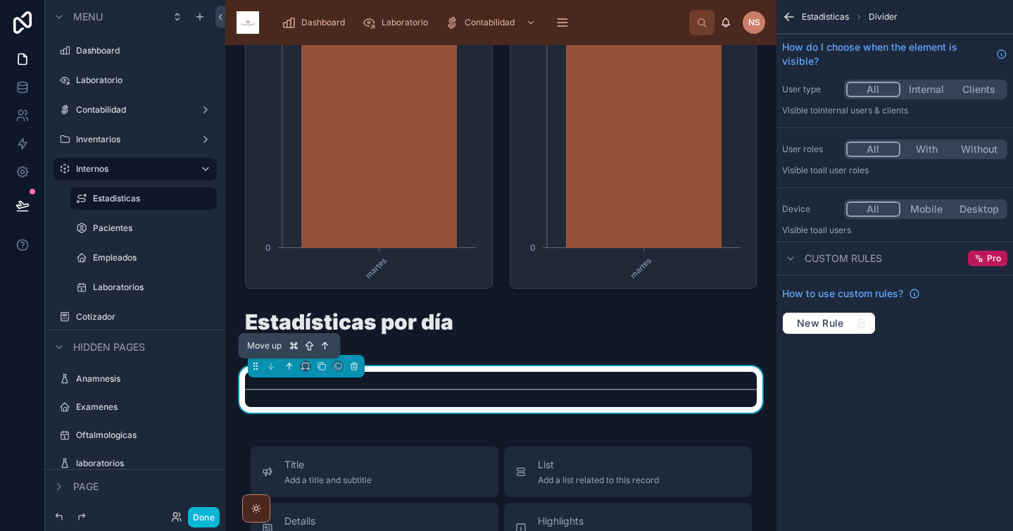
click at [290, 367] on icon at bounding box center [289, 366] width 10 height 10
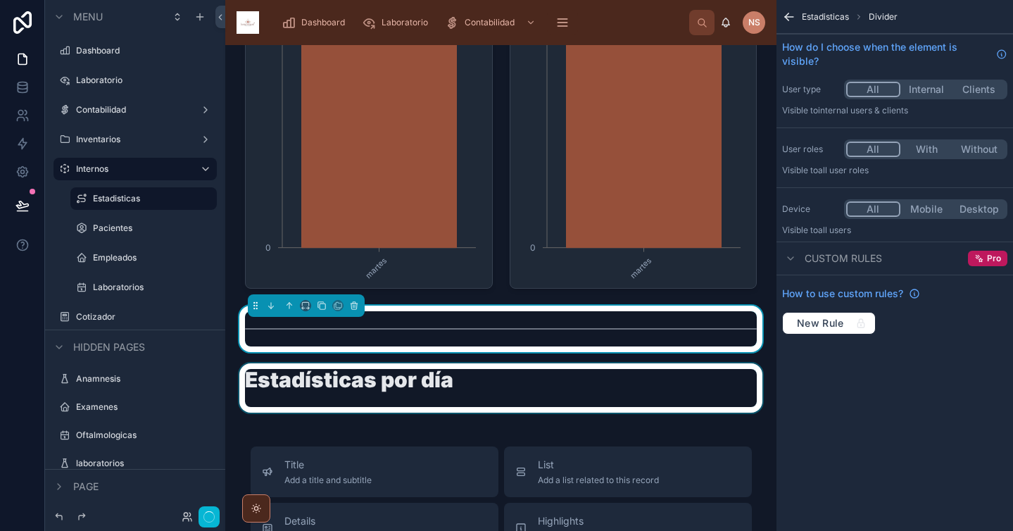
click at [493, 388] on div at bounding box center [500, 387] width 529 height 49
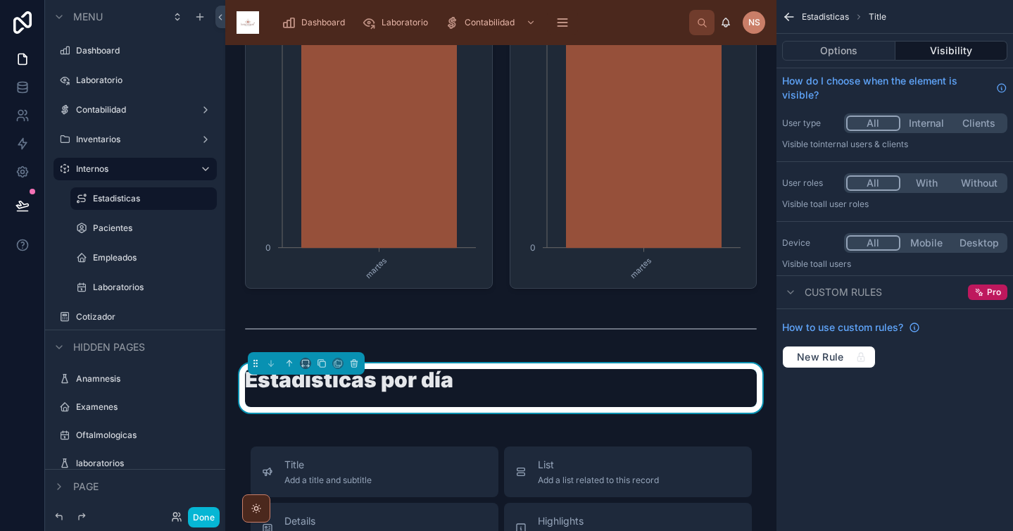
click at [464, 378] on div "Estadísticas por día" at bounding box center [501, 388] width 512 height 38
click at [443, 382] on h1 "Estadísticas por día" at bounding box center [349, 379] width 208 height 21
click at [869, 53] on button "Options" at bounding box center [838, 51] width 113 height 20
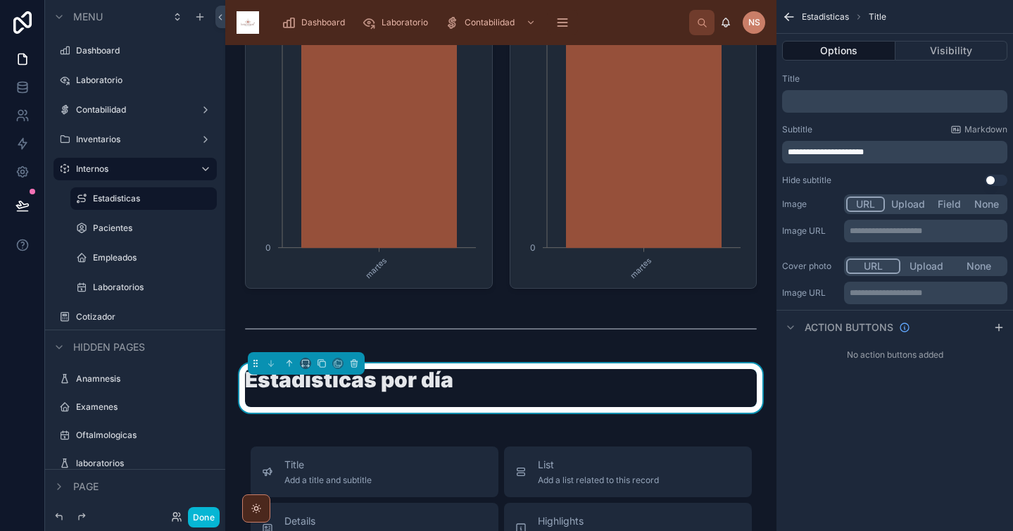
click at [899, 156] on p "**********" at bounding box center [896, 151] width 217 height 11
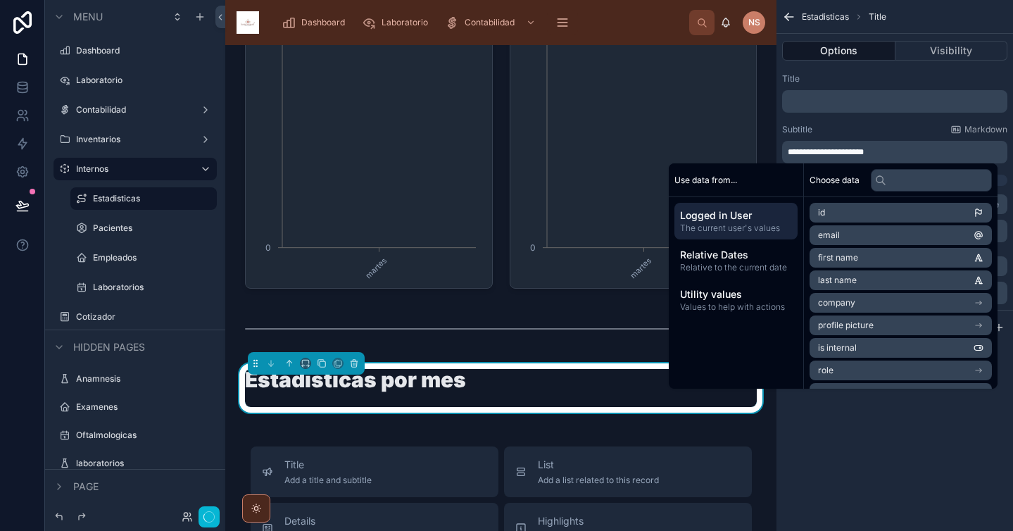
click at [905, 120] on div "**********" at bounding box center [894, 130] width 236 height 124
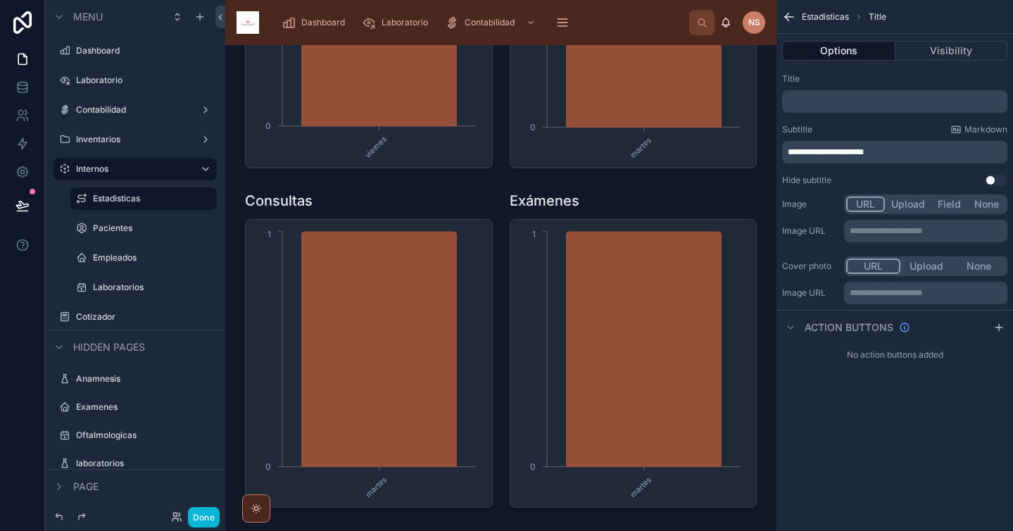
scroll to position [282, 0]
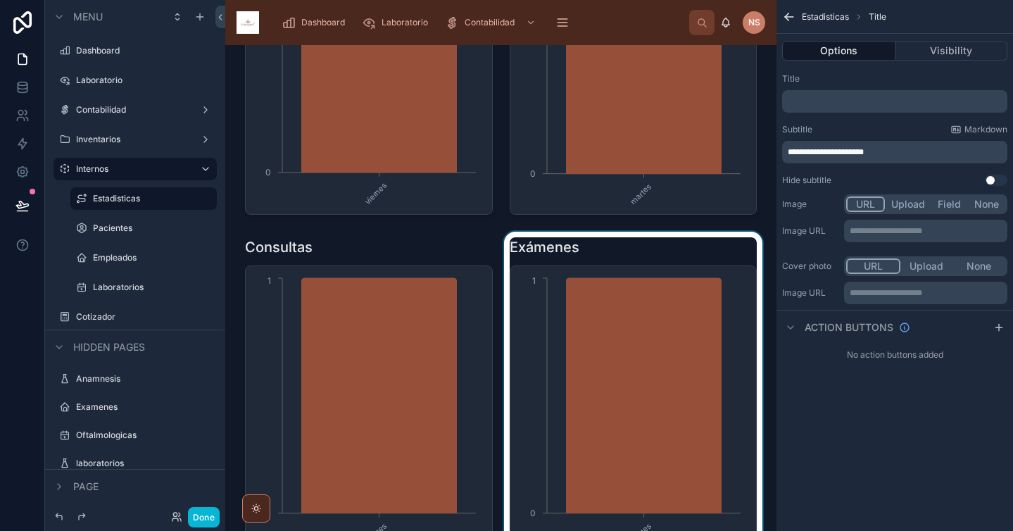
click at [581, 254] on div at bounding box center [633, 396] width 265 height 328
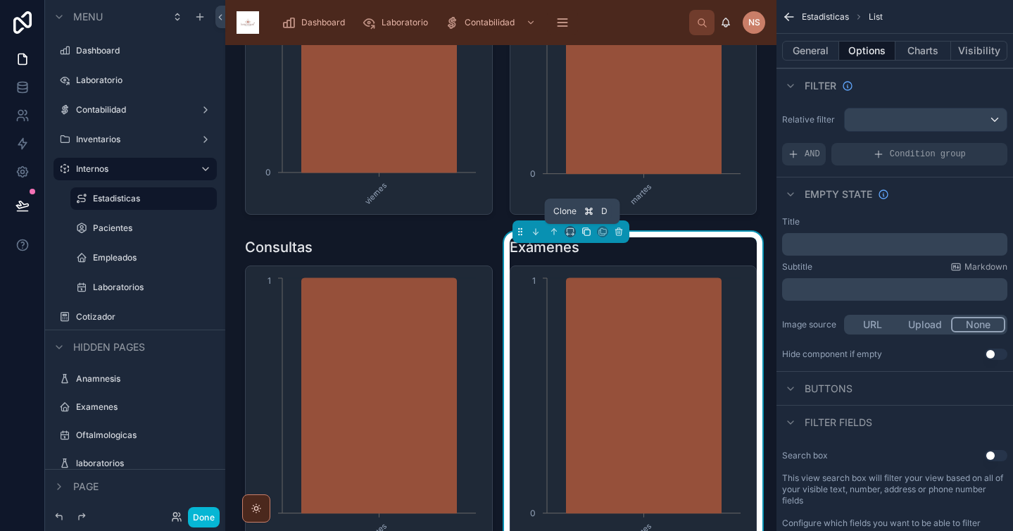
click at [582, 233] on icon at bounding box center [586, 232] width 10 height 10
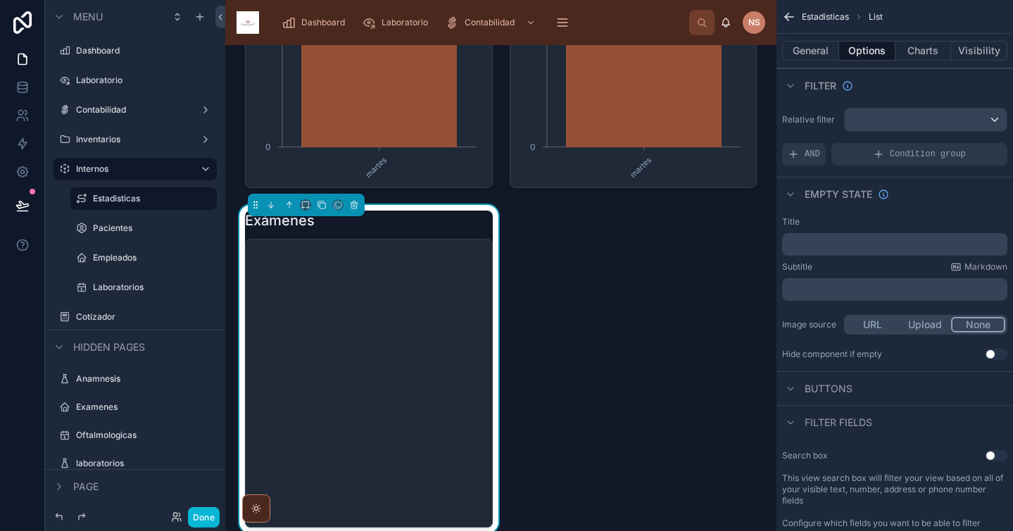
scroll to position [688, 0]
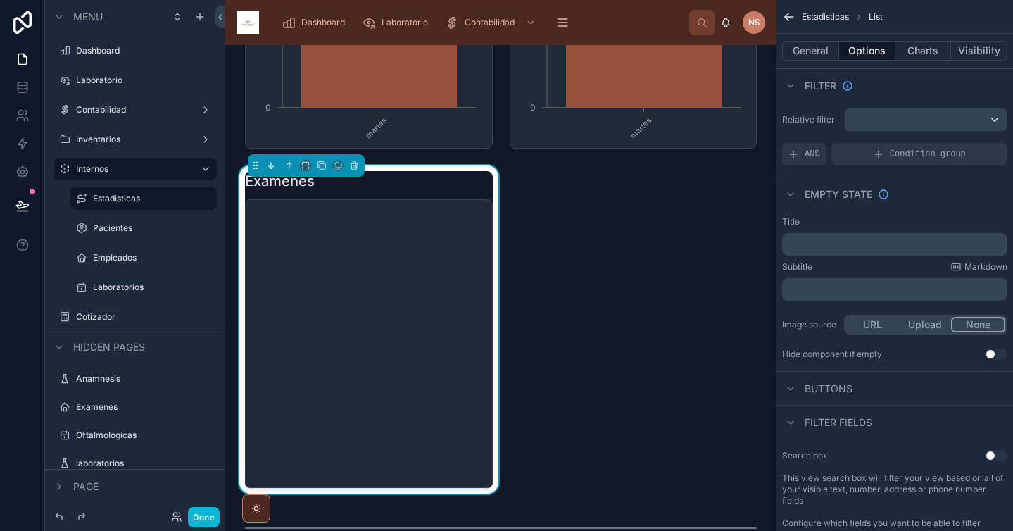
click at [277, 165] on button at bounding box center [270, 165] width 15 height 15
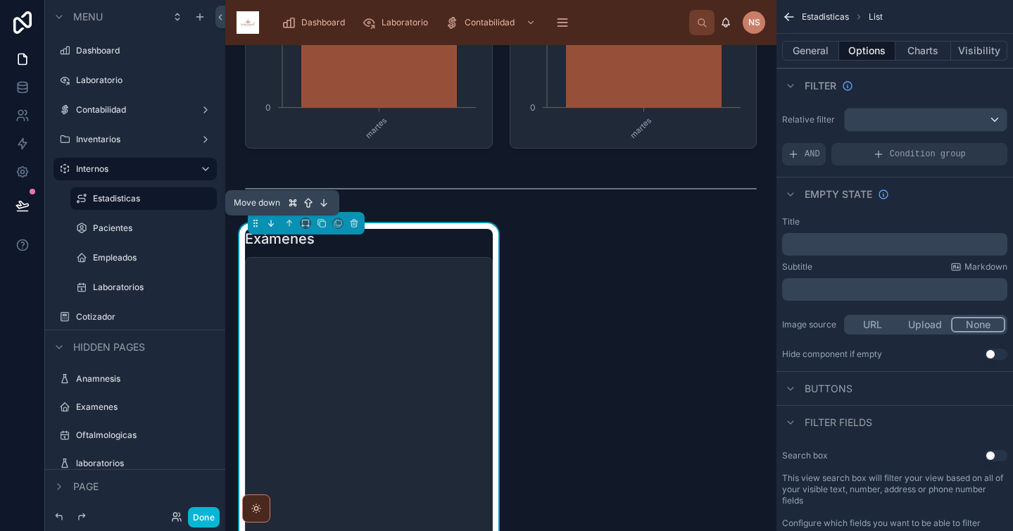
click at [272, 225] on icon at bounding box center [271, 223] width 10 height 10
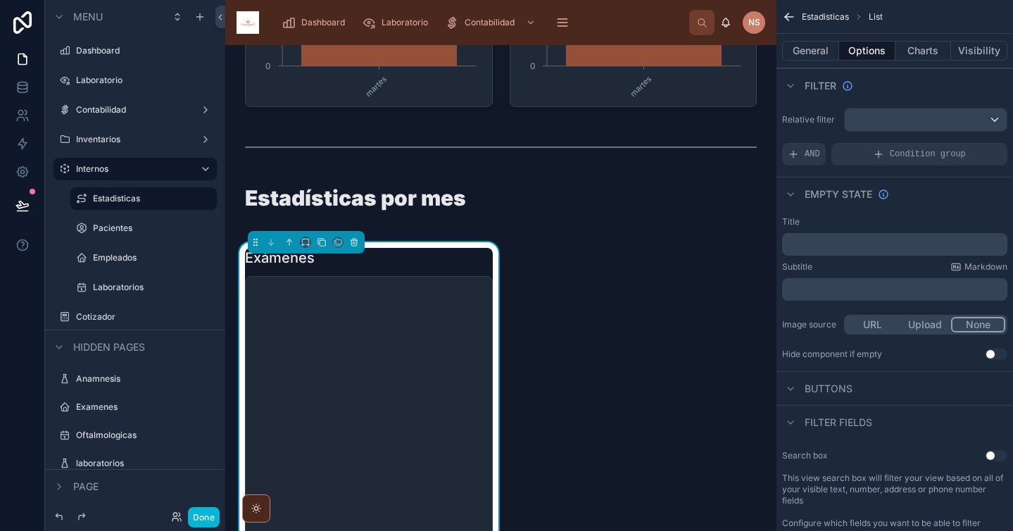
scroll to position [758, 0]
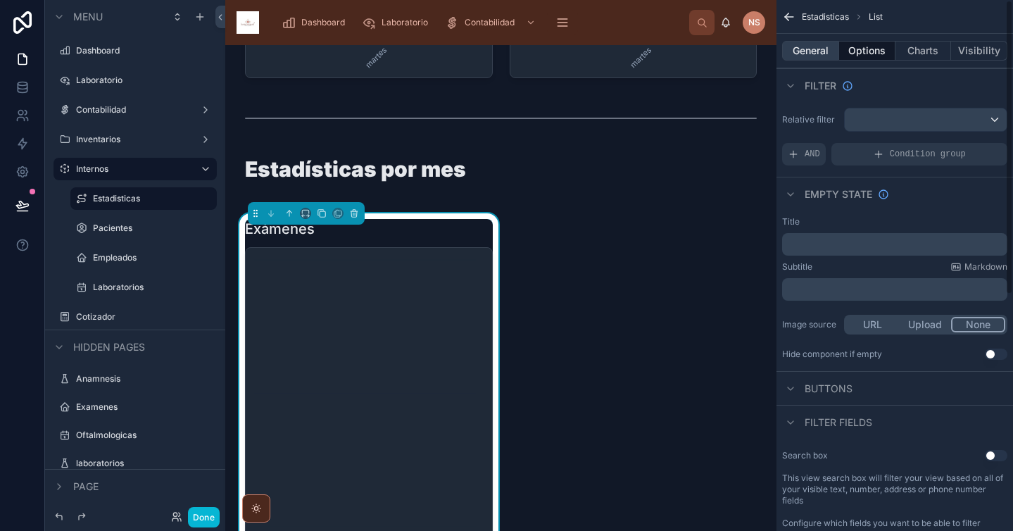
click at [820, 53] on button "General" at bounding box center [810, 51] width 57 height 20
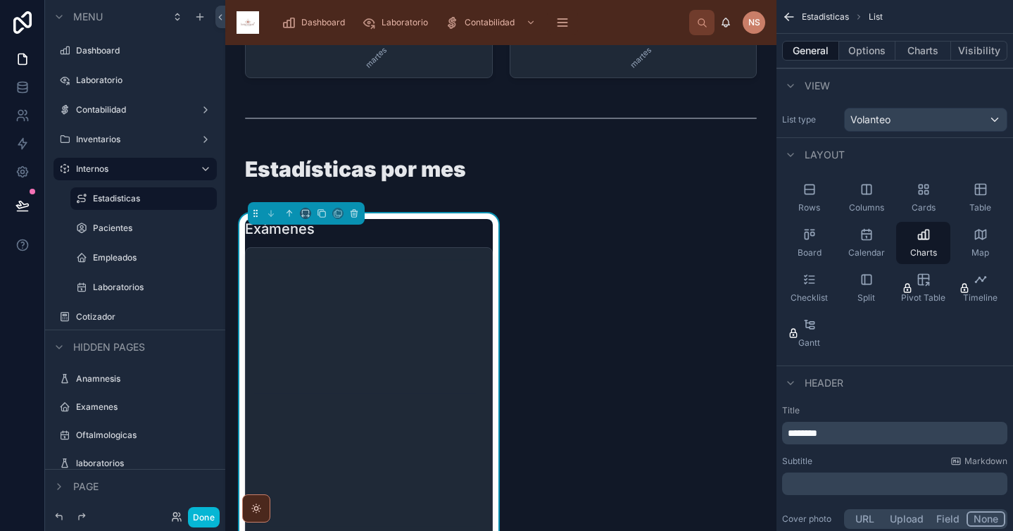
click at [867, 436] on p "********" at bounding box center [896, 433] width 217 height 14
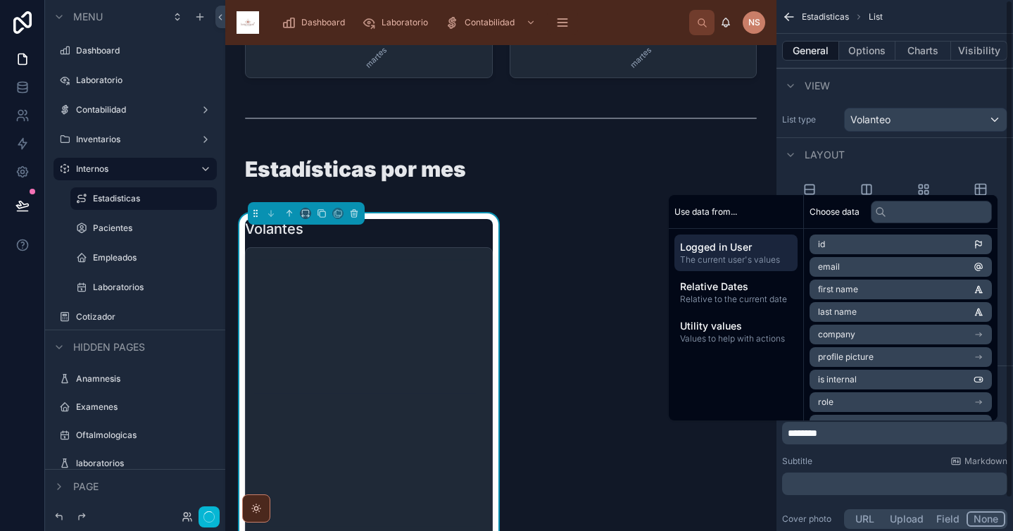
click at [873, 457] on div "Subtitle Markdown" at bounding box center [894, 460] width 225 height 11
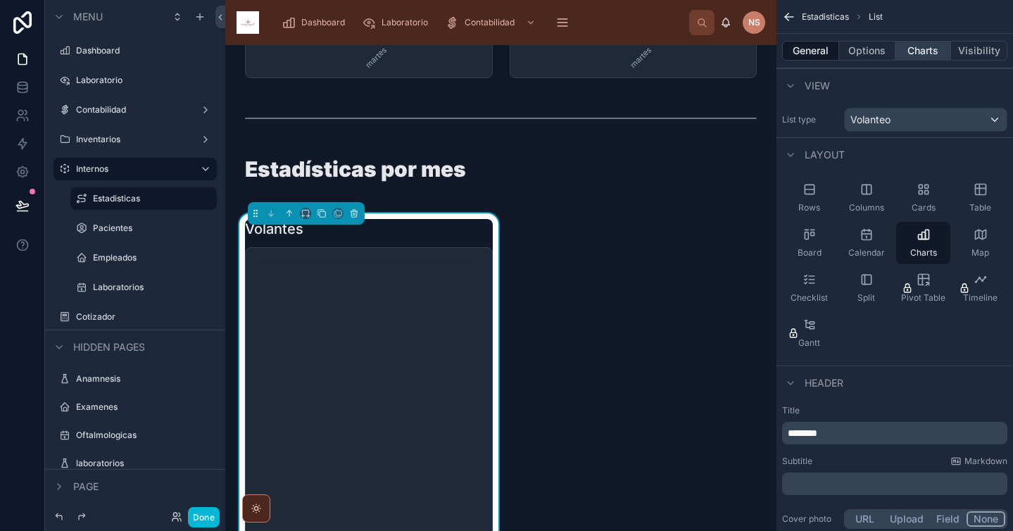
click at [925, 50] on button "Charts" at bounding box center [923, 51] width 56 height 20
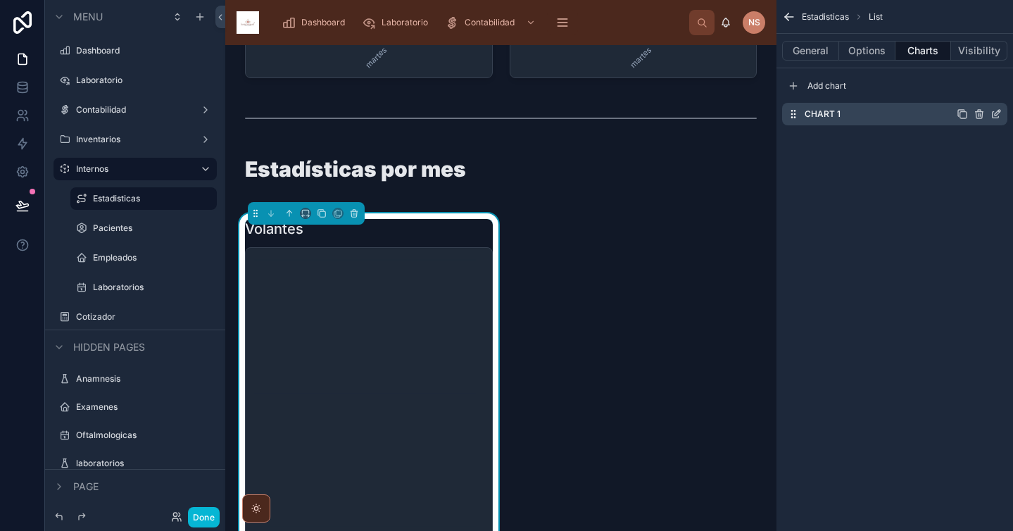
click at [990, 113] on icon "scrollable content" at bounding box center [995, 113] width 11 height 11
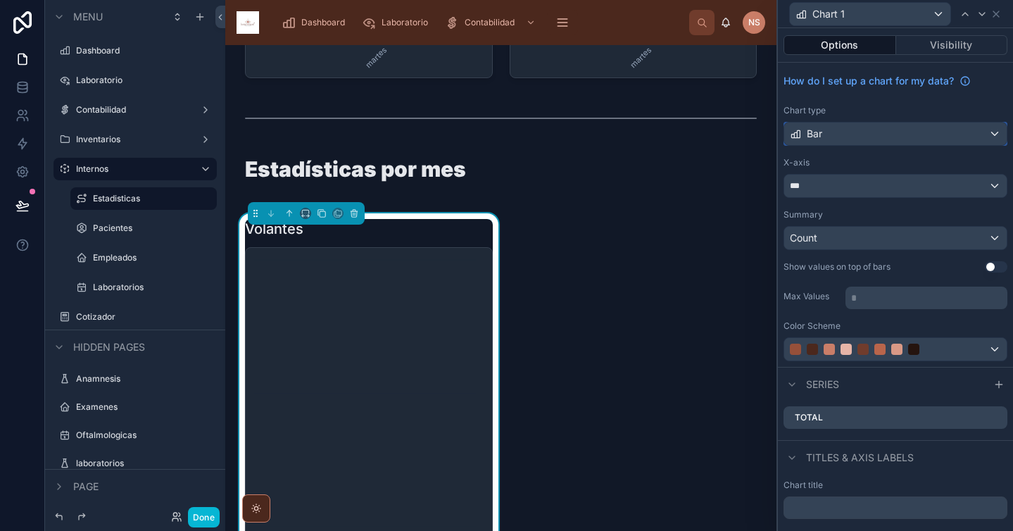
click at [845, 139] on div "Bar" at bounding box center [895, 133] width 222 height 23
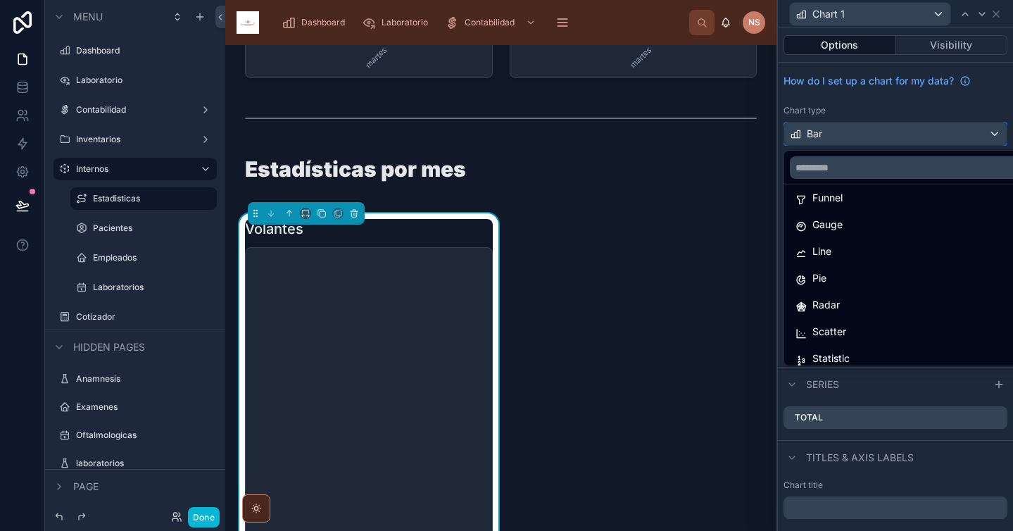
scroll to position [68, 0]
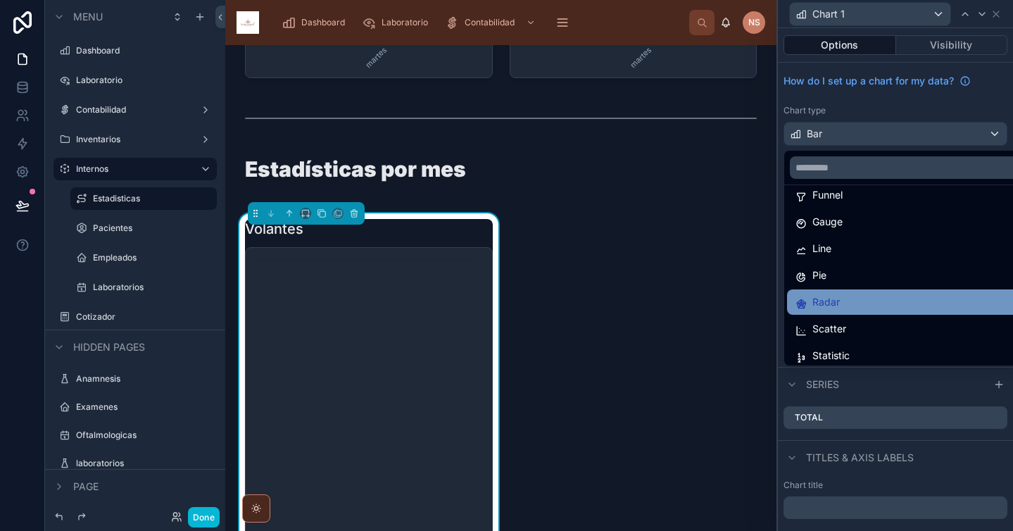
click at [846, 308] on div "Radar" at bounding box center [906, 301] width 222 height 17
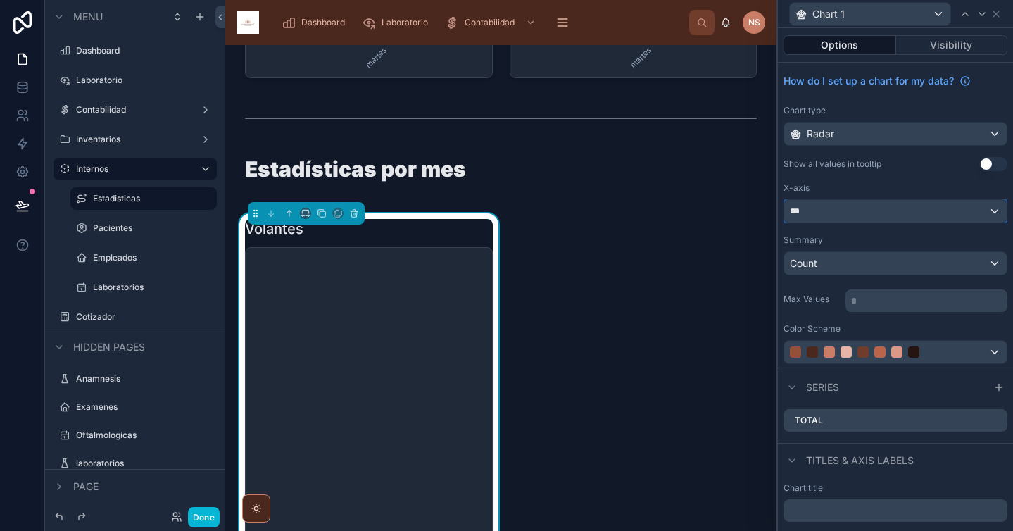
click at [864, 213] on div "***" at bounding box center [895, 211] width 222 height 23
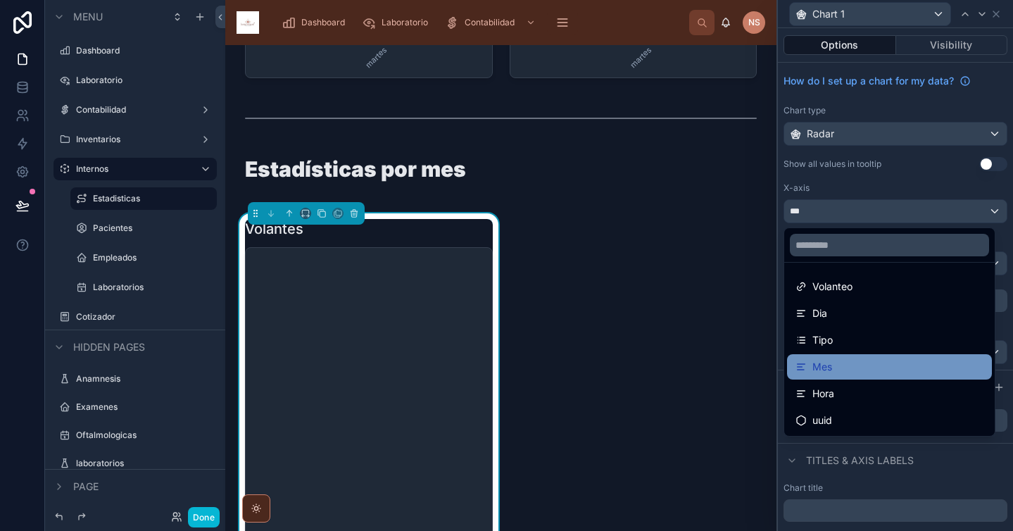
click at [849, 362] on div "Mes" at bounding box center [889, 366] width 188 height 17
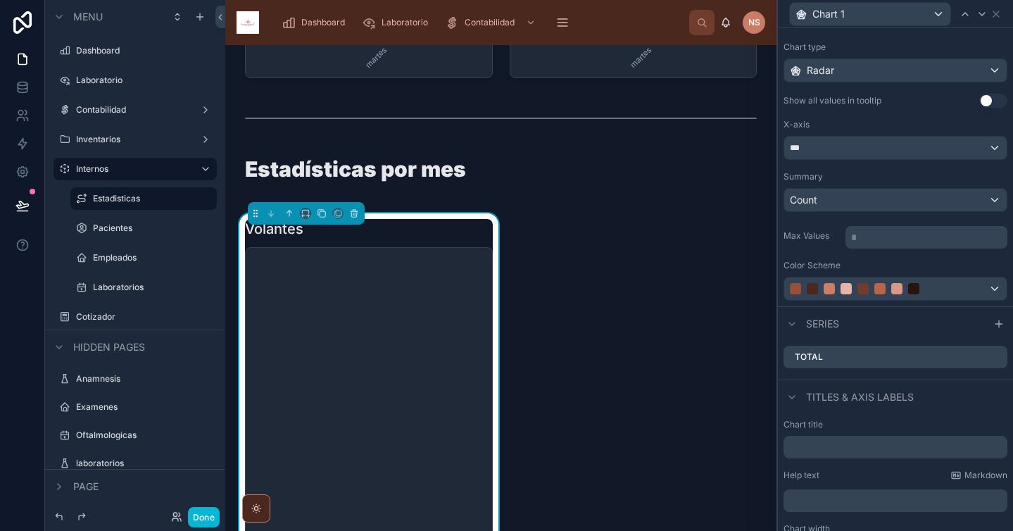
scroll to position [98, 0]
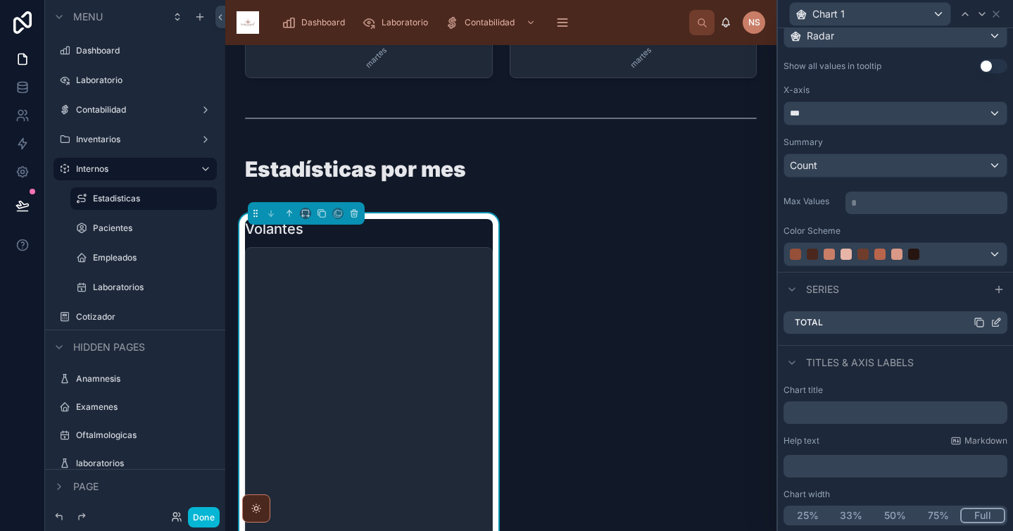
click at [994, 321] on icon at bounding box center [997, 321] width 6 height 6
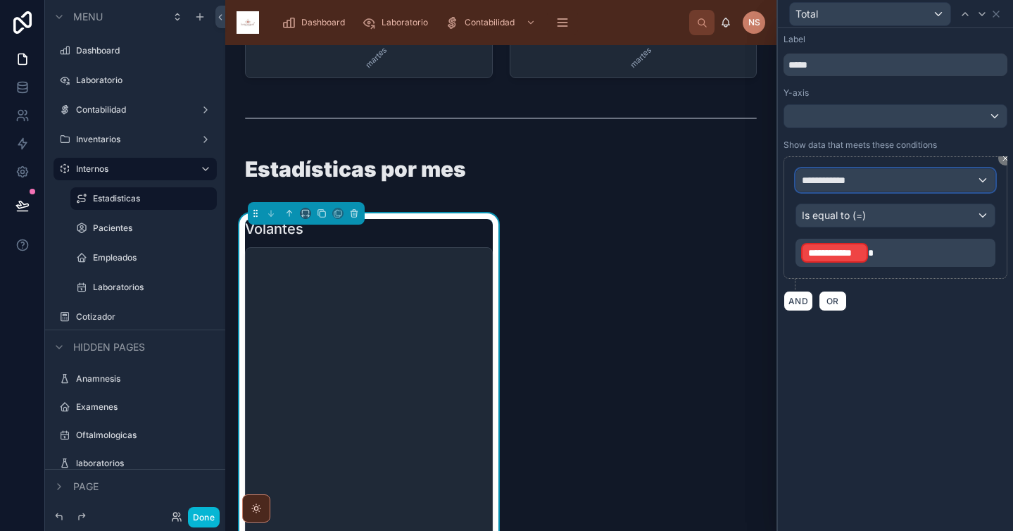
click at [848, 181] on span "**********" at bounding box center [828, 180] width 53 height 14
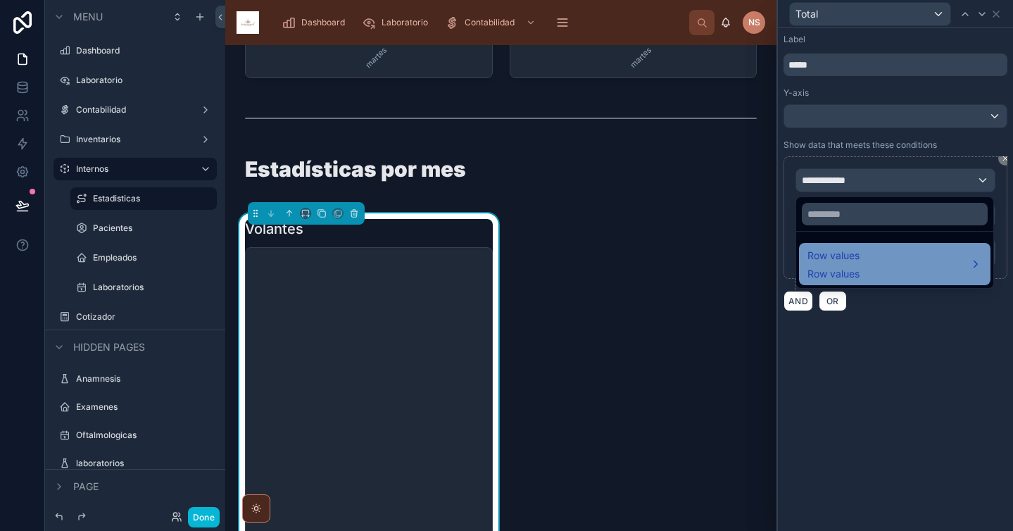
click at [851, 253] on span "Row values" at bounding box center [833, 255] width 52 height 17
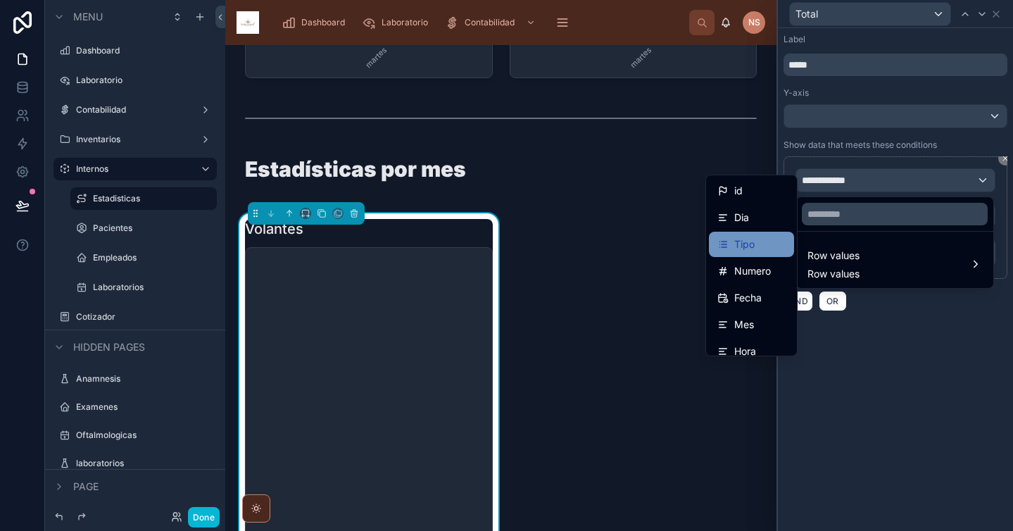
click at [757, 244] on div "Tipo" at bounding box center [751, 244] width 68 height 17
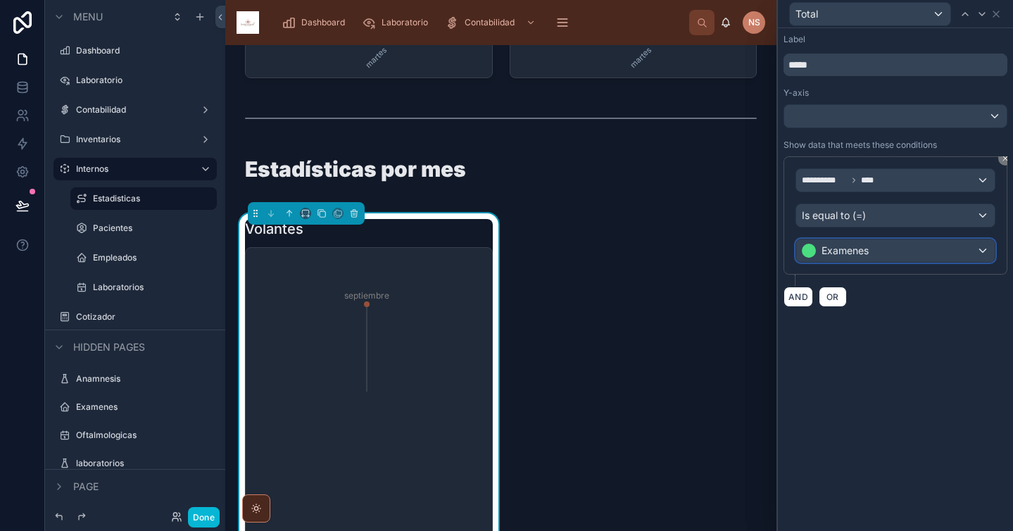
click at [863, 253] on span "Examenes" at bounding box center [844, 251] width 47 height 14
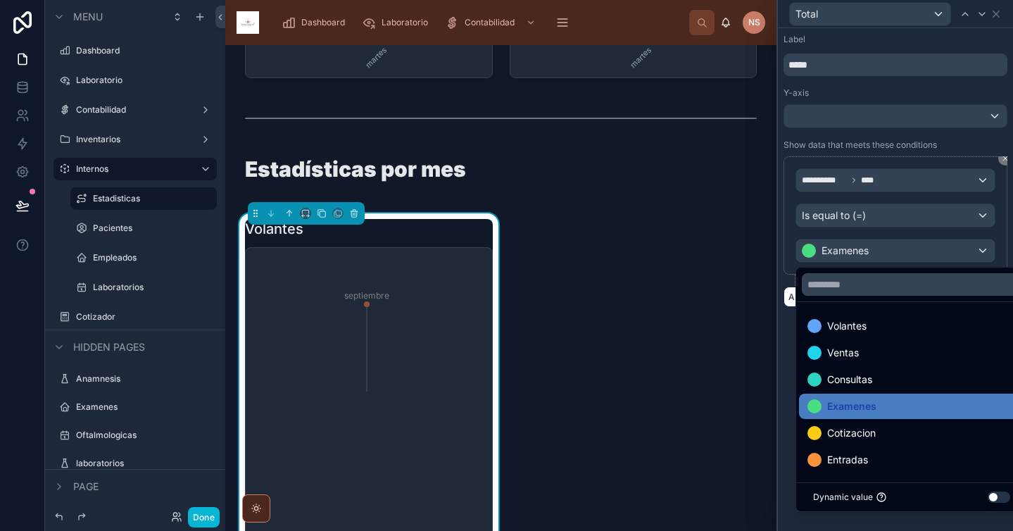
click at [856, 324] on span "Volantes" at bounding box center [846, 325] width 39 height 17
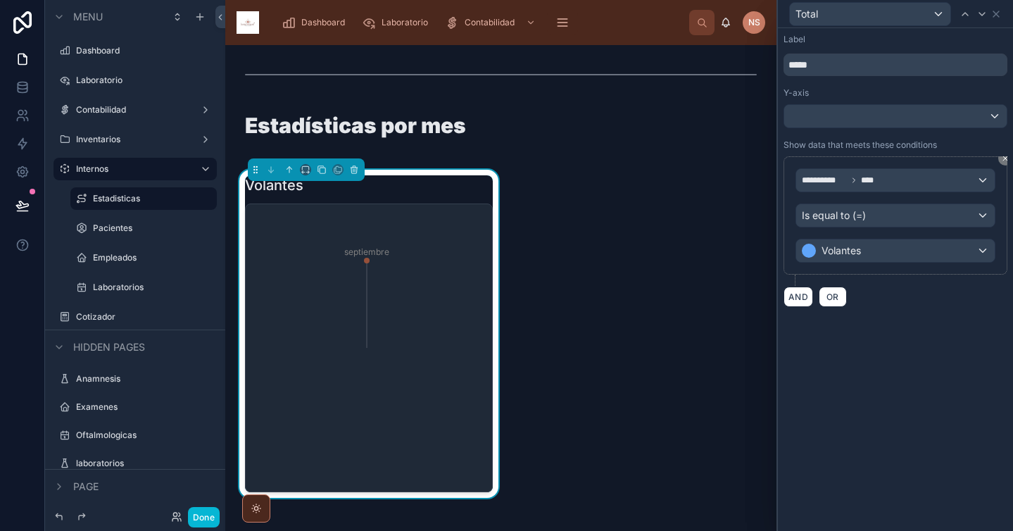
scroll to position [818, 0]
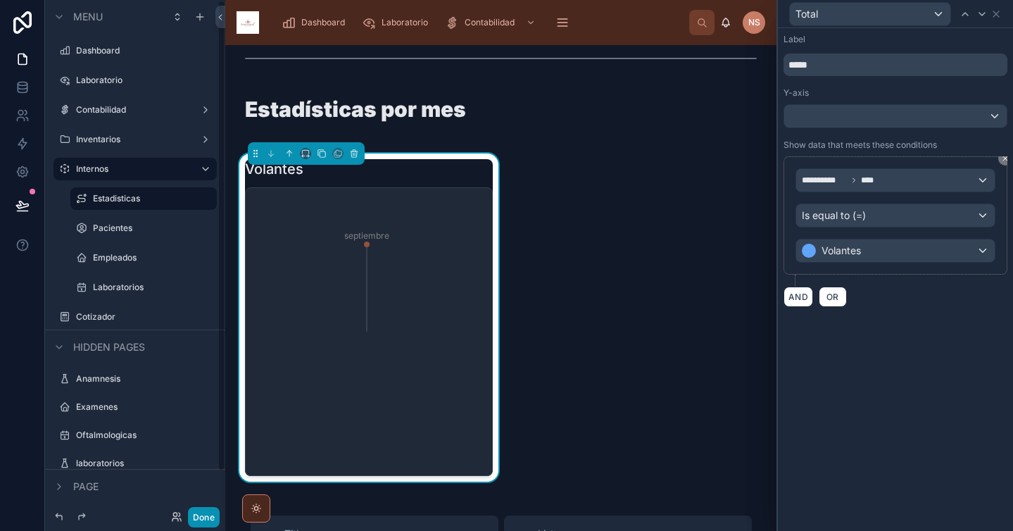
click at [201, 517] on button "Done" at bounding box center [204, 517] width 32 height 20
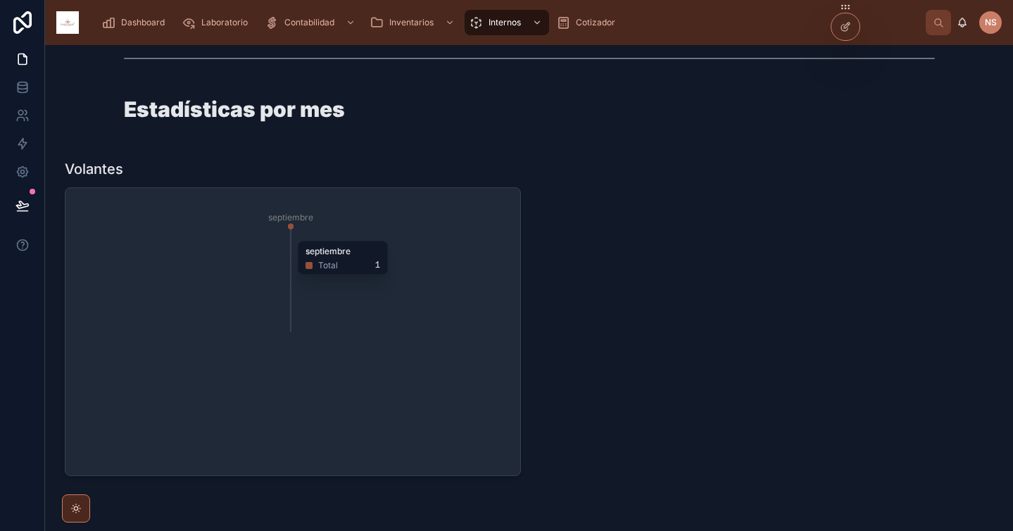
click at [387, 320] on icon "septiembre" at bounding box center [291, 331] width 434 height 270
click at [843, 29] on icon at bounding box center [845, 26] width 11 height 11
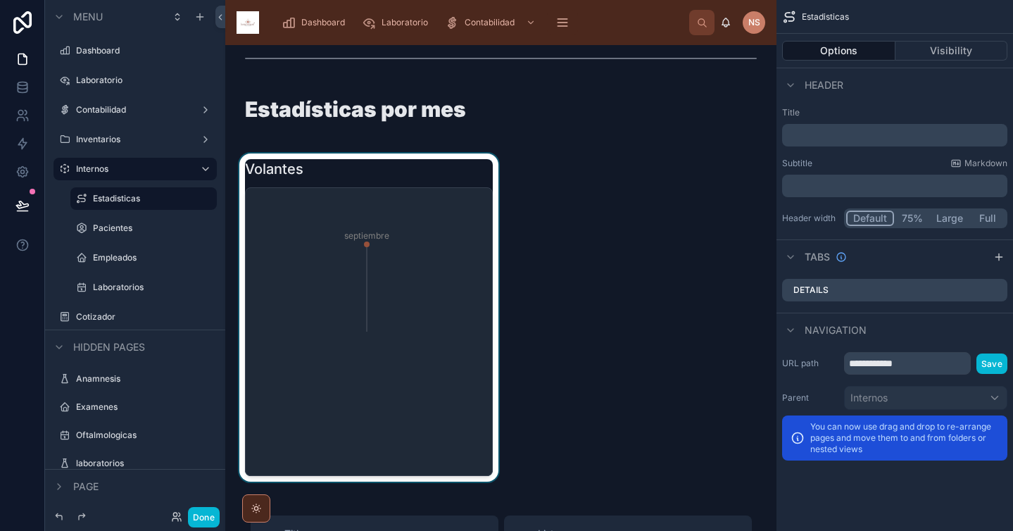
click at [429, 238] on div at bounding box center [368, 317] width 265 height 328
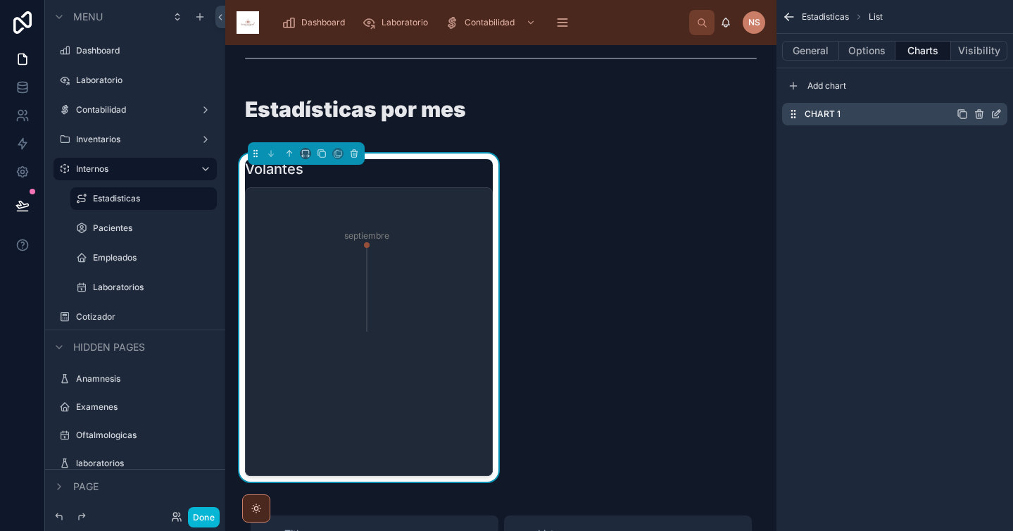
click at [994, 115] on icon "scrollable content" at bounding box center [997, 113] width 6 height 6
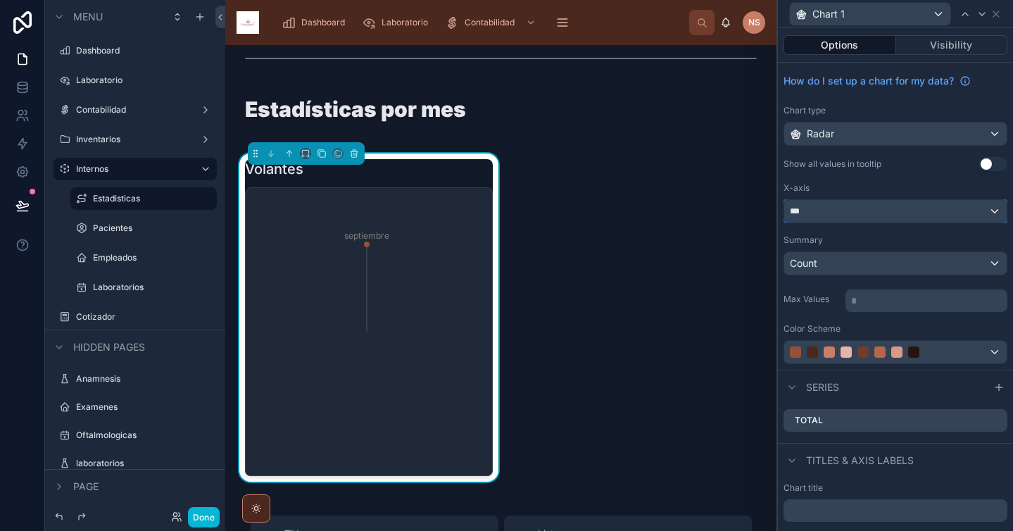
click at [880, 203] on div "***" at bounding box center [895, 211] width 222 height 23
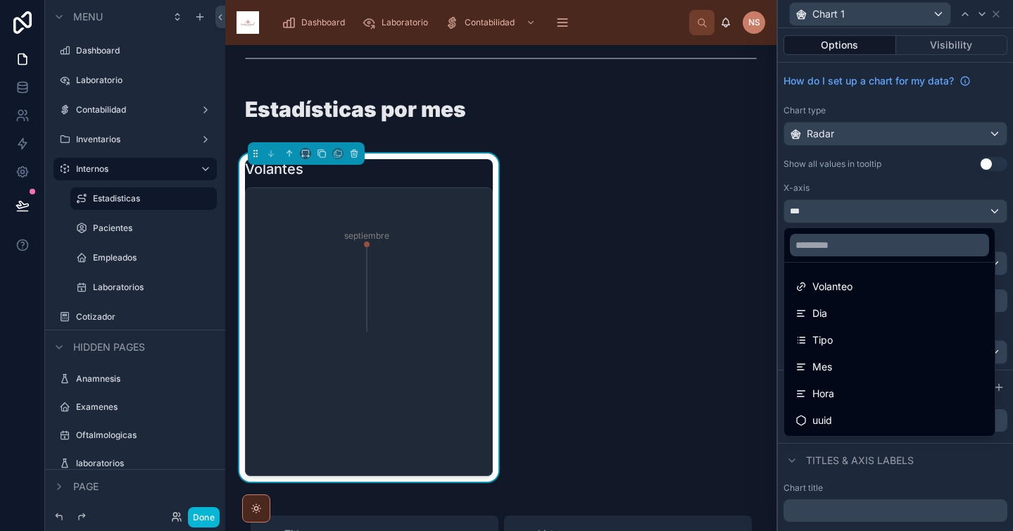
click at [881, 183] on div at bounding box center [895, 265] width 235 height 531
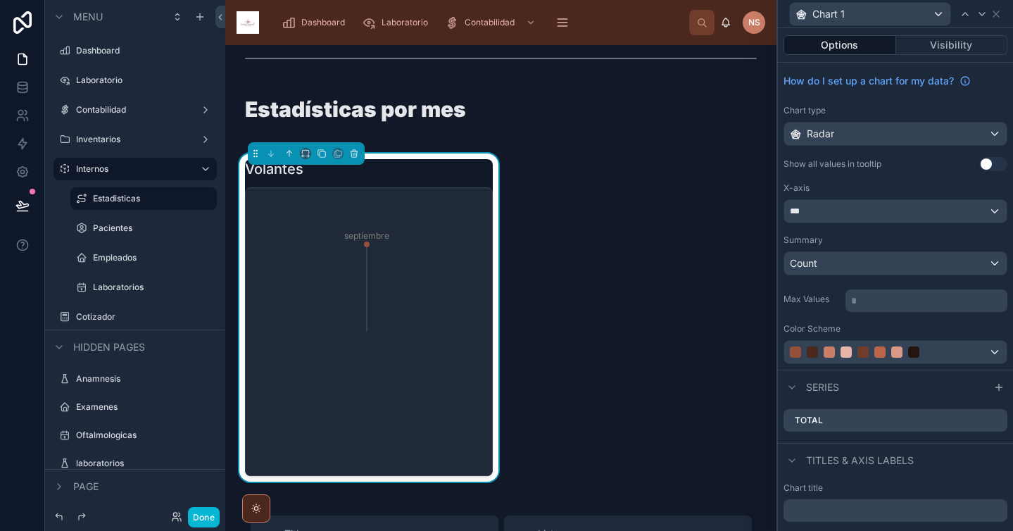
scroll to position [13, 0]
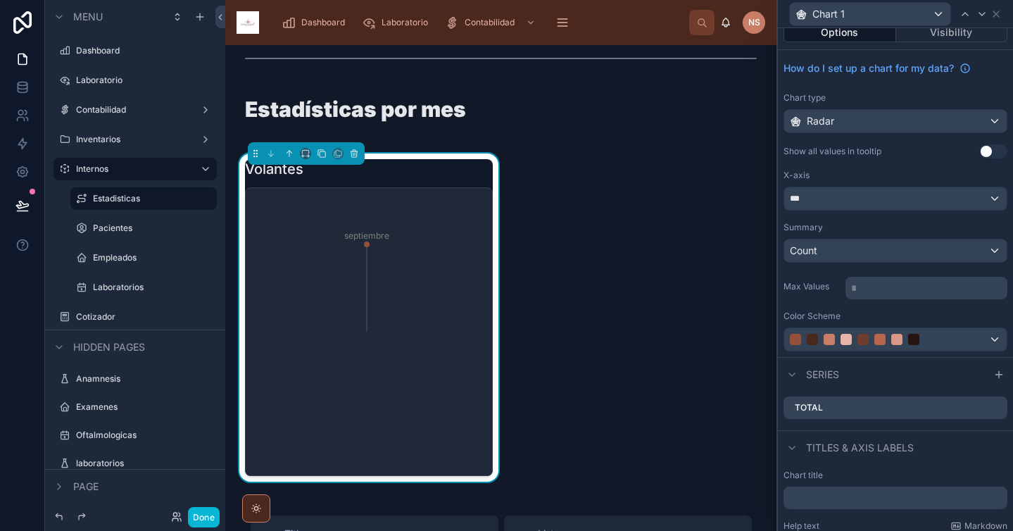
click at [892, 226] on div "Summary" at bounding box center [895, 227] width 224 height 11
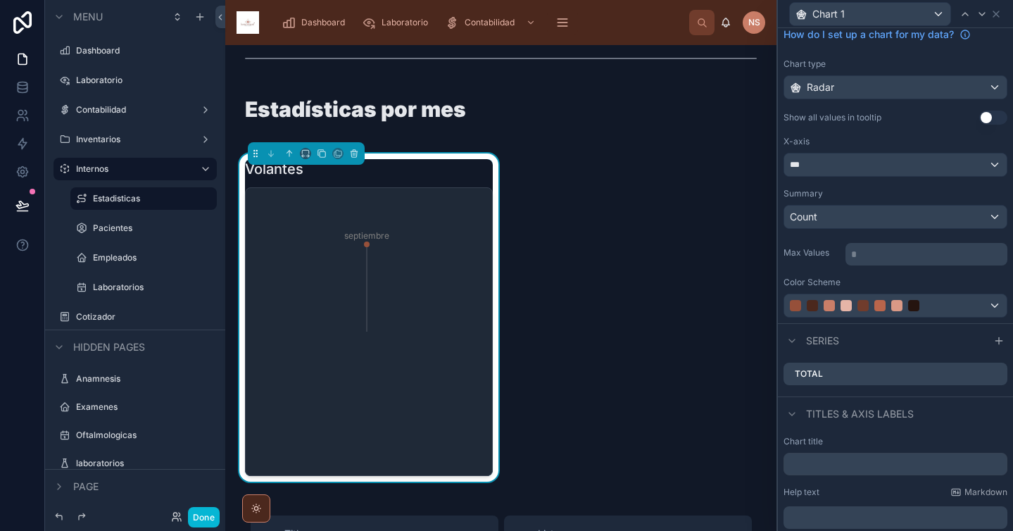
scroll to position [98, 0]
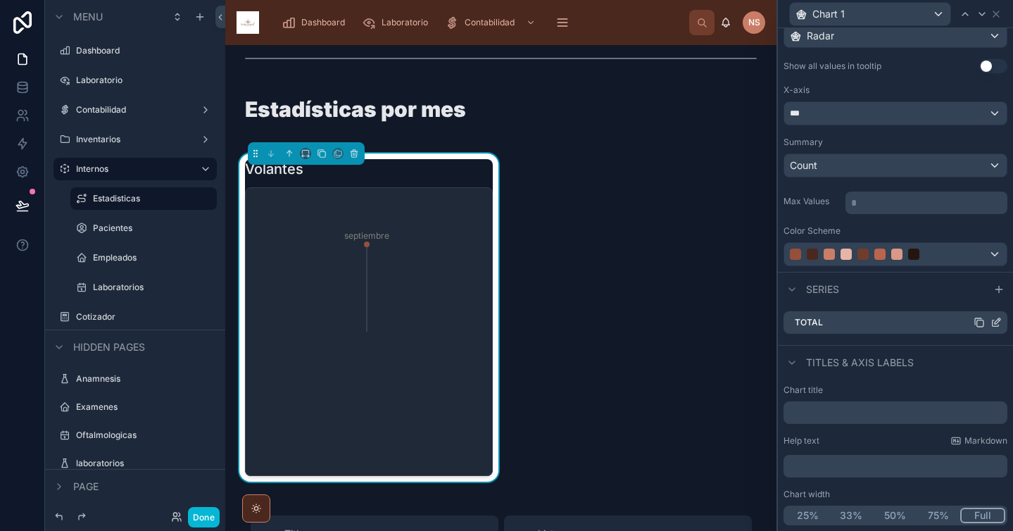
click at [990, 322] on icon at bounding box center [995, 322] width 11 height 11
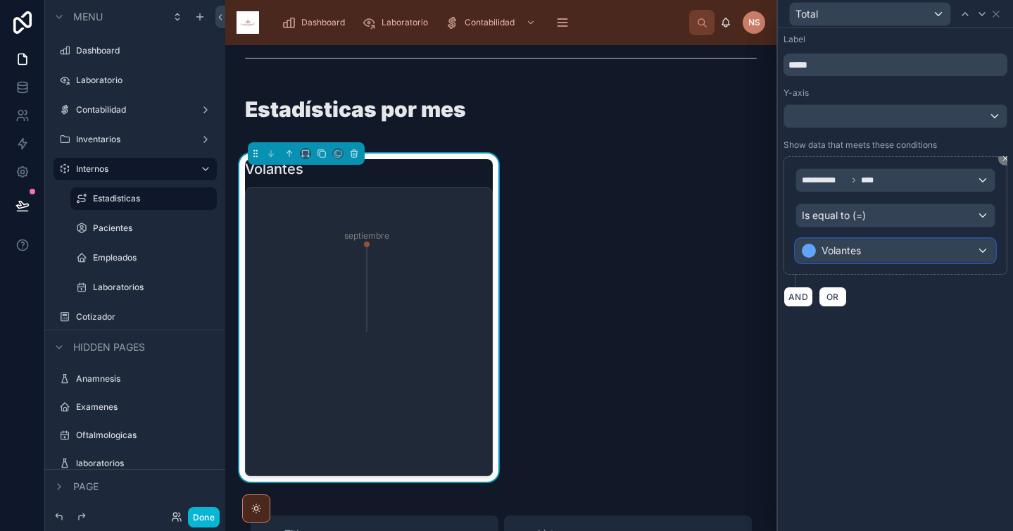
click at [888, 255] on div "Volantes" at bounding box center [895, 250] width 198 height 23
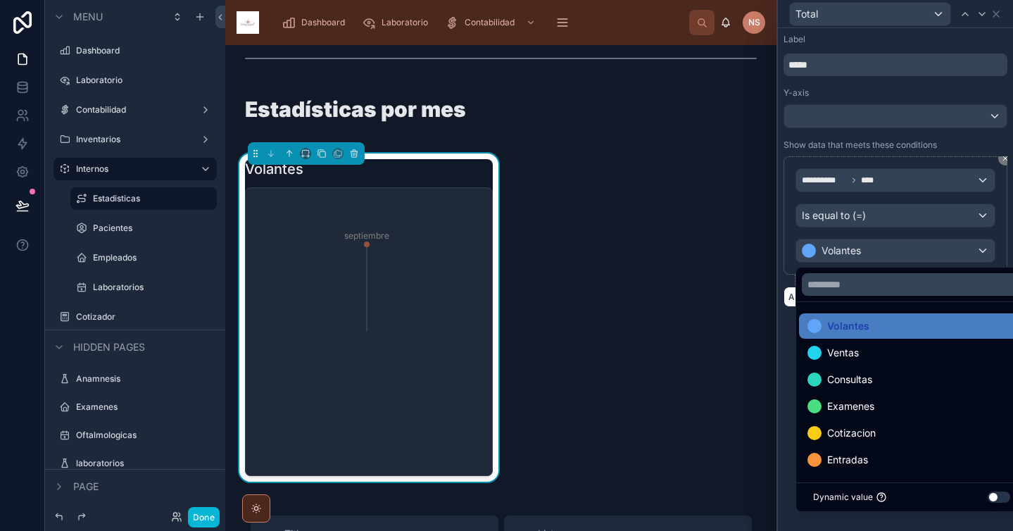
click at [897, 145] on div at bounding box center [895, 265] width 235 height 531
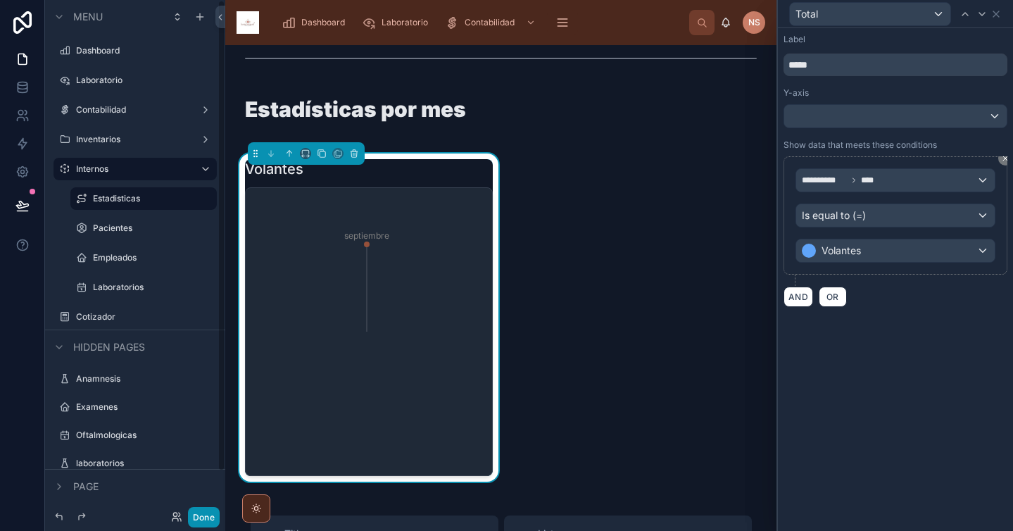
click at [203, 522] on button "Done" at bounding box center [204, 517] width 32 height 20
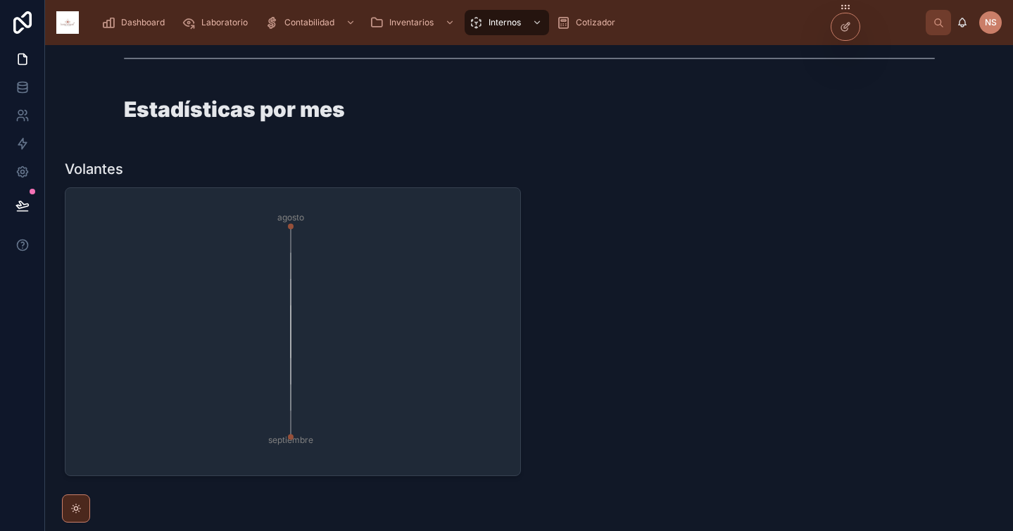
click at [388, 277] on icon "agosto septiembre" at bounding box center [291, 331] width 434 height 270
click at [849, 30] on icon at bounding box center [845, 26] width 11 height 11
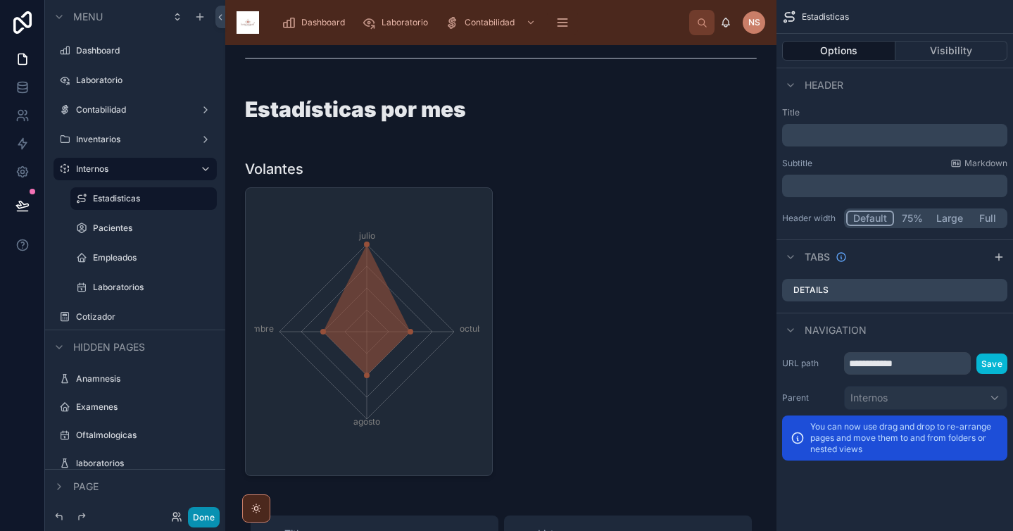
click at [208, 519] on button "Done" at bounding box center [204, 517] width 32 height 20
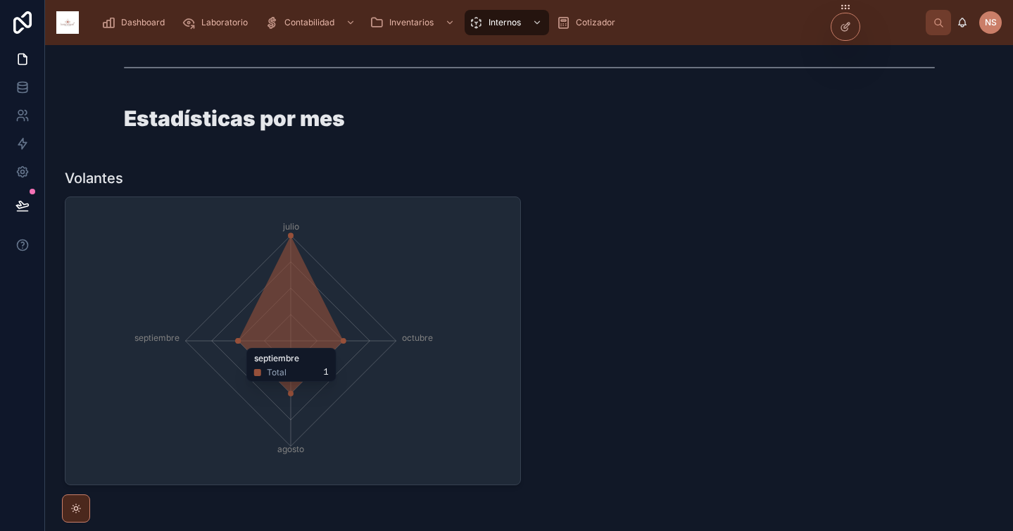
scroll to position [854, 0]
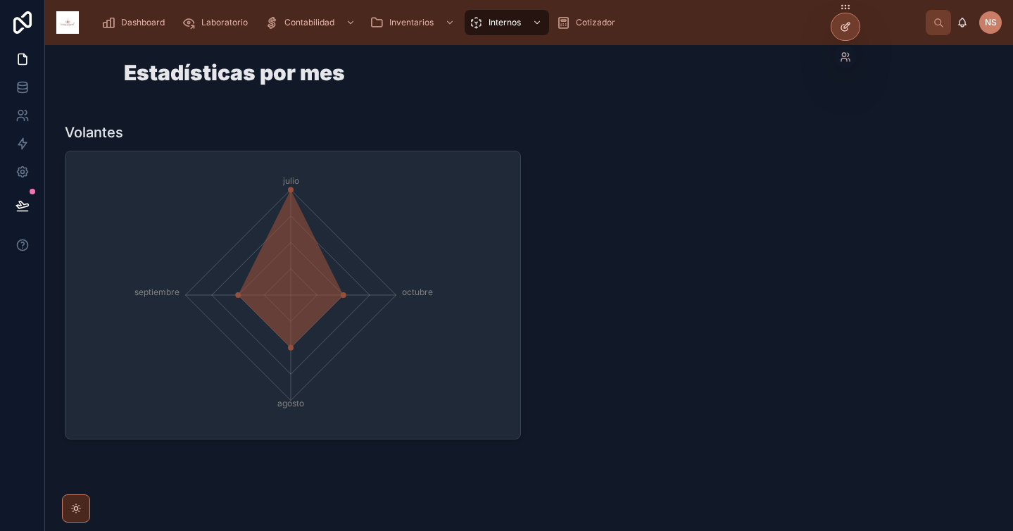
click at [857, 29] on div at bounding box center [845, 26] width 28 height 27
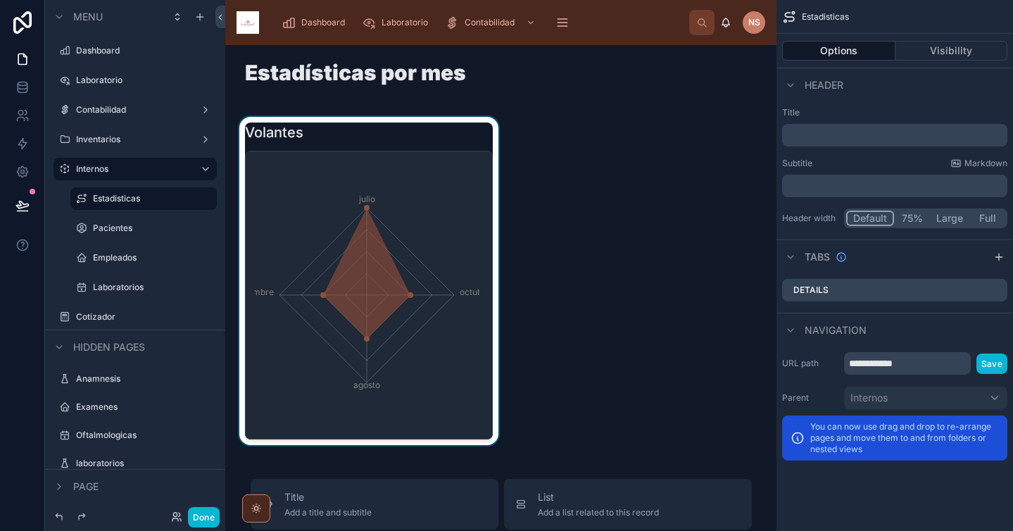
click at [419, 228] on div at bounding box center [368, 281] width 265 height 328
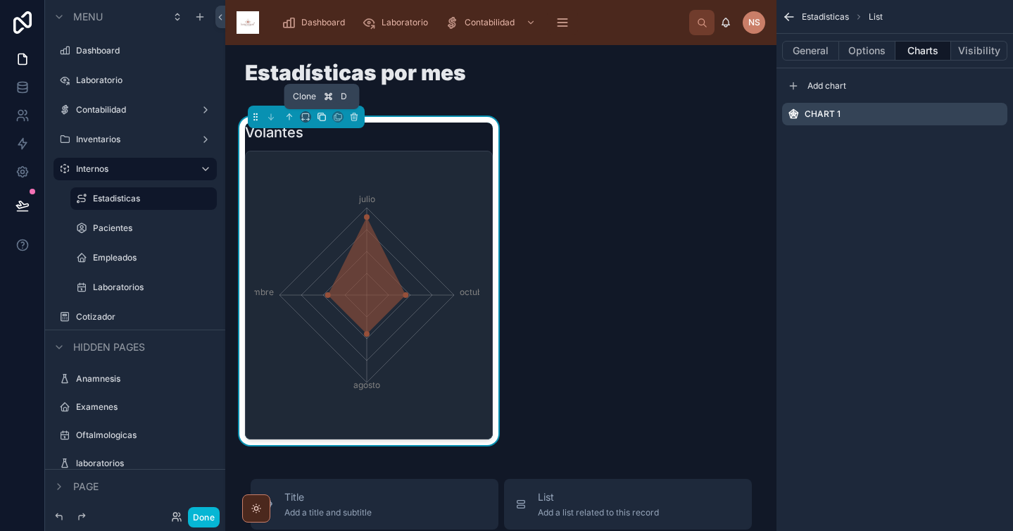
click at [320, 118] on icon at bounding box center [322, 117] width 10 height 10
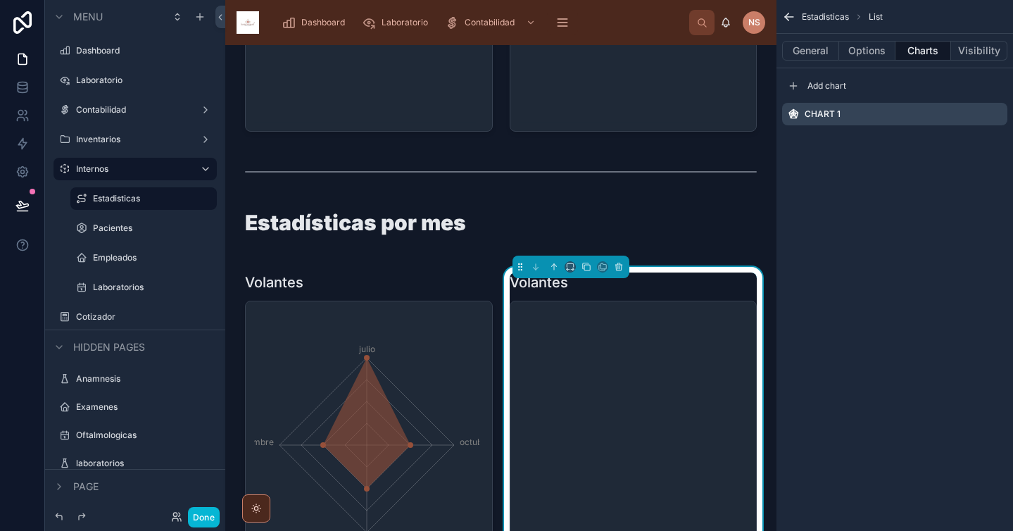
scroll to position [727, 0]
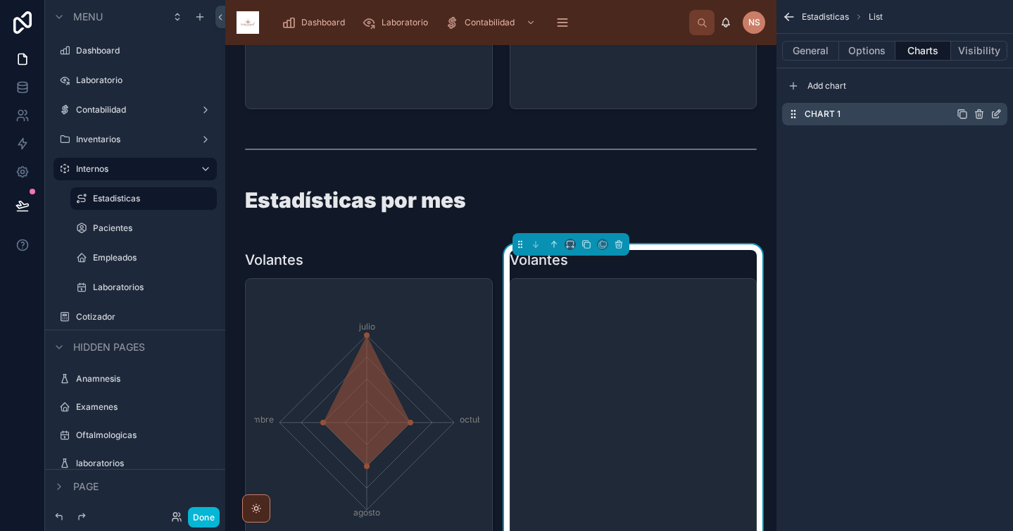
click at [999, 115] on icon "scrollable content" at bounding box center [995, 113] width 11 height 11
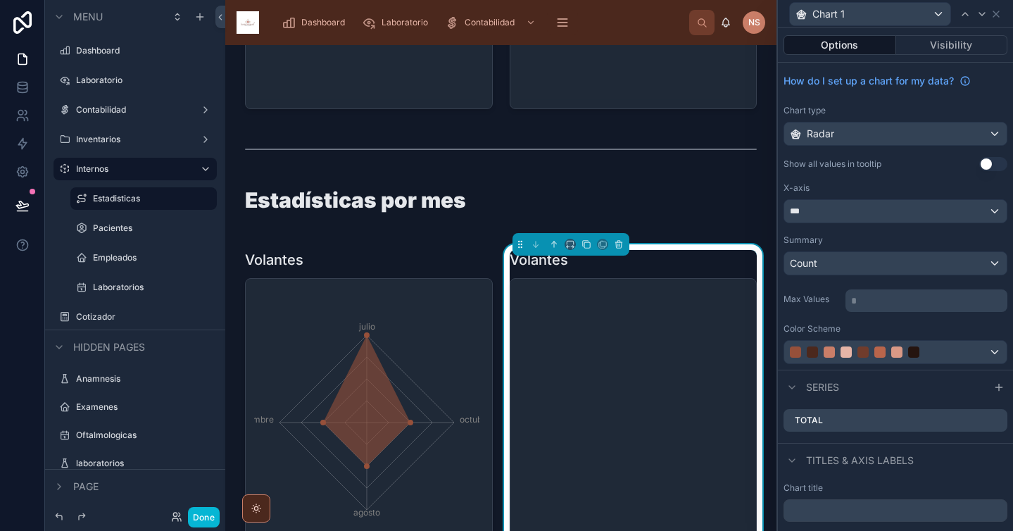
scroll to position [98, 0]
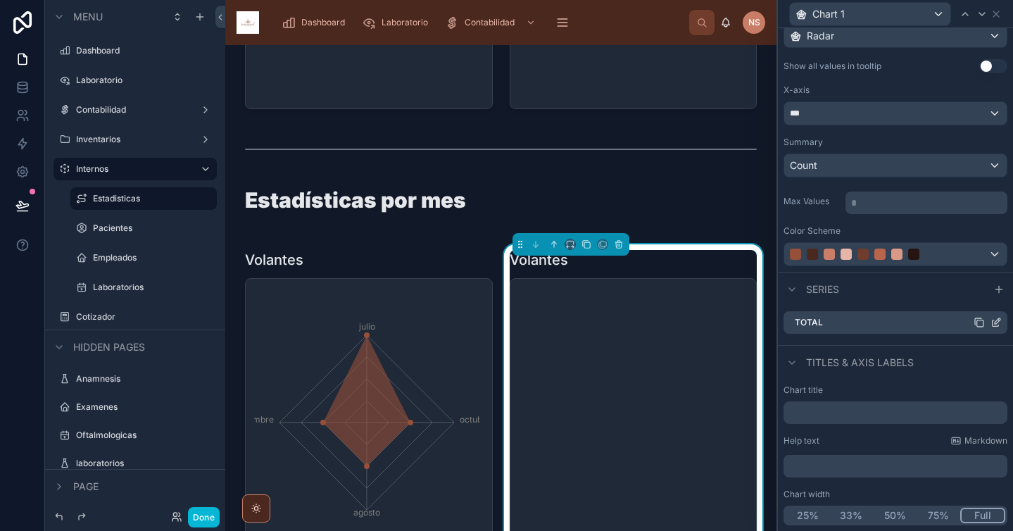
click at [990, 321] on icon at bounding box center [995, 322] width 11 height 11
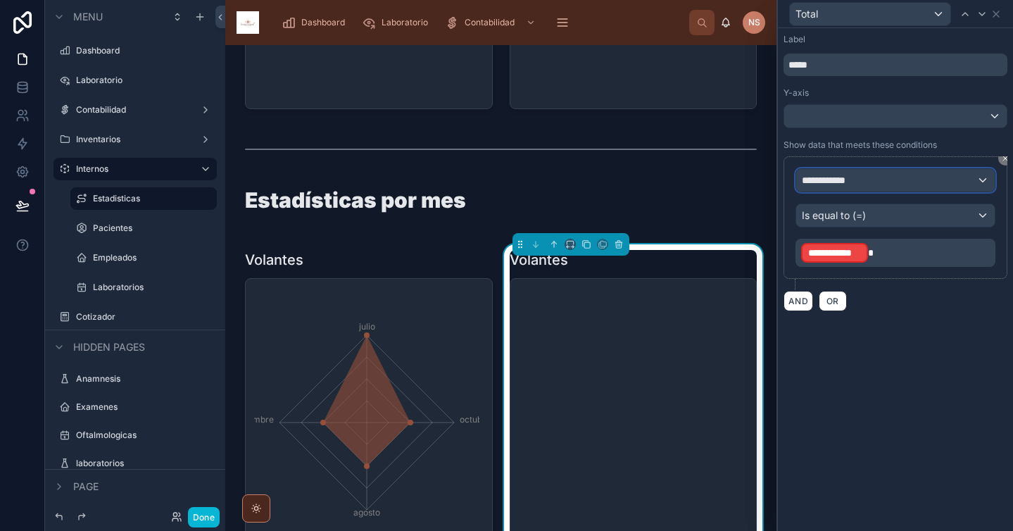
click at [847, 178] on span "**********" at bounding box center [828, 180] width 53 height 14
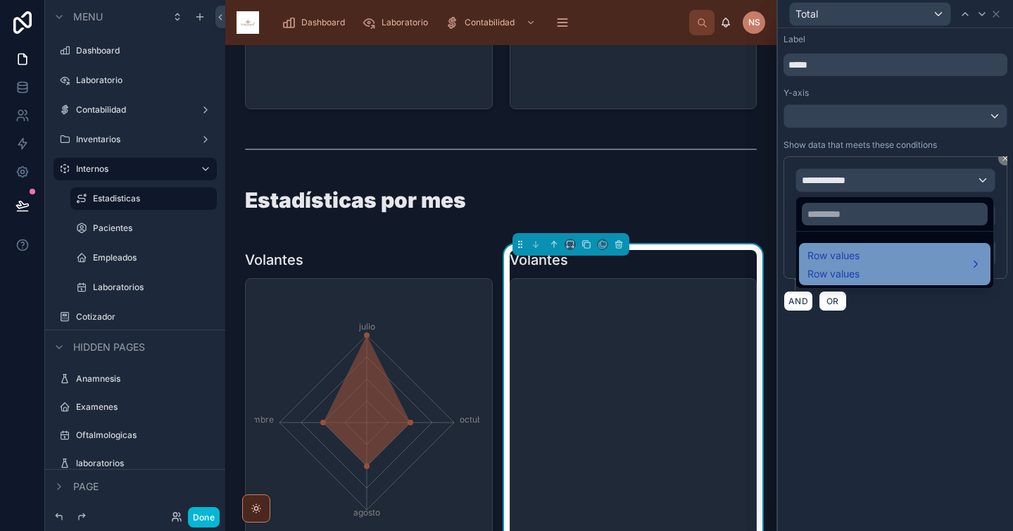
click at [855, 263] on span "Row values" at bounding box center [833, 255] width 52 height 17
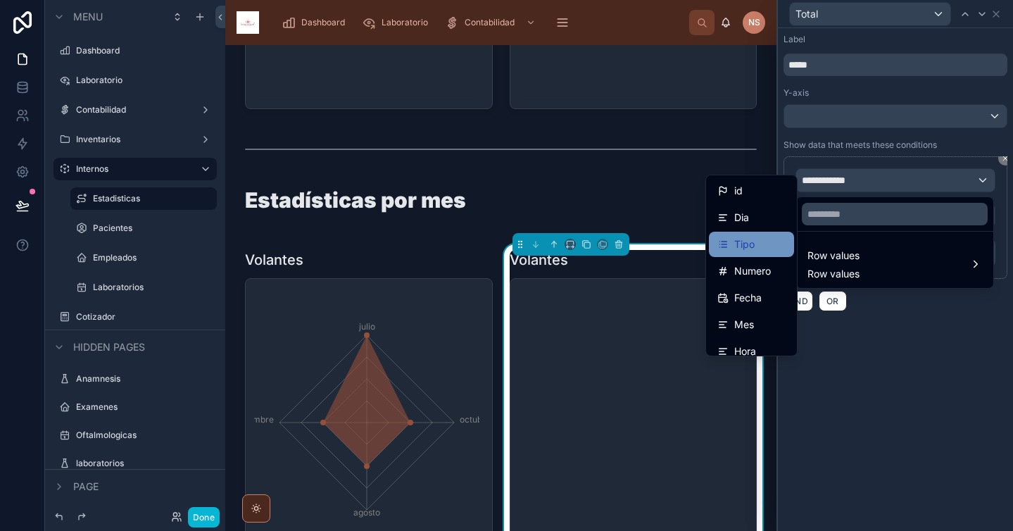
click at [757, 244] on div "Tipo" at bounding box center [751, 244] width 68 height 17
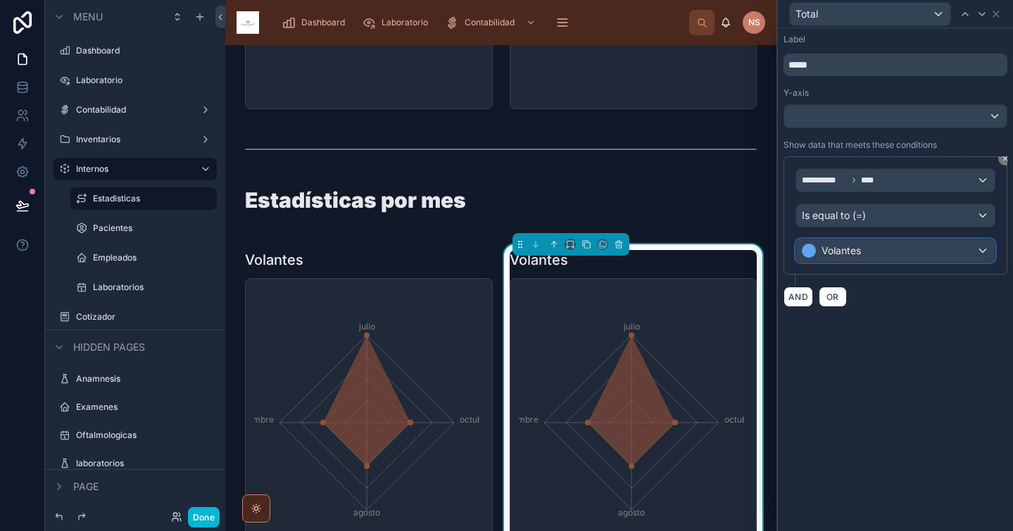
click at [896, 247] on div "Volantes" at bounding box center [895, 250] width 198 height 23
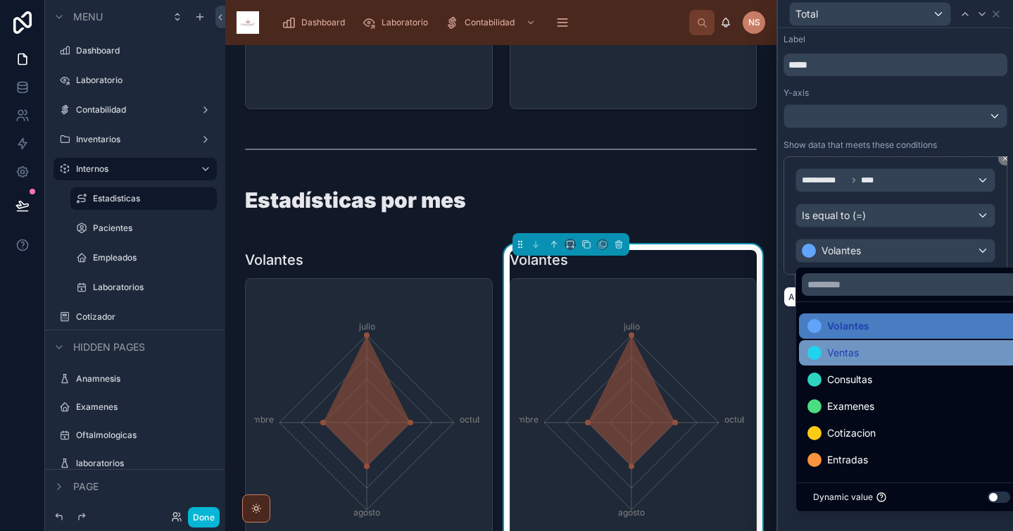
click at [859, 362] on div "Ventas" at bounding box center [911, 352] width 225 height 25
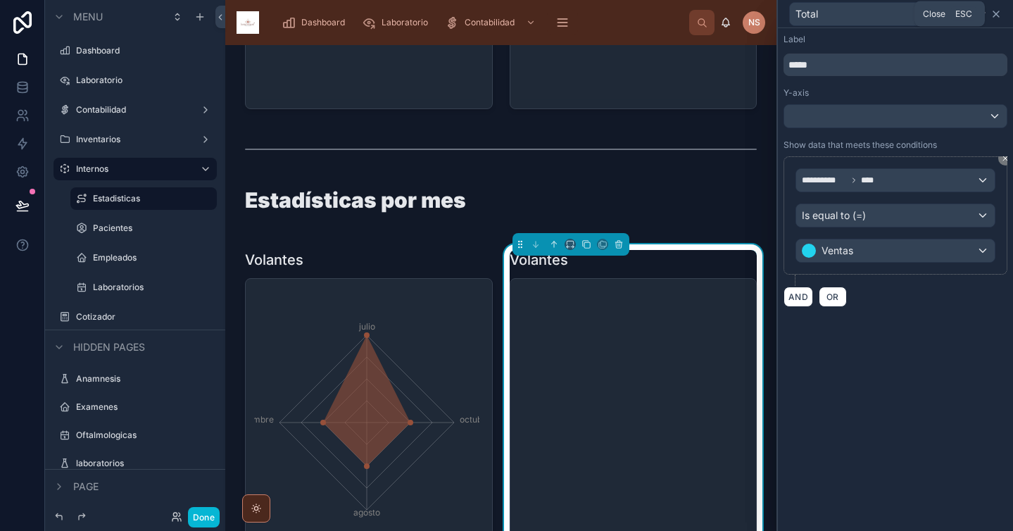
click at [997, 13] on icon at bounding box center [995, 13] width 11 height 11
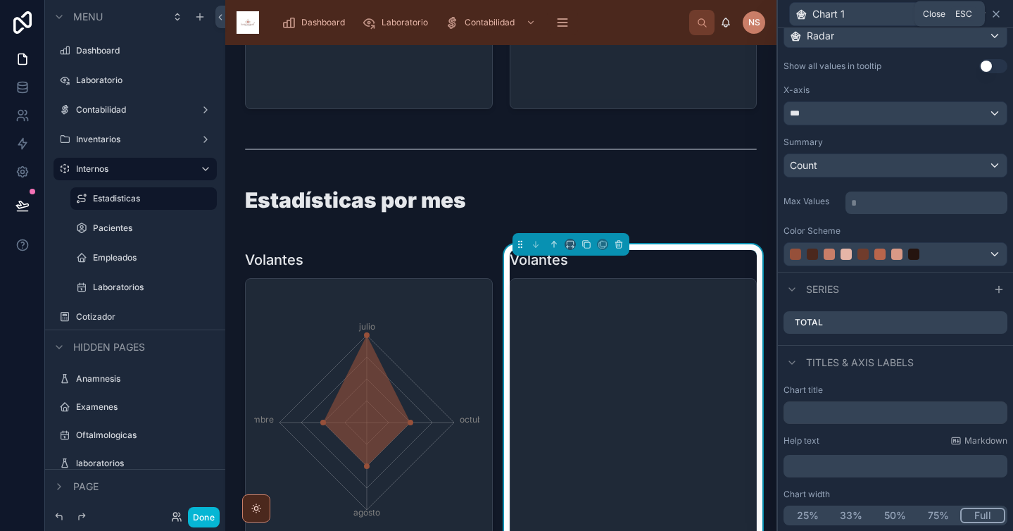
click at [993, 13] on icon at bounding box center [995, 13] width 11 height 11
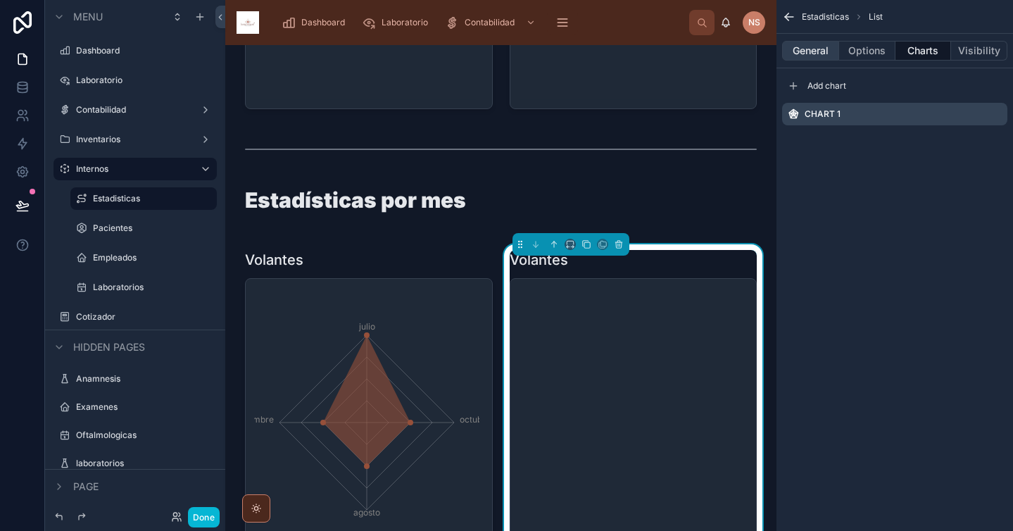
click at [821, 46] on button "General" at bounding box center [810, 51] width 57 height 20
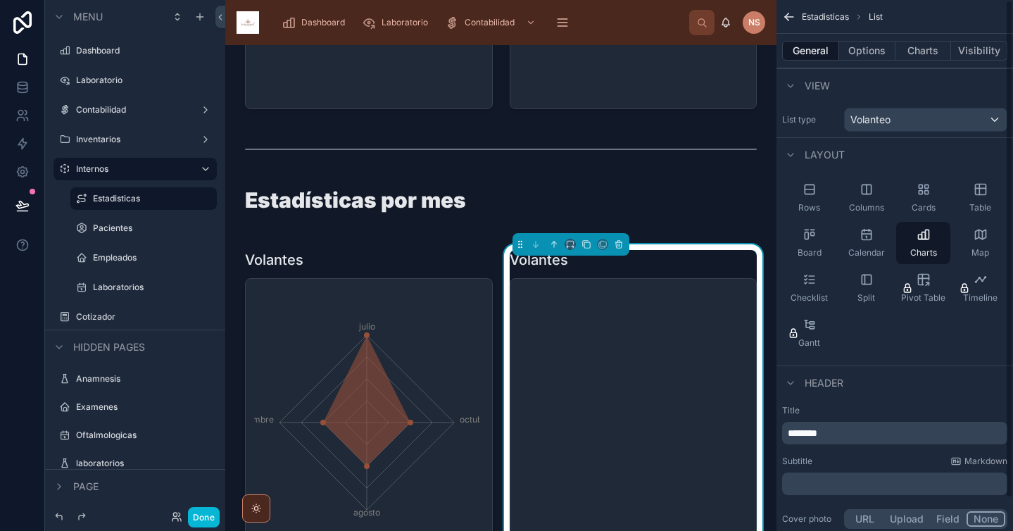
scroll to position [34, 0]
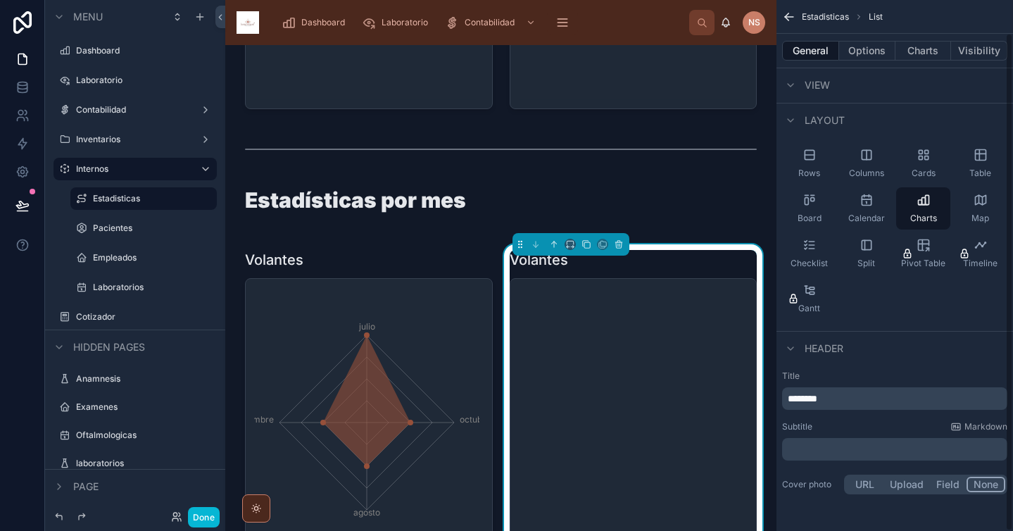
click at [852, 403] on p "********" at bounding box center [896, 398] width 217 height 14
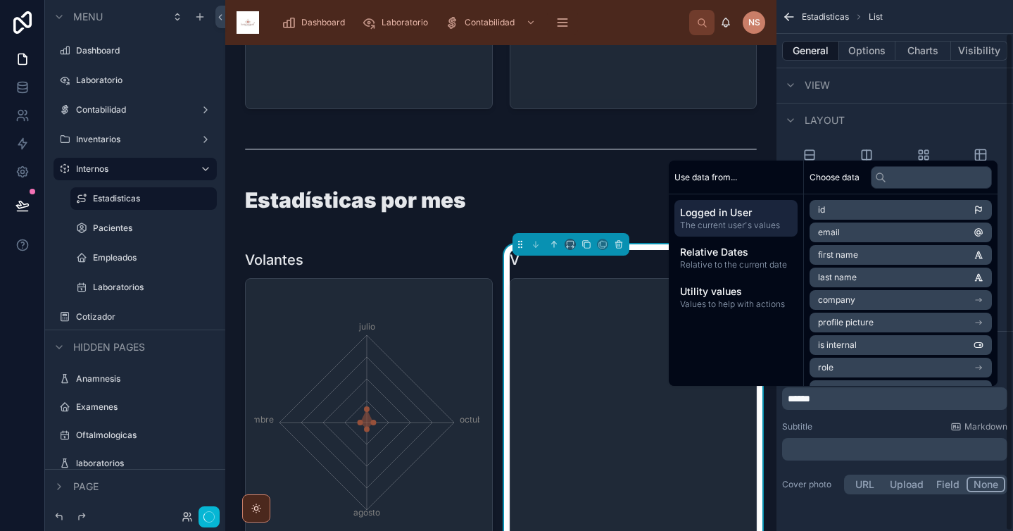
click at [885, 428] on div "Subtitle Markdown" at bounding box center [894, 426] width 225 height 11
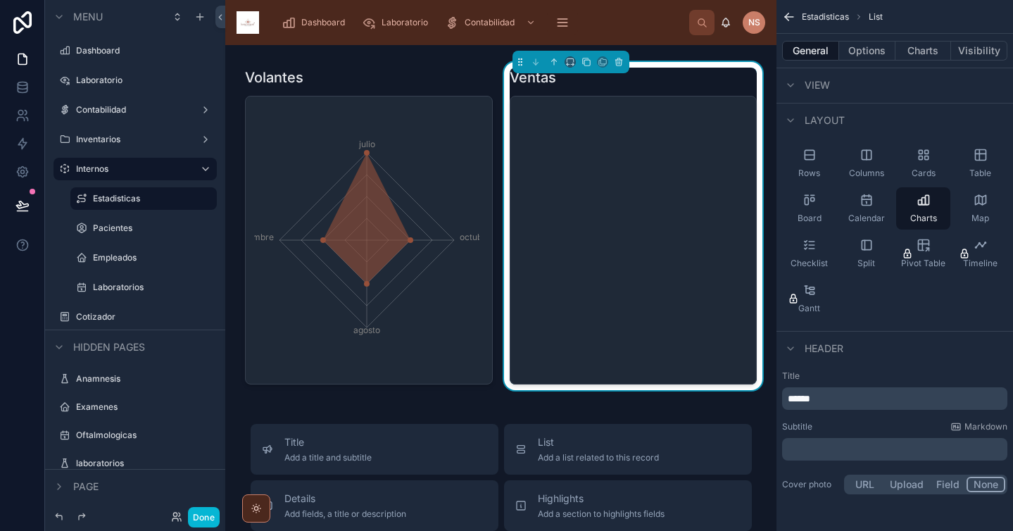
scroll to position [923, 0]
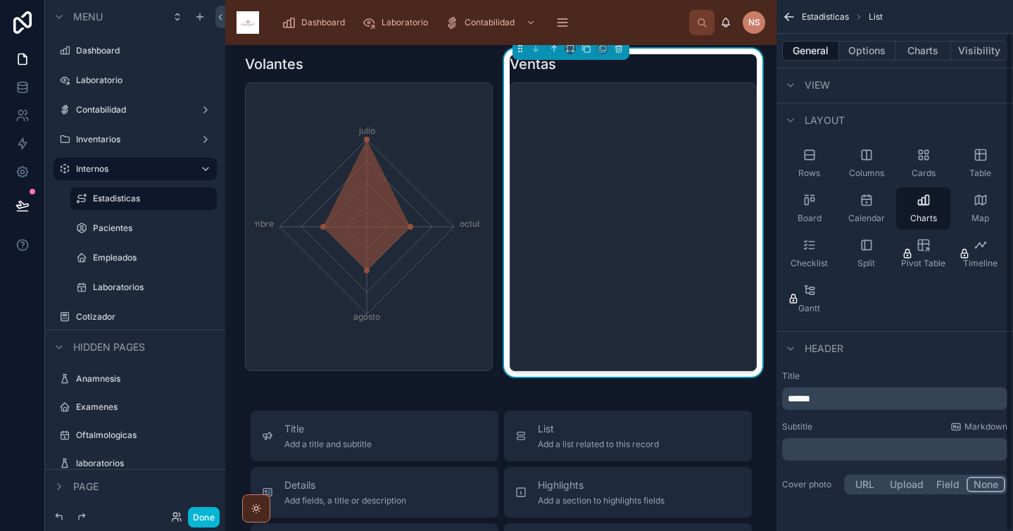
click at [865, 359] on div "Header" at bounding box center [894, 348] width 236 height 34
click at [581, 45] on icon at bounding box center [586, 49] width 10 height 10
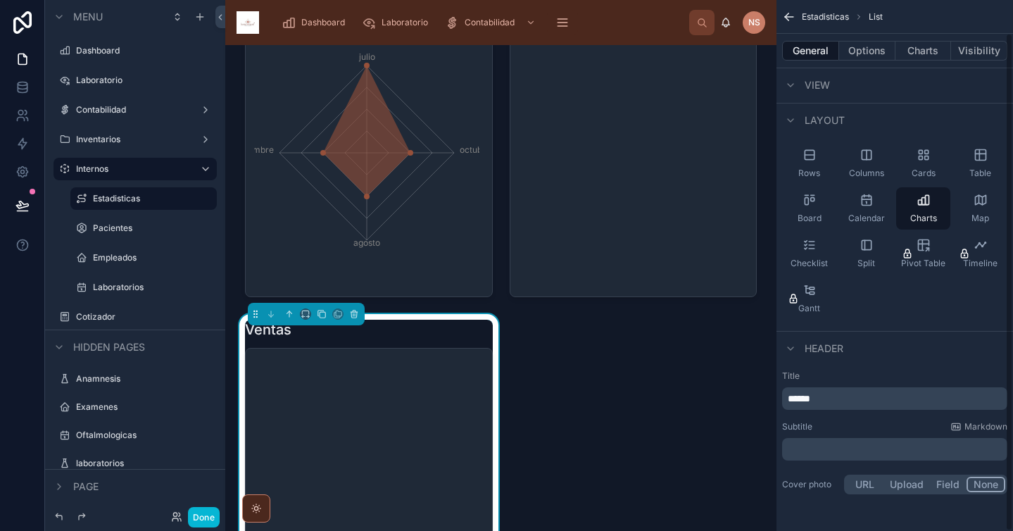
scroll to position [1013, 0]
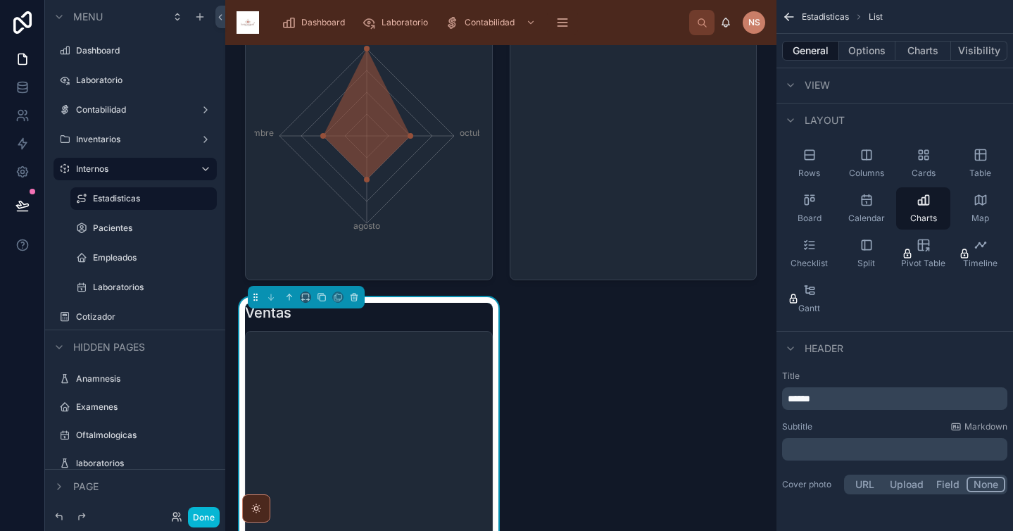
click at [428, 417] on icon "chart" at bounding box center [366, 475] width 225 height 270
click at [896, 403] on p "******" at bounding box center [896, 398] width 217 height 14
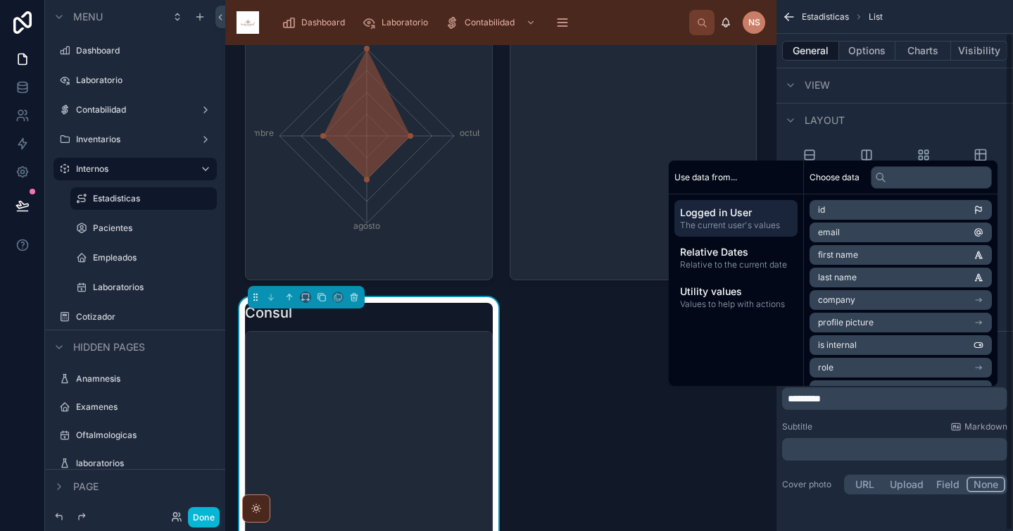
click at [906, 424] on div "Subtitle Markdown" at bounding box center [894, 426] width 225 height 11
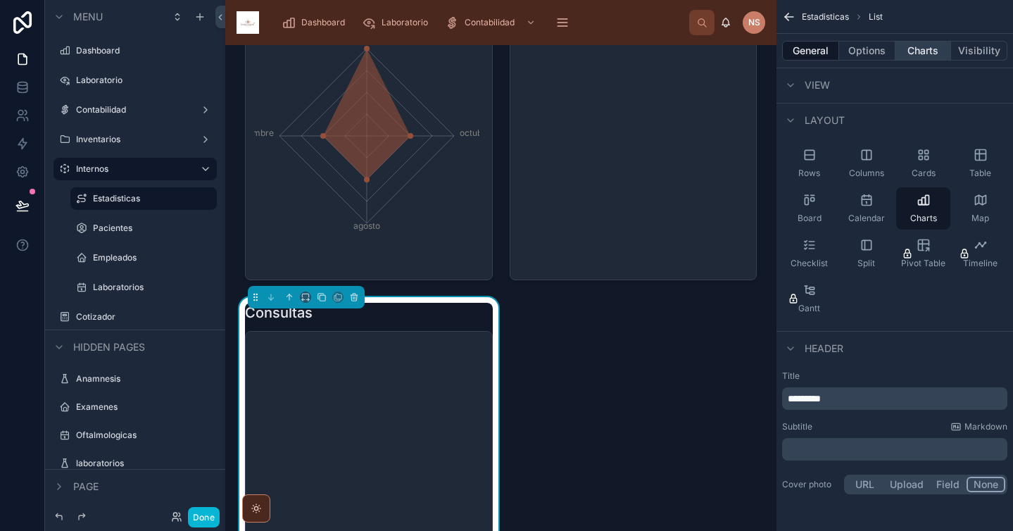
click at [914, 53] on button "Charts" at bounding box center [923, 51] width 56 height 20
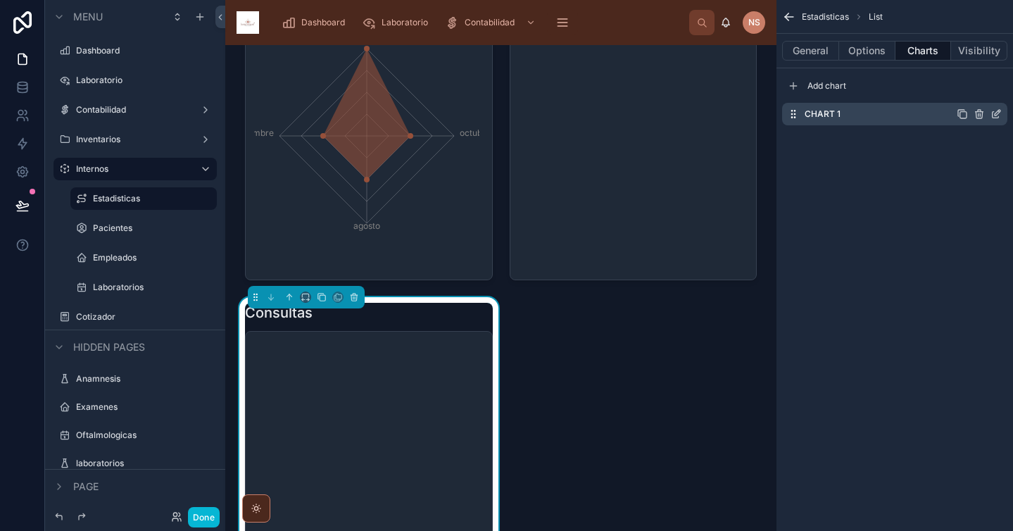
click at [998, 111] on icon "scrollable content" at bounding box center [998, 110] width 1 height 1
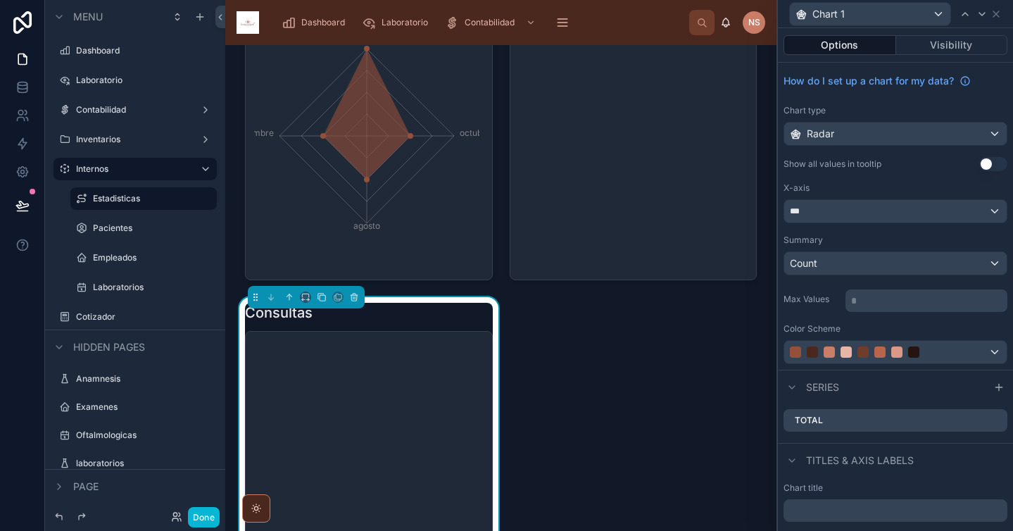
scroll to position [98, 0]
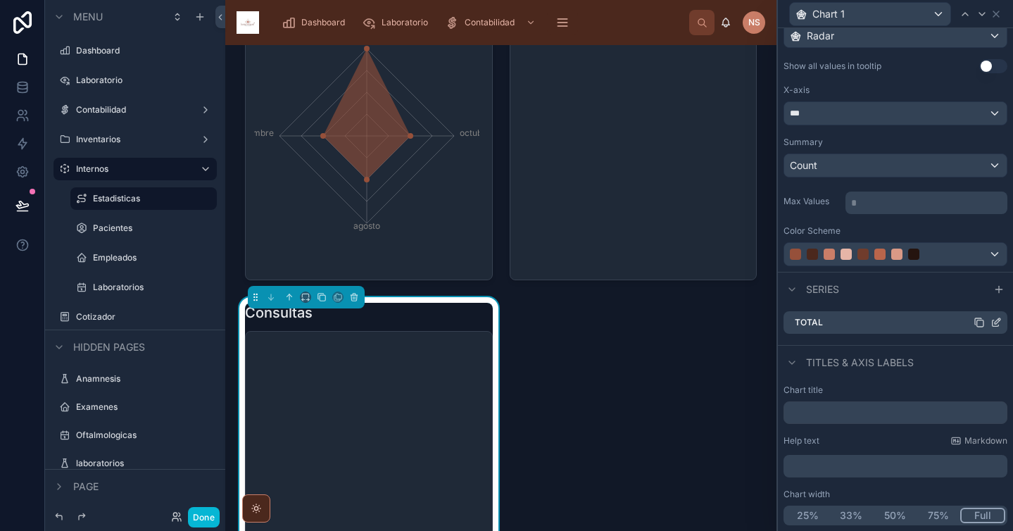
click at [990, 324] on icon at bounding box center [995, 322] width 11 height 11
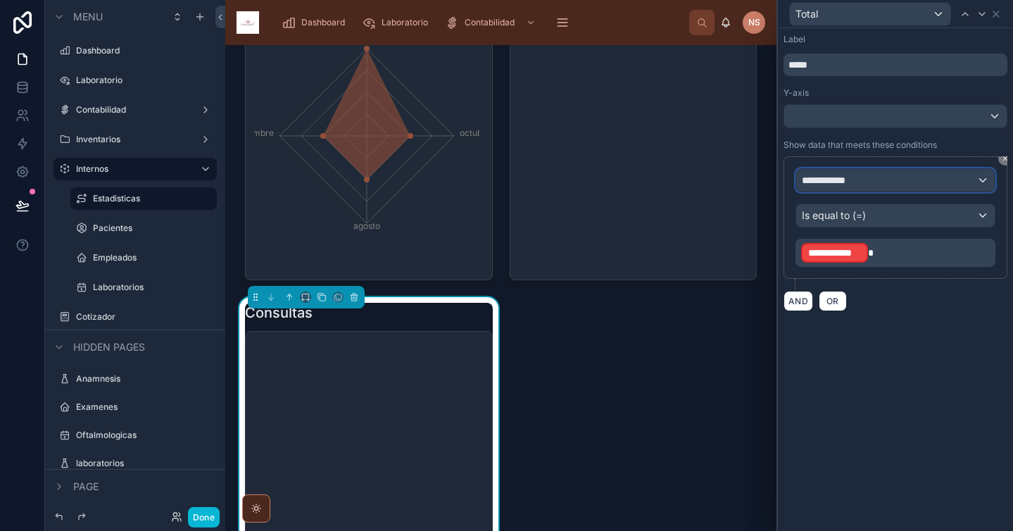
click at [895, 182] on div "**********" at bounding box center [895, 180] width 198 height 23
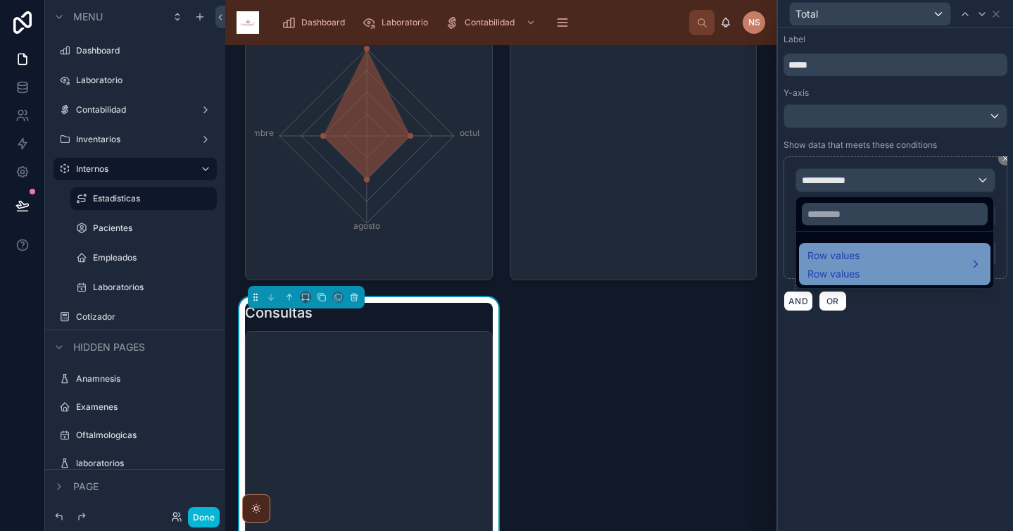
click at [873, 249] on div "Row values Row values" at bounding box center [894, 264] width 175 height 34
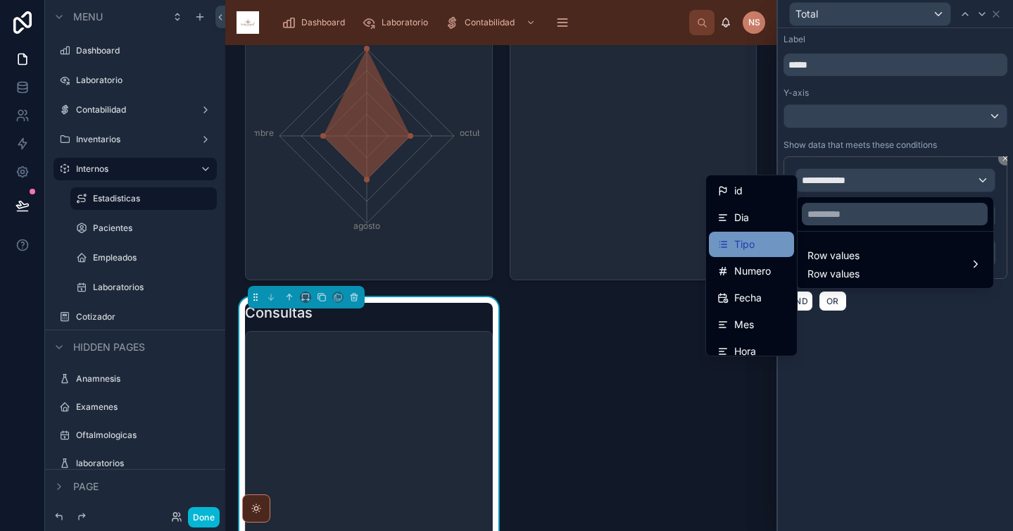
click at [761, 234] on div "Tipo" at bounding box center [751, 244] width 85 height 25
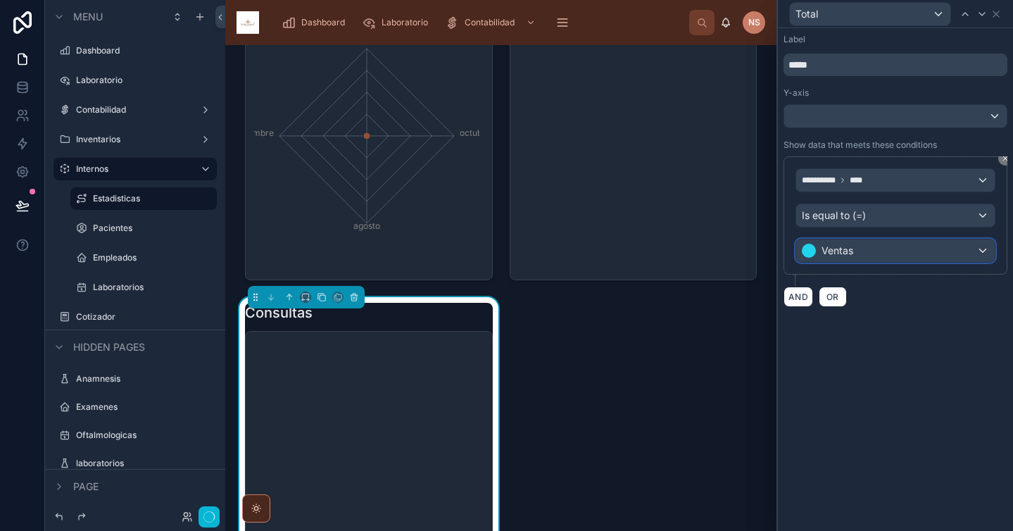
click at [902, 258] on div "Ventas" at bounding box center [895, 250] width 198 height 23
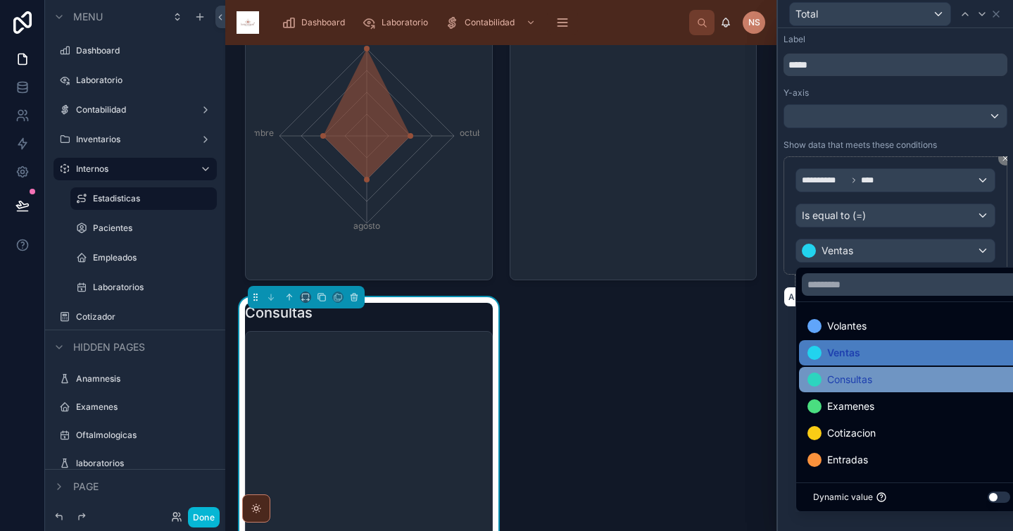
click at [878, 383] on div "Consultas" at bounding box center [911, 379] width 208 height 17
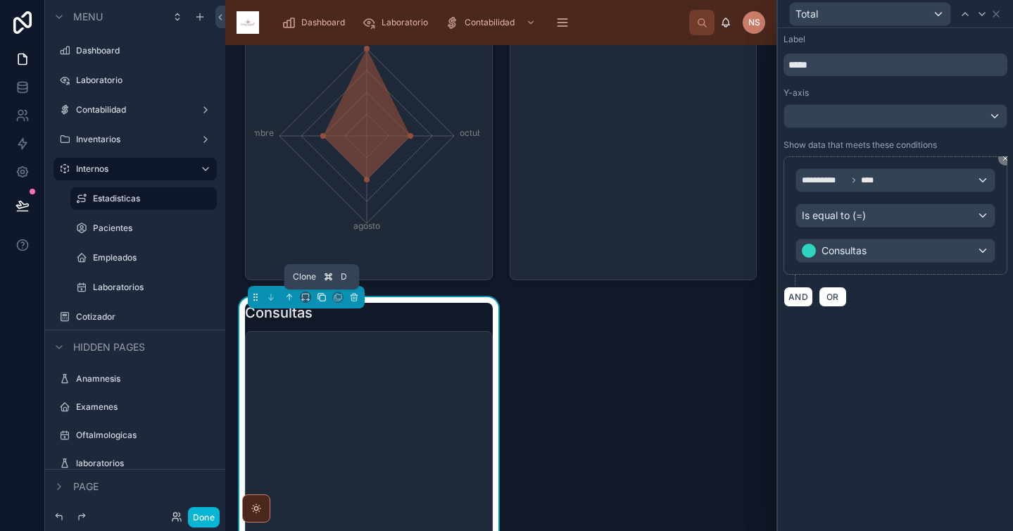
click at [324, 297] on icon at bounding box center [322, 297] width 10 height 10
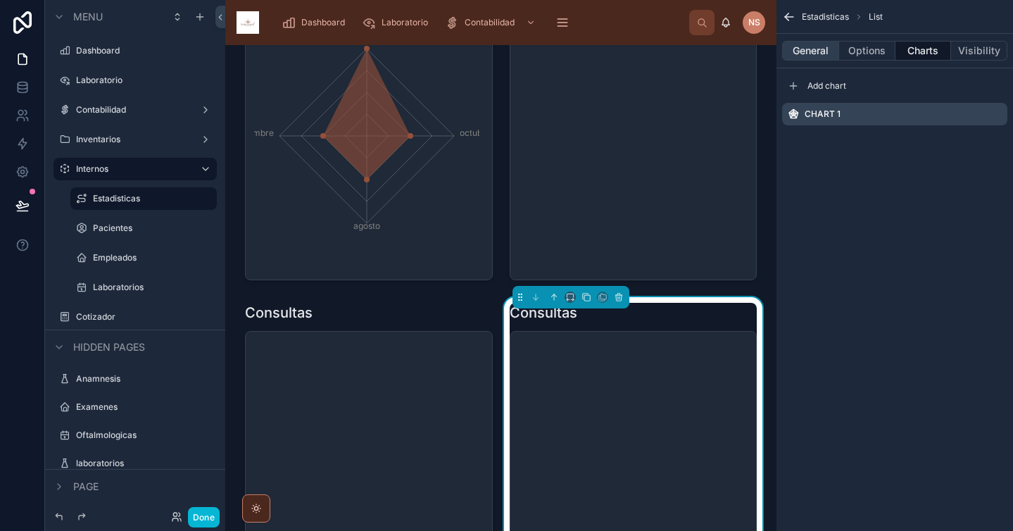
click at [811, 49] on button "General" at bounding box center [810, 51] width 57 height 20
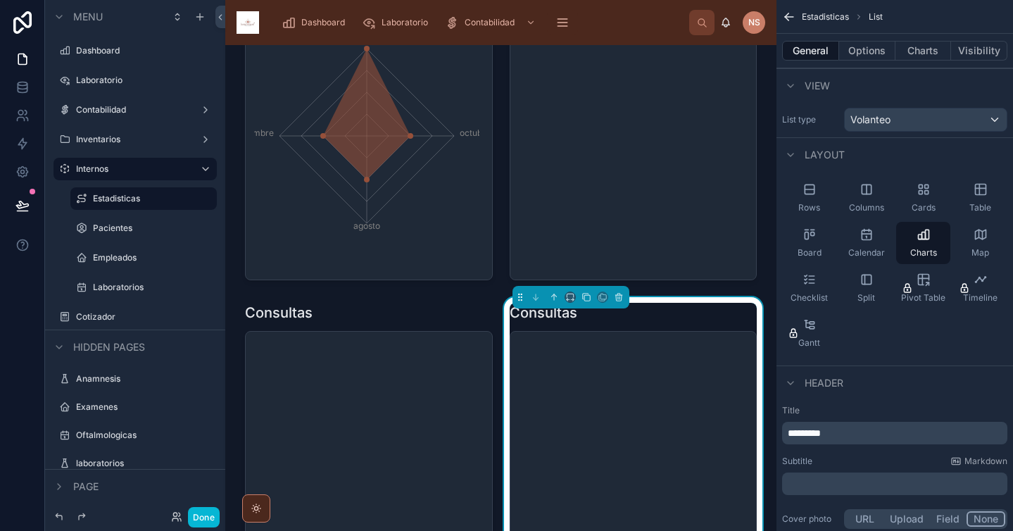
click at [904, 432] on p "*********" at bounding box center [896, 433] width 217 height 14
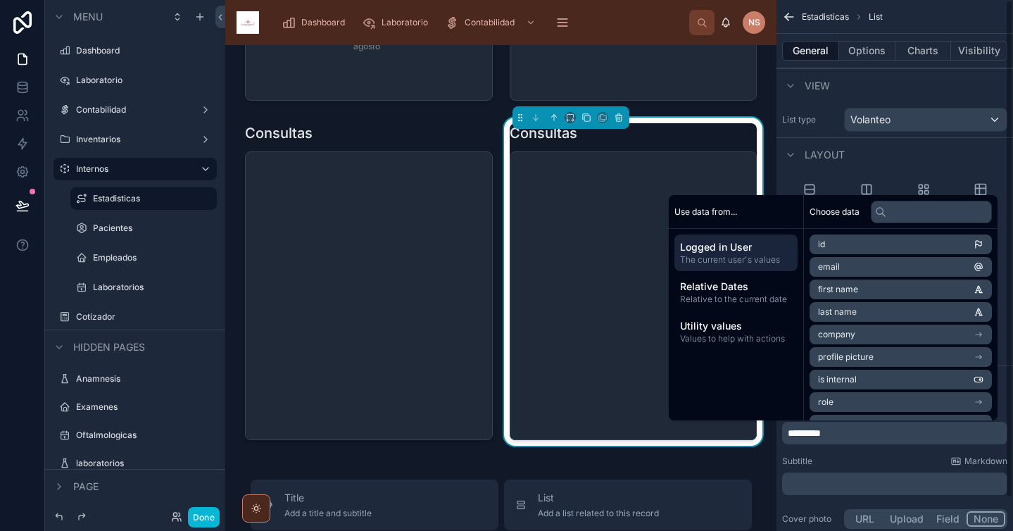
scroll to position [1151, 0]
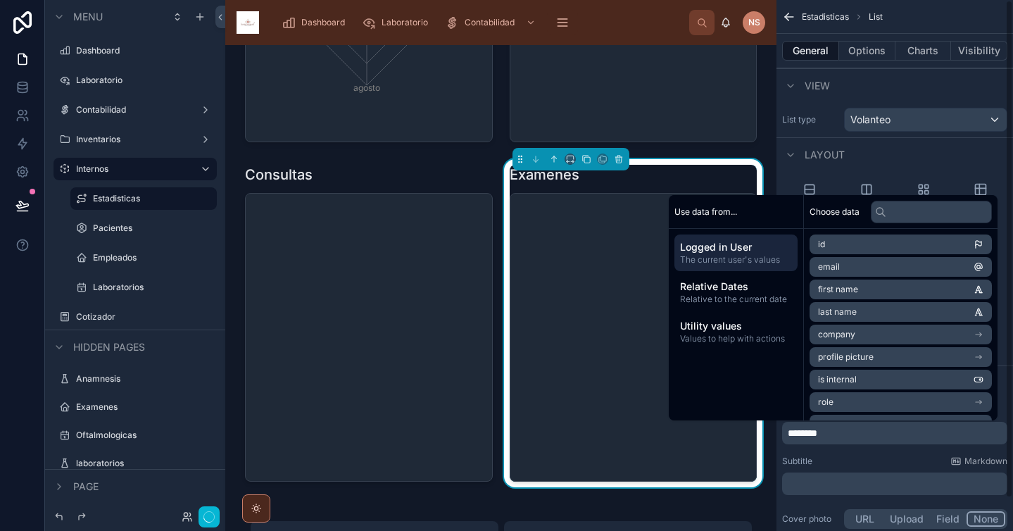
click at [824, 459] on div "Subtitle Markdown" at bounding box center [894, 460] width 225 height 11
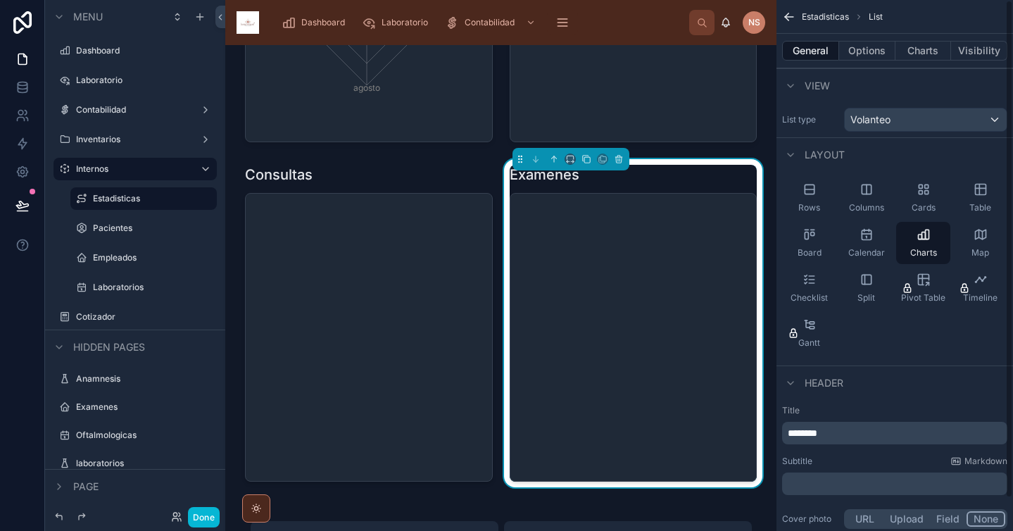
click at [854, 451] on div "Title ******** Subtitle Markdown ﻿ Cover photo URL Upload Field None" at bounding box center [894, 468] width 236 height 138
click at [947, 45] on button "Charts" at bounding box center [923, 51] width 56 height 20
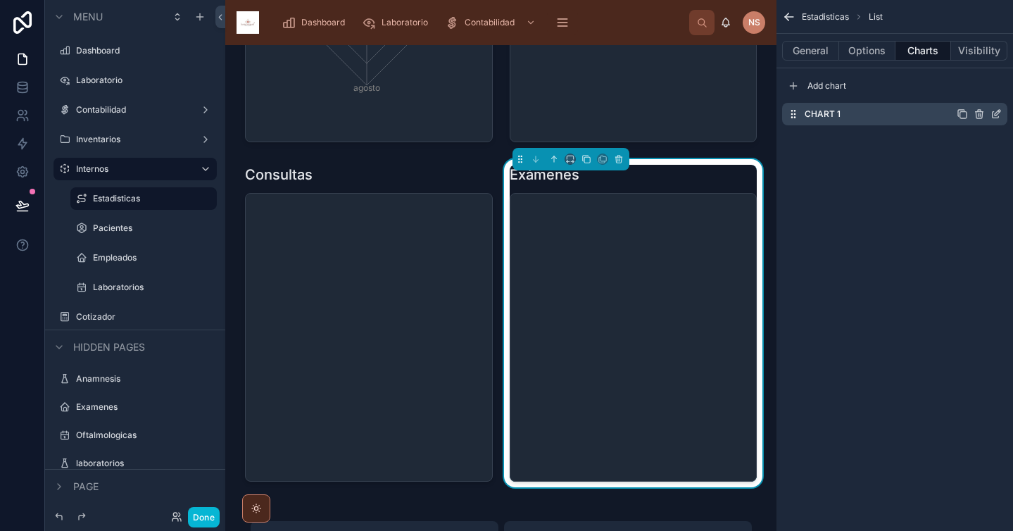
click at [994, 115] on icon "scrollable content" at bounding box center [997, 113] width 6 height 6
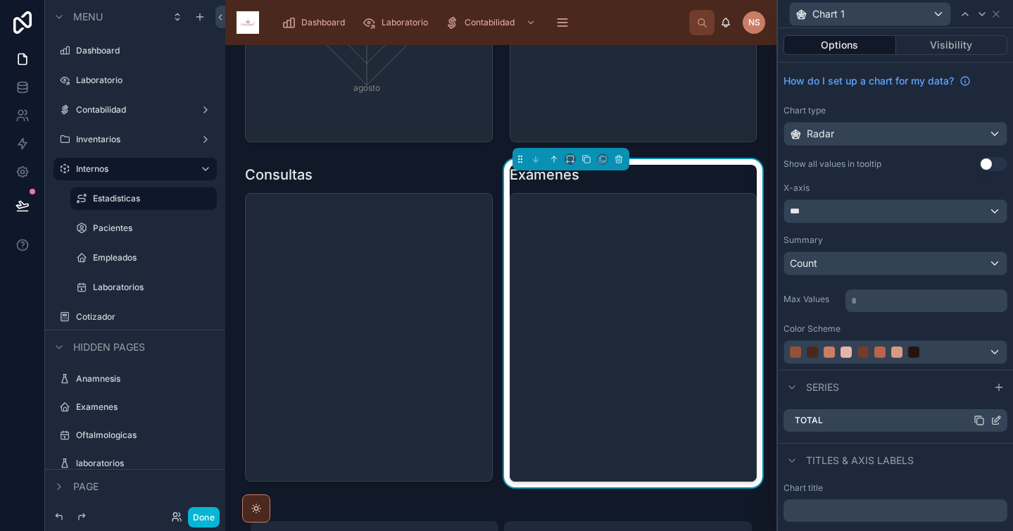
click at [994, 419] on icon at bounding box center [997, 419] width 6 height 6
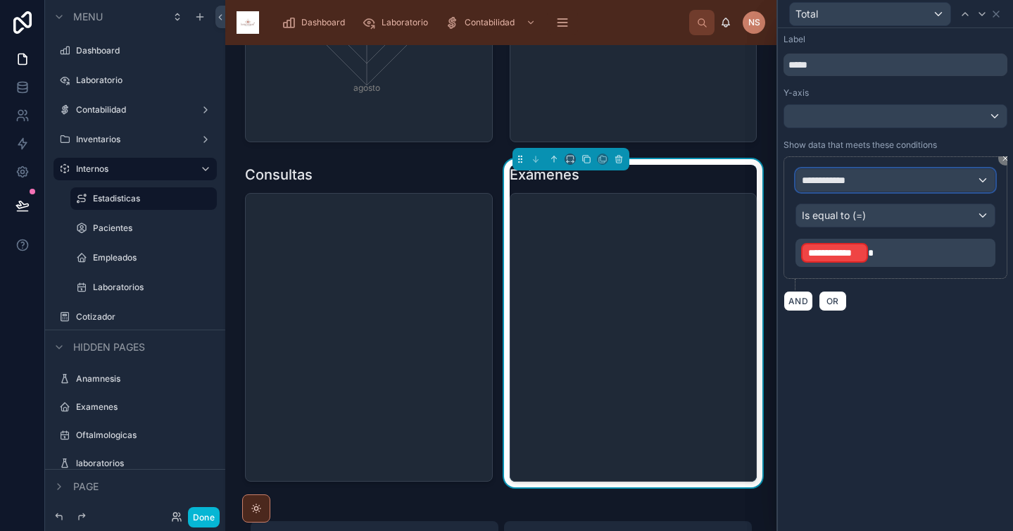
click at [864, 179] on div "**********" at bounding box center [895, 180] width 198 height 23
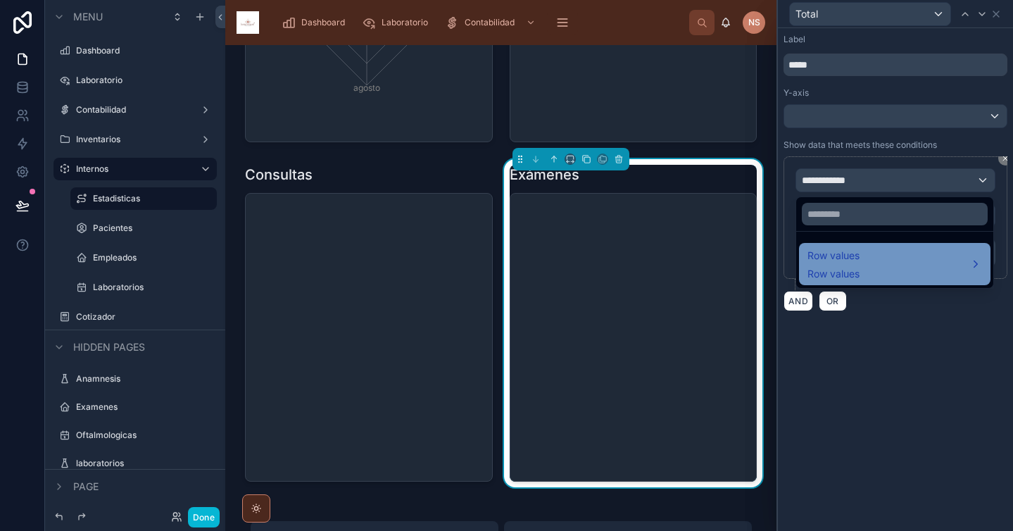
click at [856, 256] on span "Row values" at bounding box center [833, 255] width 52 height 17
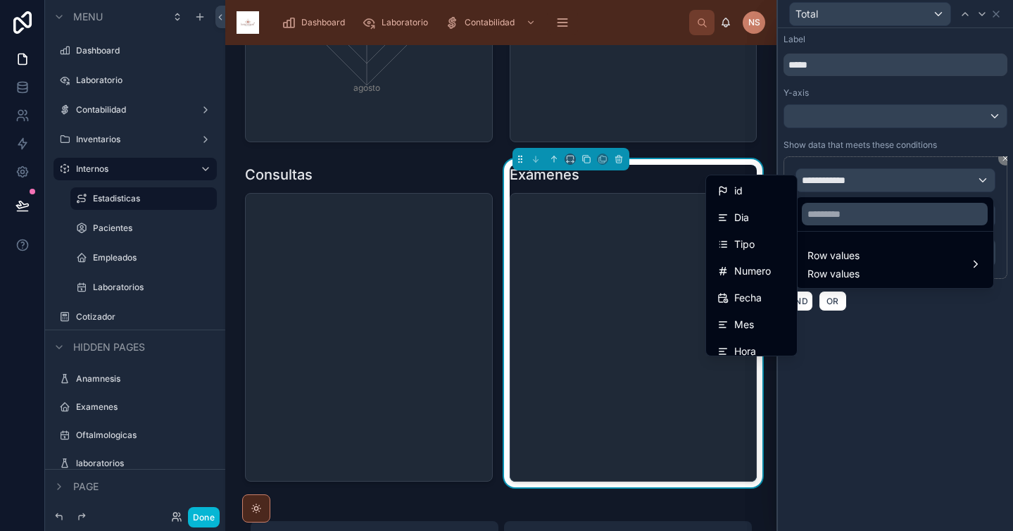
click at [753, 242] on div "Tipo" at bounding box center [751, 244] width 68 height 17
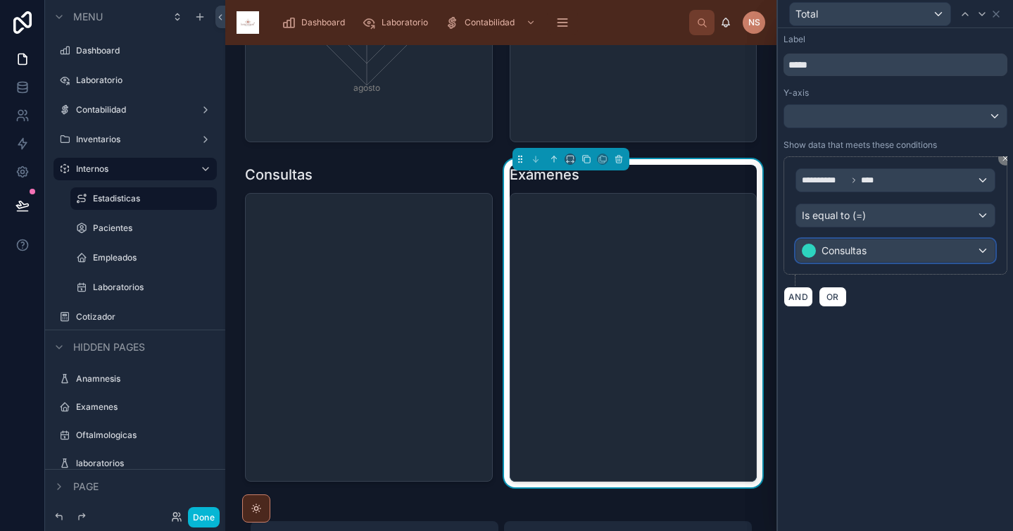
click at [882, 257] on div "Consultas" at bounding box center [895, 250] width 198 height 23
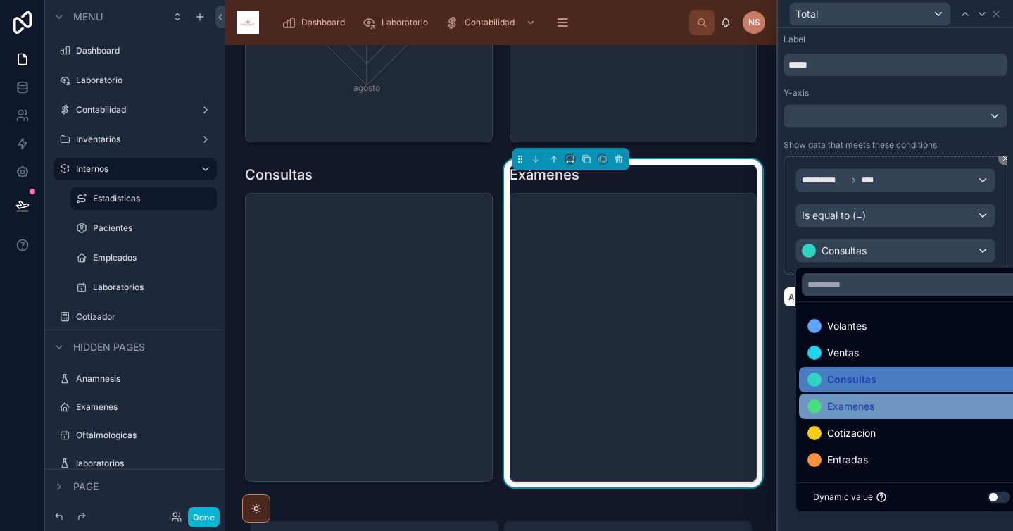
click at [877, 415] on div "Examenes" at bounding box center [911, 405] width 225 height 25
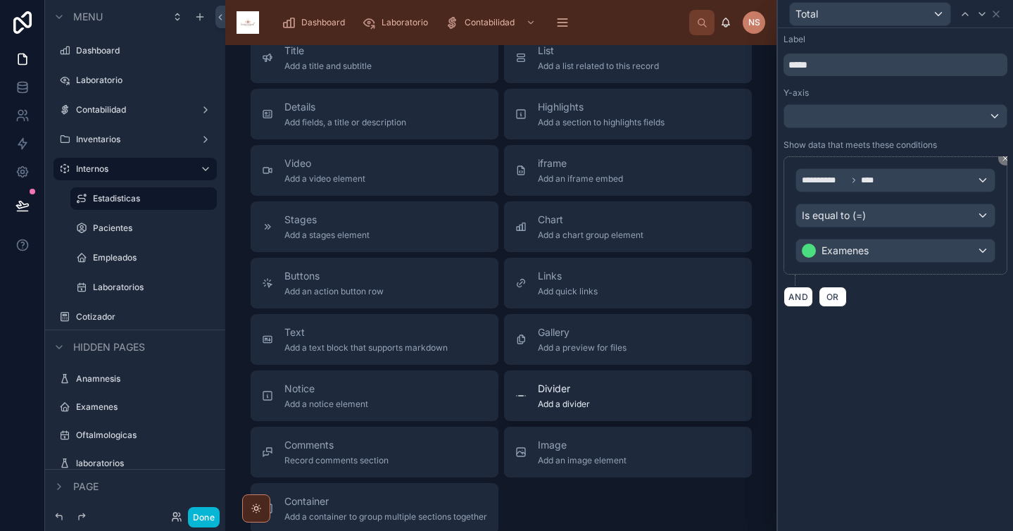
click at [552, 396] on div "Divider Add a divider" at bounding box center [564, 395] width 52 height 28
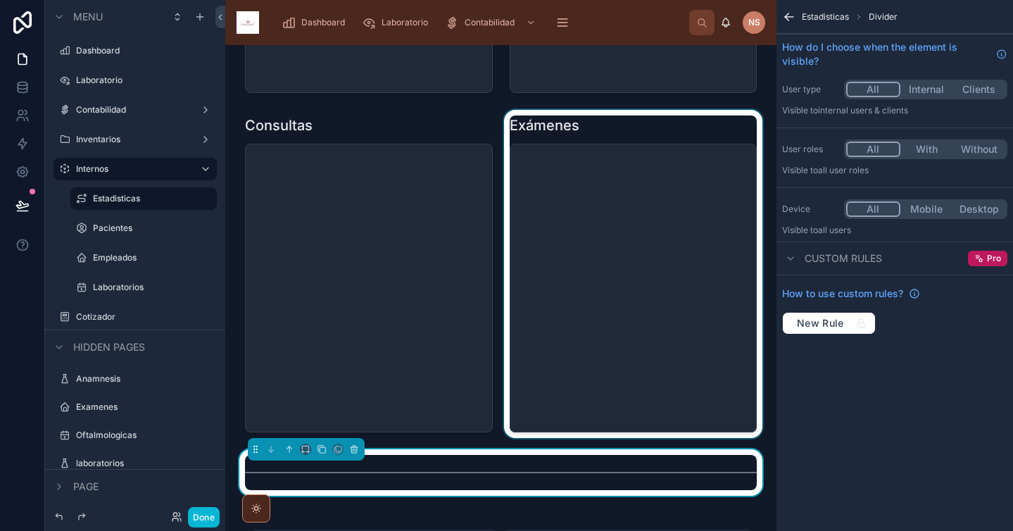
scroll to position [1182, 0]
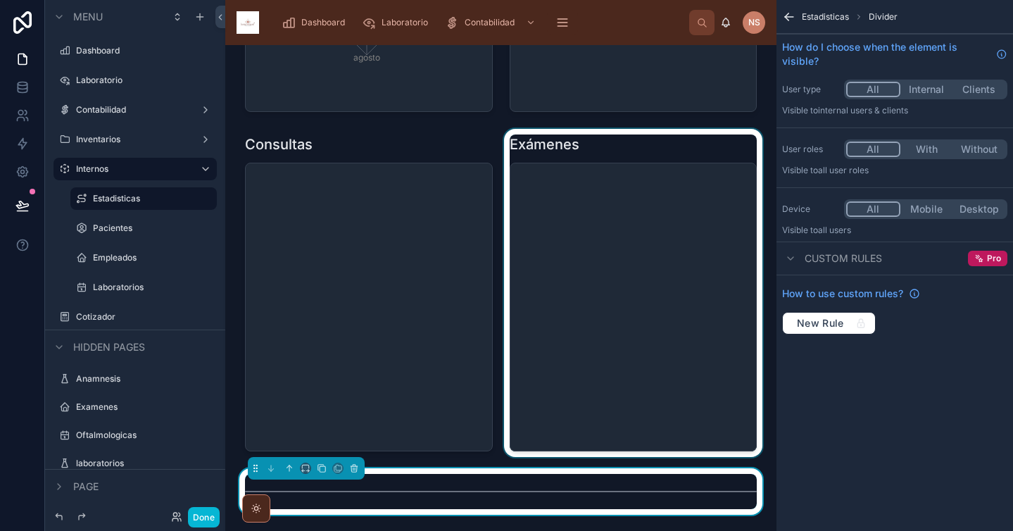
click at [592, 135] on div at bounding box center [633, 293] width 265 height 328
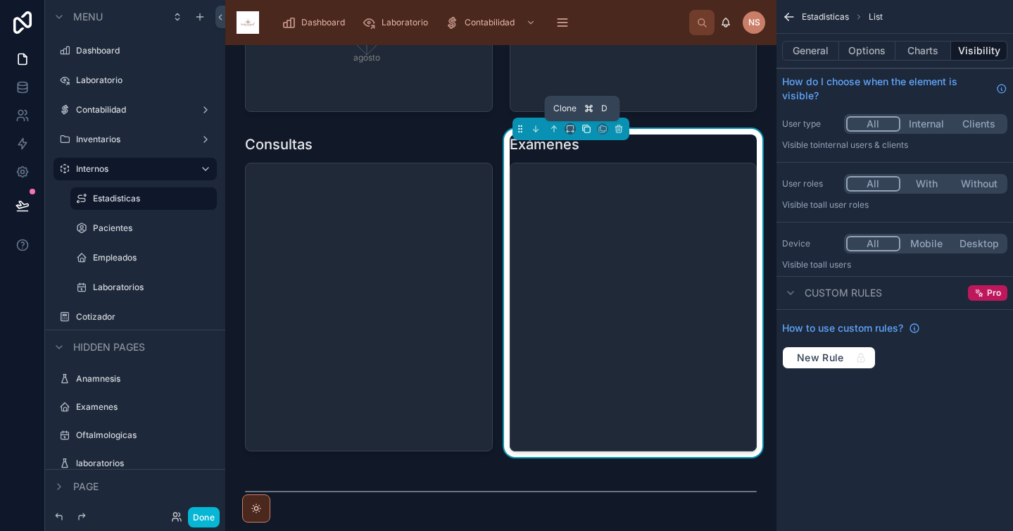
click at [586, 129] on icon at bounding box center [586, 129] width 10 height 10
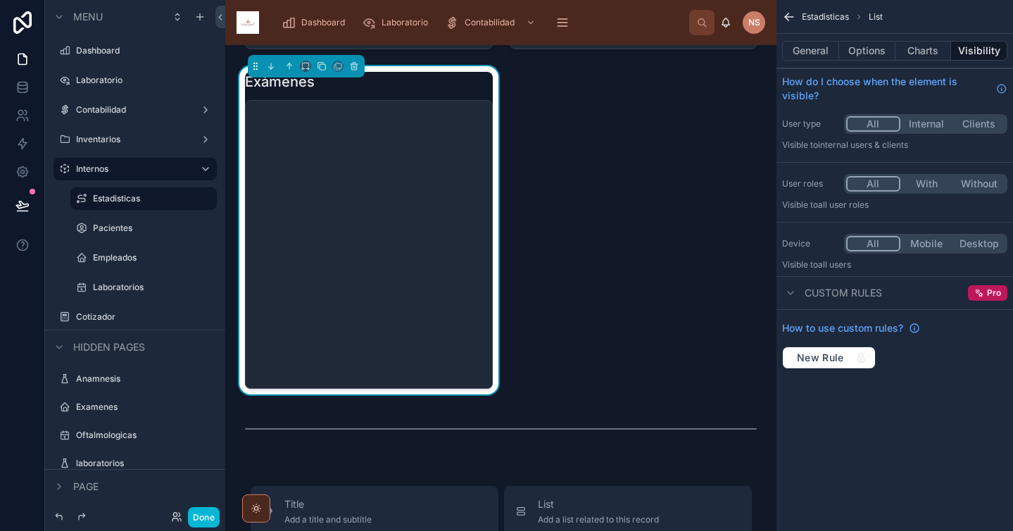
scroll to position [1519, 0]
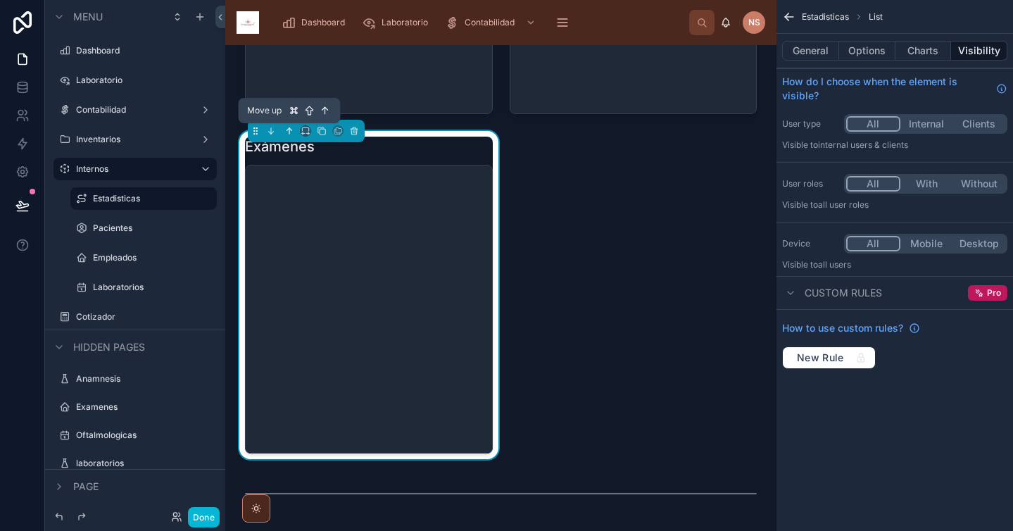
click at [289, 129] on icon at bounding box center [289, 131] width 0 height 6
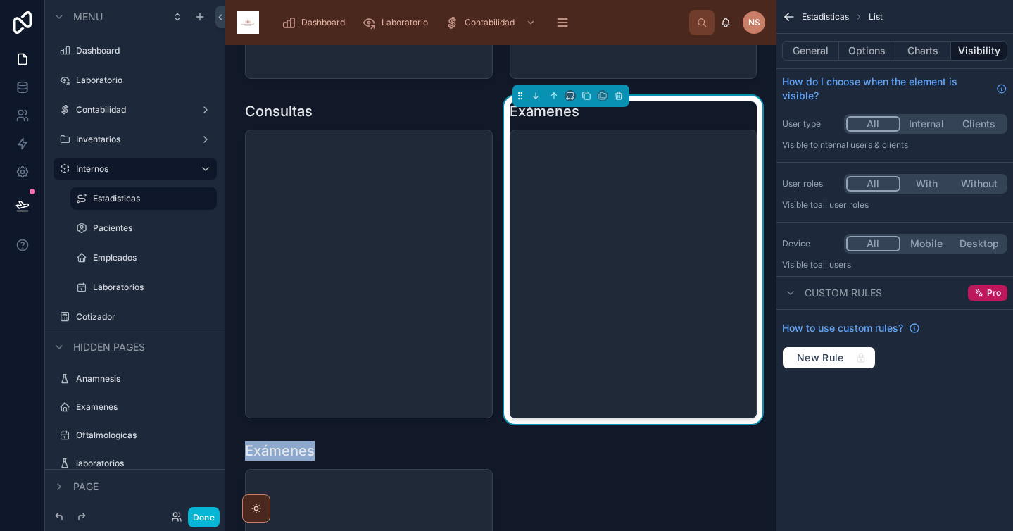
scroll to position [1140, 0]
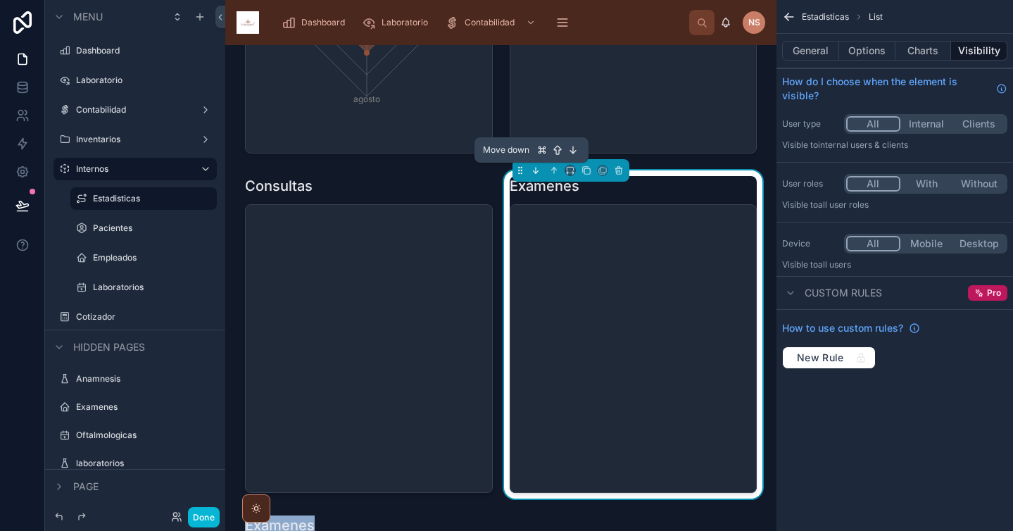
click at [536, 172] on icon at bounding box center [536, 170] width 10 height 10
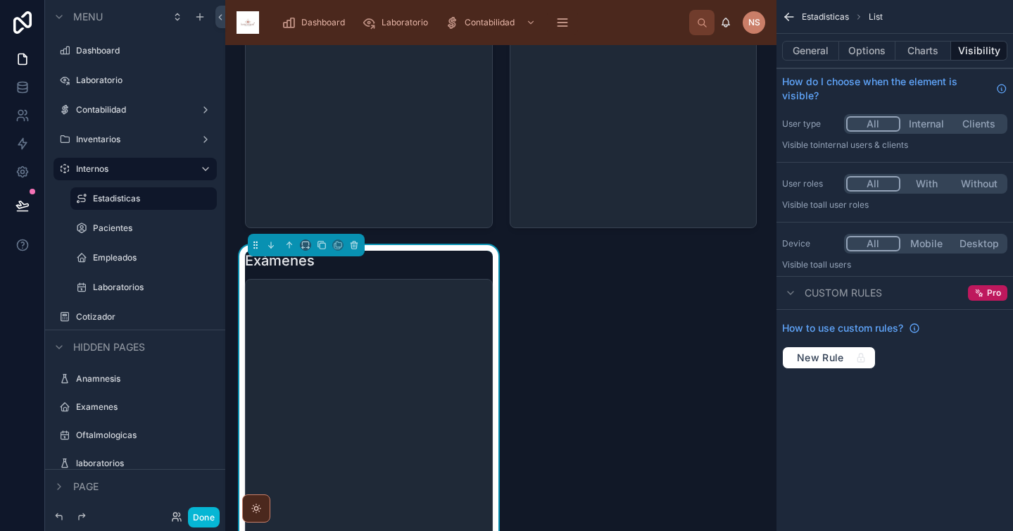
scroll to position [1425, 0]
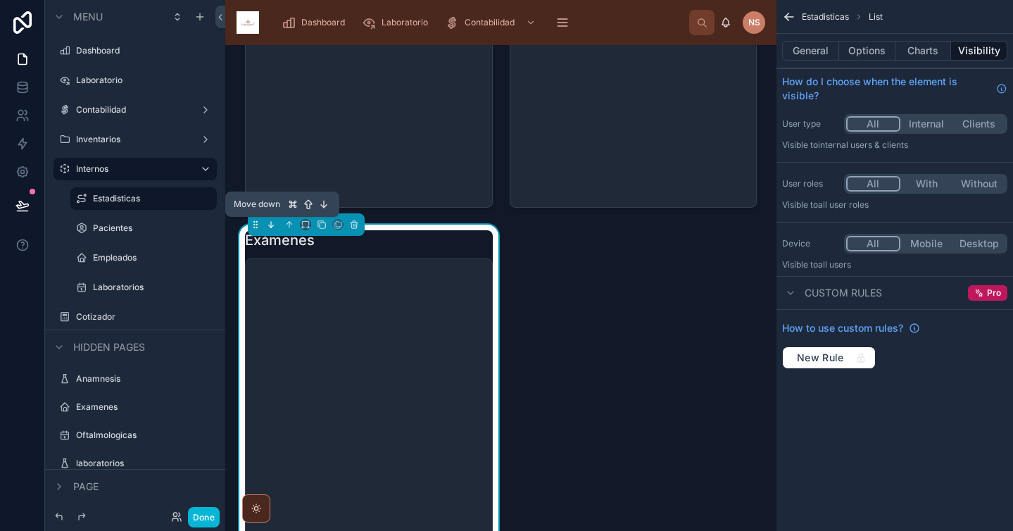
click at [273, 232] on button at bounding box center [270, 224] width 15 height 15
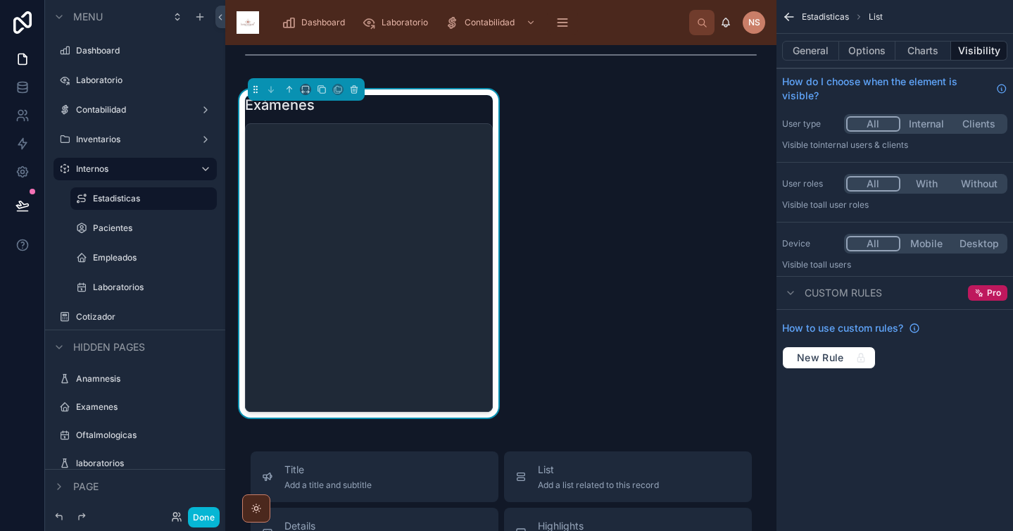
scroll to position [1605, 0]
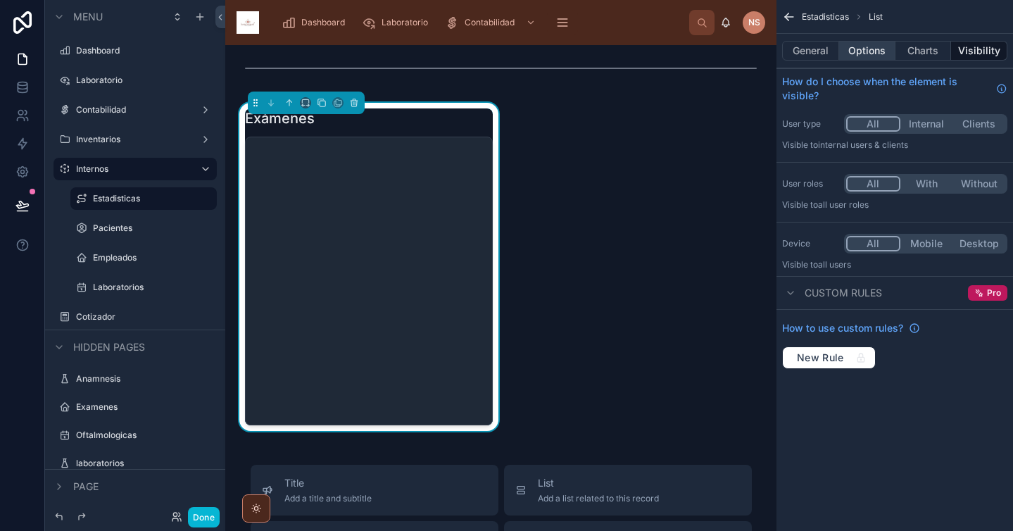
click at [853, 53] on button "Options" at bounding box center [867, 51] width 56 height 20
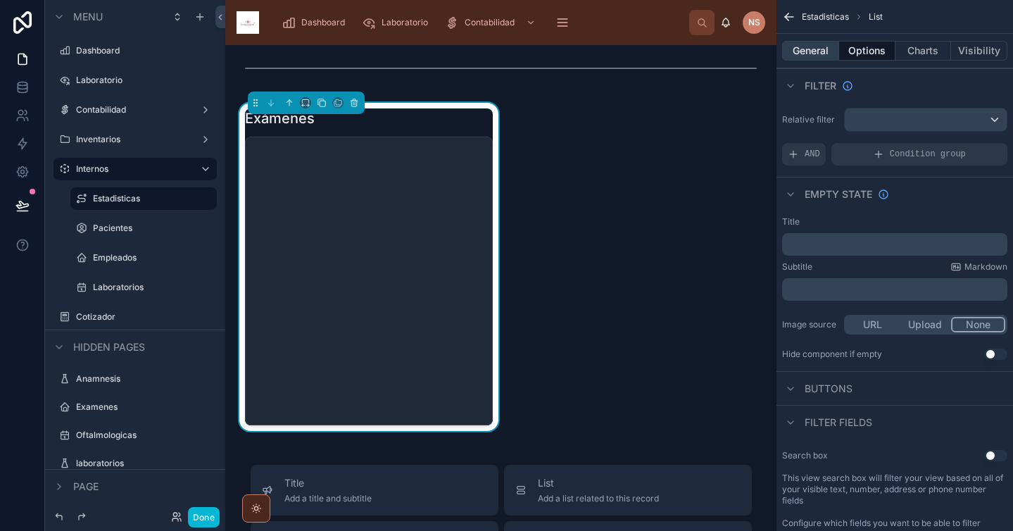
click at [821, 55] on button "General" at bounding box center [810, 51] width 57 height 20
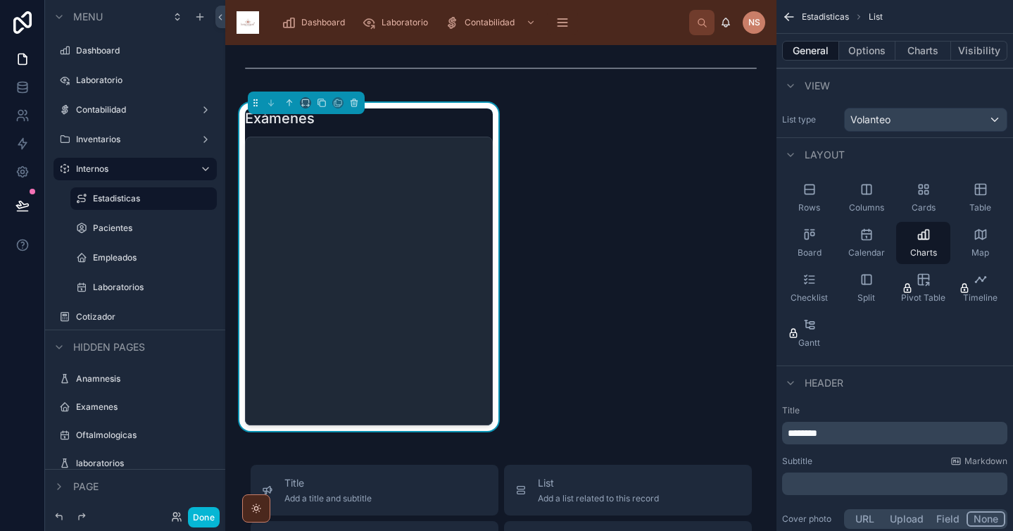
click at [403, 215] on icon "chart" at bounding box center [366, 281] width 225 height 270
click at [934, 47] on button "Charts" at bounding box center [923, 51] width 56 height 20
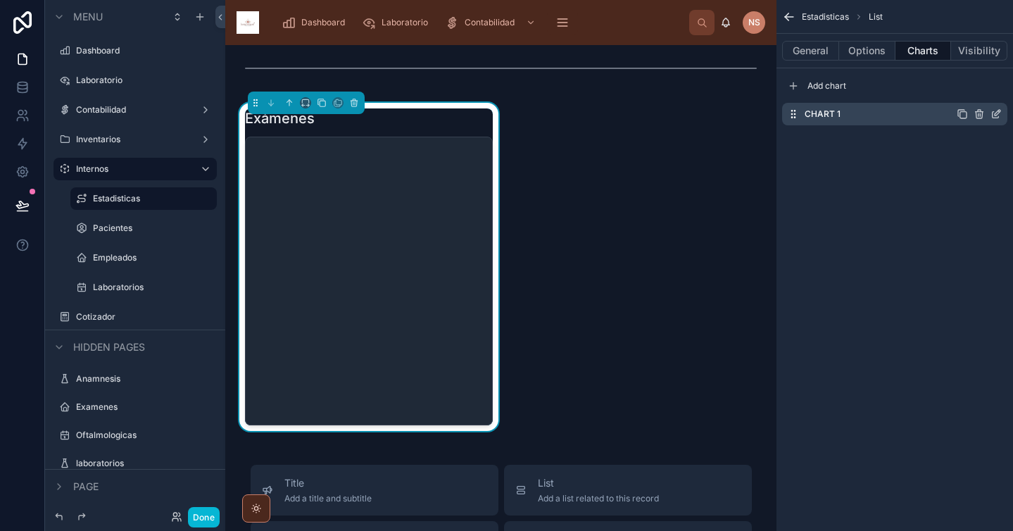
click at [994, 116] on icon "scrollable content" at bounding box center [995, 113] width 11 height 11
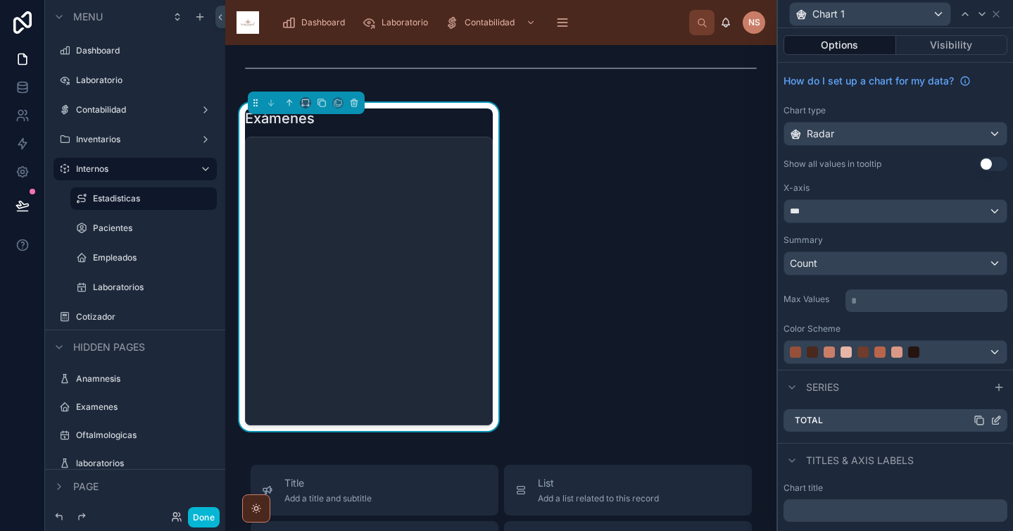
click at [994, 421] on icon at bounding box center [997, 419] width 6 height 6
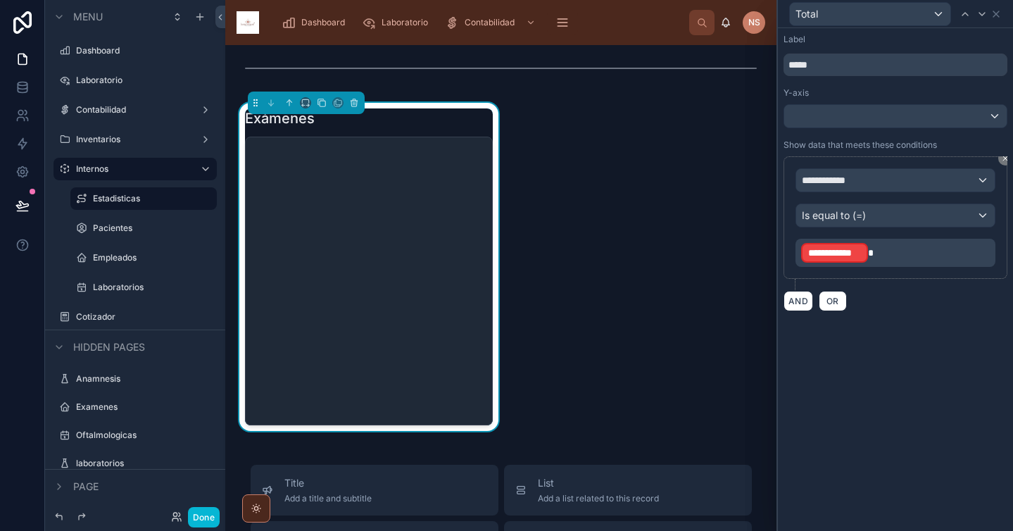
click at [883, 177] on div "**********" at bounding box center [895, 180] width 198 height 23
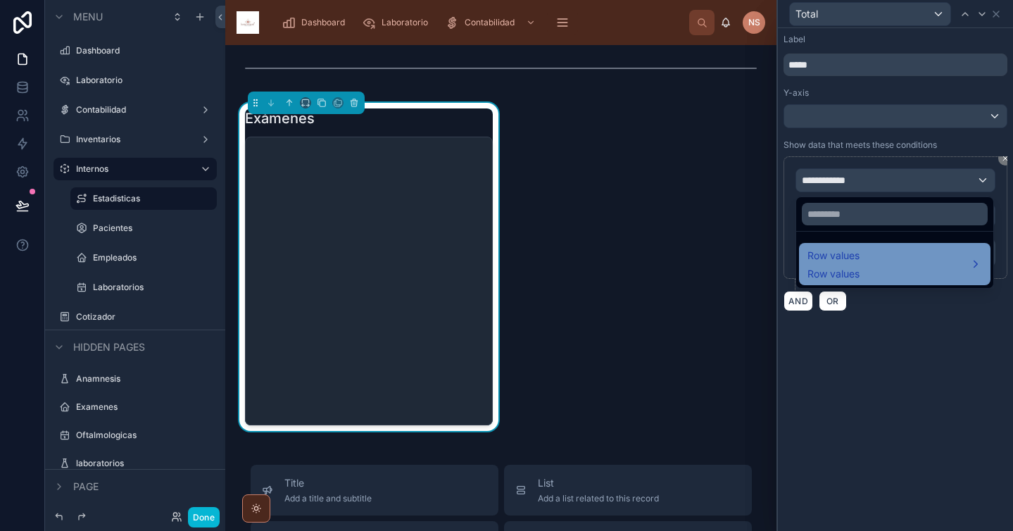
click at [850, 262] on span "Row values" at bounding box center [833, 255] width 52 height 17
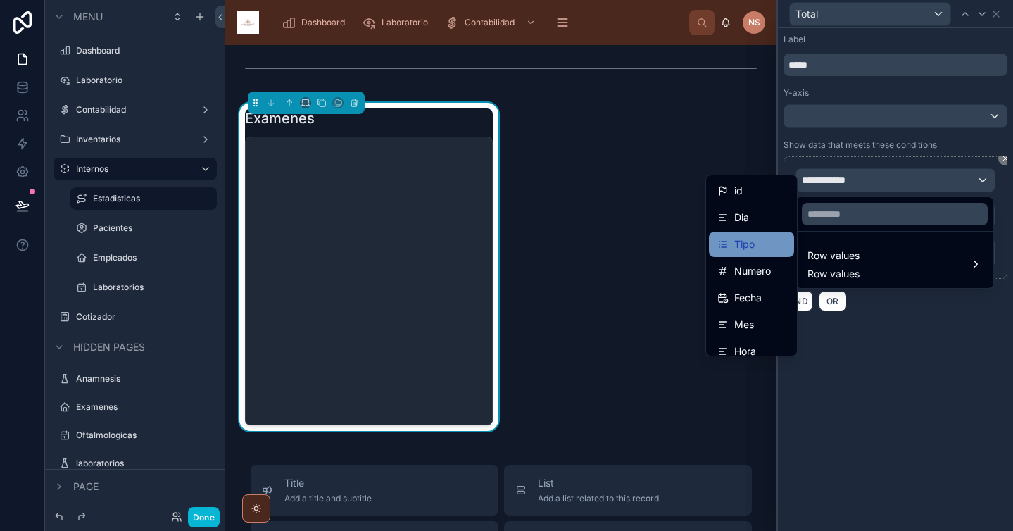
click at [744, 255] on div "Tipo" at bounding box center [751, 244] width 85 height 25
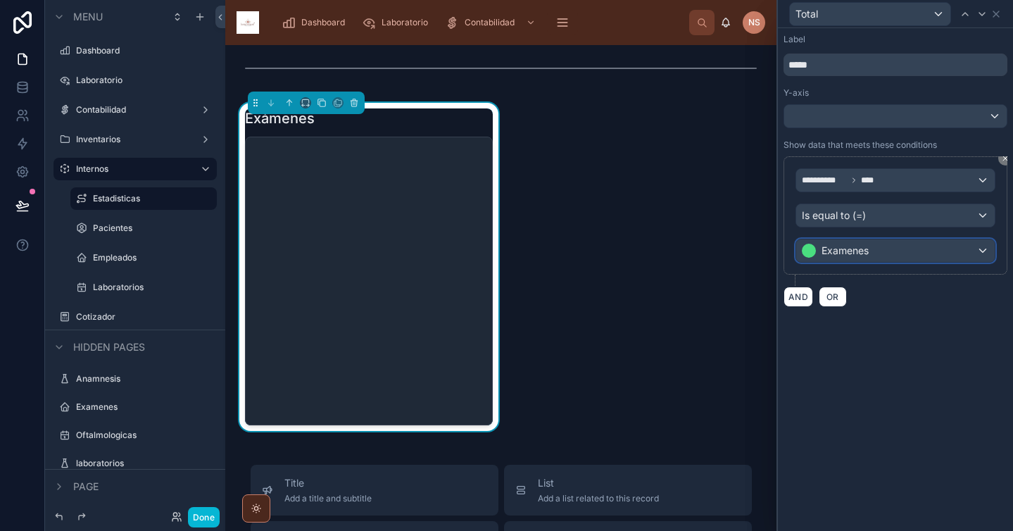
click at [868, 251] on span "Examenes" at bounding box center [844, 251] width 47 height 14
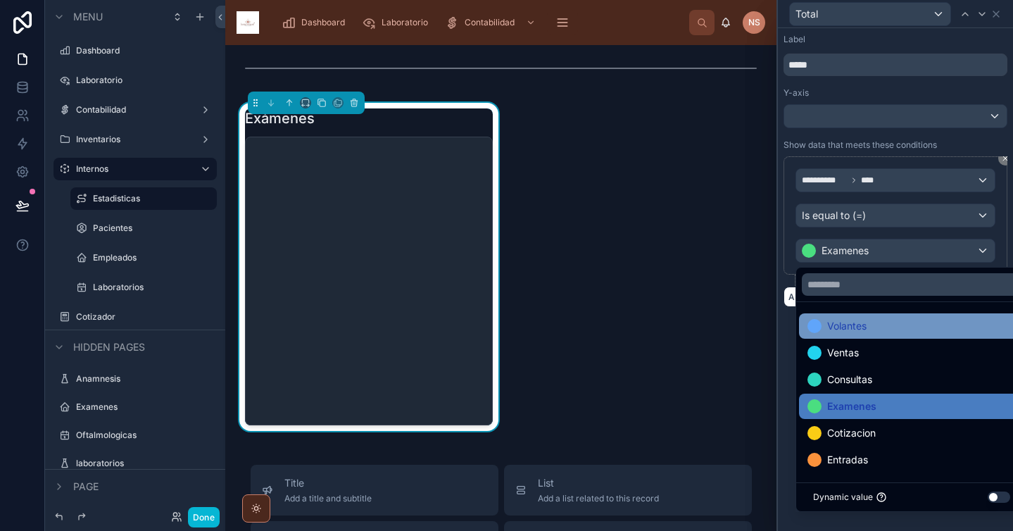
click at [854, 338] on div "Volantes" at bounding box center [911, 325] width 225 height 25
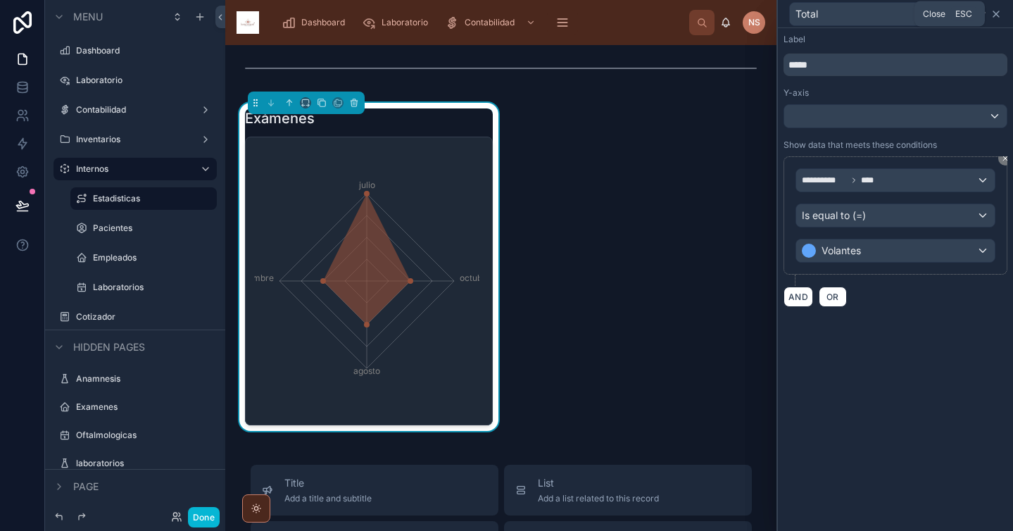
click at [996, 11] on icon at bounding box center [995, 13] width 11 height 11
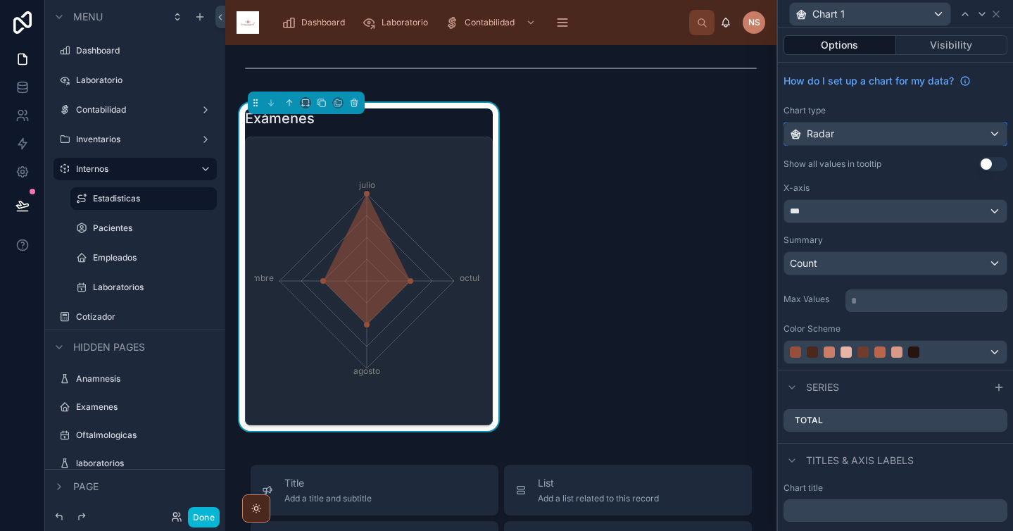
click at [894, 134] on div "Radar" at bounding box center [895, 133] width 222 height 23
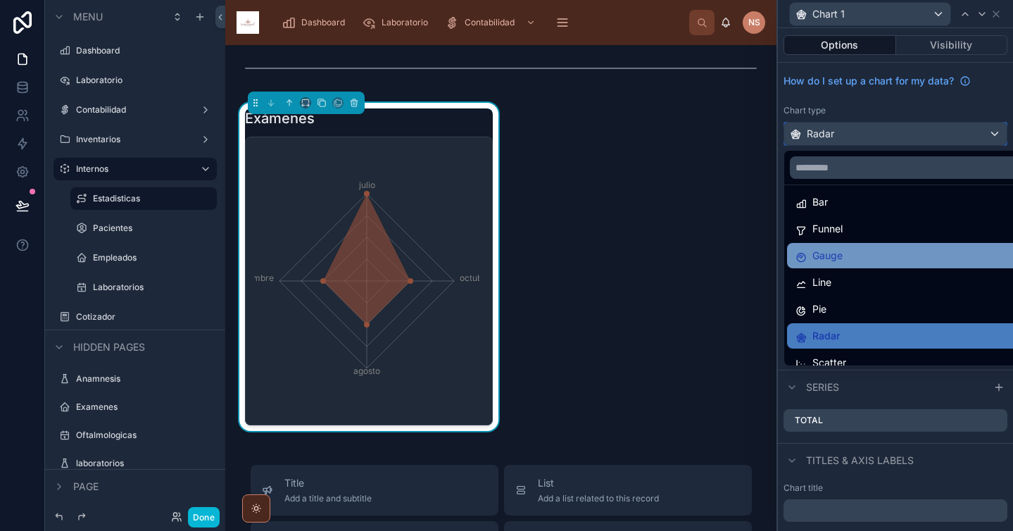
scroll to position [36, 0]
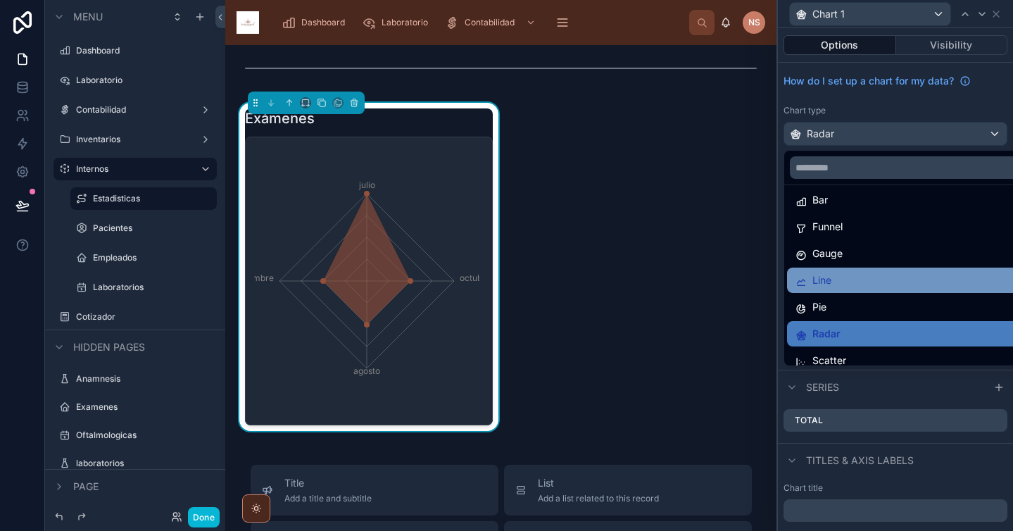
click at [847, 284] on div "Line" at bounding box center [906, 280] width 222 height 17
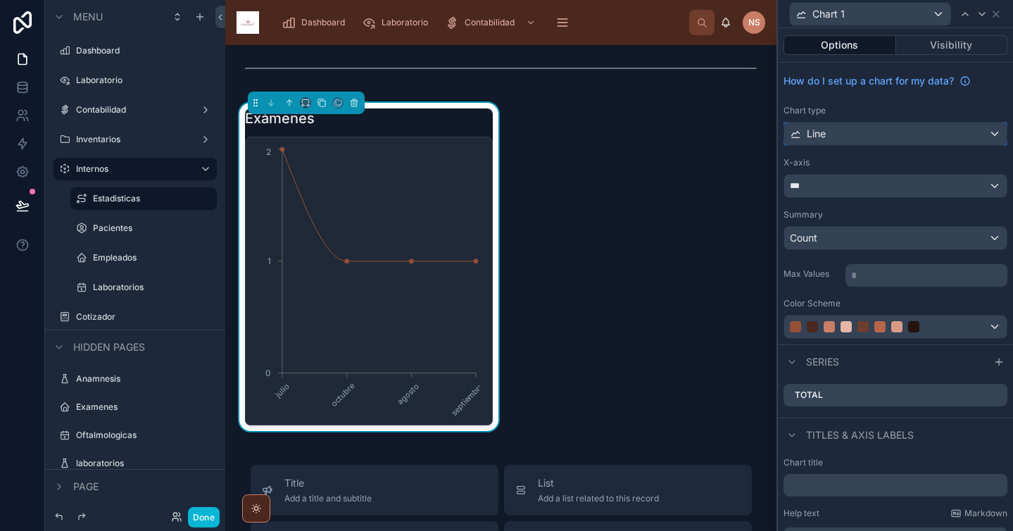
click at [864, 132] on div "Line" at bounding box center [895, 133] width 222 height 23
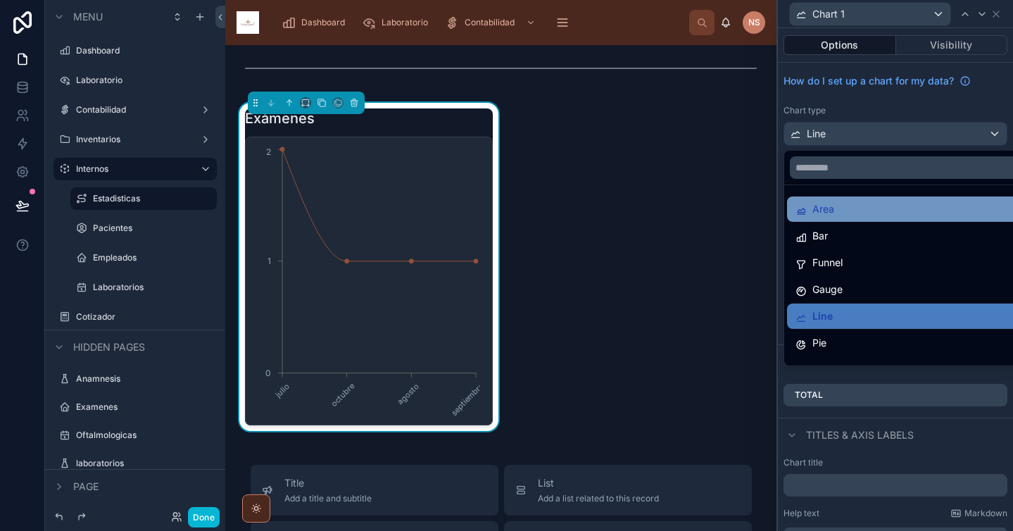
click at [847, 217] on div "Area" at bounding box center [906, 209] width 222 height 17
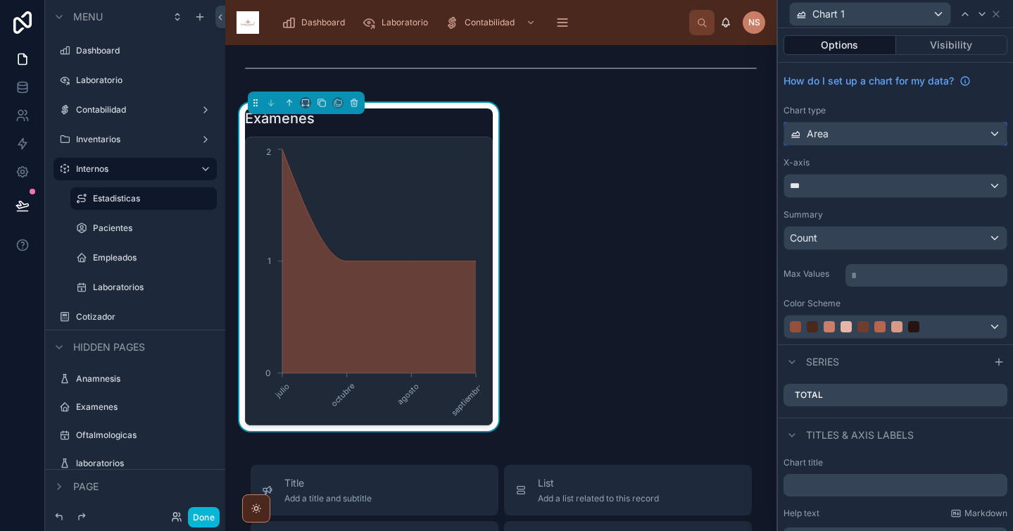
click at [852, 136] on div "Area" at bounding box center [895, 133] width 222 height 23
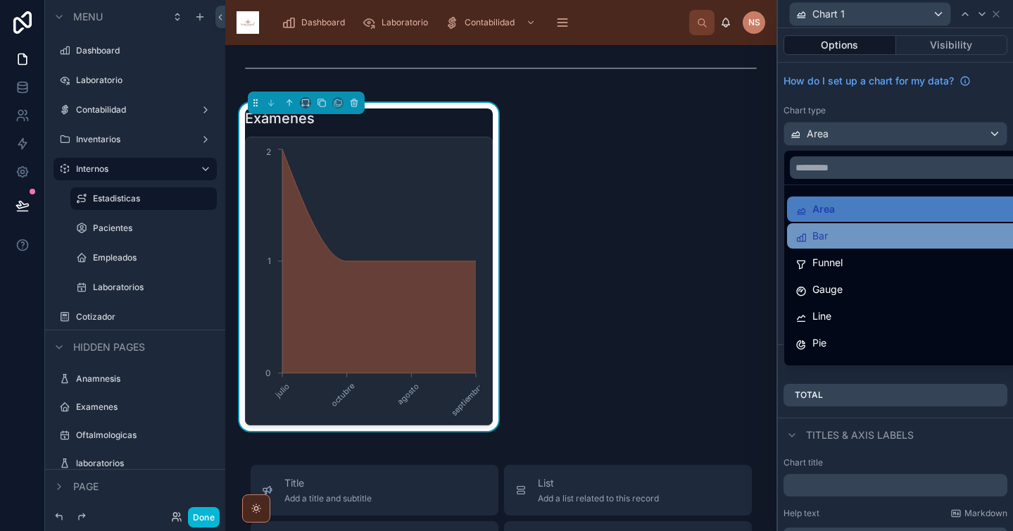
click at [846, 234] on div "Bar" at bounding box center [906, 235] width 222 height 17
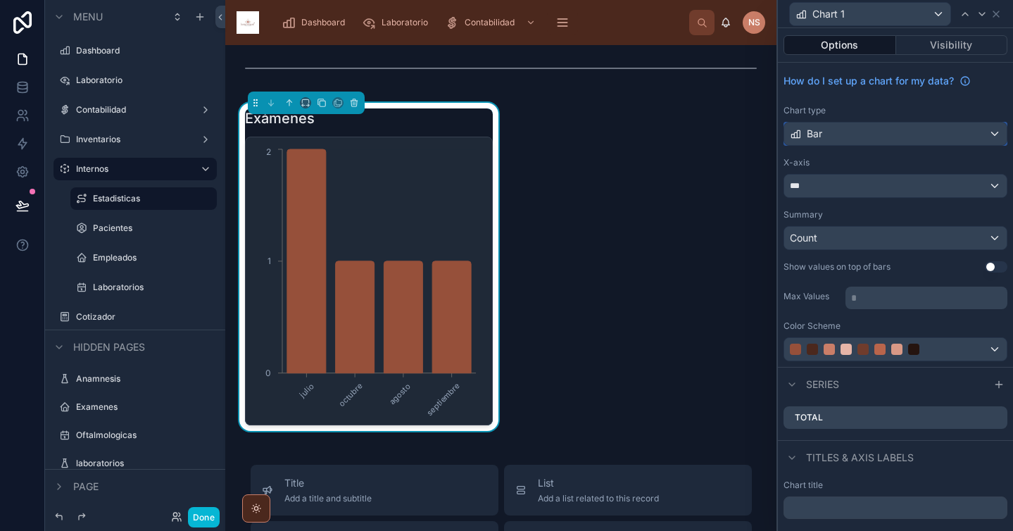
click at [861, 125] on div "Bar" at bounding box center [895, 133] width 222 height 23
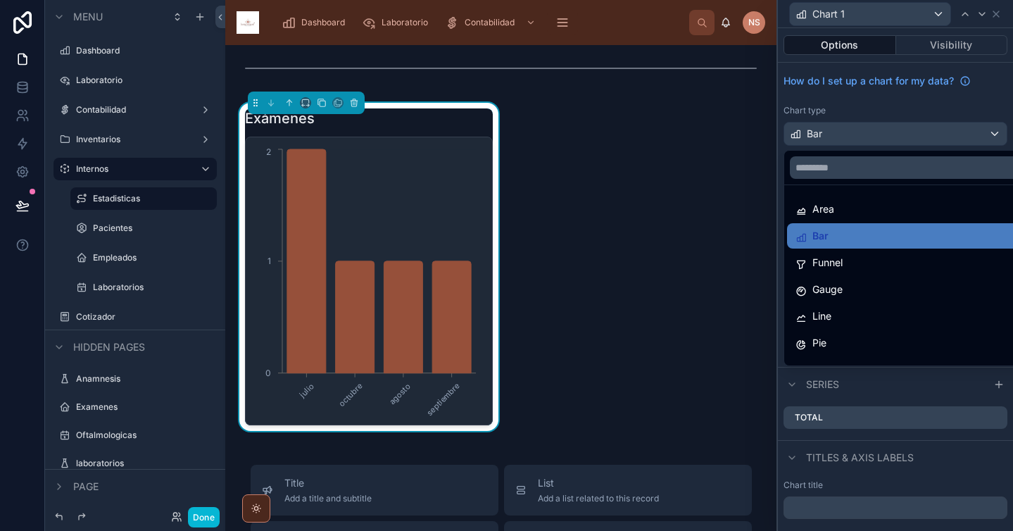
click at [856, 267] on div "Funnel" at bounding box center [906, 262] width 222 height 17
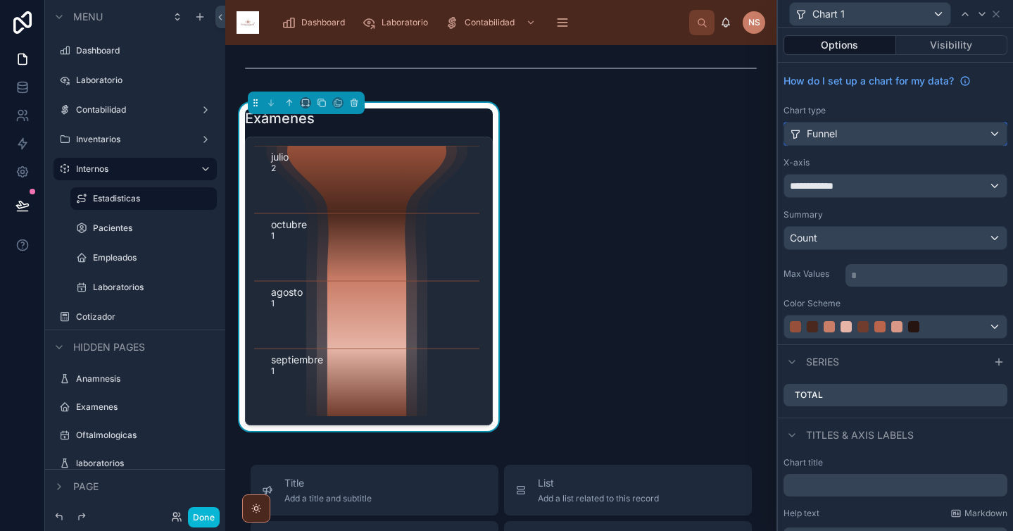
click at [869, 137] on div "Funnel" at bounding box center [895, 133] width 222 height 23
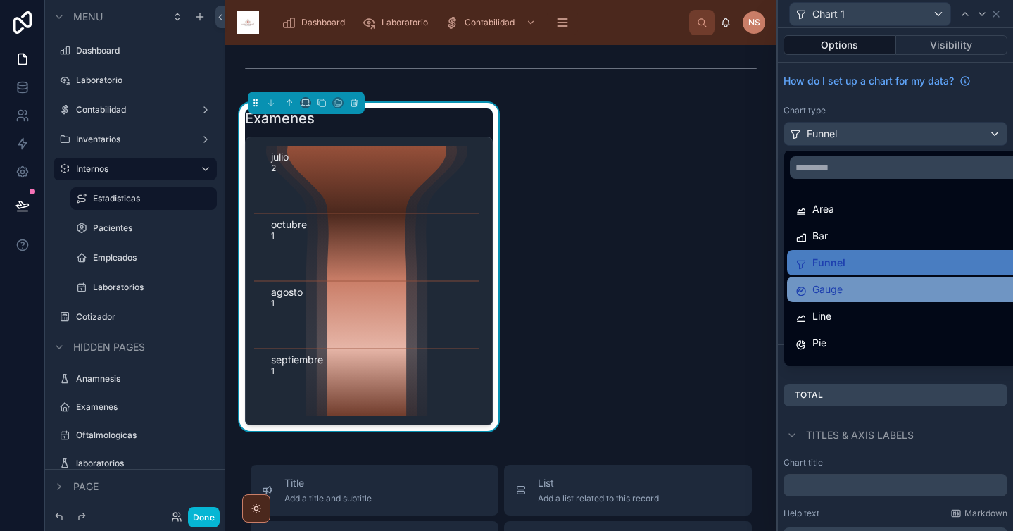
click at [864, 290] on div "Gauge" at bounding box center [906, 289] width 222 height 17
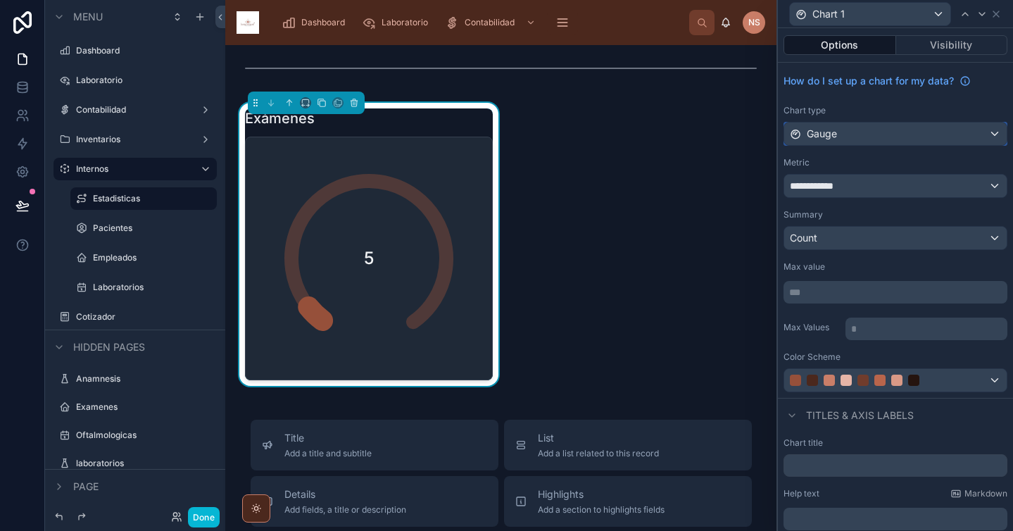
click at [861, 138] on div "Gauge" at bounding box center [895, 133] width 222 height 23
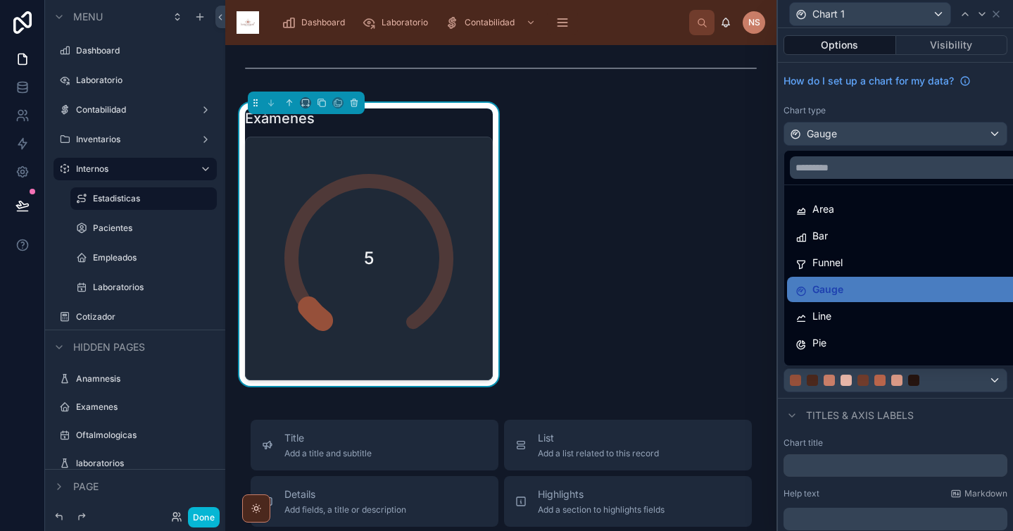
click at [855, 308] on div "Line" at bounding box center [906, 316] width 222 height 17
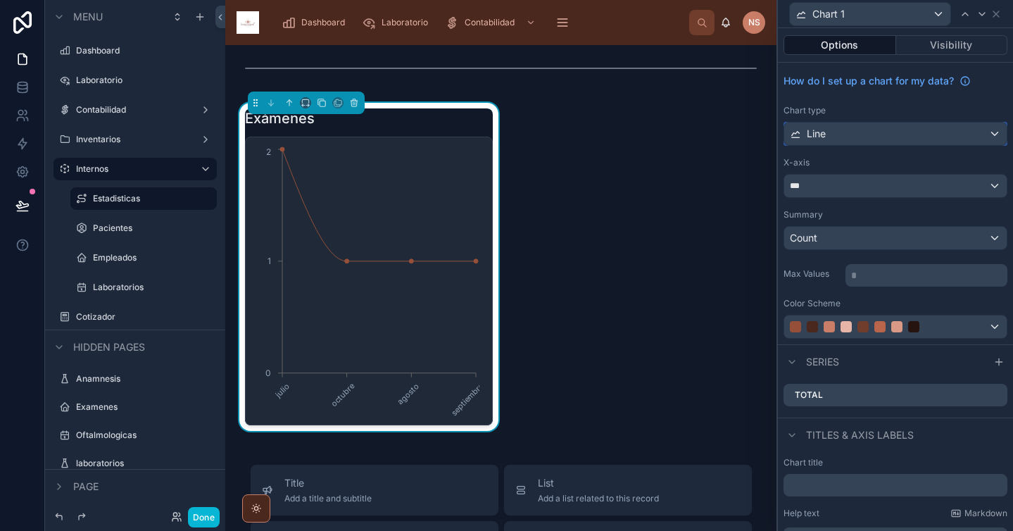
click at [866, 127] on div "Line" at bounding box center [895, 133] width 222 height 23
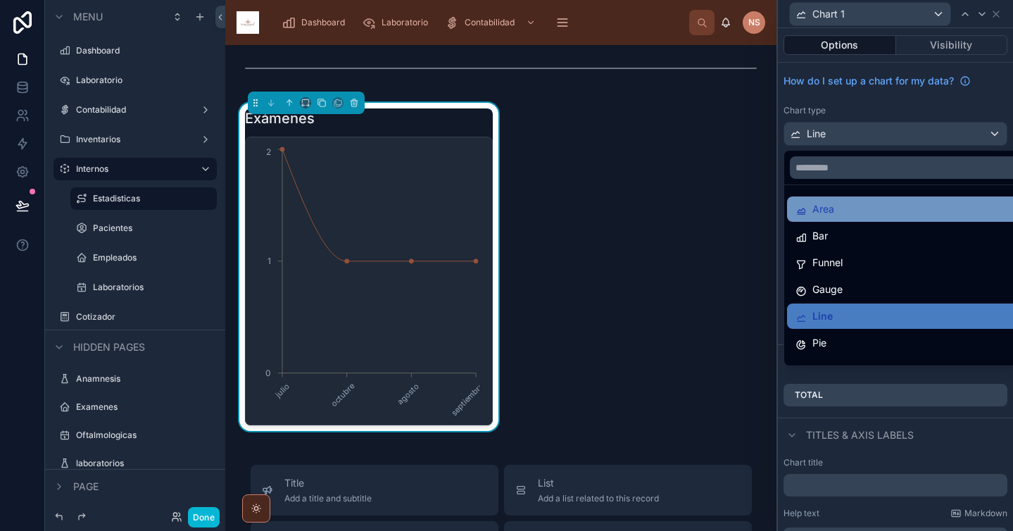
click at [841, 215] on div "Area" at bounding box center [906, 209] width 222 height 17
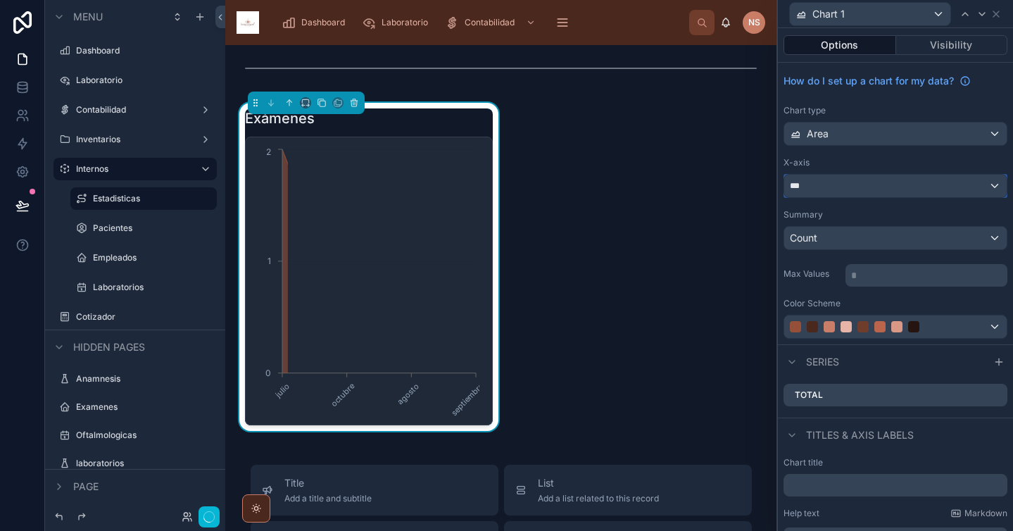
click at [854, 188] on div "***" at bounding box center [895, 186] width 222 height 23
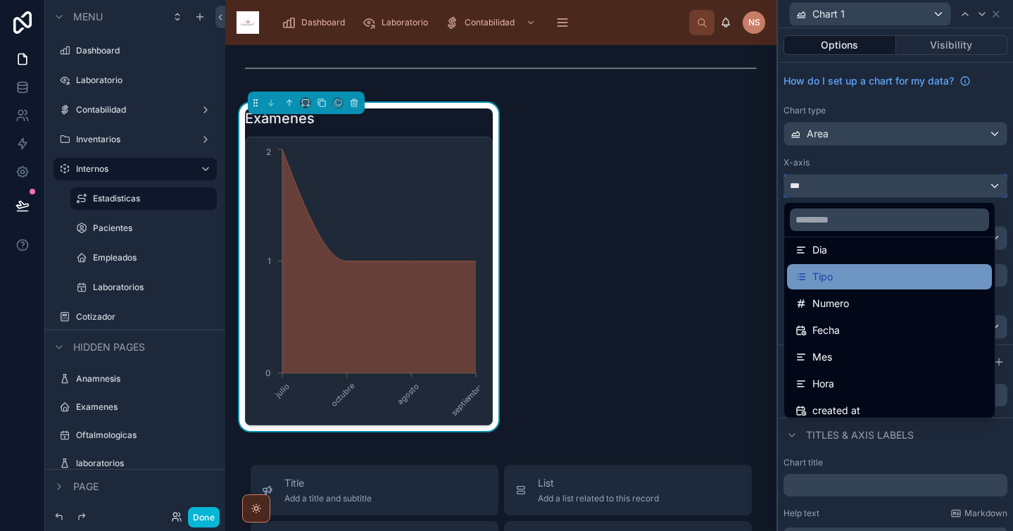
scroll to position [74, 0]
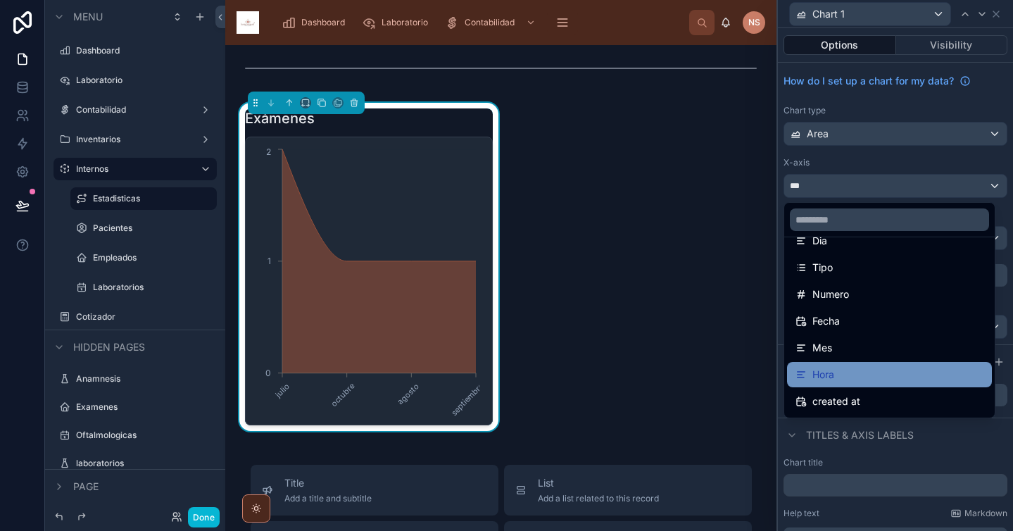
click at [842, 370] on div "Hora" at bounding box center [889, 374] width 188 height 17
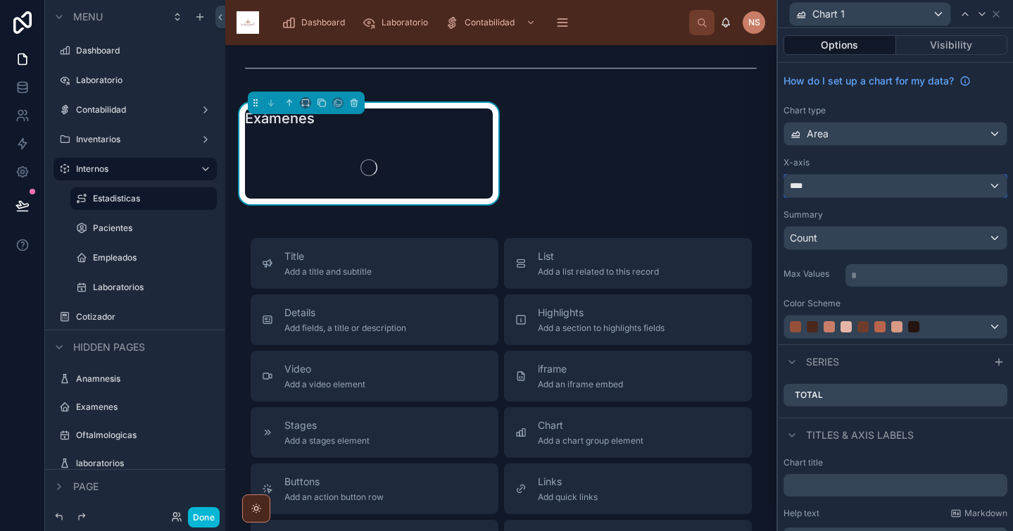
click at [878, 183] on div "****" at bounding box center [895, 186] width 222 height 23
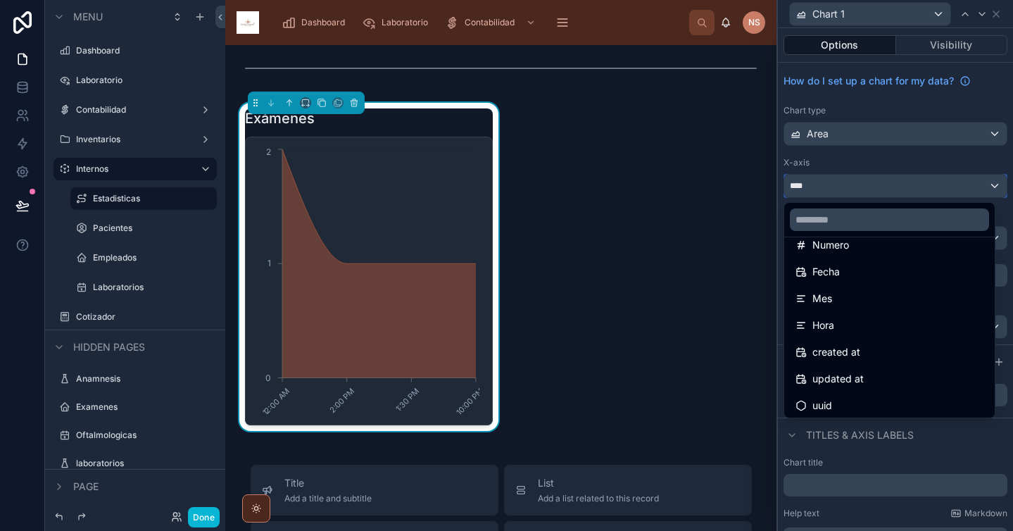
scroll to position [127, 0]
click at [886, 165] on div at bounding box center [895, 265] width 235 height 531
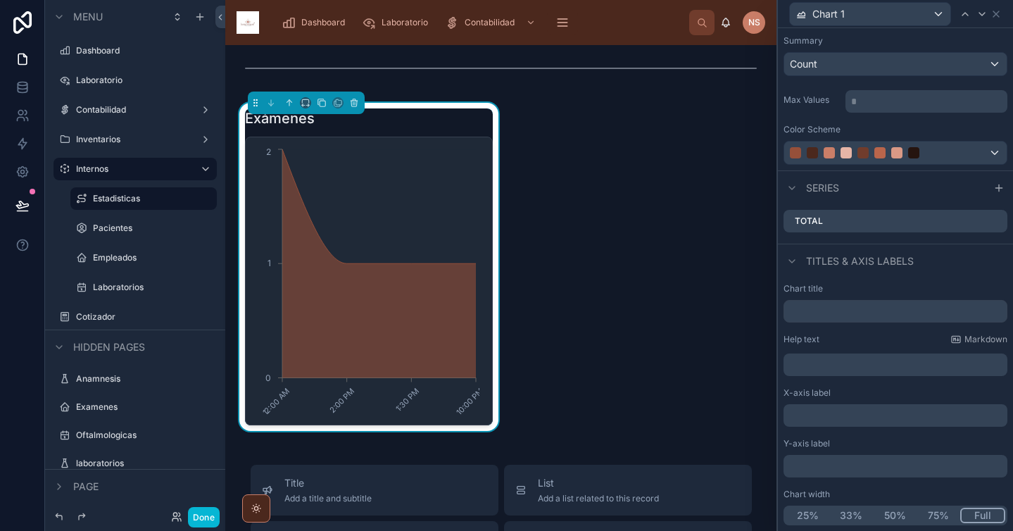
scroll to position [0, 0]
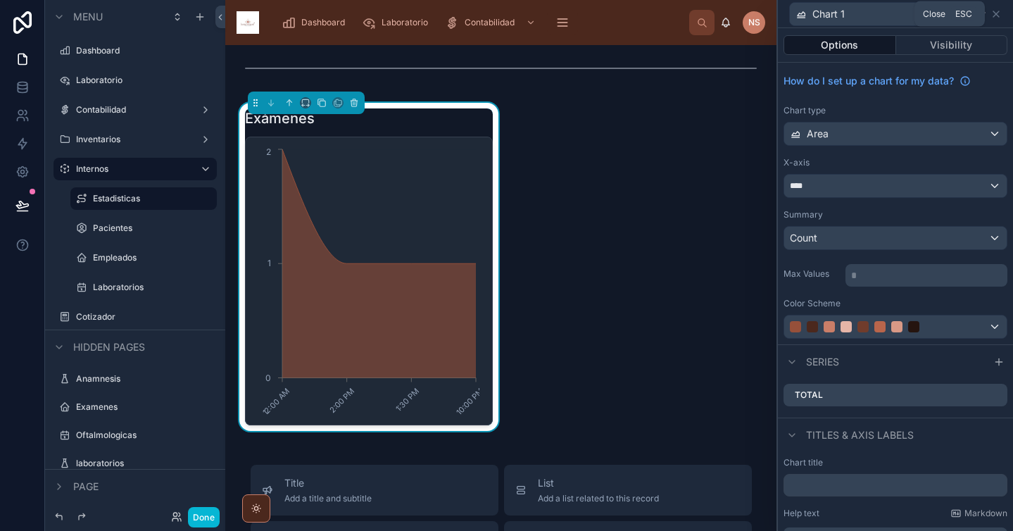
click at [1001, 11] on div "Chart 1" at bounding box center [895, 13] width 224 height 27
click at [994, 15] on icon at bounding box center [995, 13] width 11 height 11
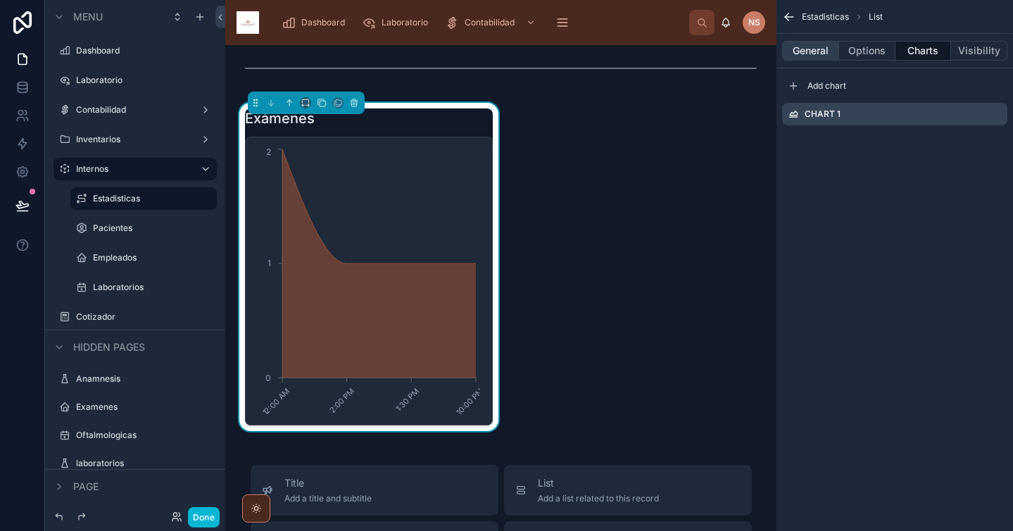
click at [819, 52] on button "General" at bounding box center [810, 51] width 57 height 20
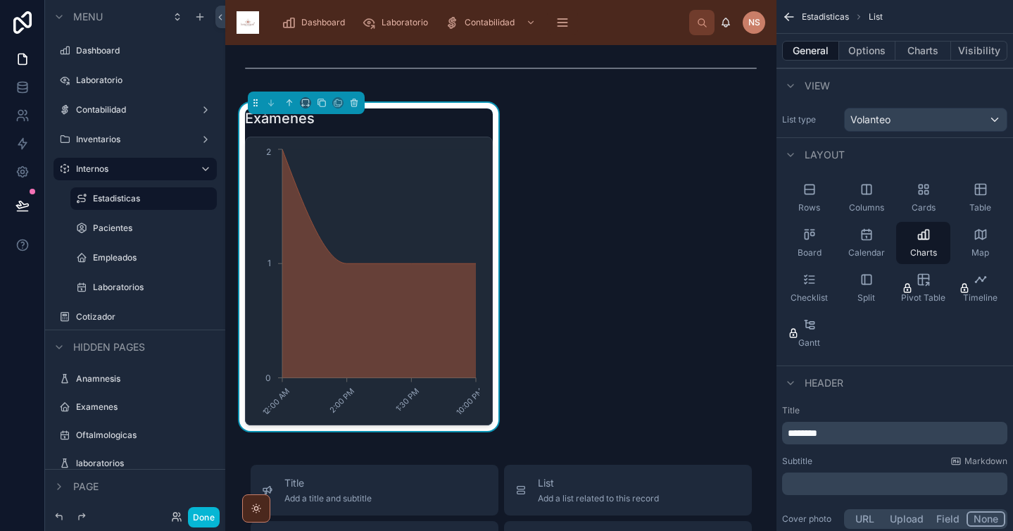
click at [856, 426] on p "********" at bounding box center [896, 433] width 217 height 14
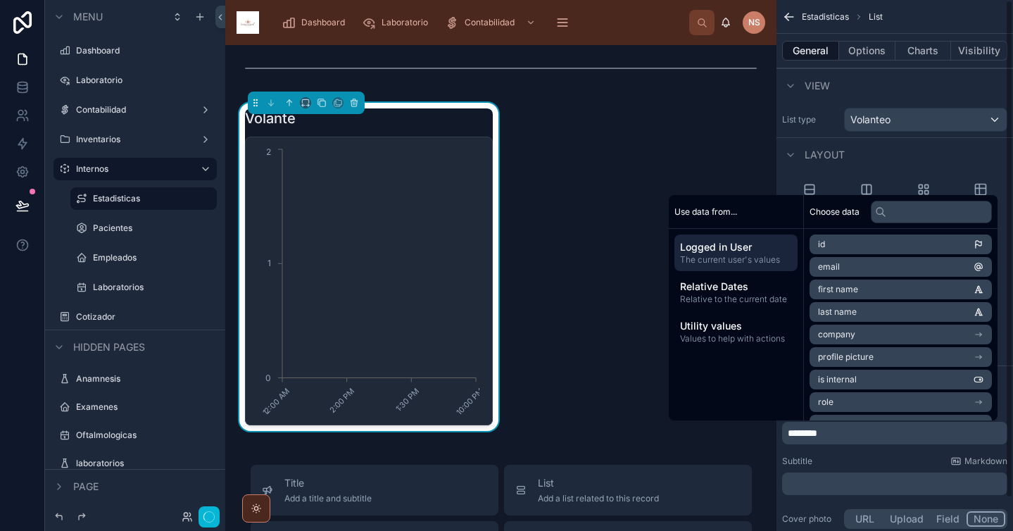
click at [865, 465] on div "Subtitle Markdown" at bounding box center [894, 460] width 225 height 11
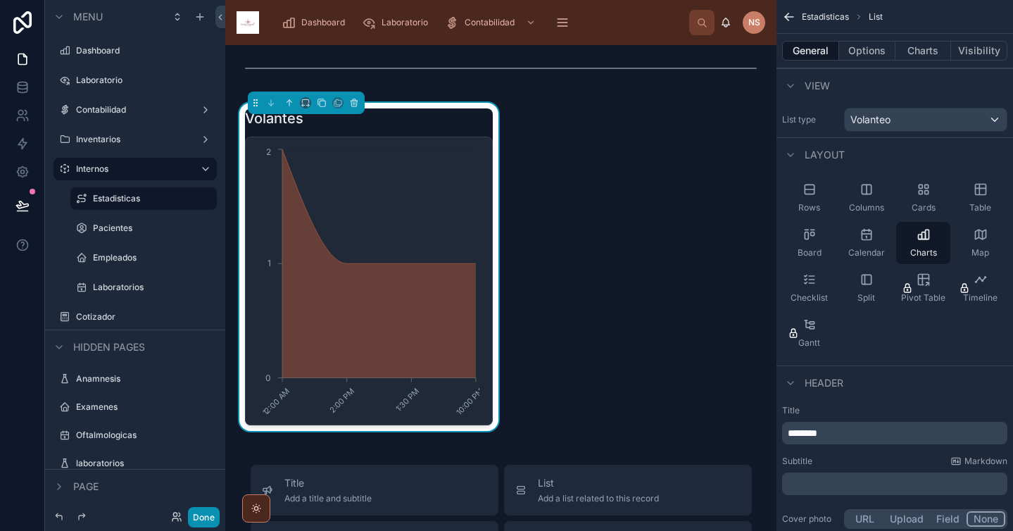
click at [205, 522] on button "Done" at bounding box center [204, 517] width 32 height 20
